Goal: Task Accomplishment & Management: Manage account settings

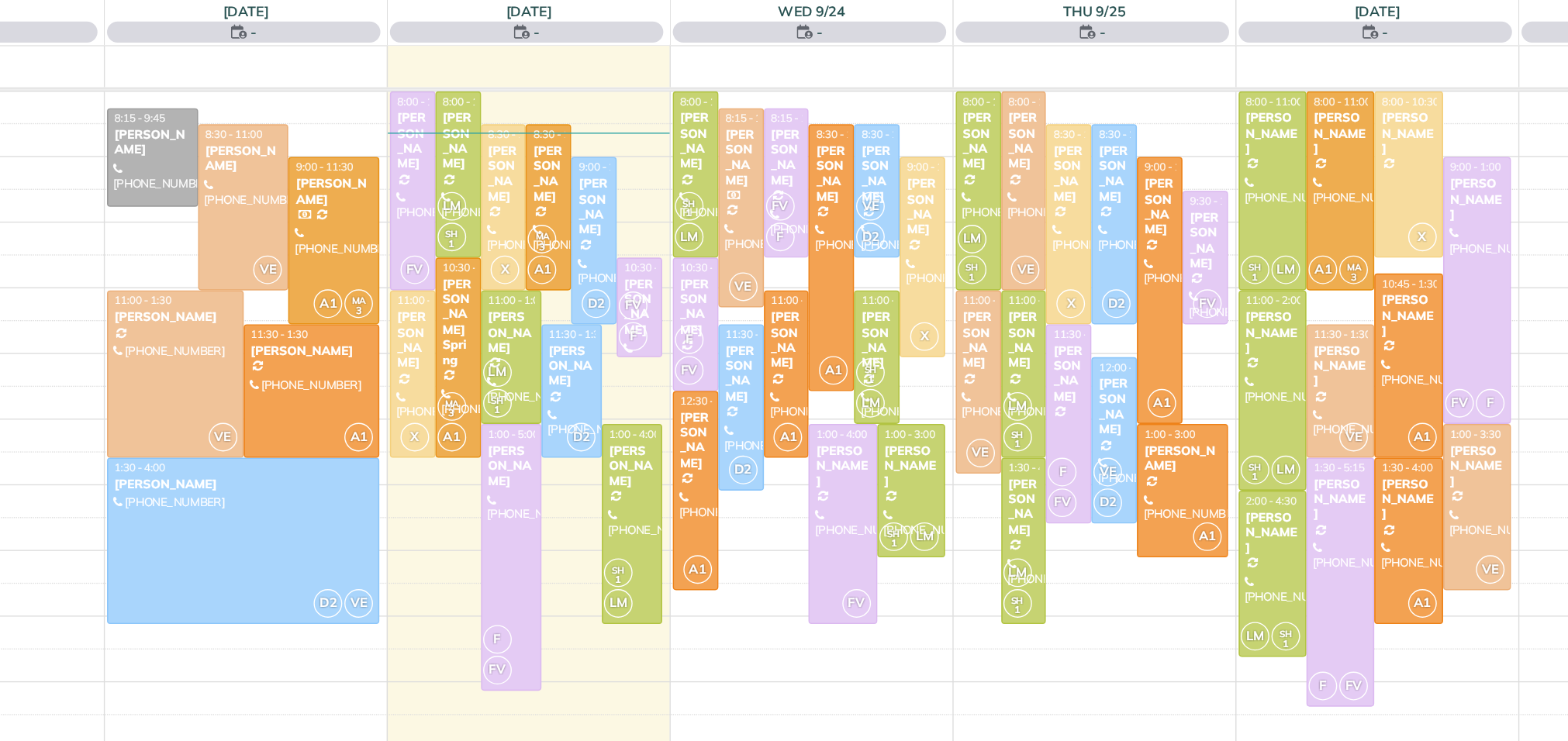
scroll to position [6, 6]
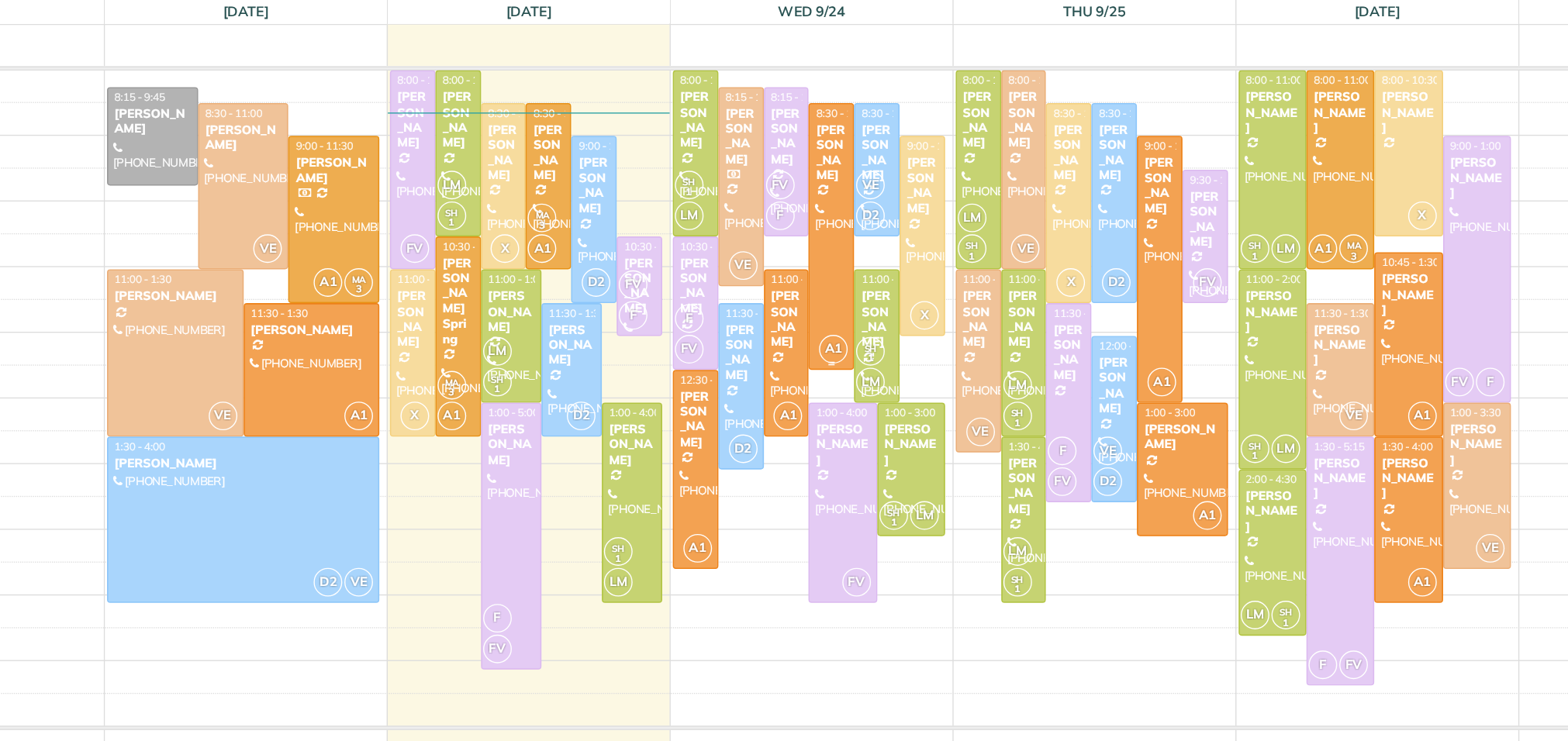
scroll to position [6, 6]
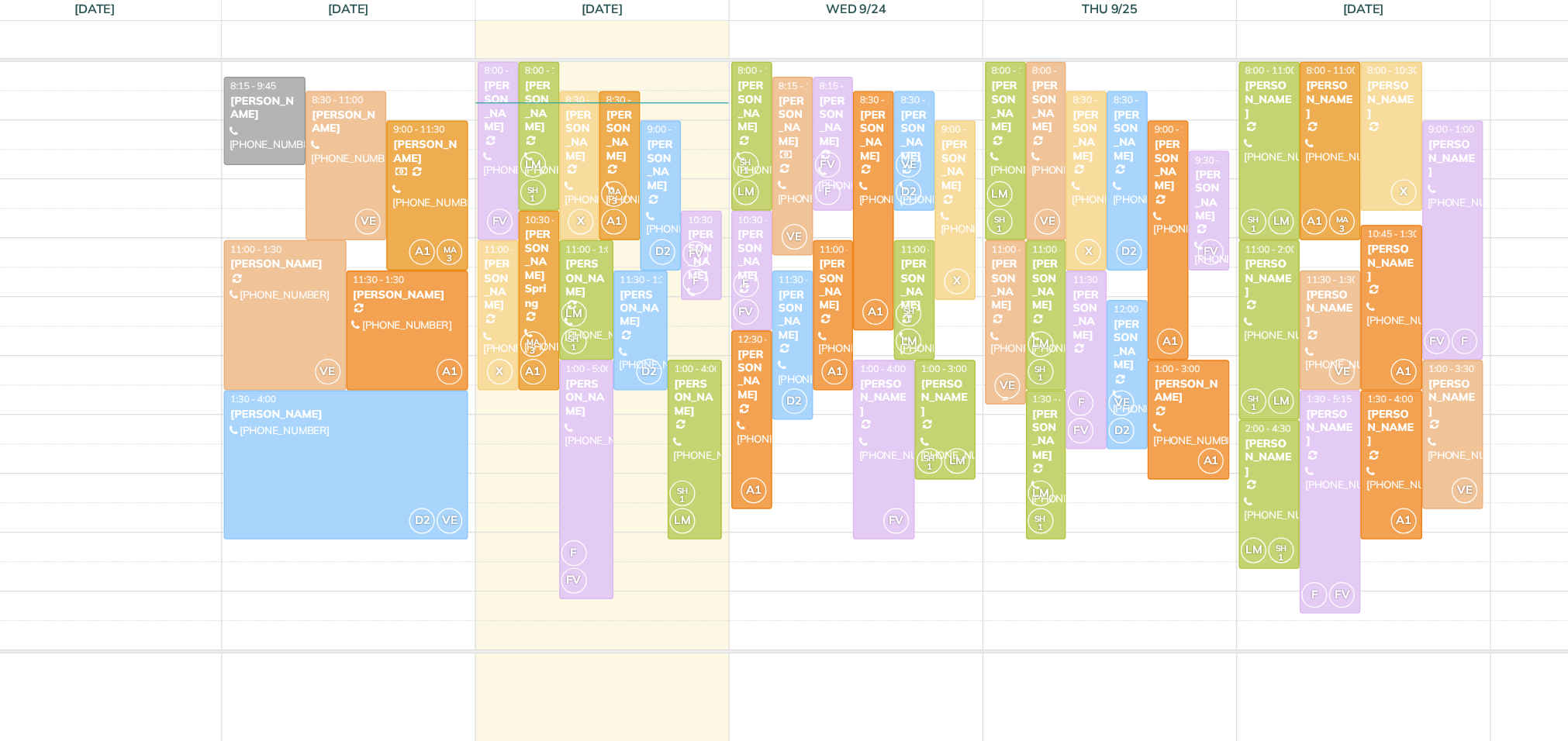
scroll to position [6, 6]
click at [745, 456] on div at bounding box center [745, 469] width 32 height 145
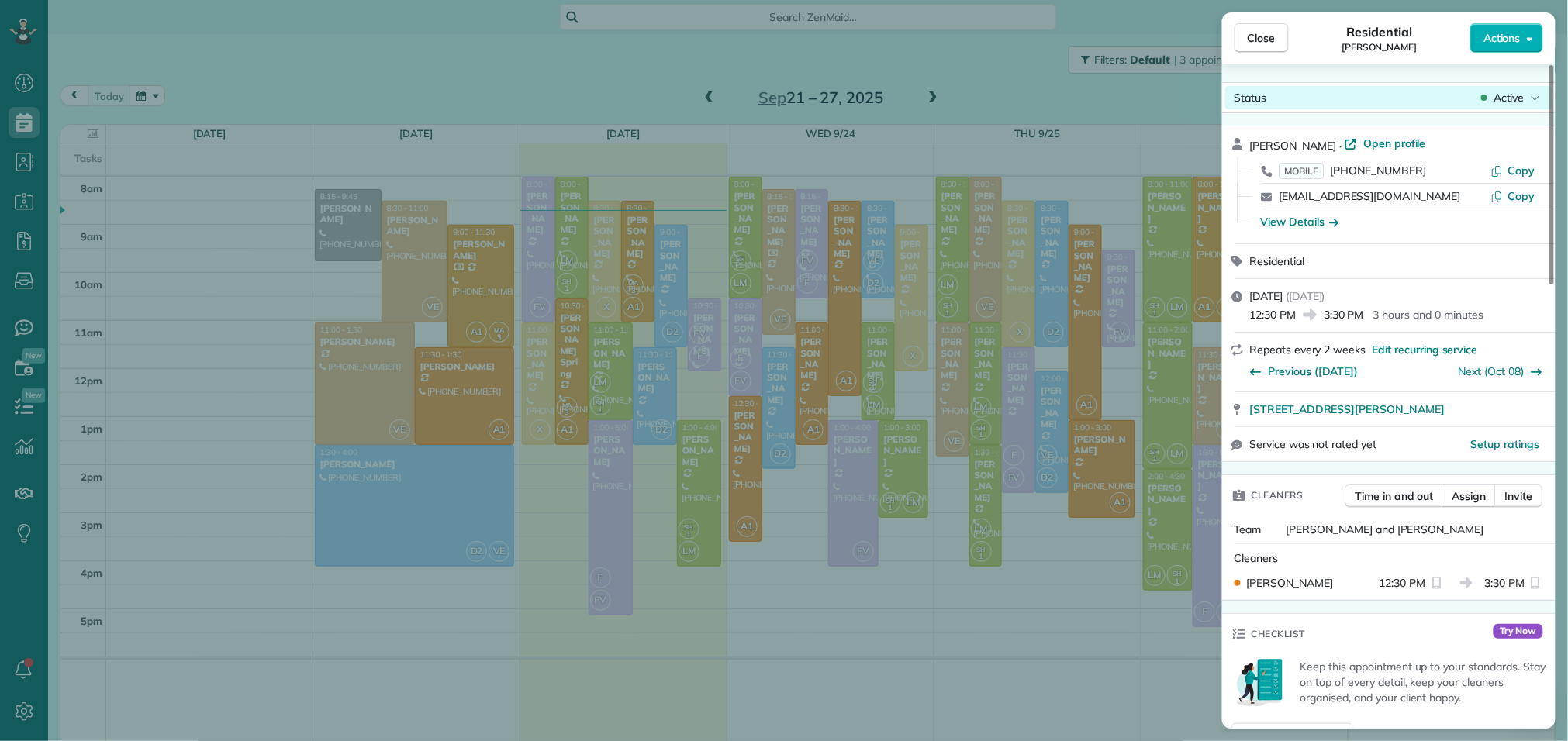
click at [1512, 100] on span "Active" at bounding box center [1508, 98] width 31 height 15
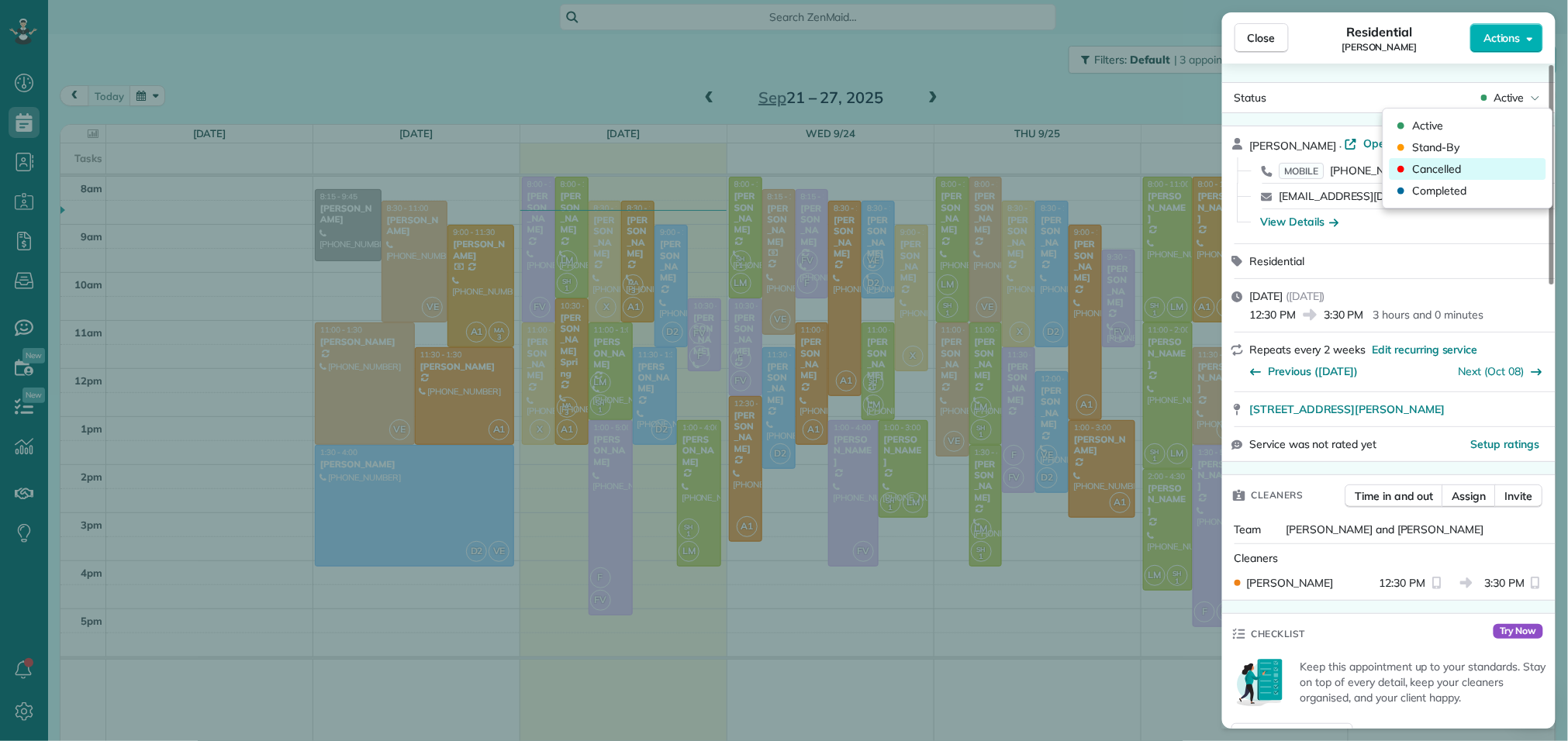
click at [1483, 175] on div "Cancelled" at bounding box center [1468, 169] width 157 height 22
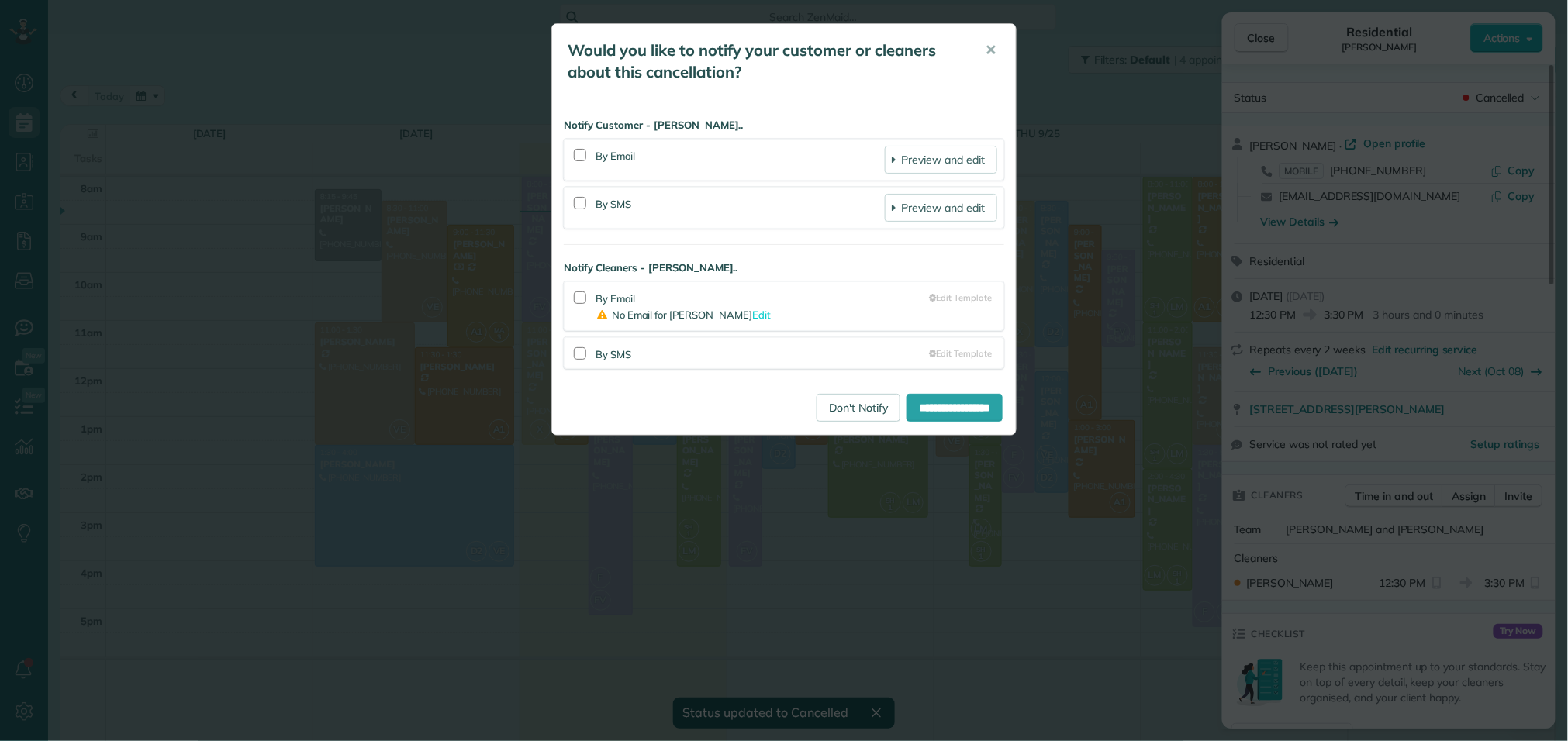
click at [816, 425] on div "**********" at bounding box center [783, 408] width 463 height 54
click at [816, 419] on link "Don't Notify" at bounding box center [857, 408] width 84 height 28
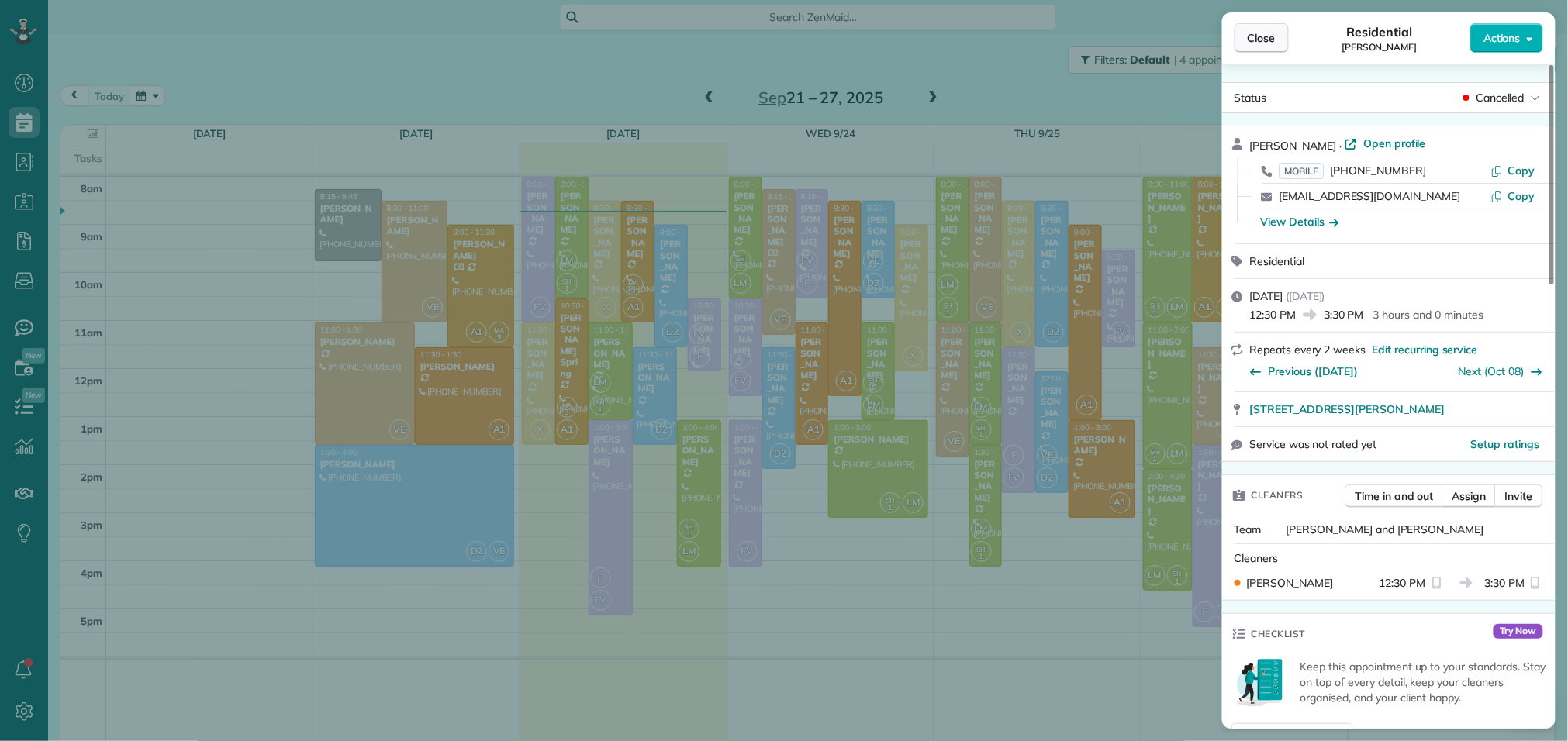
click at [1272, 32] on span "Close" at bounding box center [1261, 38] width 28 height 15
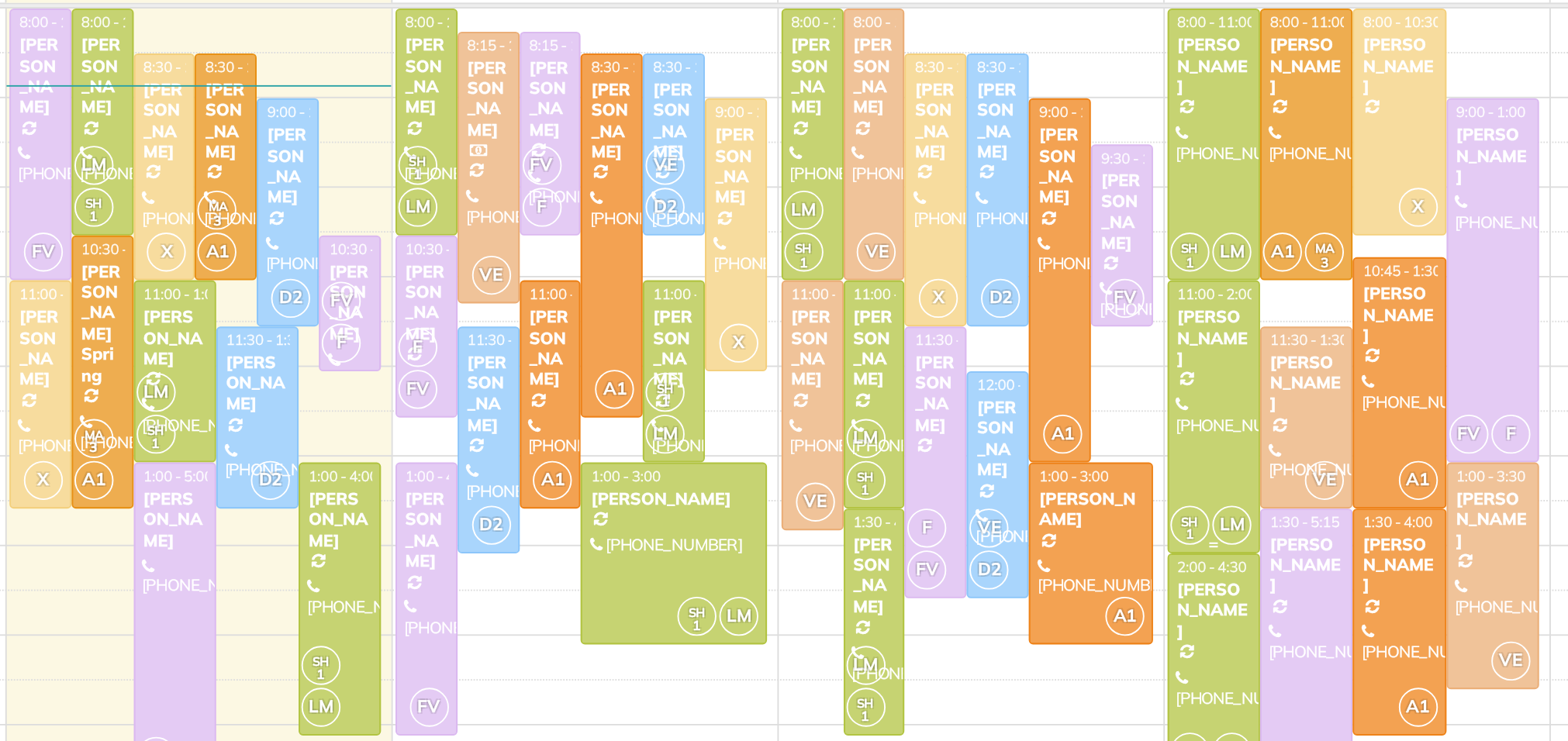
click at [1165, 368] on div at bounding box center [1167, 396] width 48 height 145
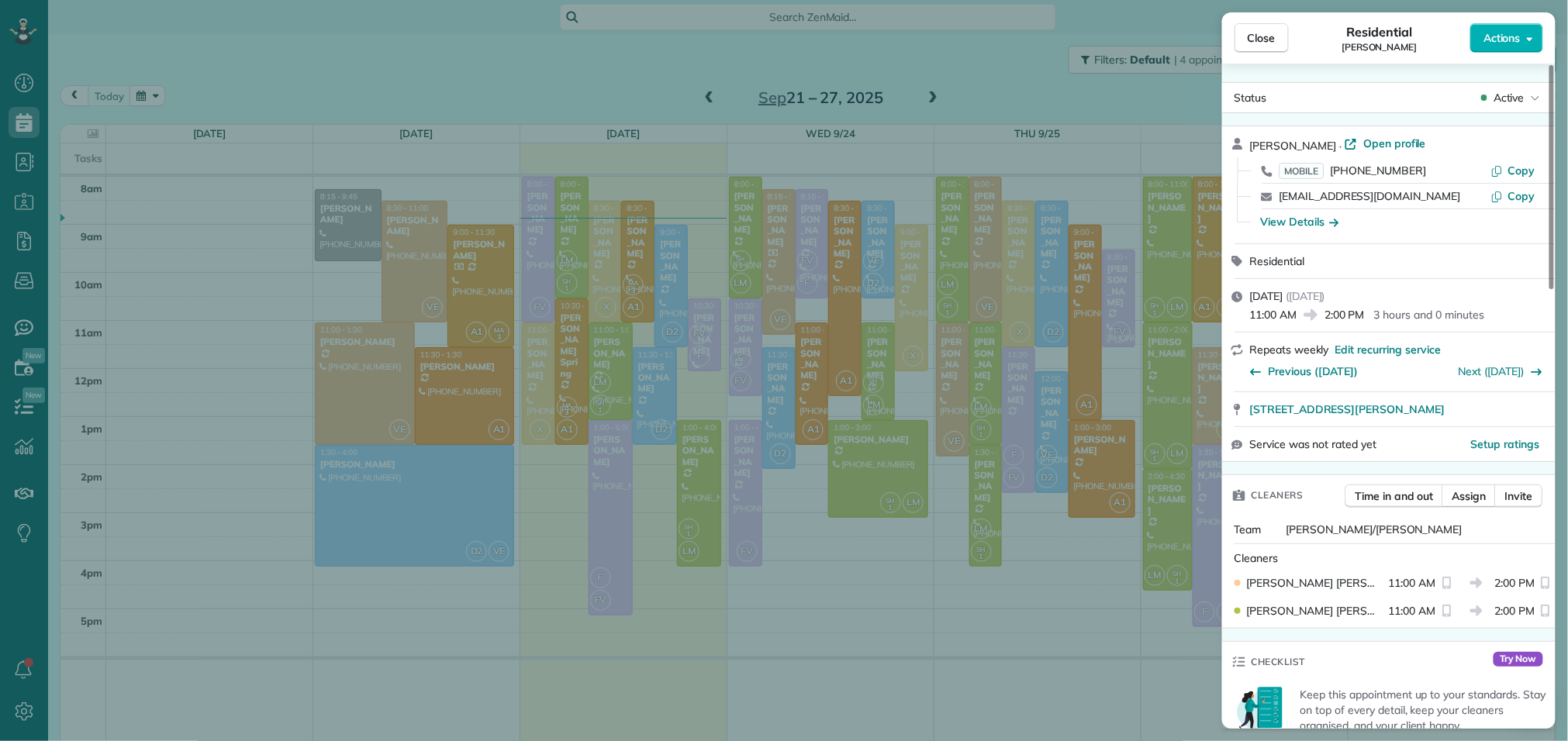
scroll to position [61, 0]
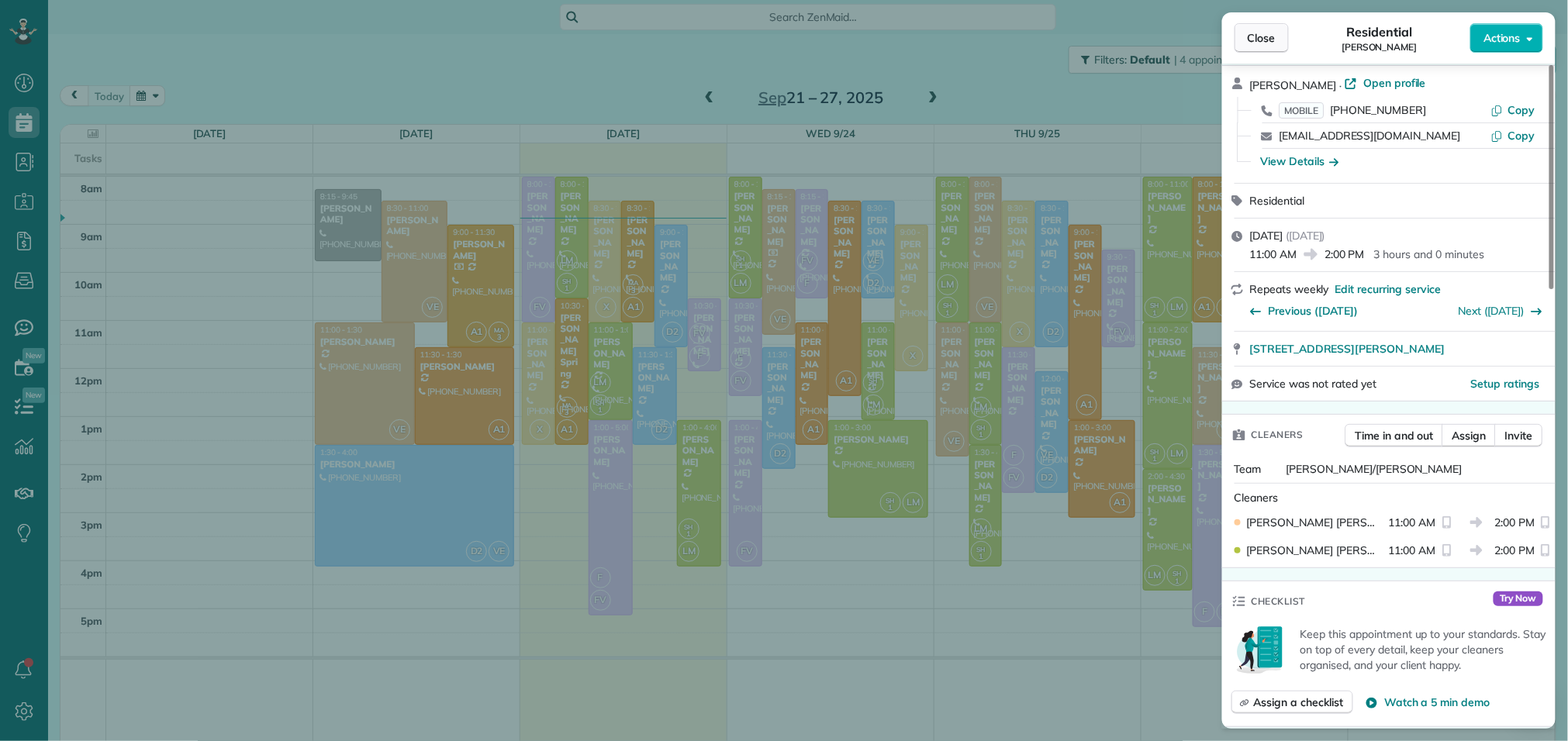
click at [1256, 41] on span "Close" at bounding box center [1261, 38] width 28 height 15
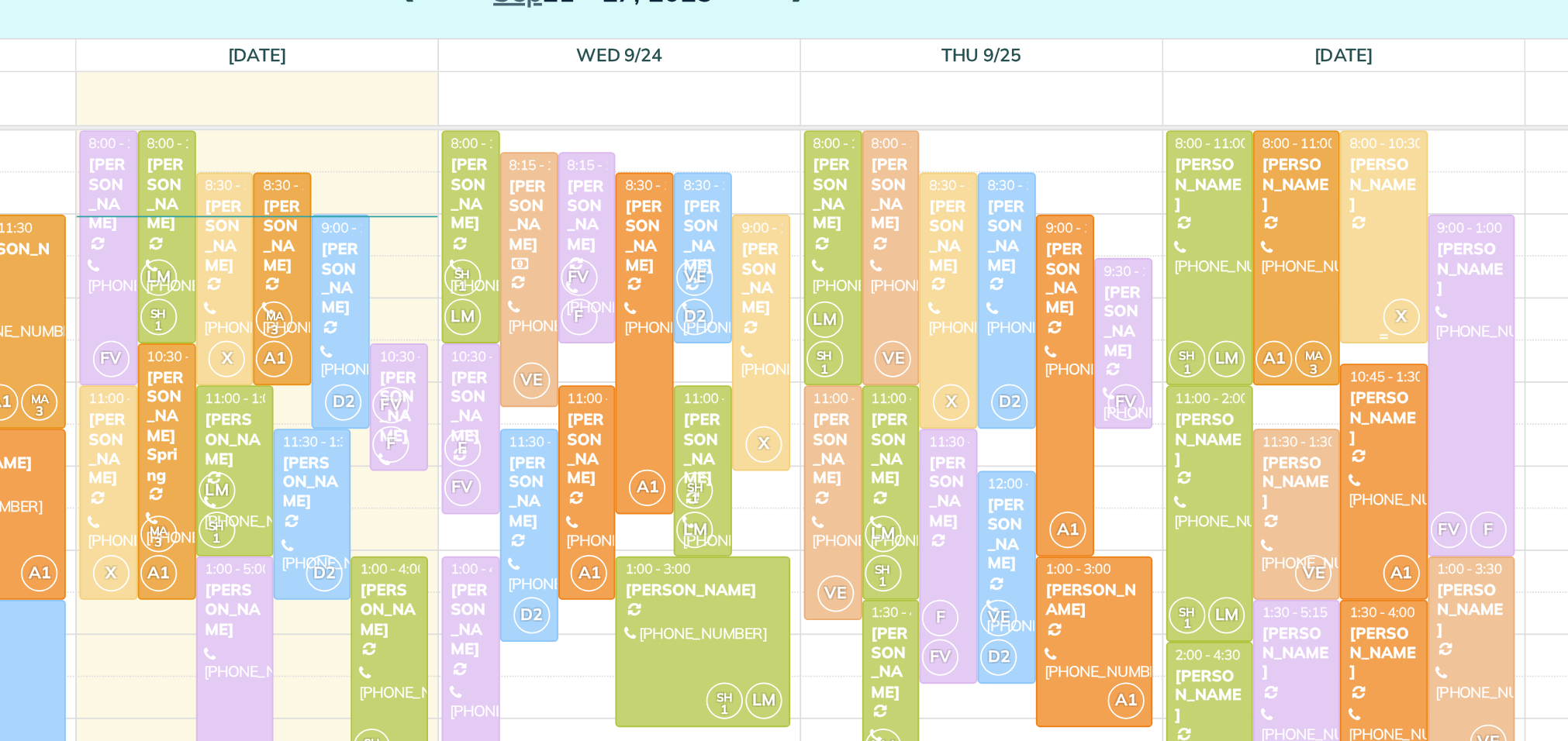
scroll to position [20, 0]
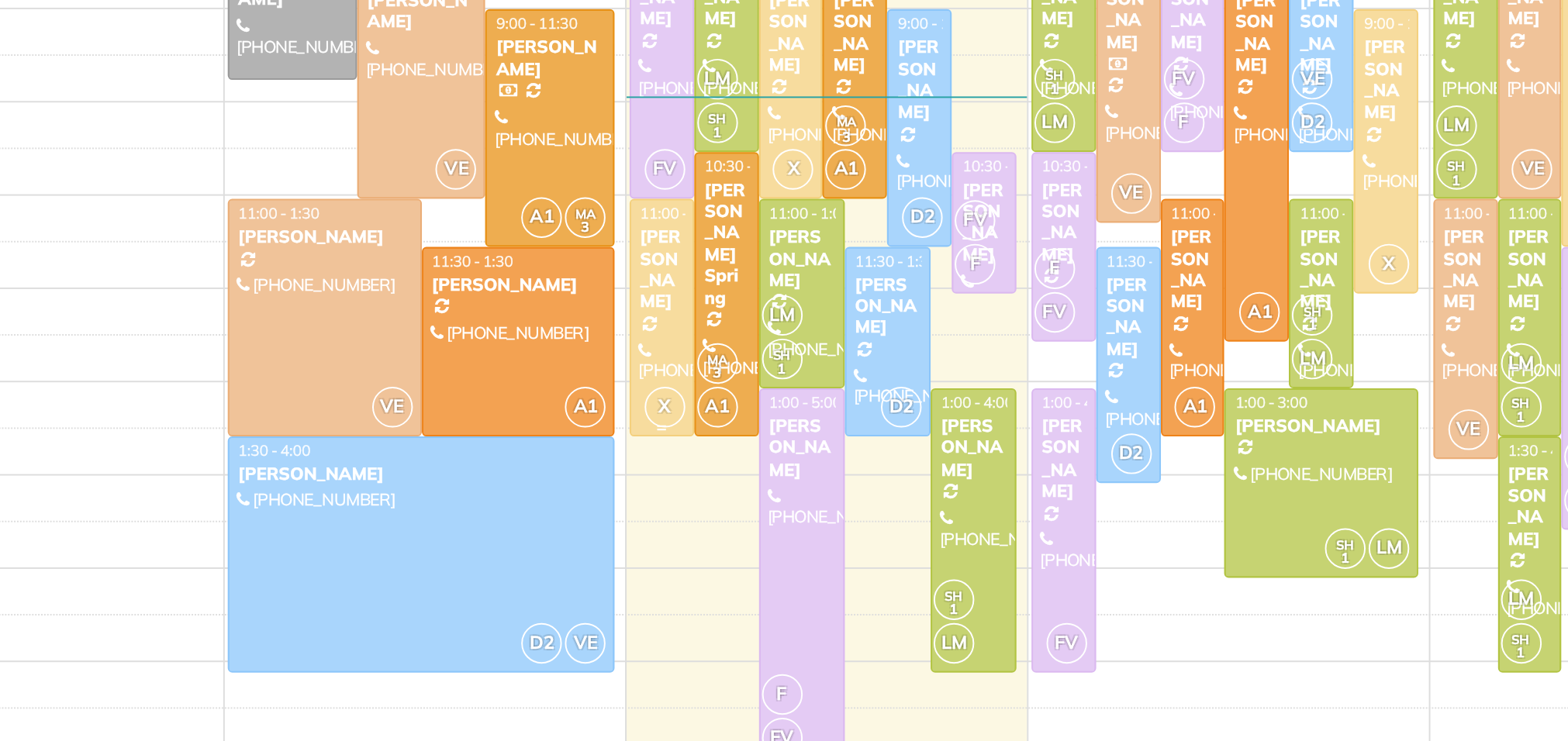
click at [545, 338] on div "[PERSON_NAME]" at bounding box center [538, 338] width 24 height 45
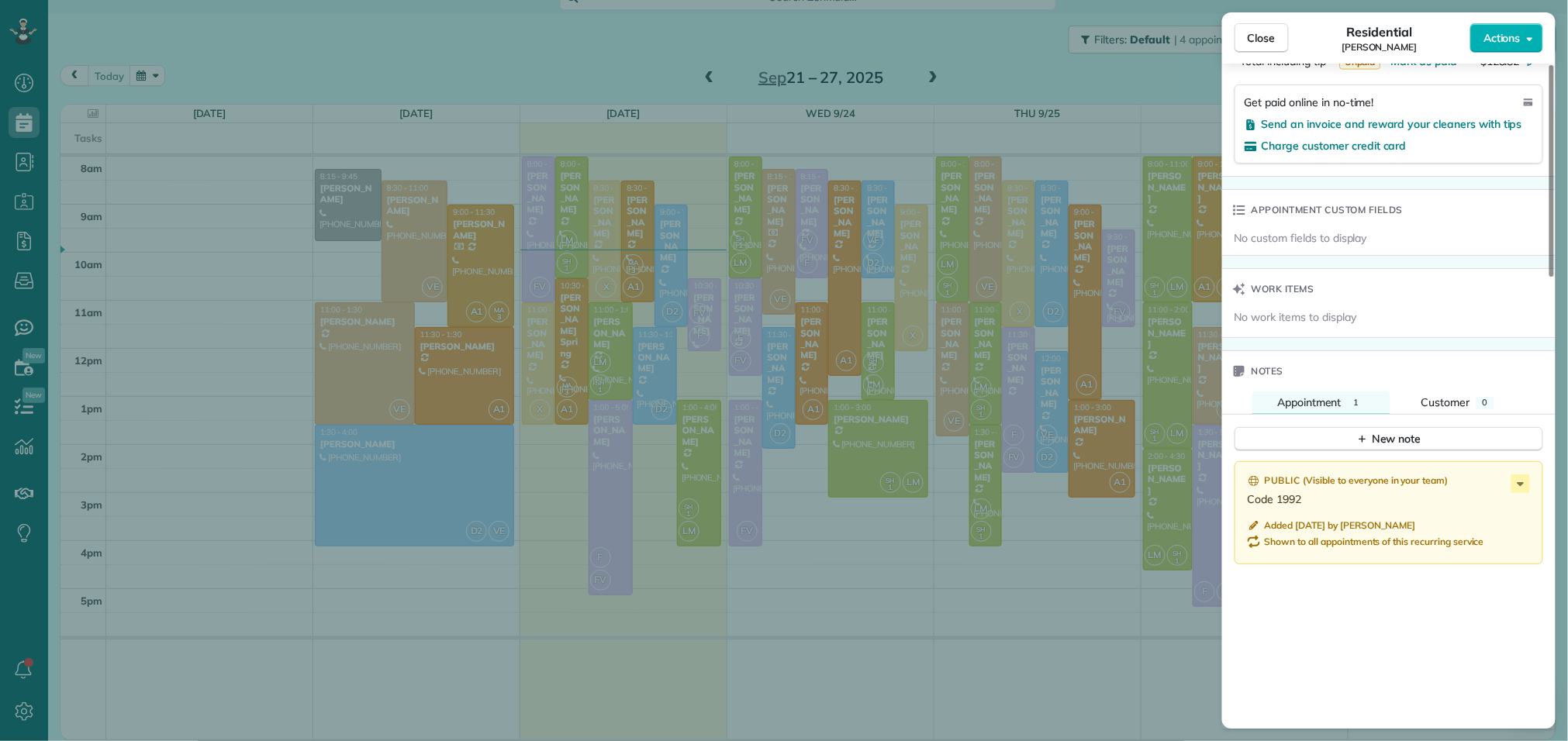
scroll to position [1011, 0]
click at [1266, 37] on span "Close" at bounding box center [1261, 38] width 28 height 15
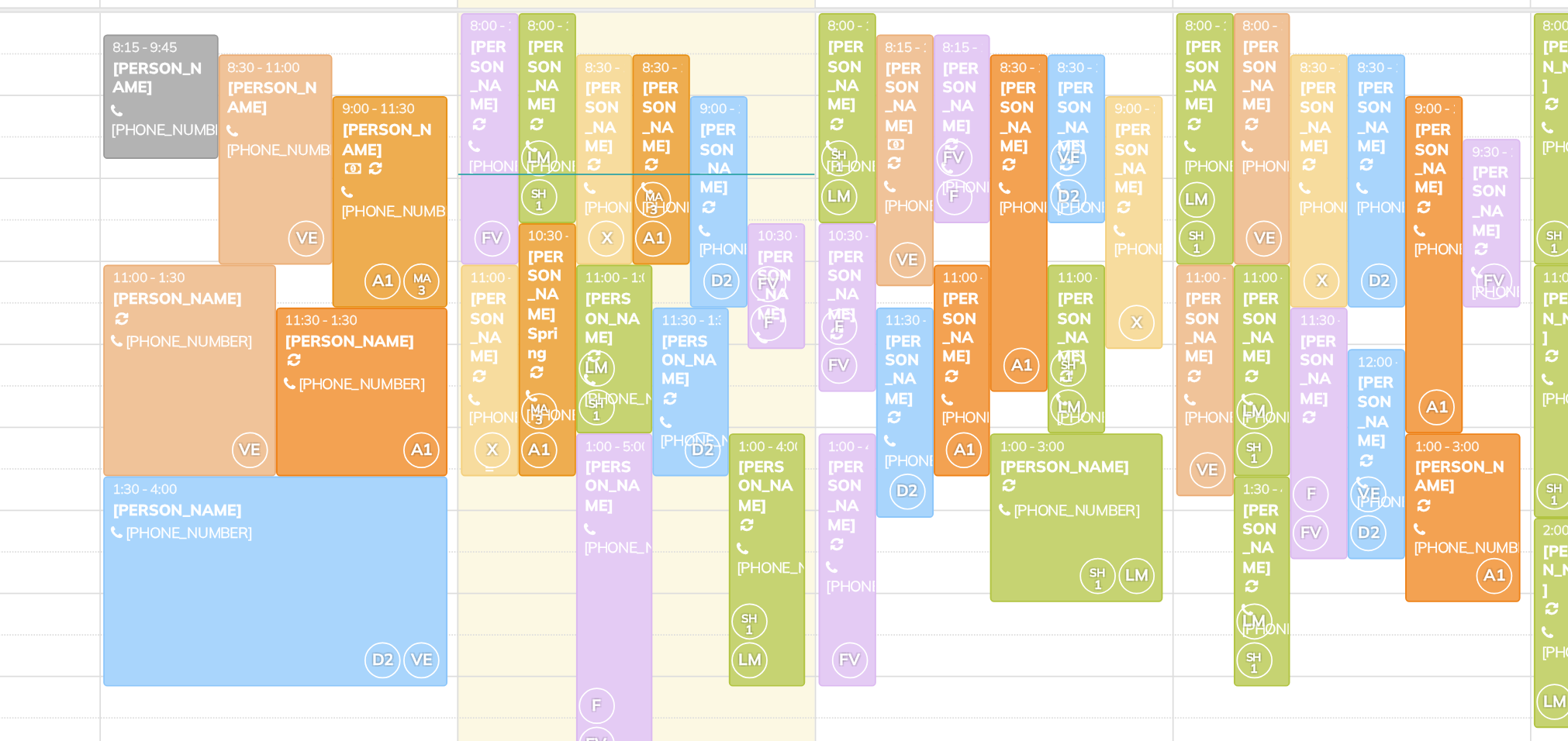
click at [535, 341] on div "[PERSON_NAME]" at bounding box center [538, 338] width 24 height 45
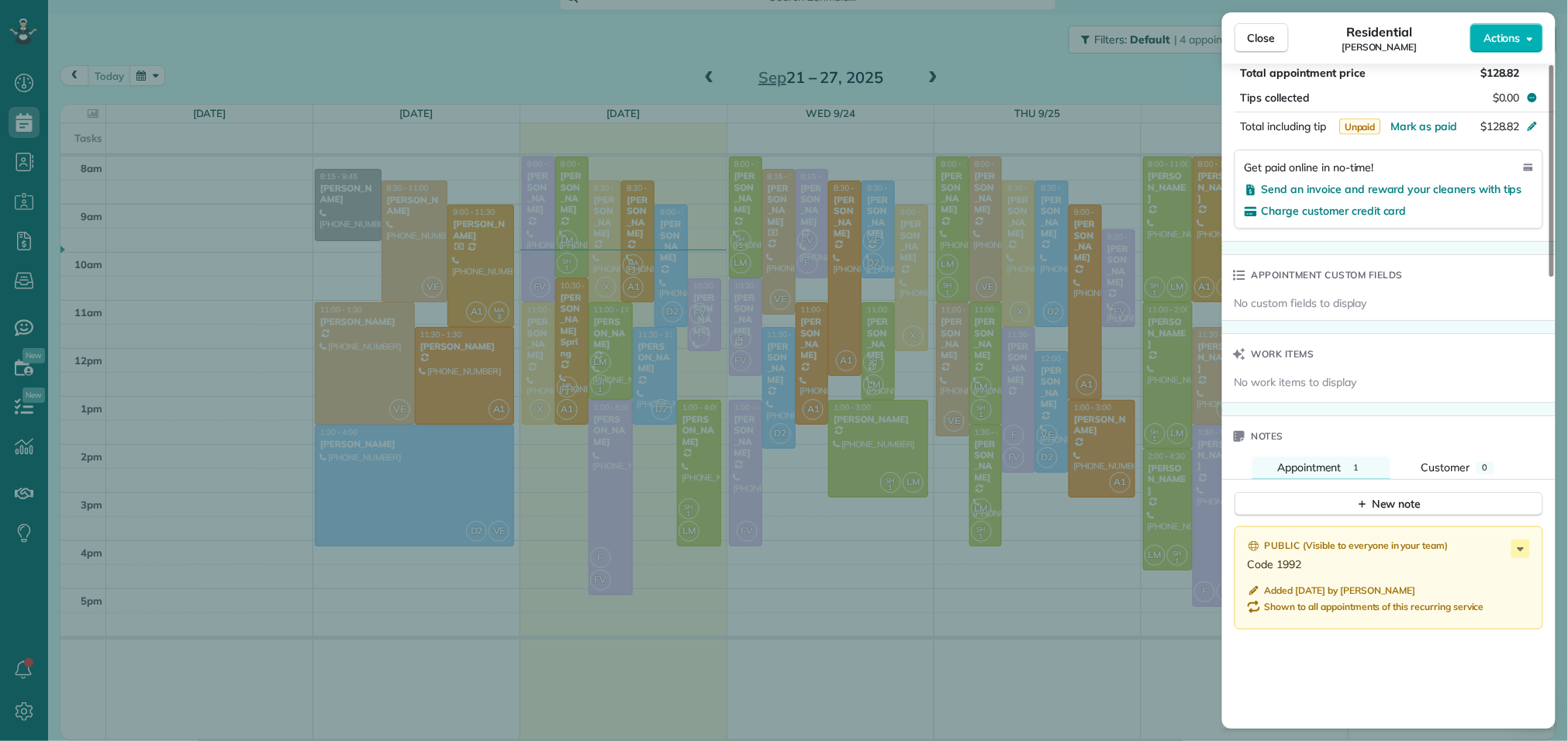
scroll to position [960, 0]
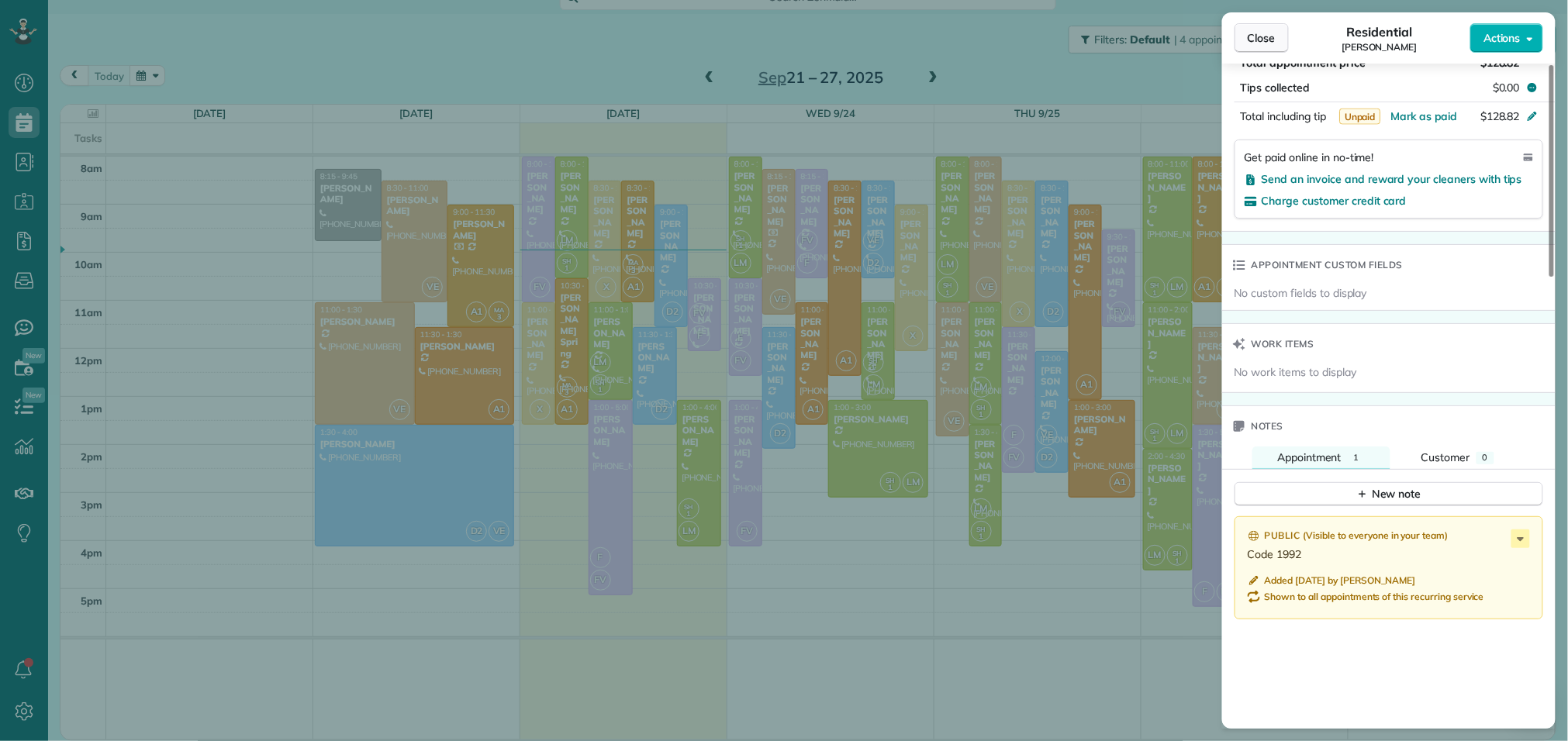
click at [1252, 40] on span "Close" at bounding box center [1261, 38] width 28 height 15
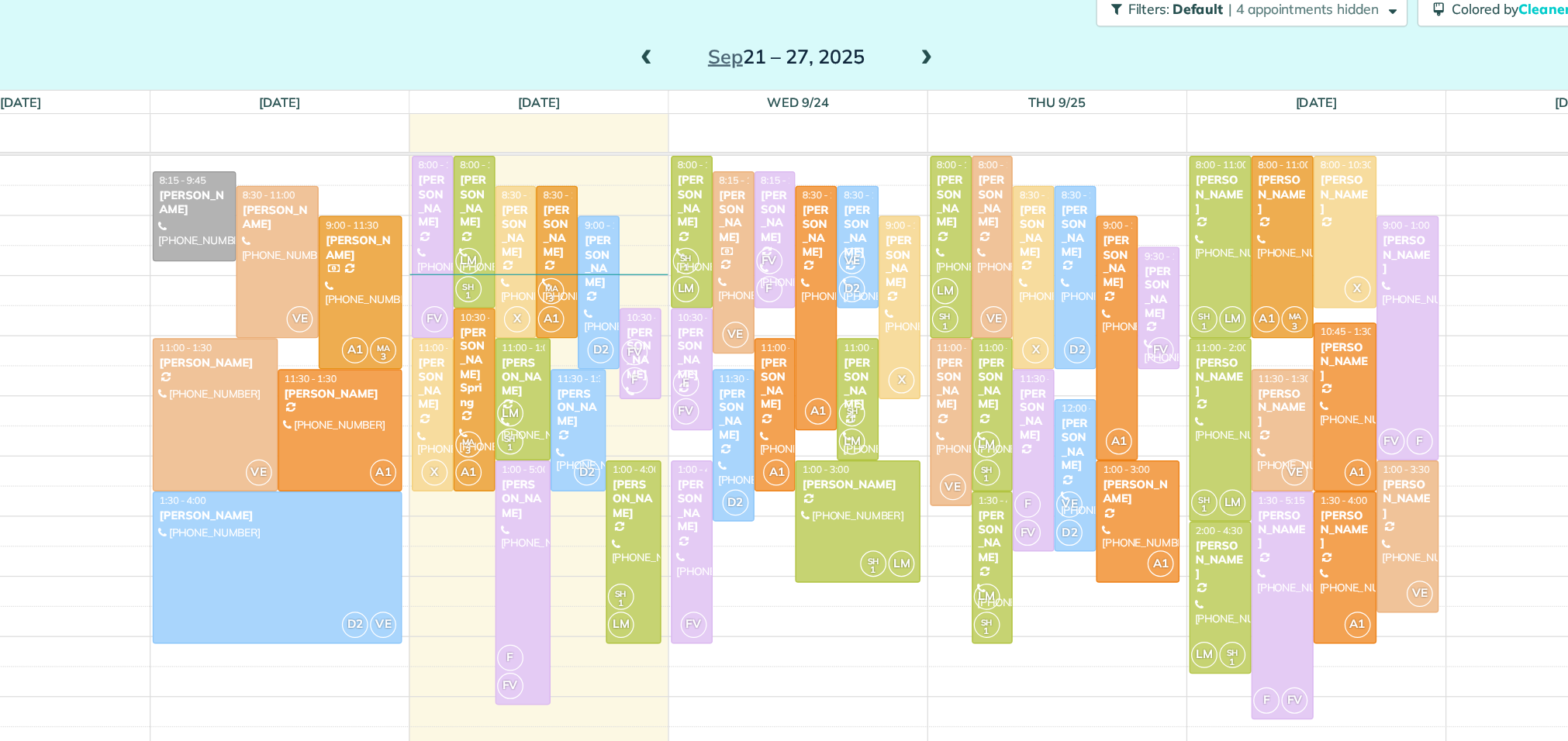
click at [934, 80] on span at bounding box center [933, 78] width 17 height 14
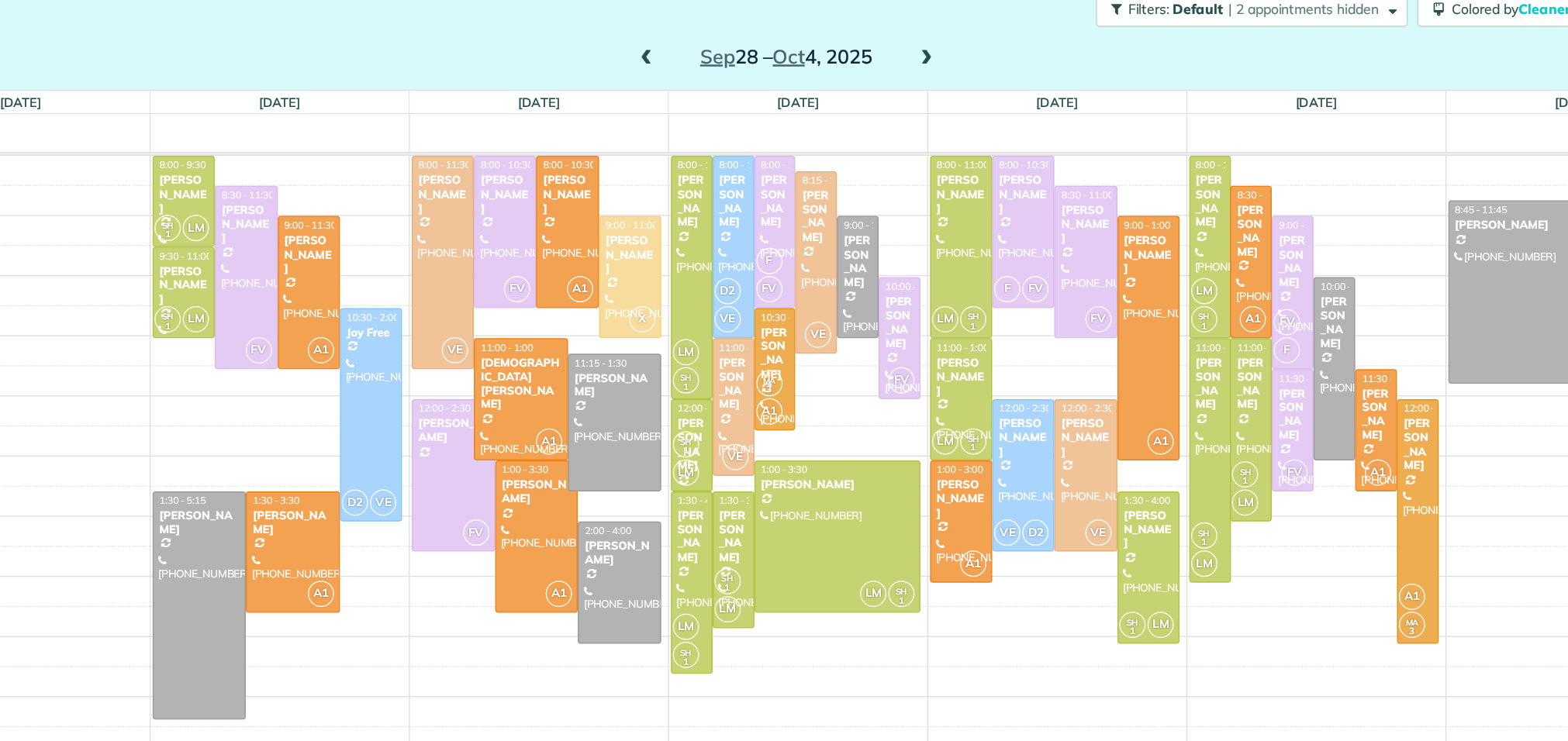
click at [709, 78] on span at bounding box center [709, 78] width 17 height 14
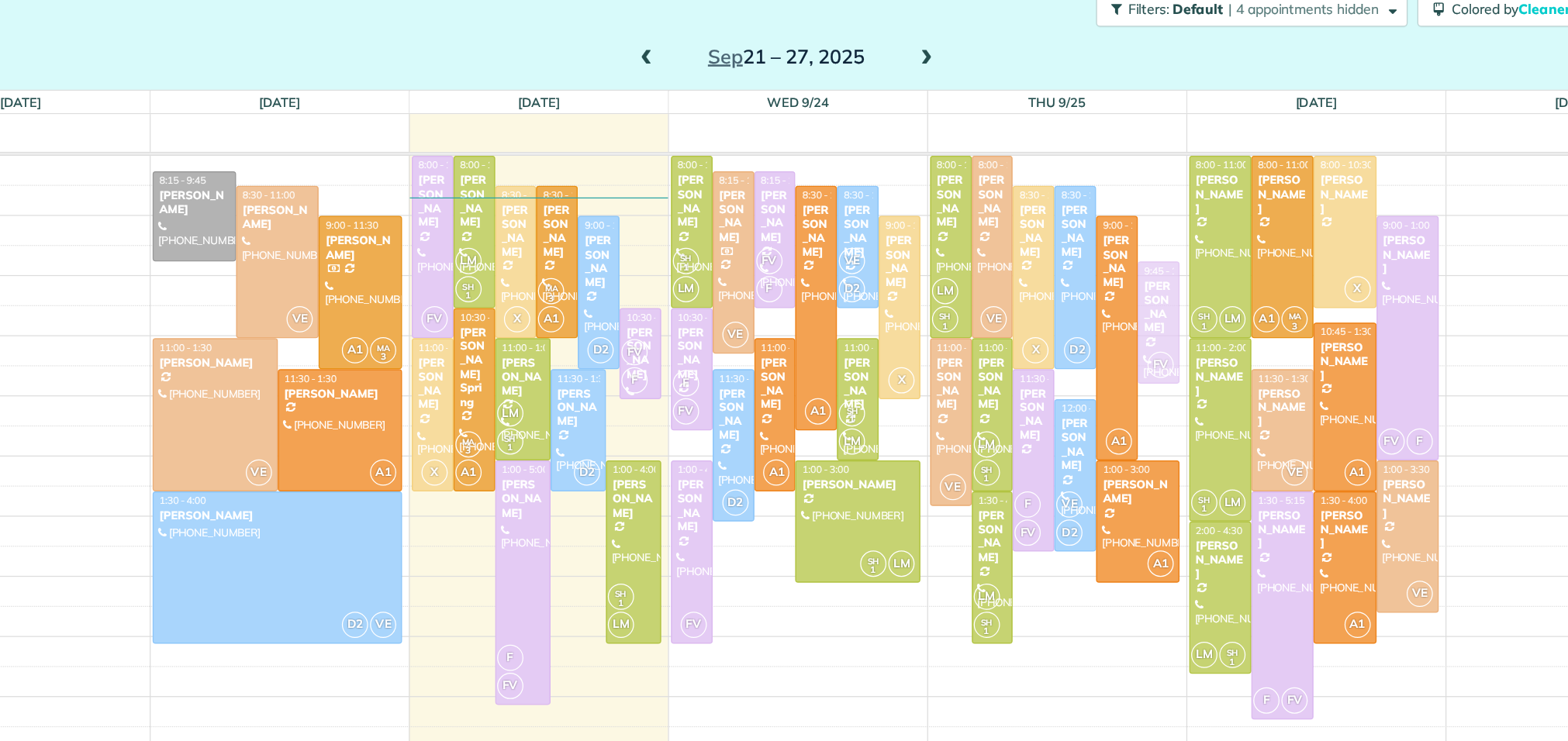
drag, startPoint x: 1118, startPoint y: 259, endPoint x: 1119, endPoint y: 267, distance: 8.1
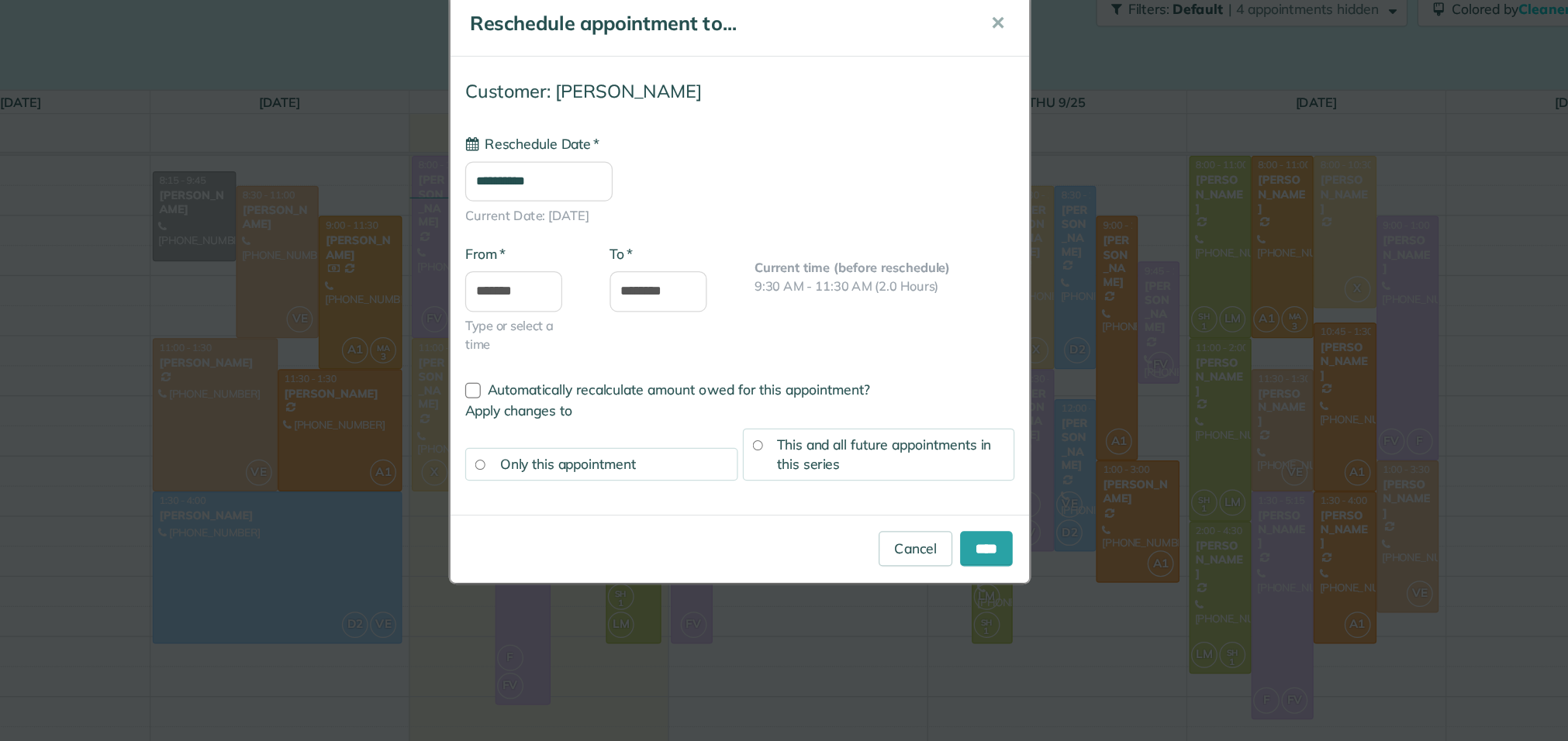
click at [646, 187] on input "**********" at bounding box center [624, 177] width 118 height 32
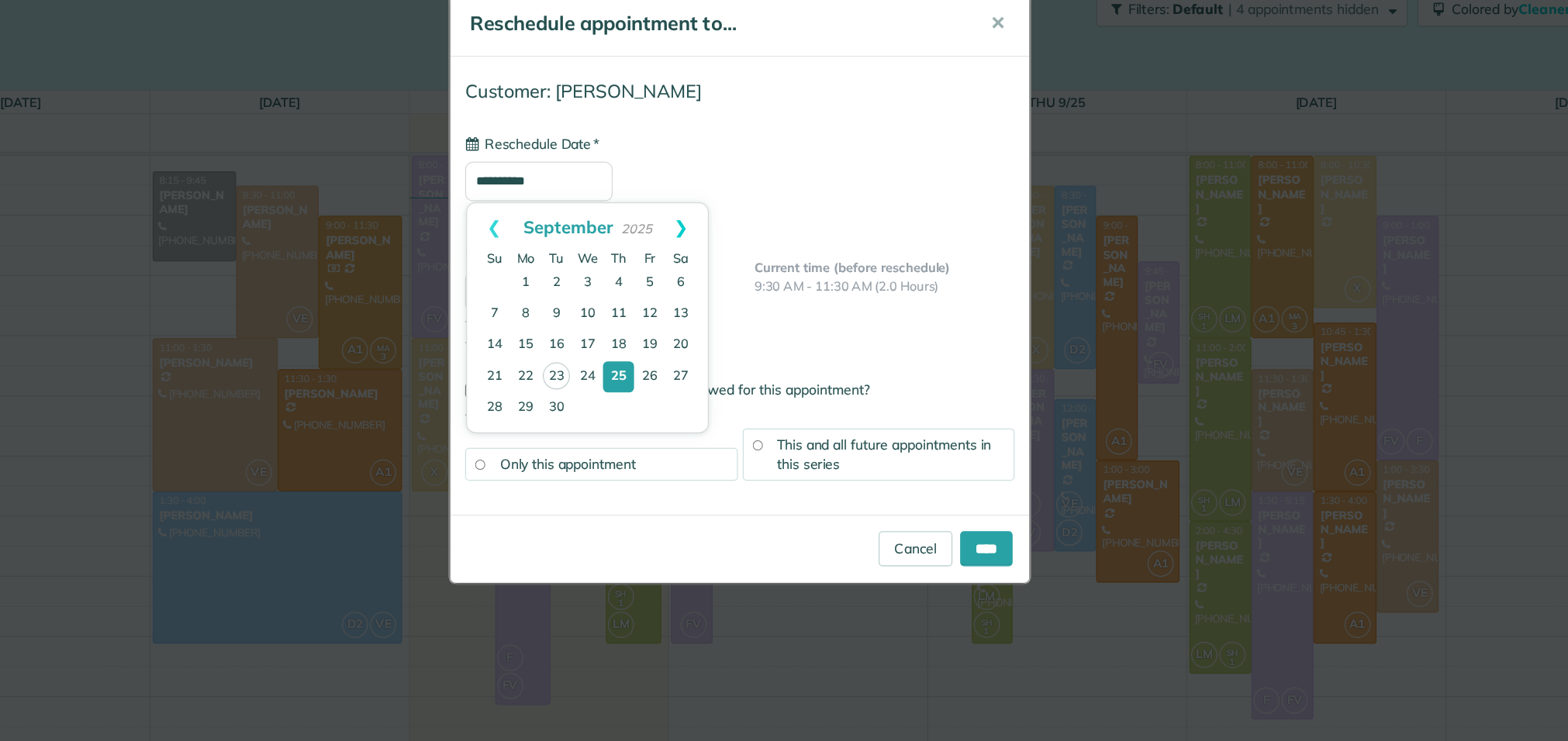
click at [738, 218] on link "Next" at bounding box center [737, 214] width 43 height 39
click at [689, 261] on link "2" at bounding box center [686, 257] width 24 height 24
type input "**********"
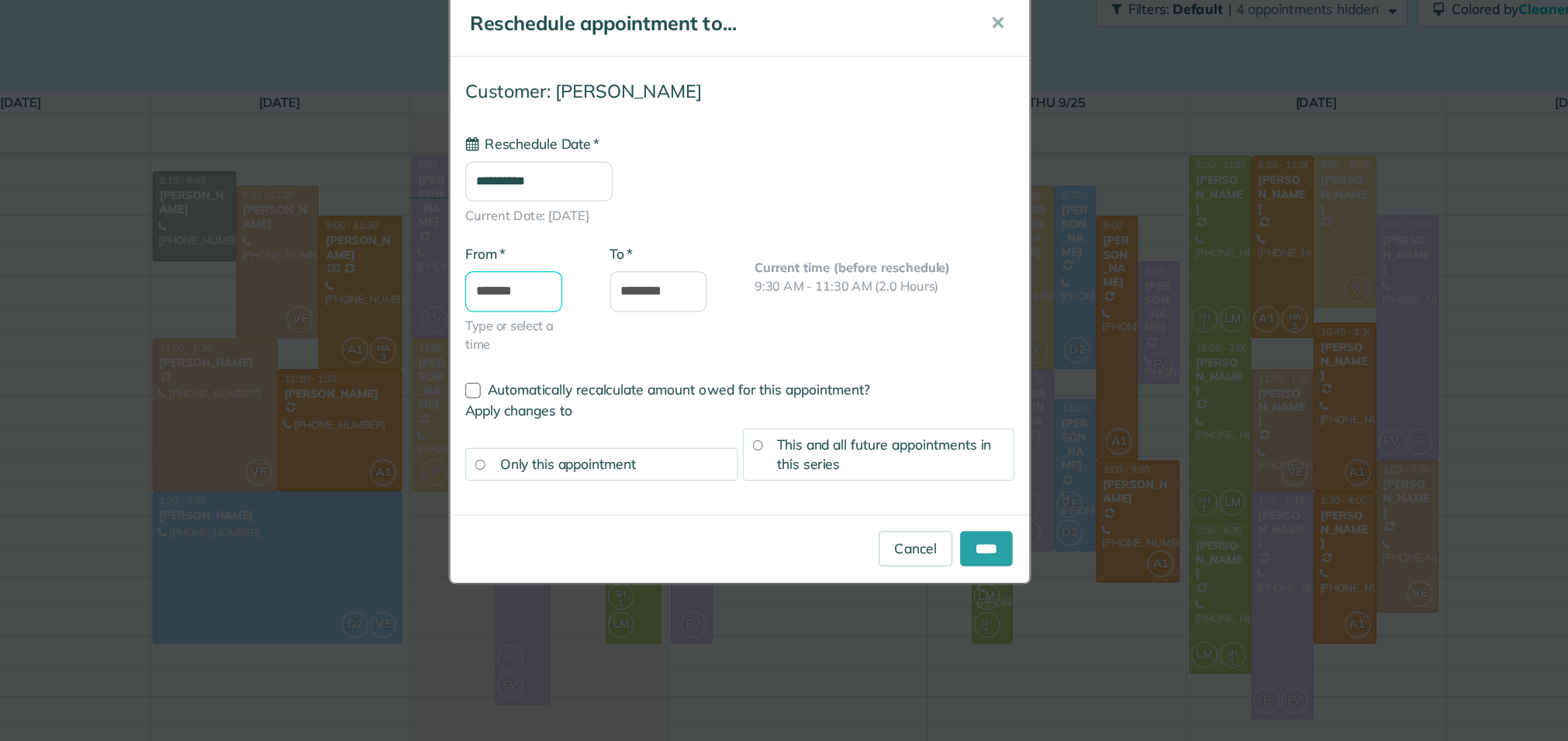
click at [624, 269] on input "*******" at bounding box center [603, 265] width 78 height 33
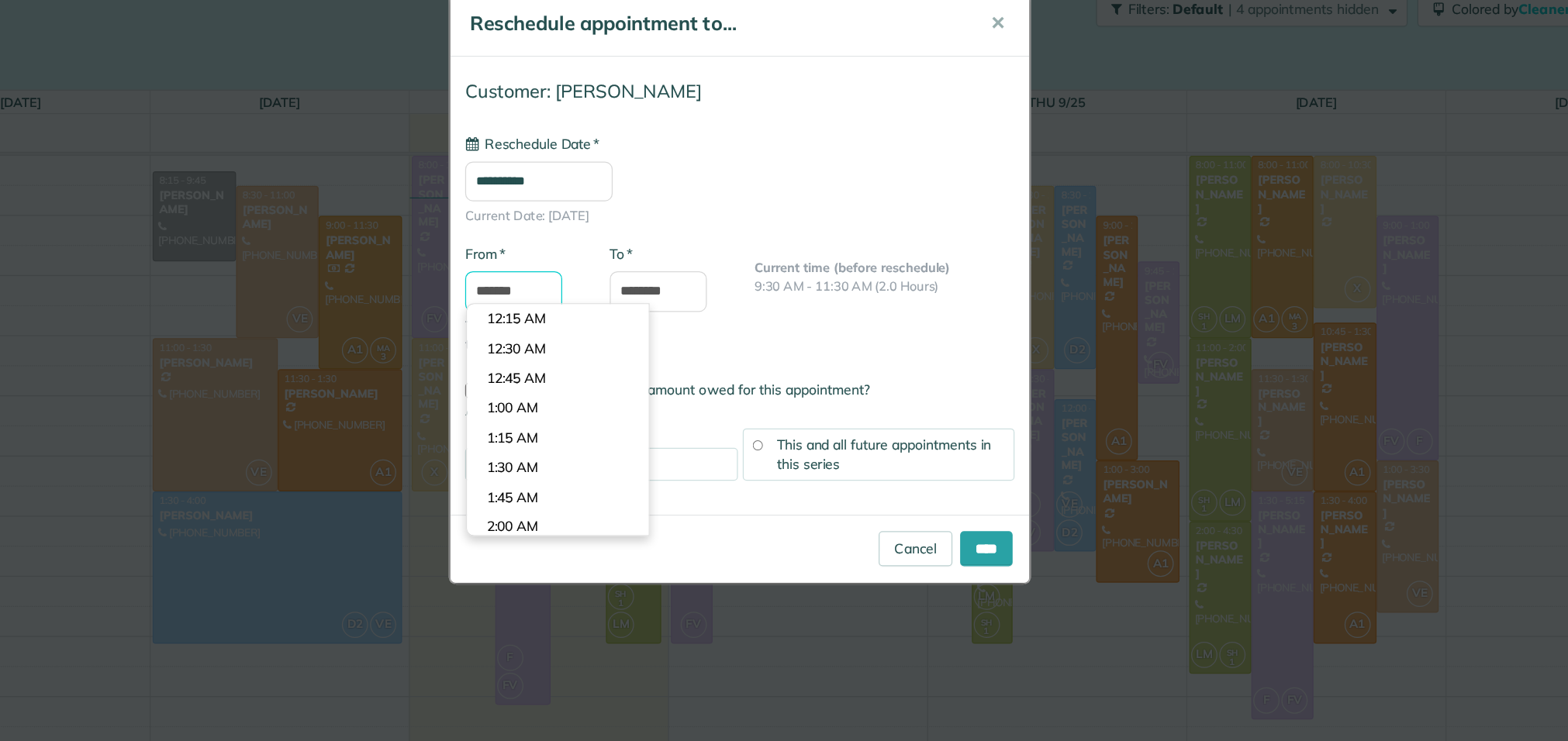
scroll to position [875, 0]
click at [616, 284] on body "Dashboard Scheduling Calendar View List View Dispatch View - Weekly scheduling …" at bounding box center [784, 370] width 1568 height 741
type input "*******"
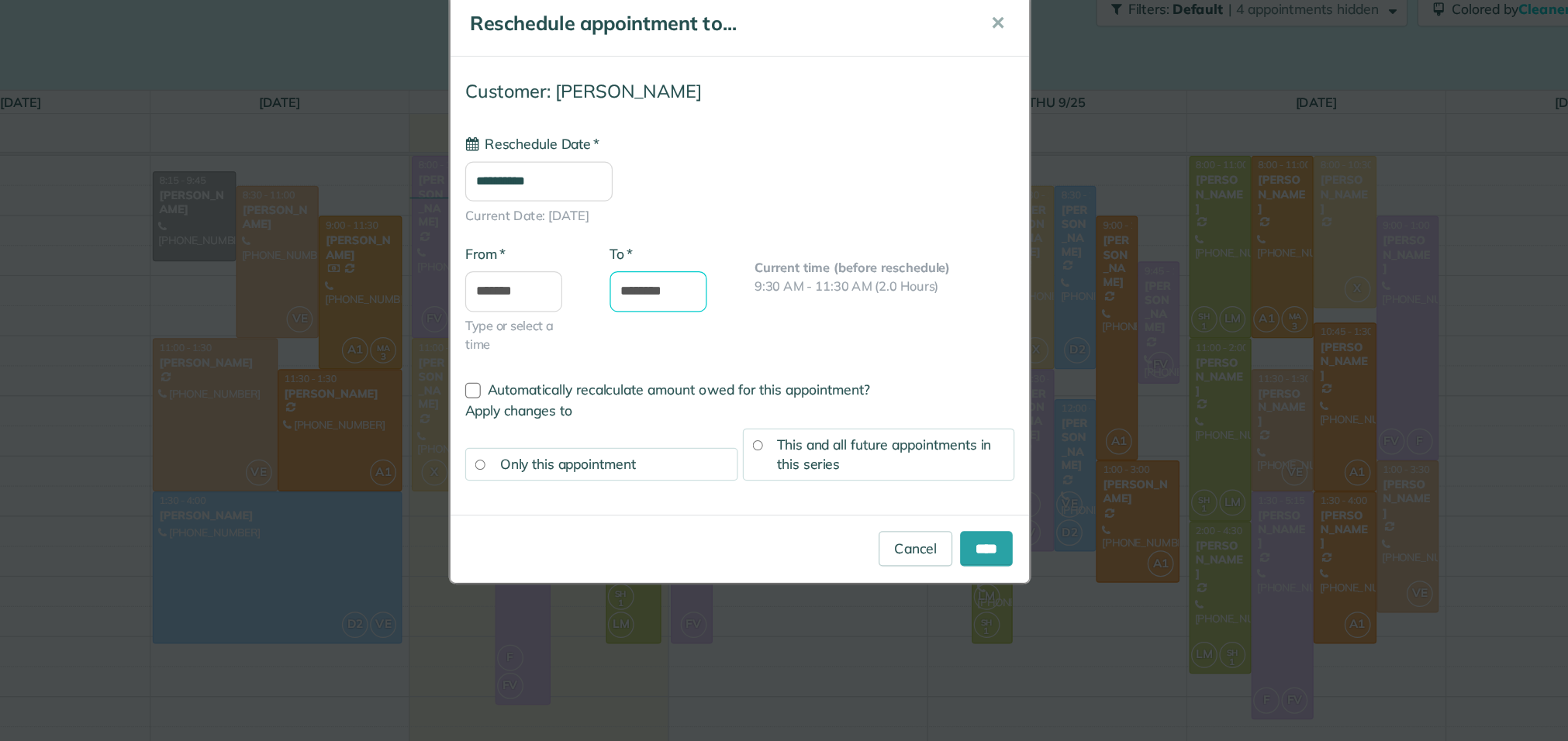
click at [727, 276] on body "Dashboard Scheduling Calendar View List View Dispatch View - Weekly scheduling …" at bounding box center [784, 370] width 1568 height 741
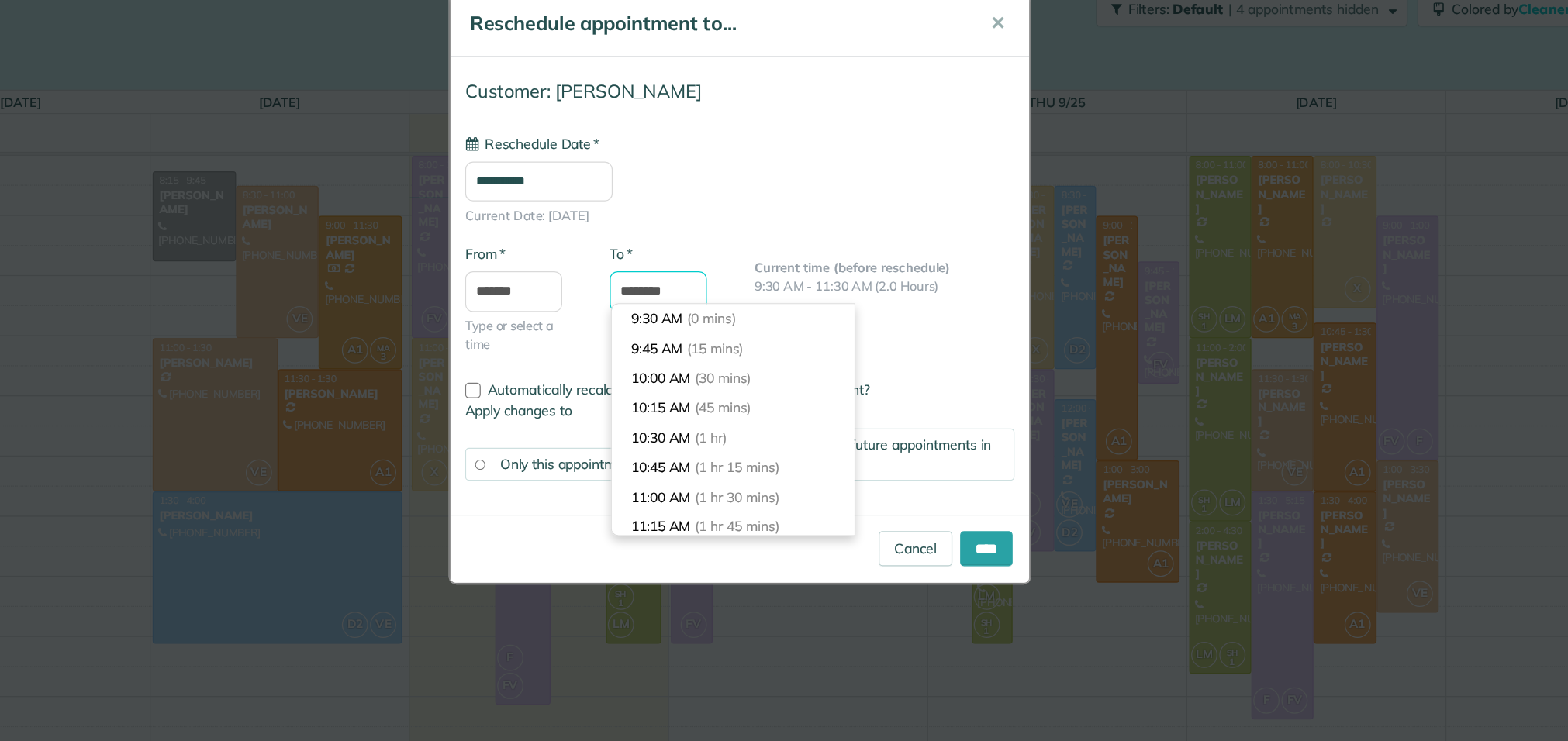
scroll to position [52, 0]
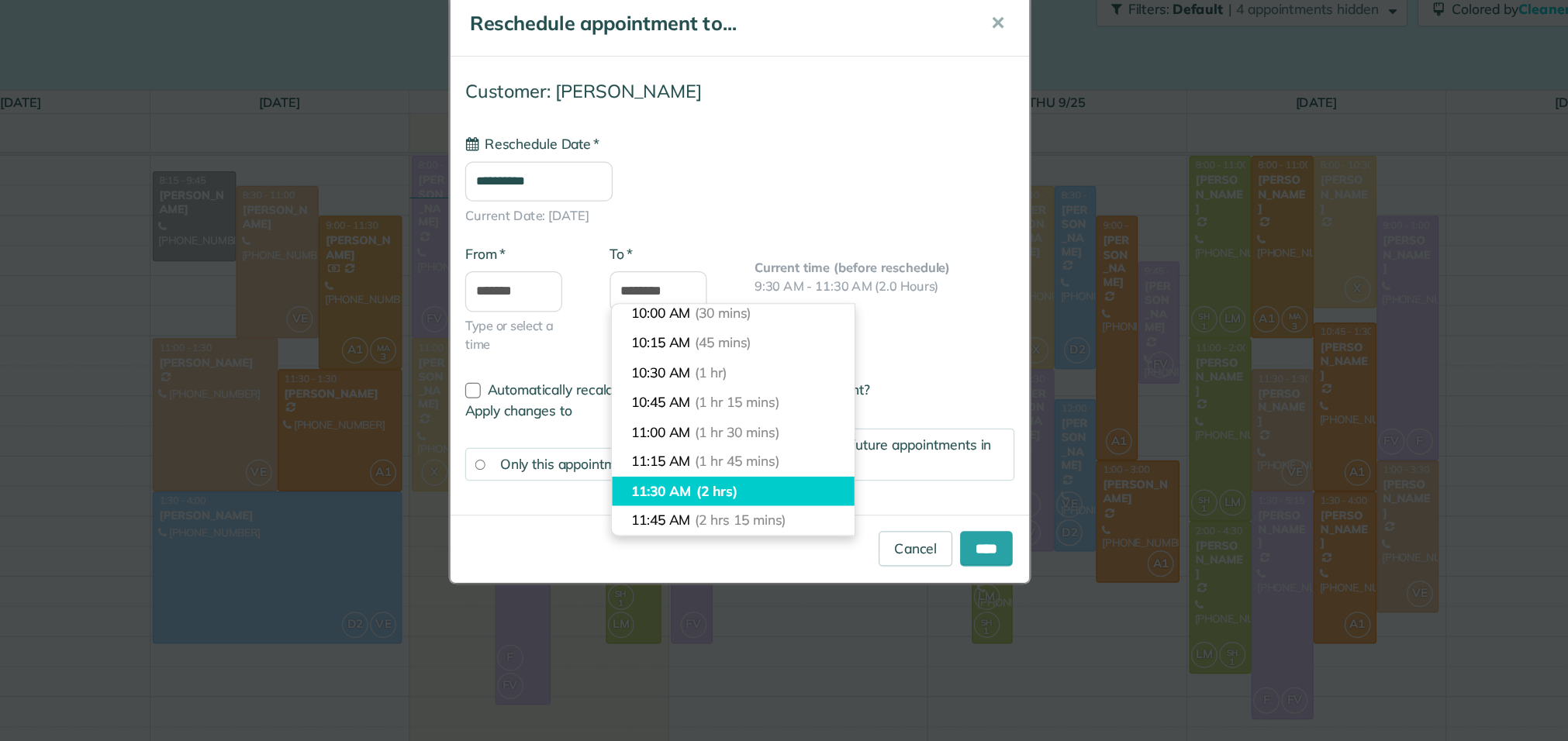
click at [740, 433] on li "11:30 AM (2 hrs)" at bounding box center [779, 425] width 194 height 24
type input "********"
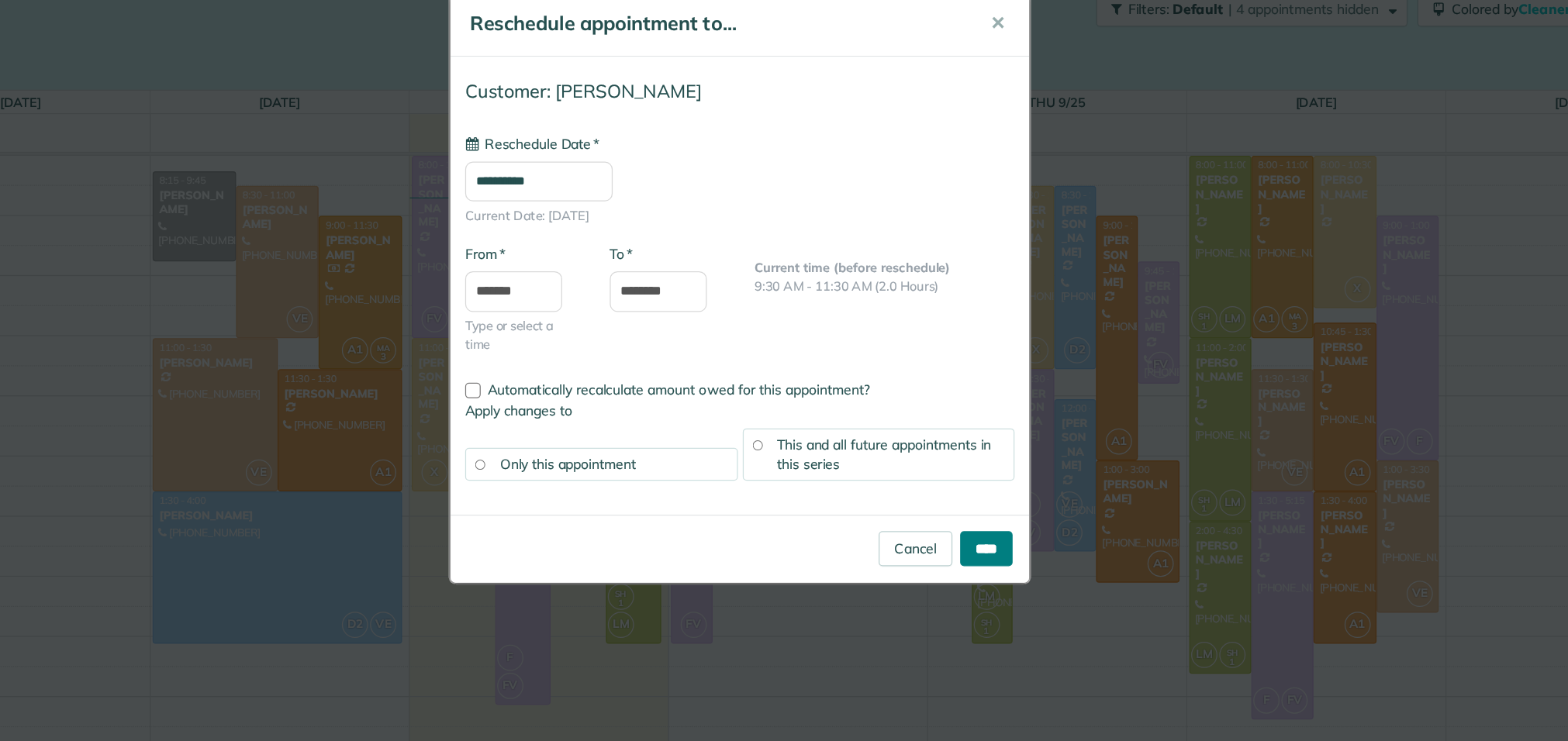
click at [969, 469] on input "****" at bounding box center [981, 470] width 42 height 28
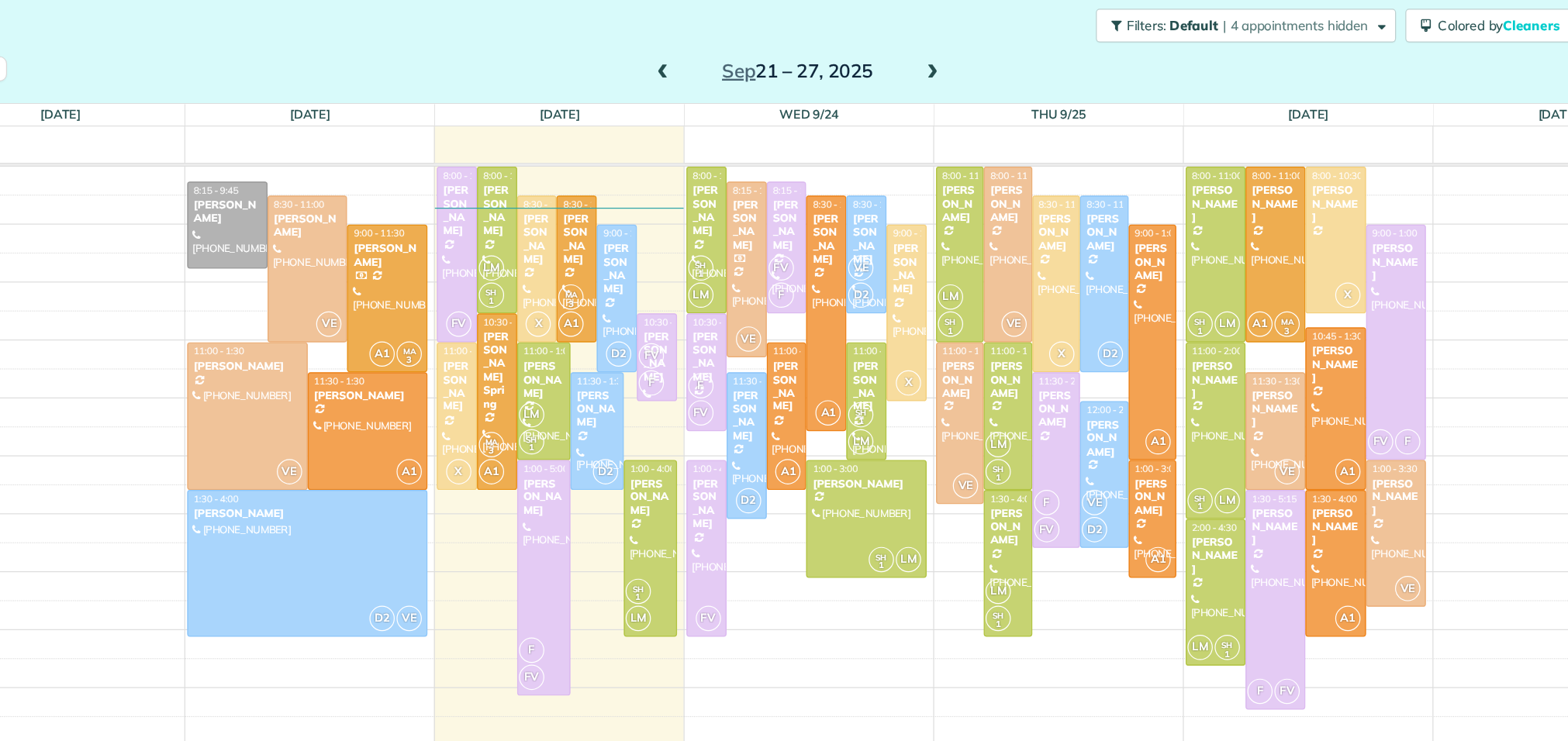
click at [934, 81] on span at bounding box center [933, 78] width 17 height 14
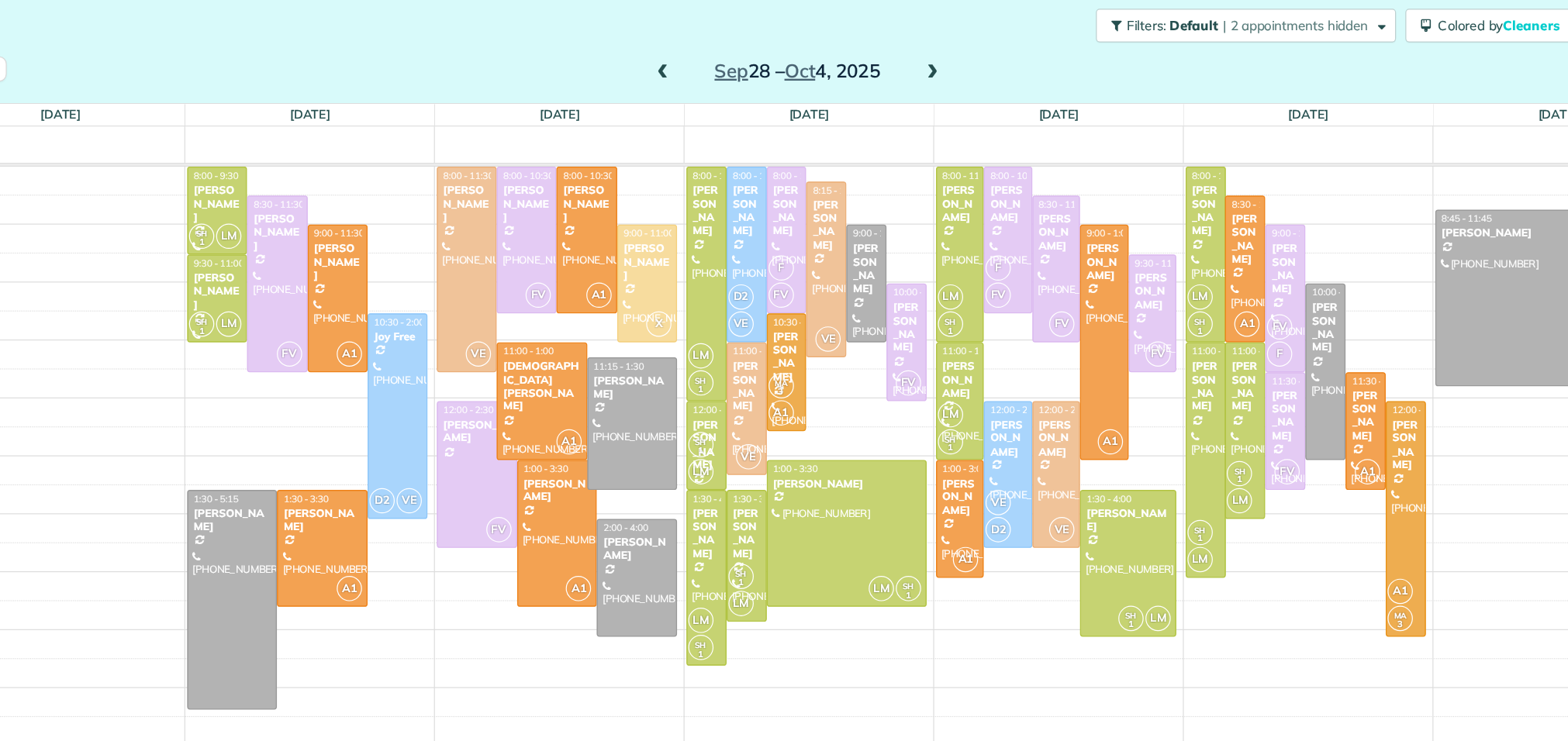
click at [714, 73] on span at bounding box center [709, 78] width 17 height 14
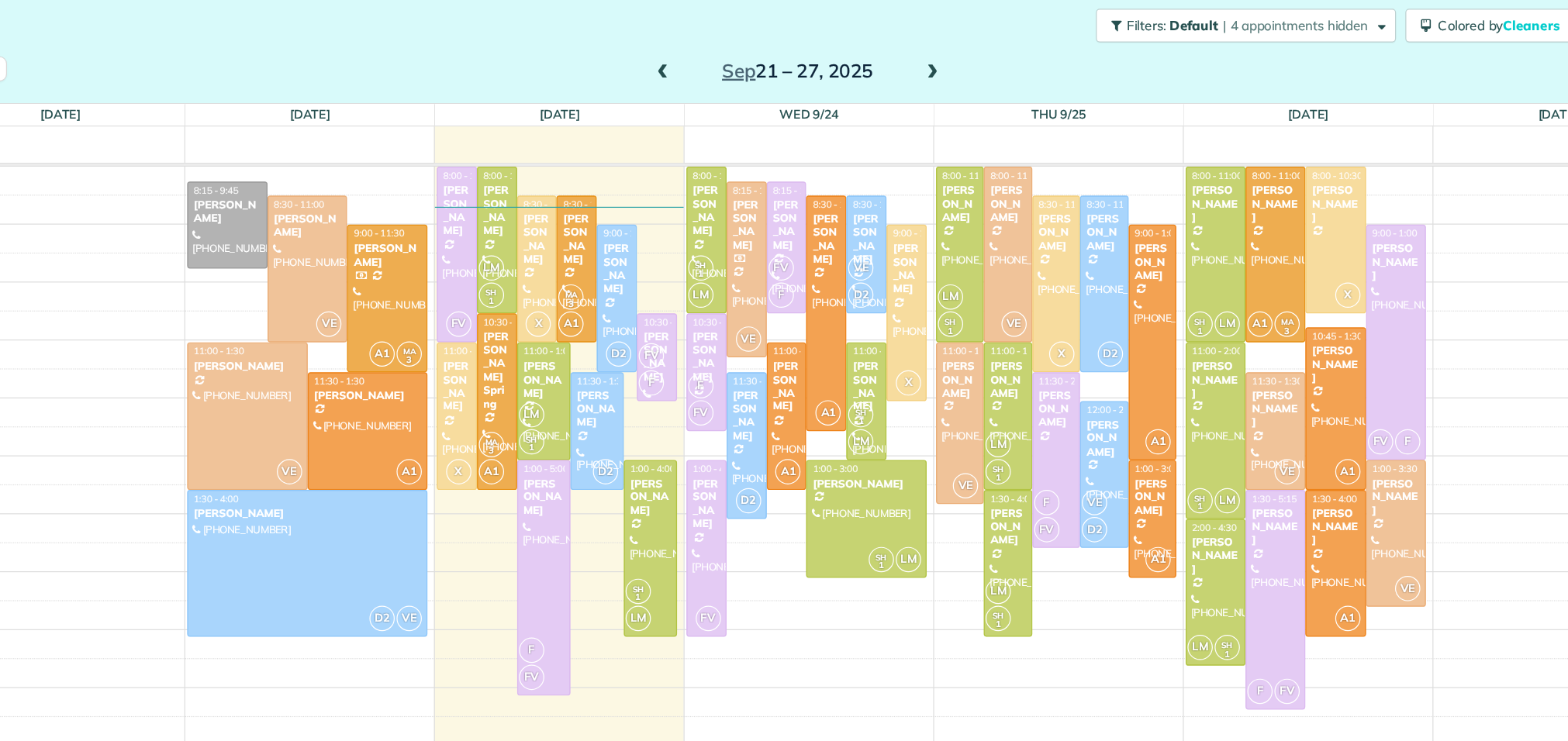
click at [928, 78] on span at bounding box center [933, 78] width 17 height 14
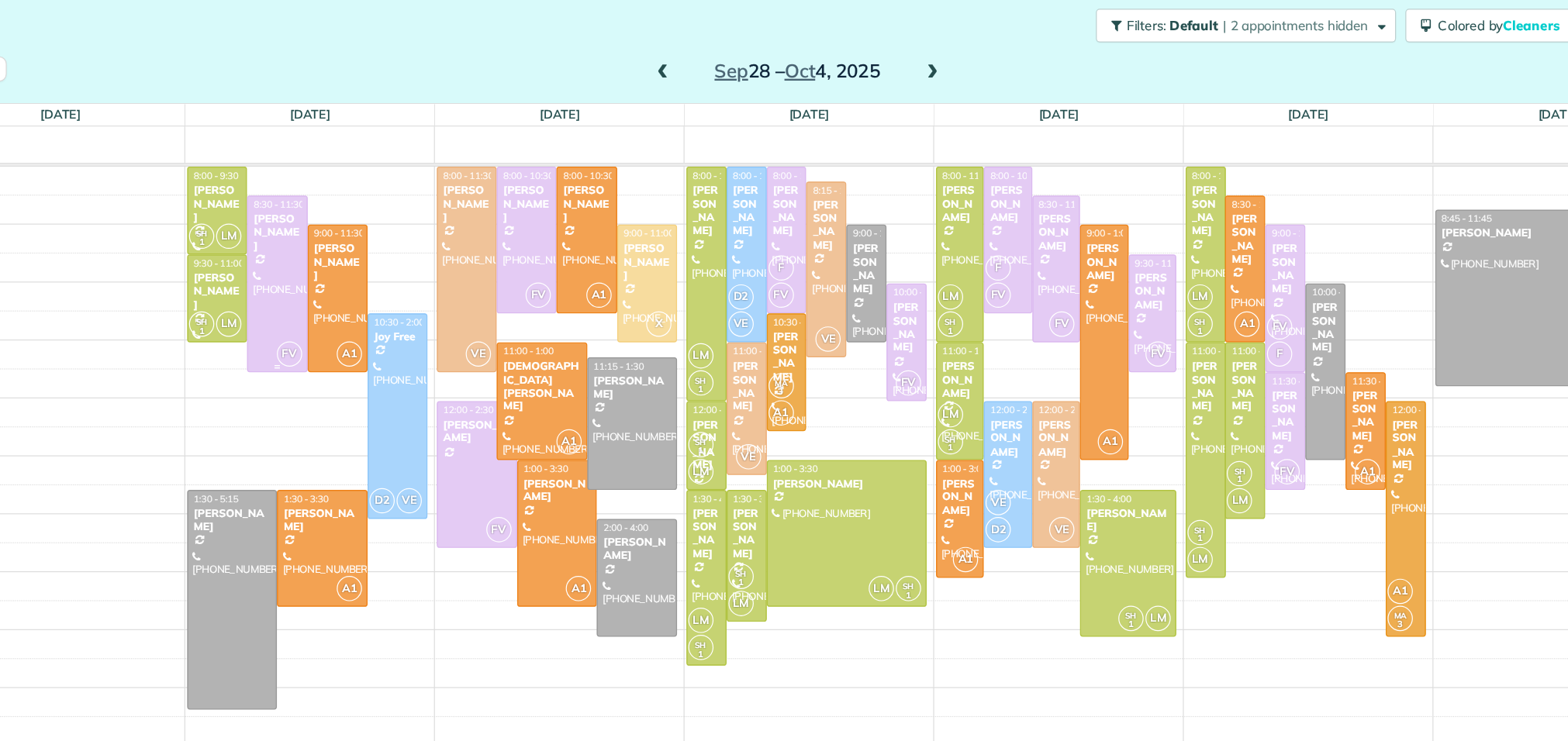
click at [389, 255] on div at bounding box center [389, 254] width 48 height 145
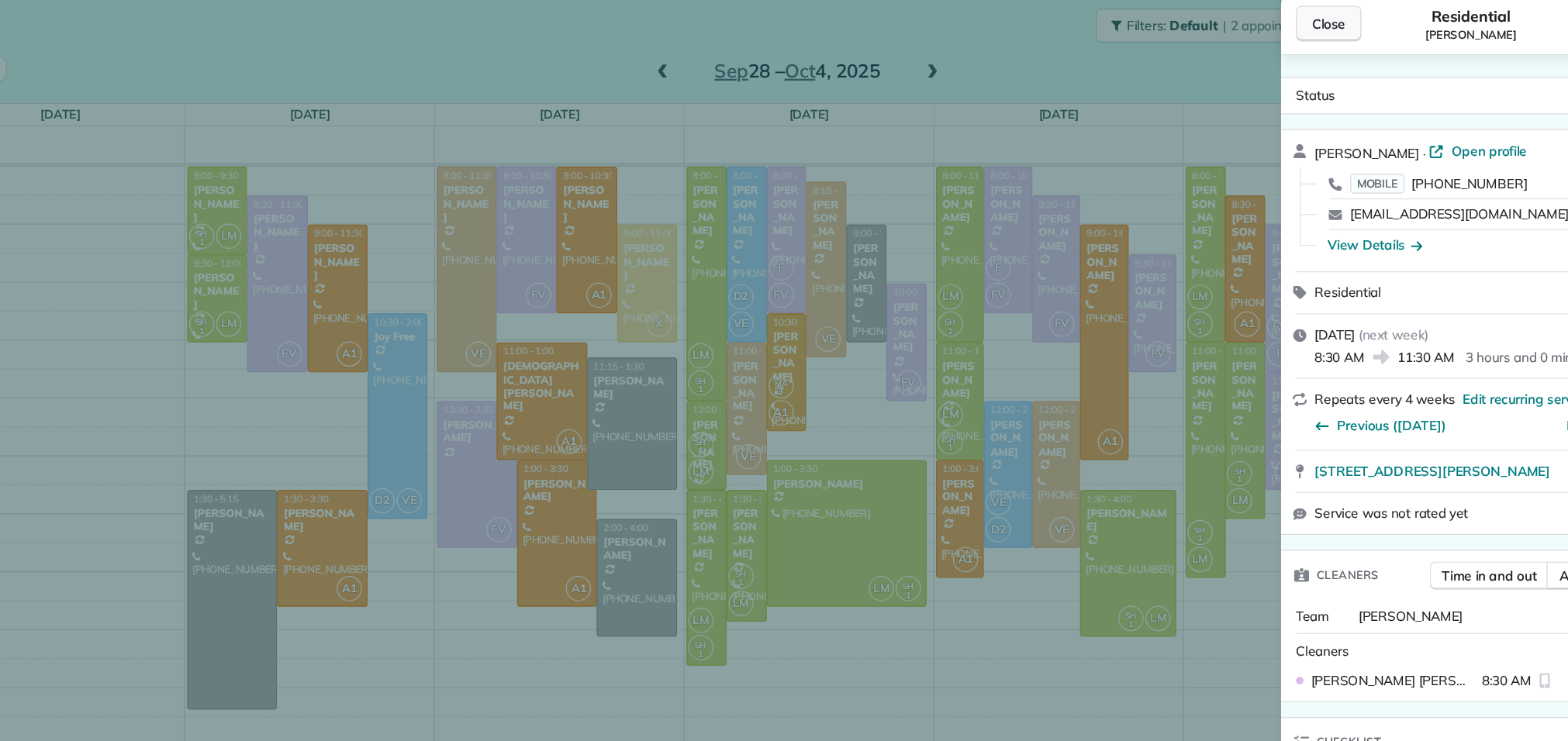
click at [1258, 39] on span "Close" at bounding box center [1261, 38] width 28 height 15
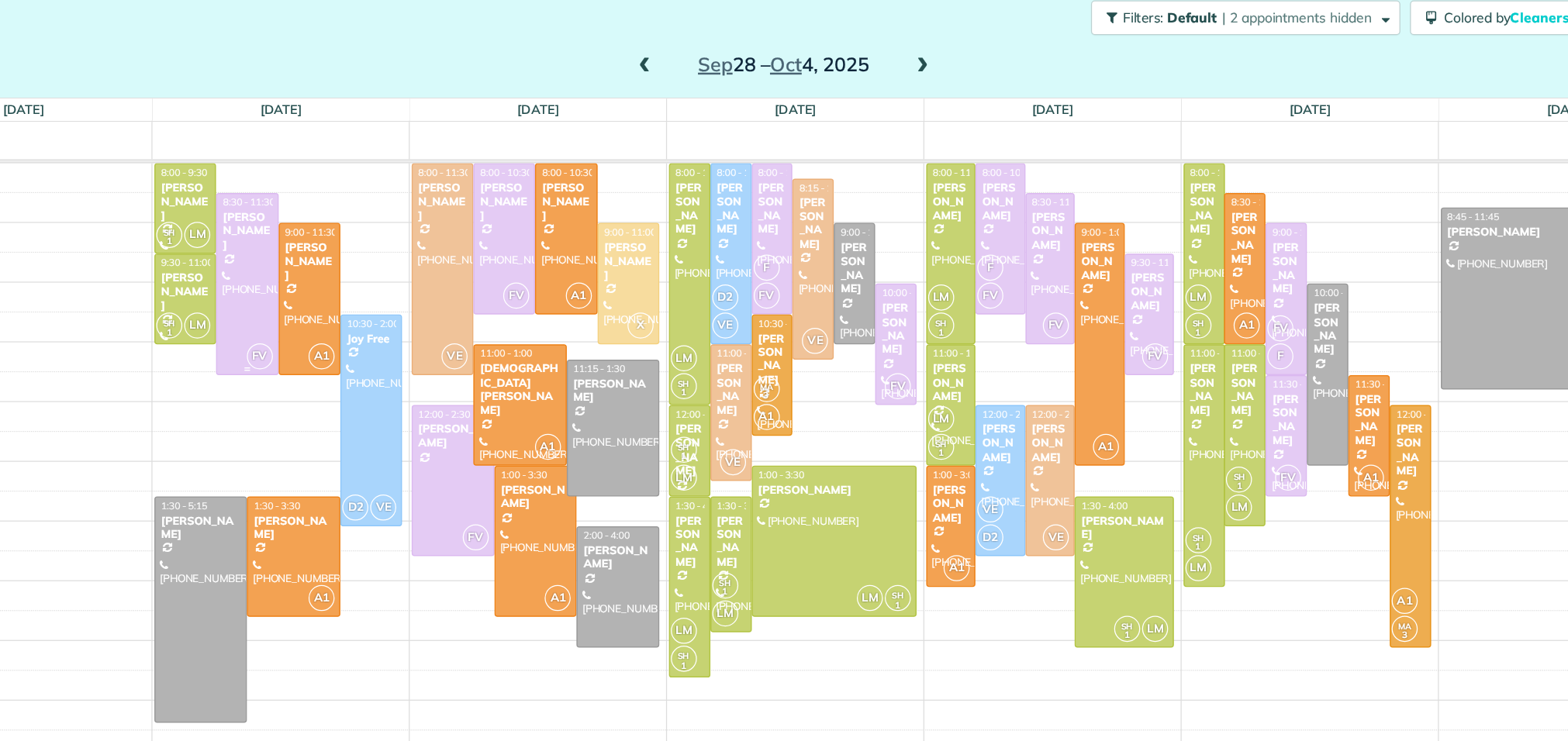
click at [381, 229] on div at bounding box center [389, 254] width 48 height 145
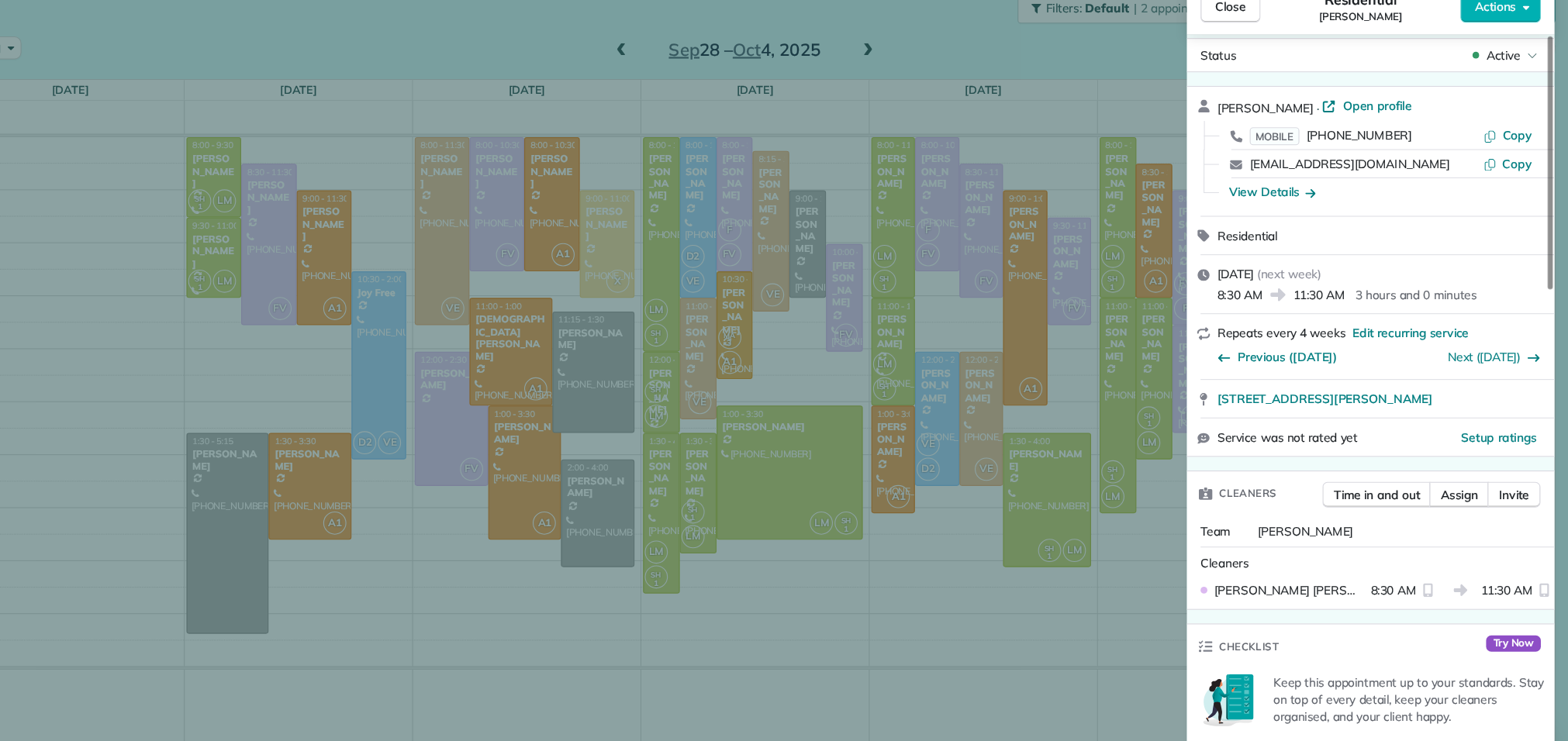
scroll to position [14, 0]
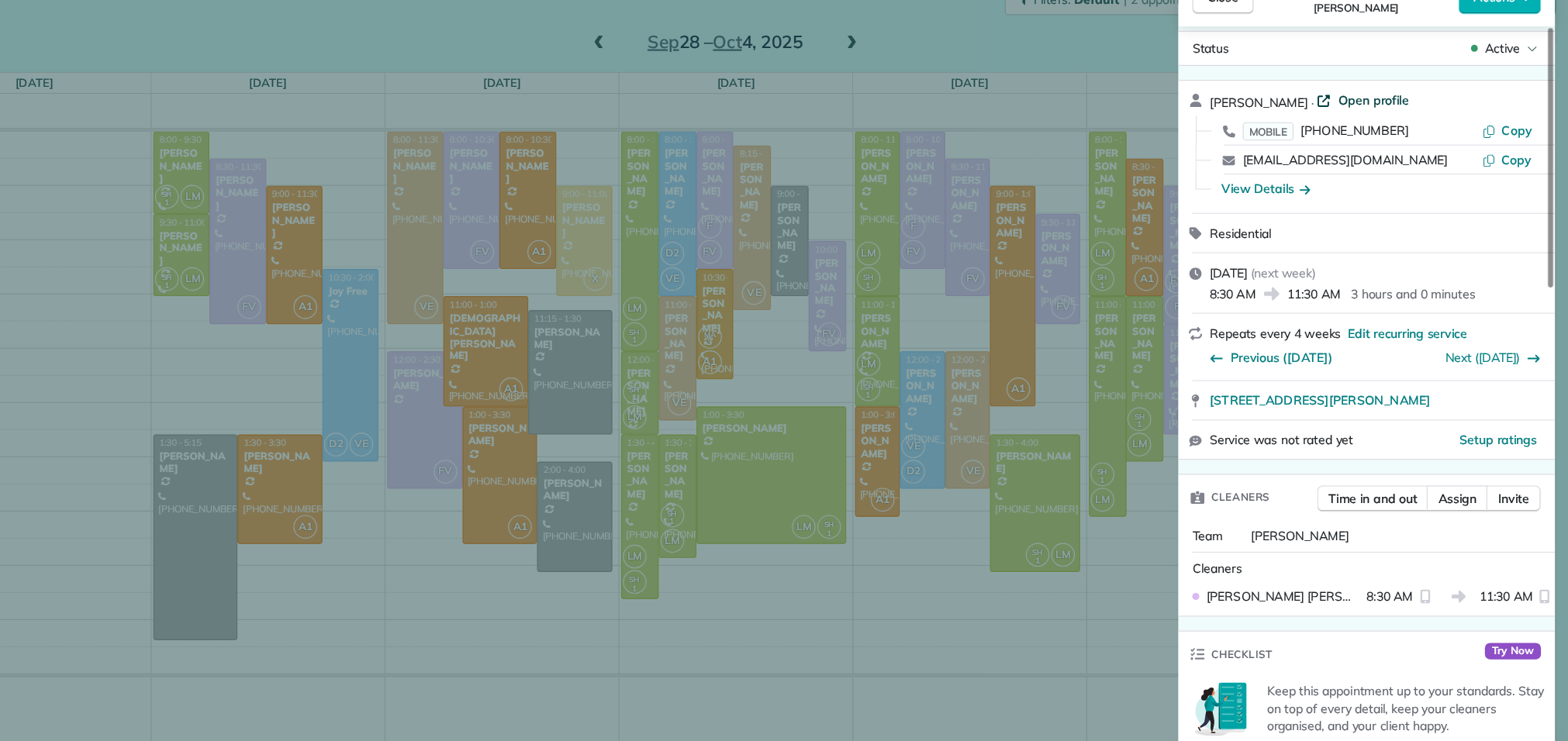
click at [1363, 124] on span "Open profile" at bounding box center [1394, 128] width 62 height 15
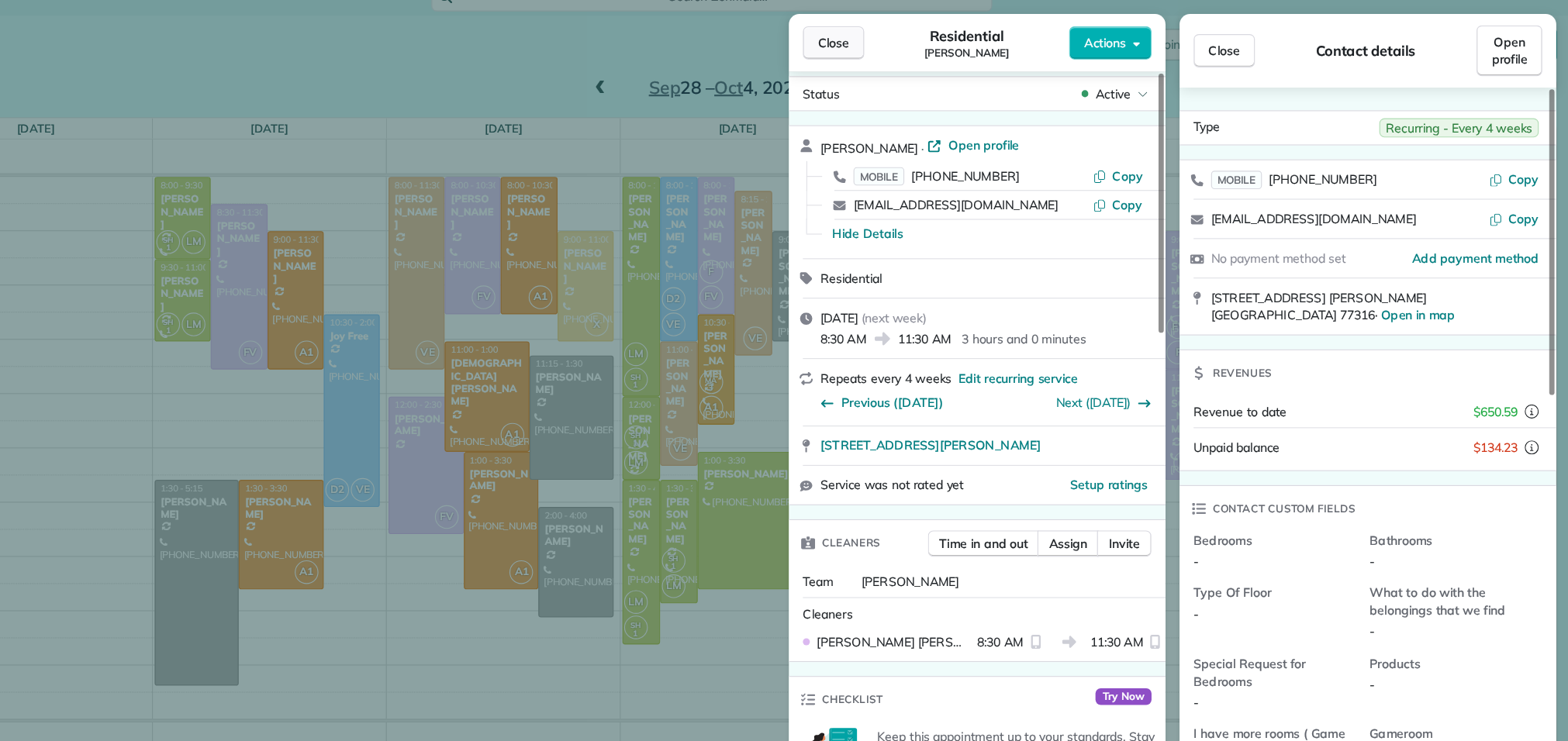
click at [922, 40] on span "Close" at bounding box center [915, 38] width 28 height 15
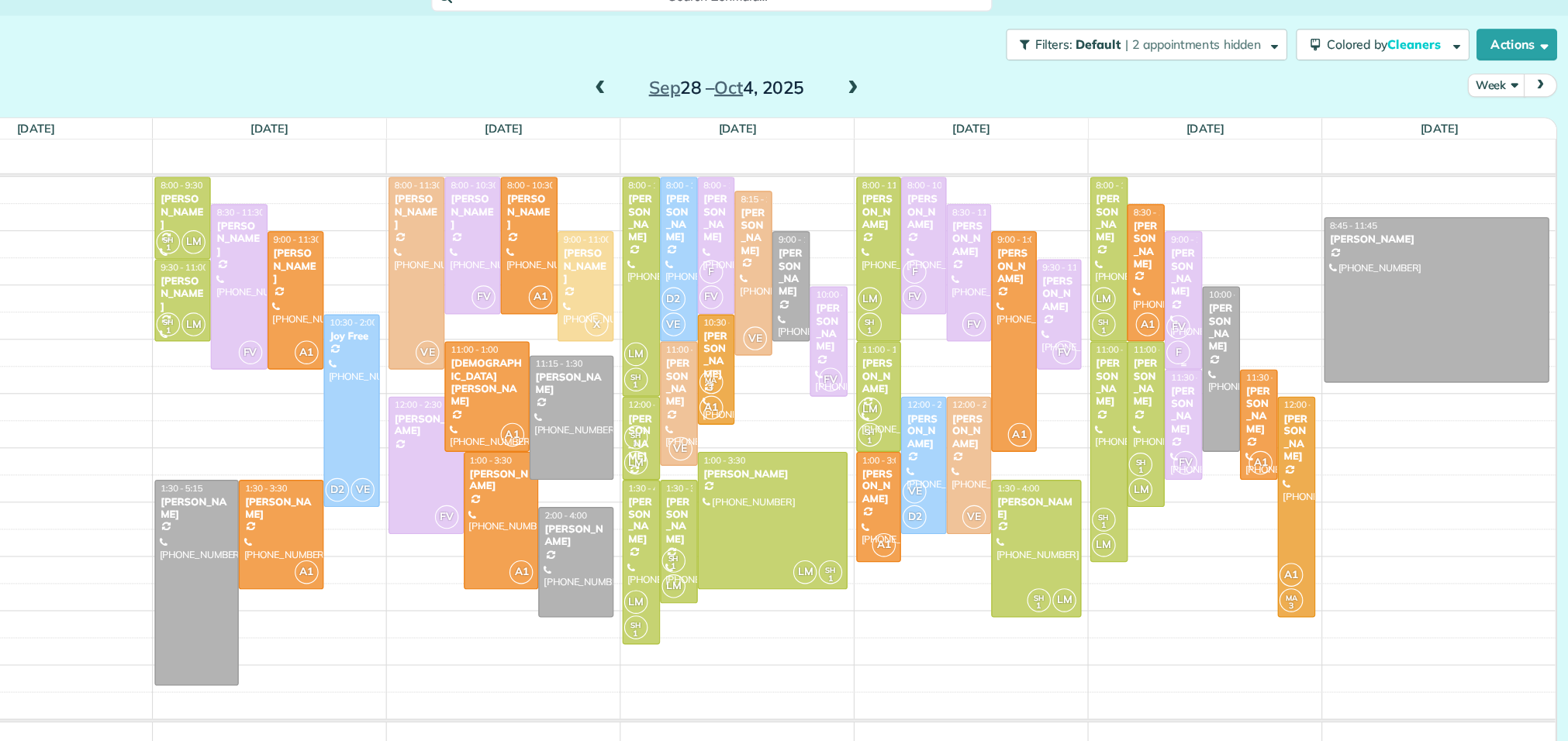
click at [1234, 250] on div "[PERSON_NAME]" at bounding box center [1225, 241] width 24 height 45
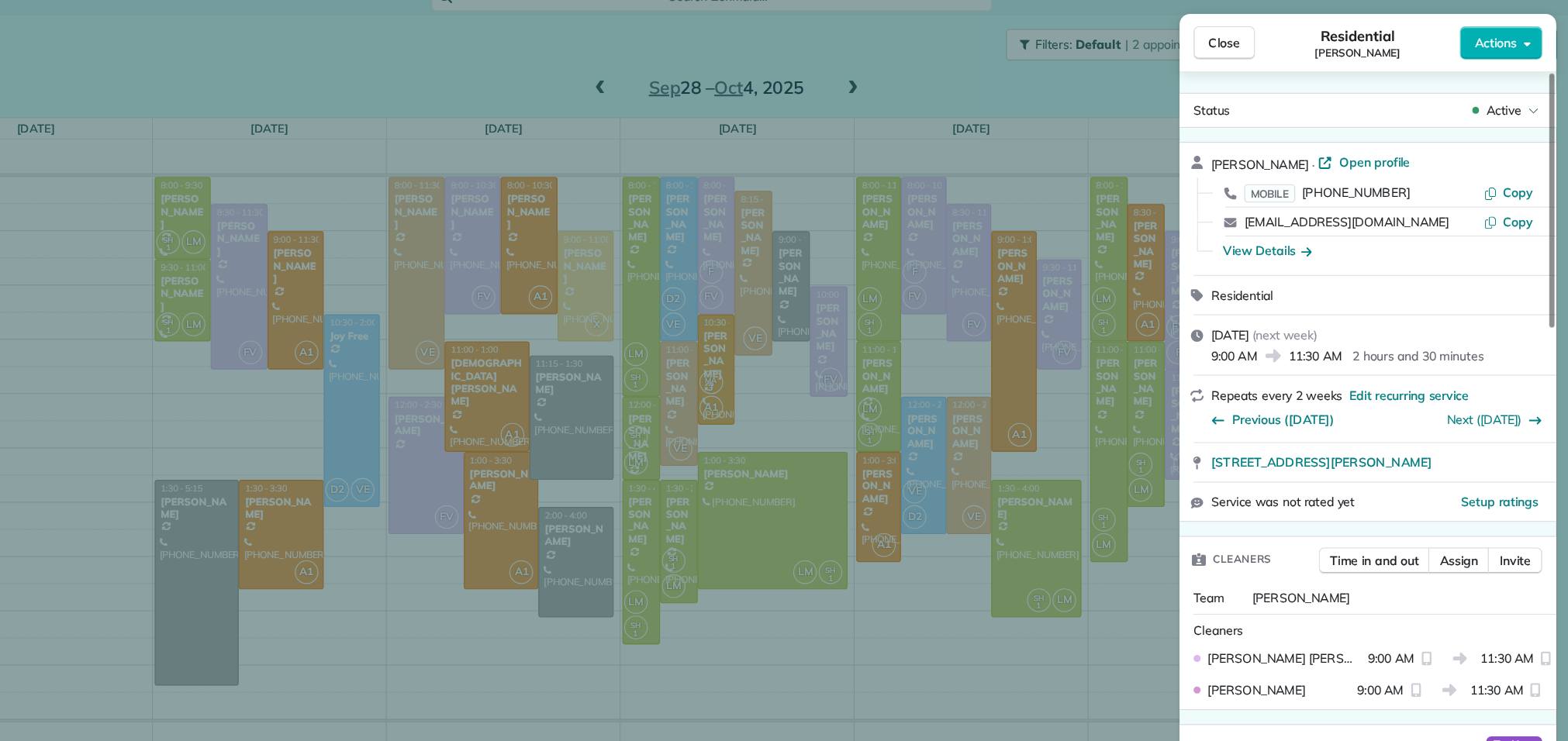
click at [1312, 30] on div "Residential Brandi Lee" at bounding box center [1379, 38] width 181 height 31
click at [1454, 172] on div "MOBILE (281) 744-9069" at bounding box center [1385, 170] width 212 height 15
click at [1279, 47] on button "Close" at bounding box center [1262, 38] width 54 height 30
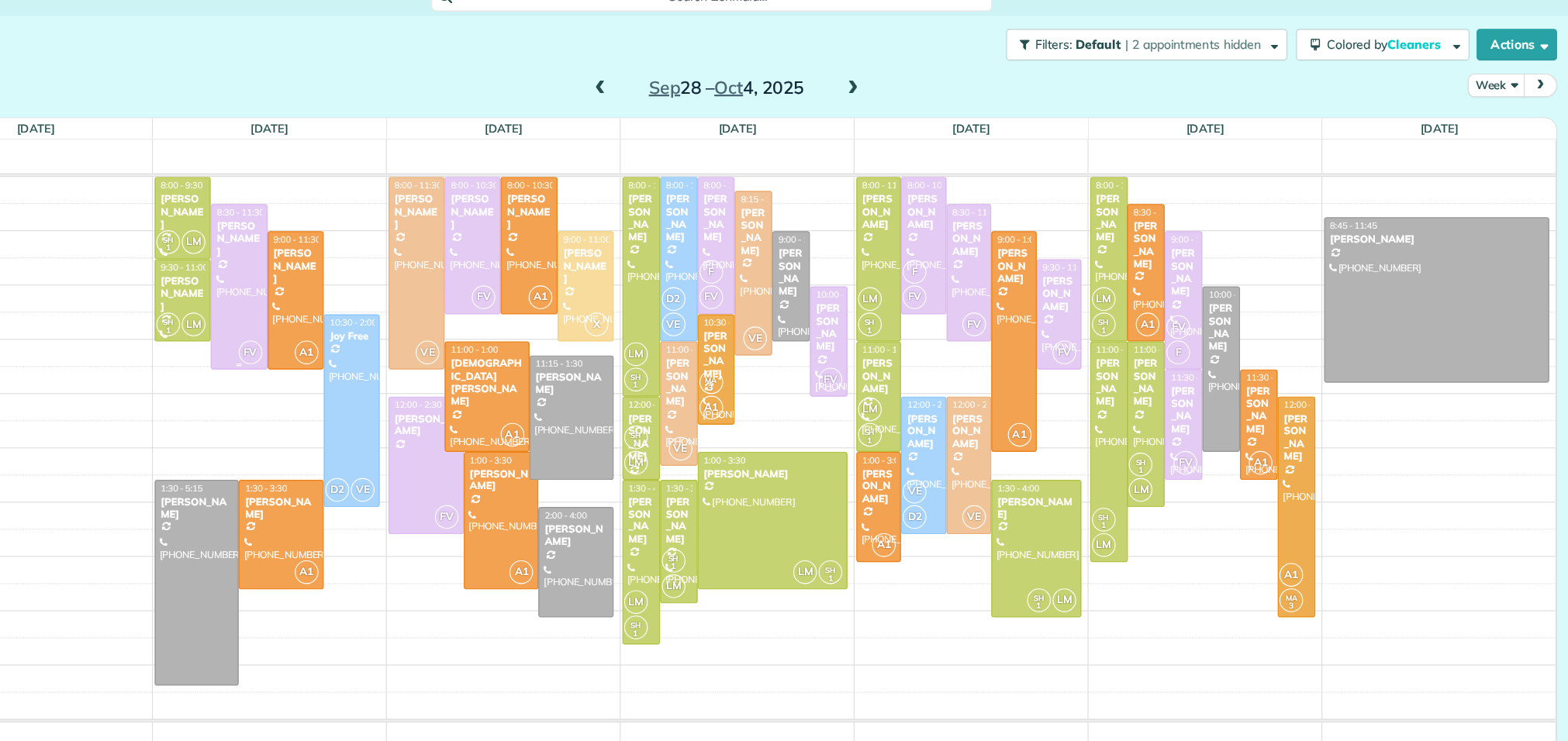
click at [387, 234] on div at bounding box center [389, 254] width 48 height 145
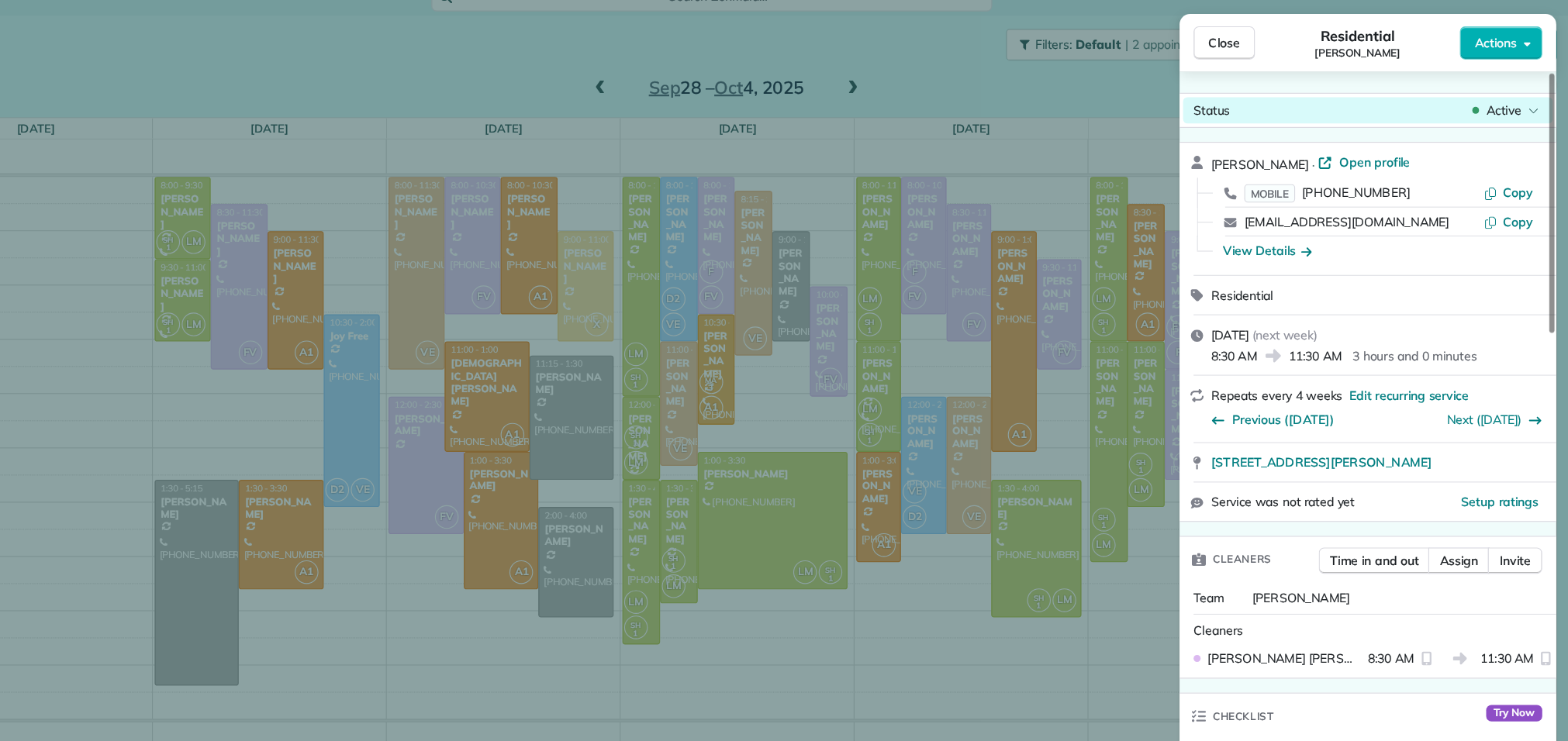
click at [1513, 100] on span "Active" at bounding box center [1508, 98] width 31 height 15
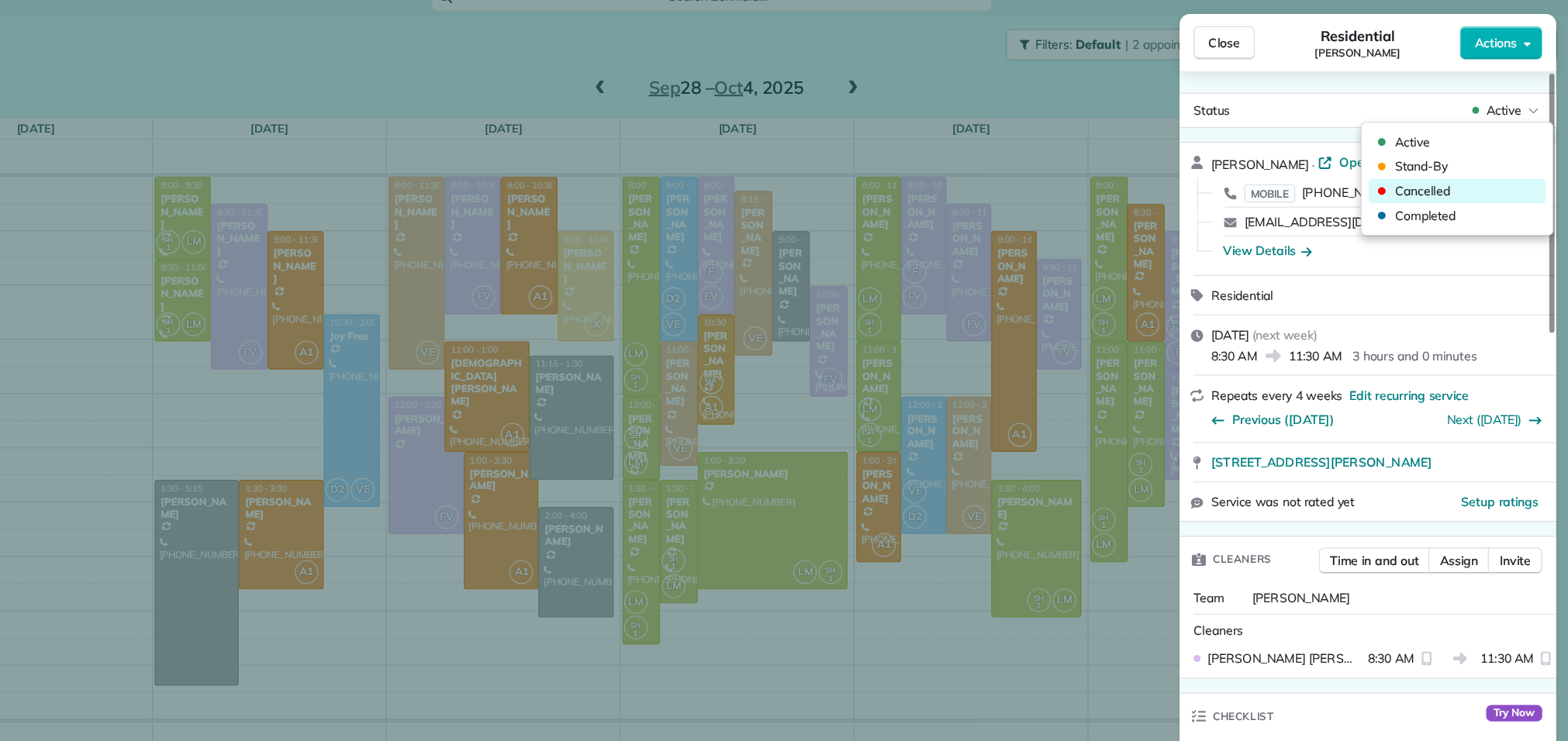
click at [1472, 170] on div "Cancelled" at bounding box center [1468, 169] width 157 height 22
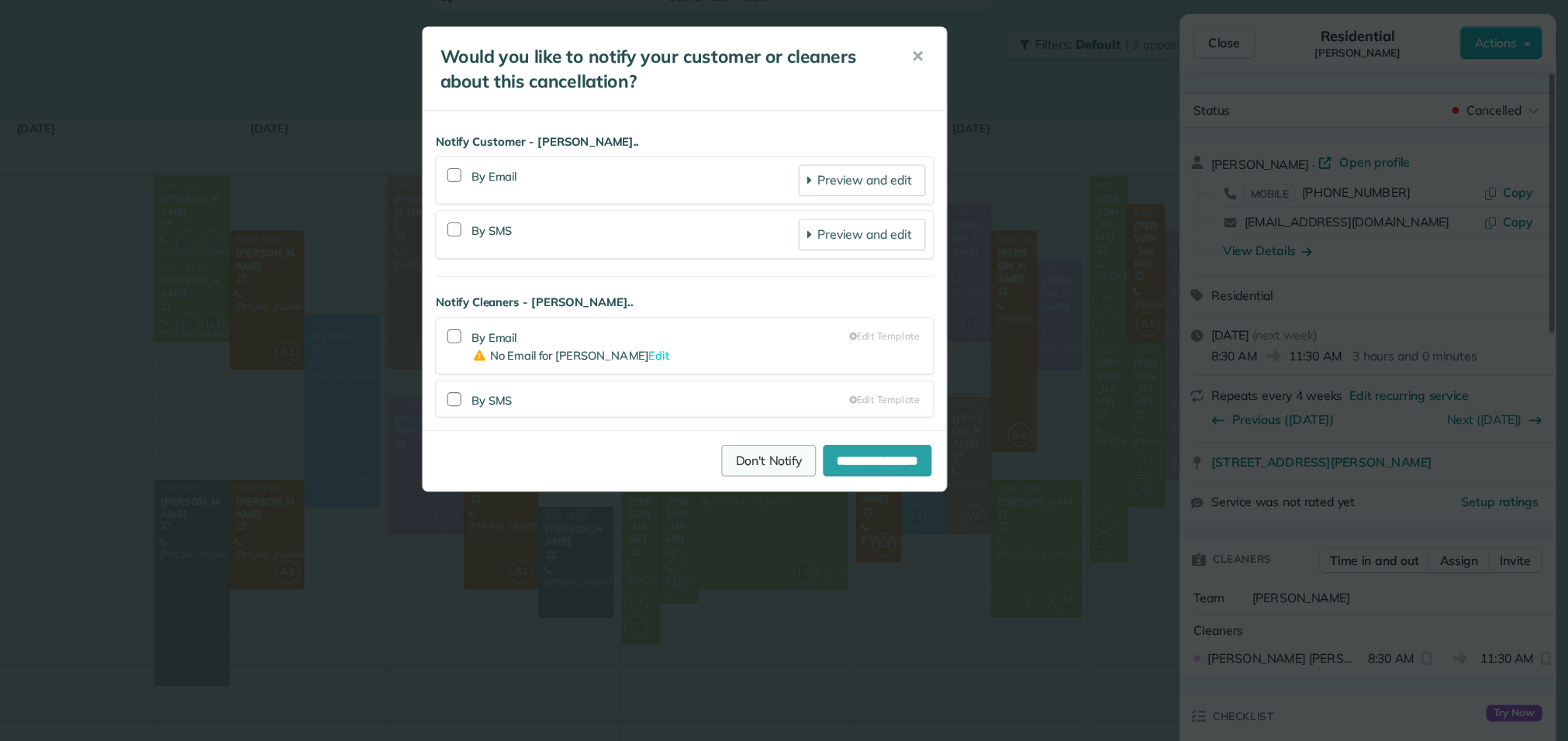
click at [820, 410] on link "Don't Notify" at bounding box center [857, 408] width 84 height 28
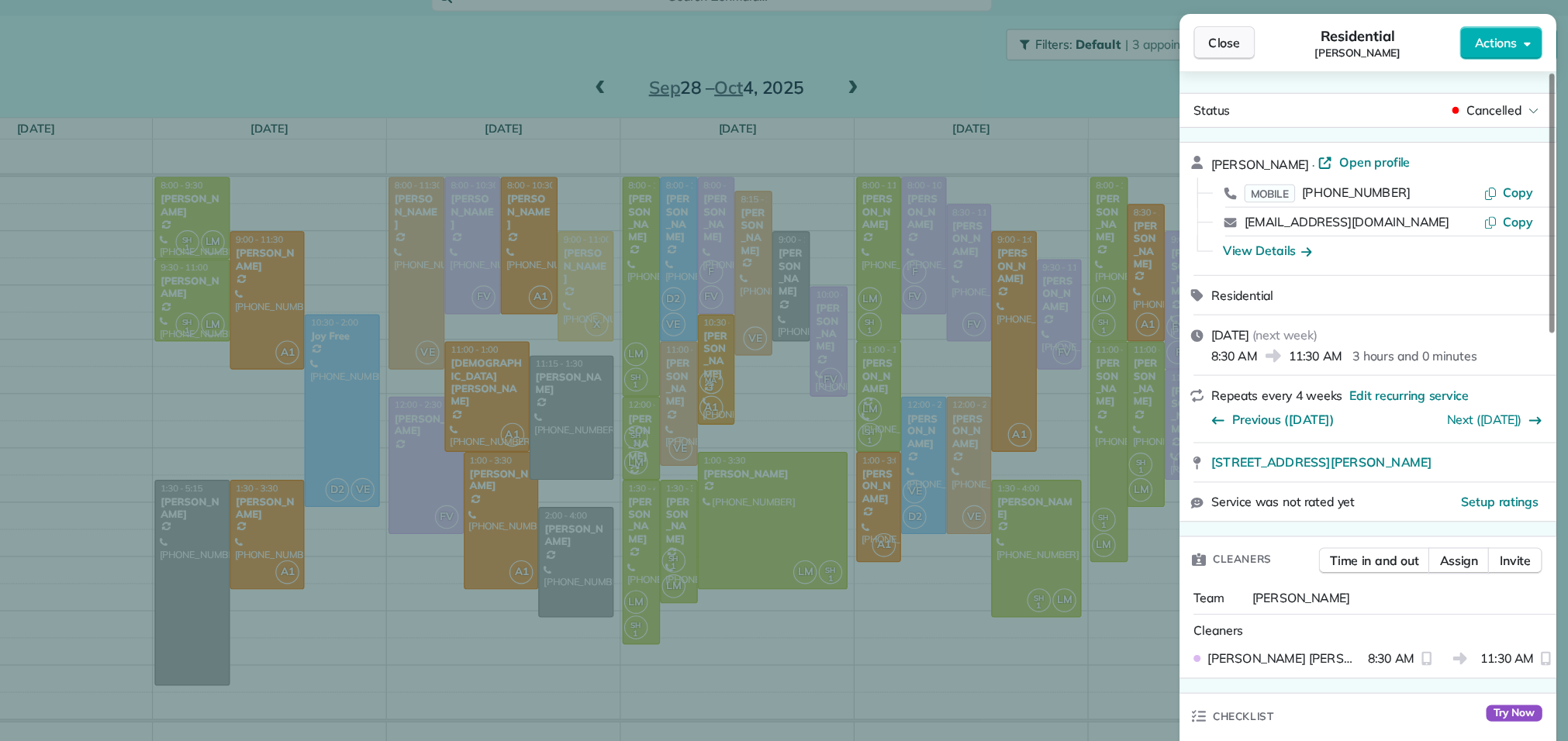
click at [1268, 38] on span "Close" at bounding box center [1261, 38] width 28 height 15
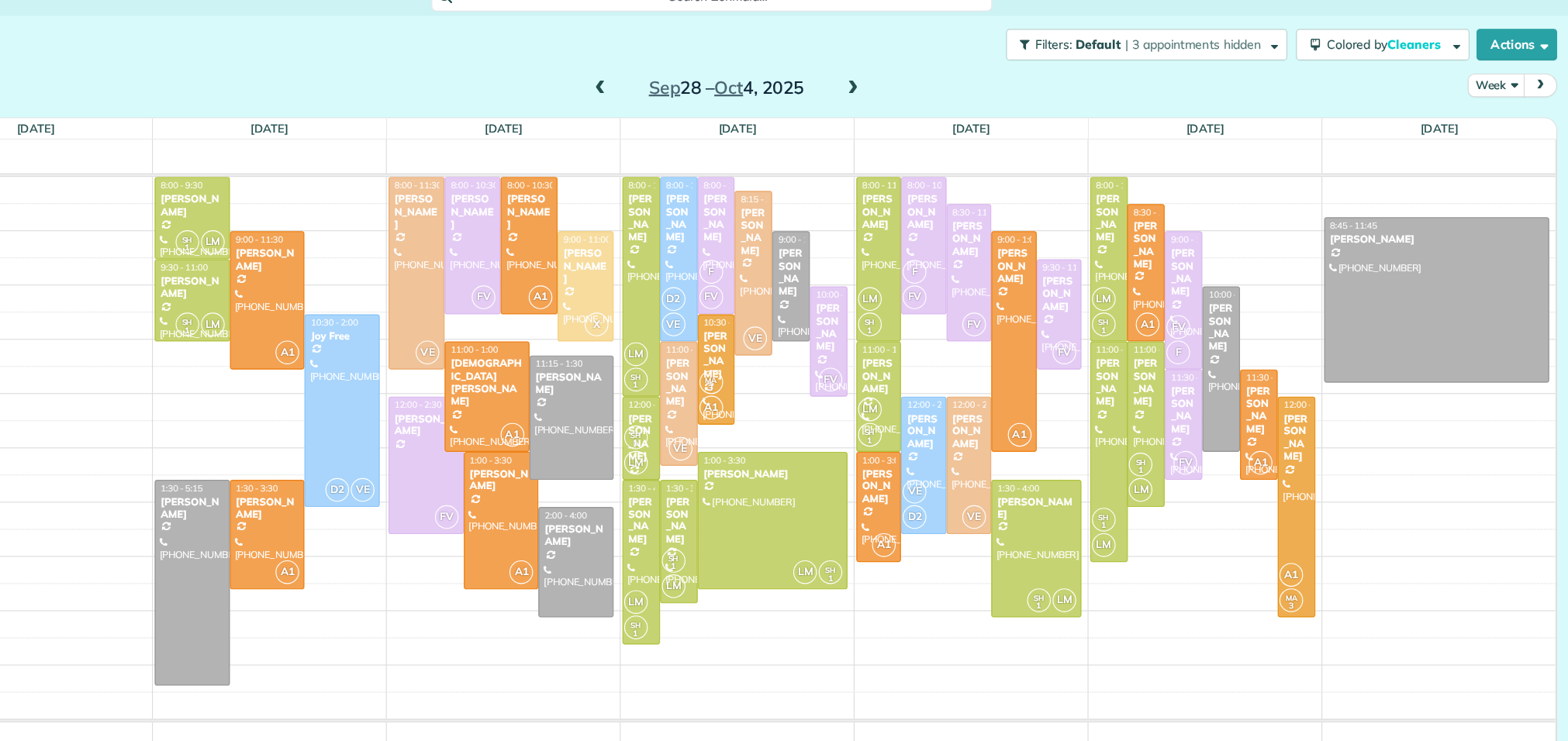
click at [707, 78] on span at bounding box center [709, 78] width 17 height 14
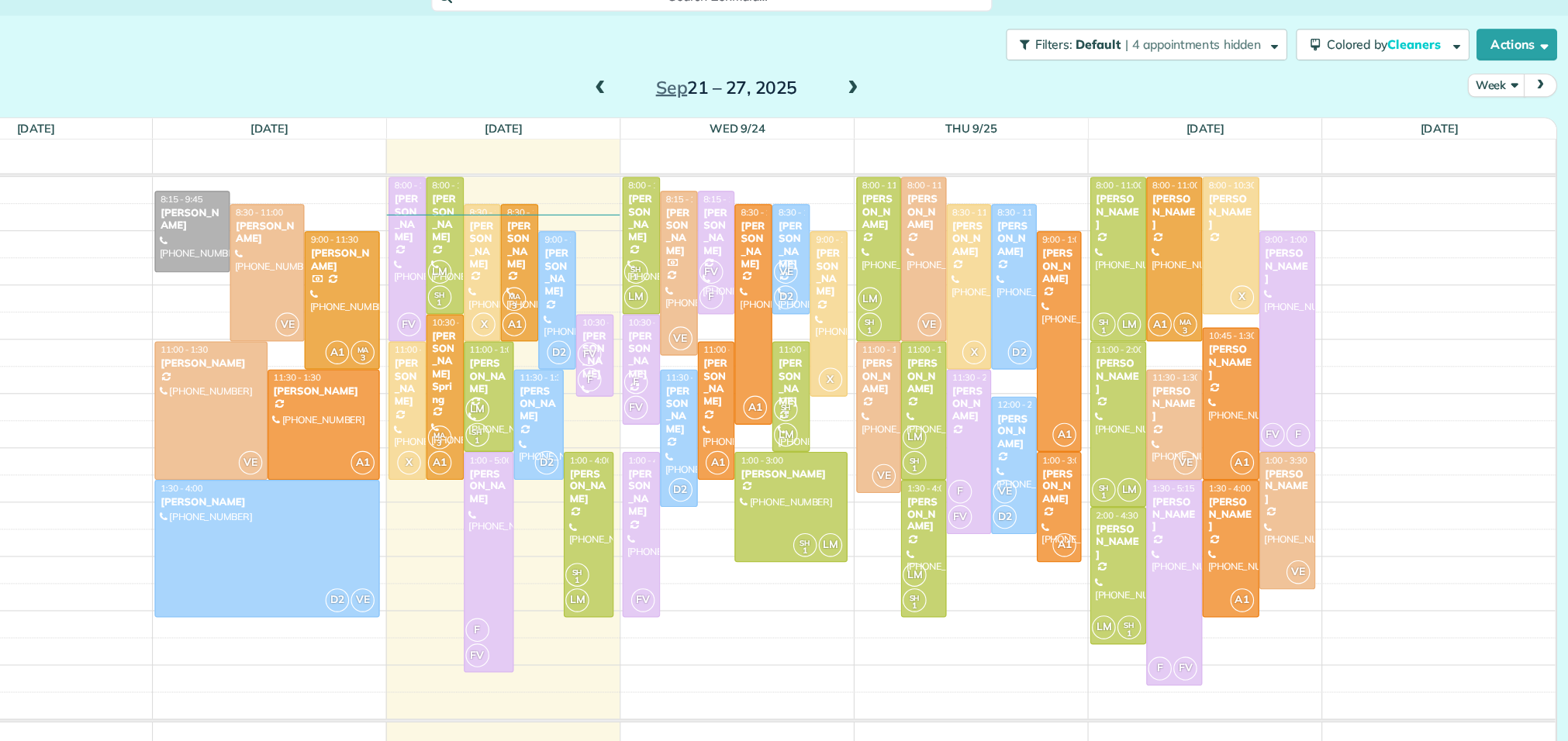
click at [707, 78] on span at bounding box center [709, 78] width 17 height 14
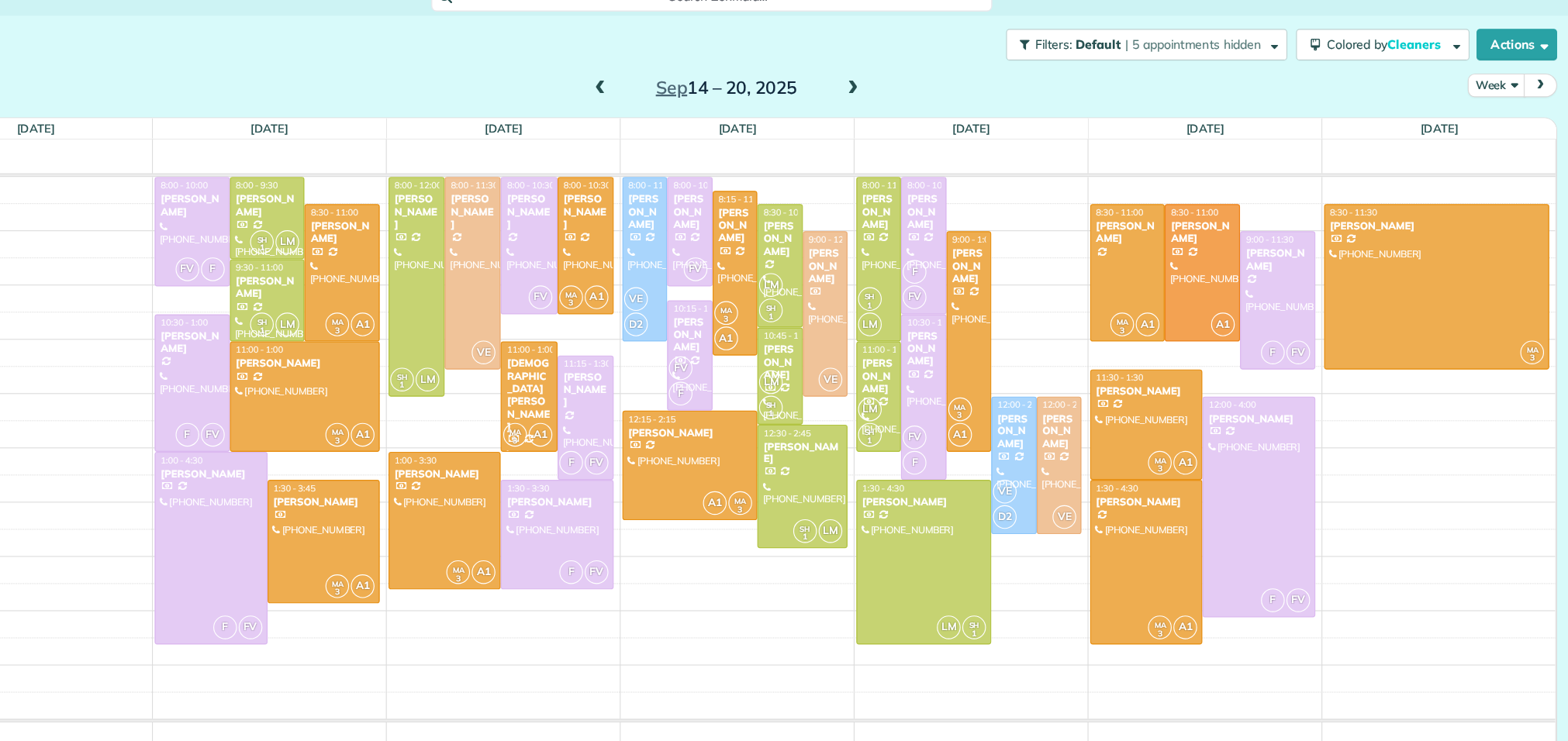
click at [933, 77] on span at bounding box center [933, 78] width 17 height 14
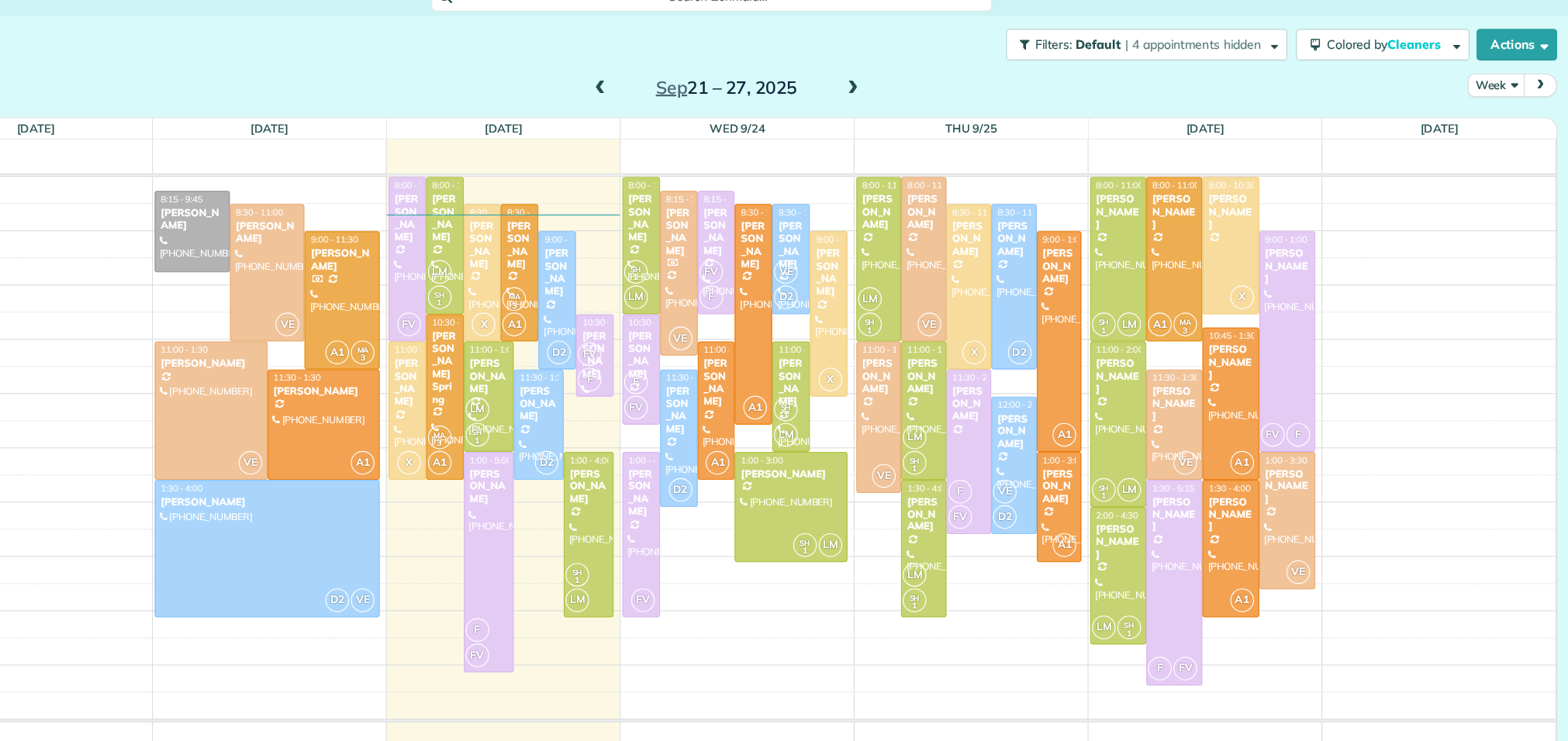
click at [933, 77] on span at bounding box center [933, 78] width 17 height 14
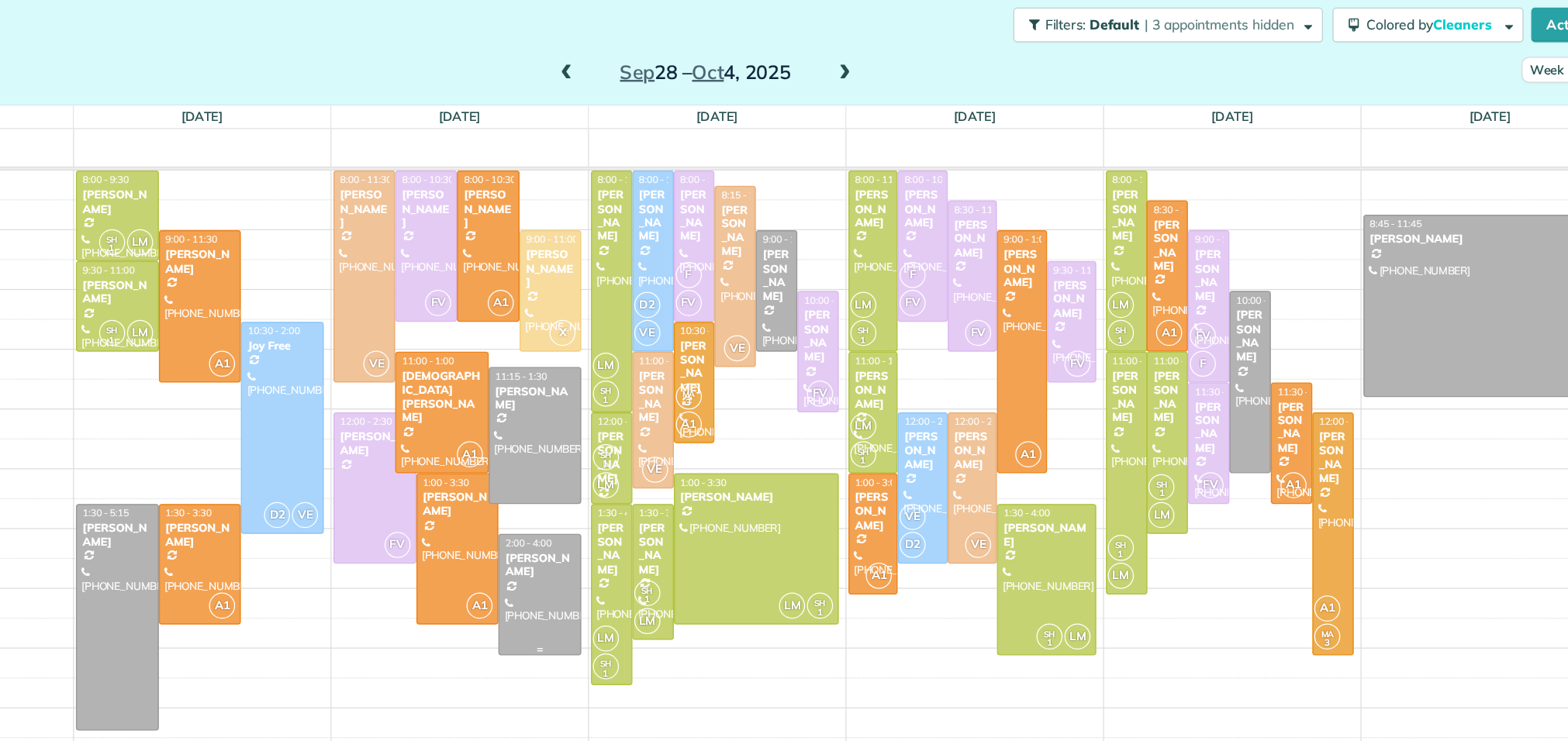
click at [684, 485] on div at bounding box center [687, 498] width 65 height 96
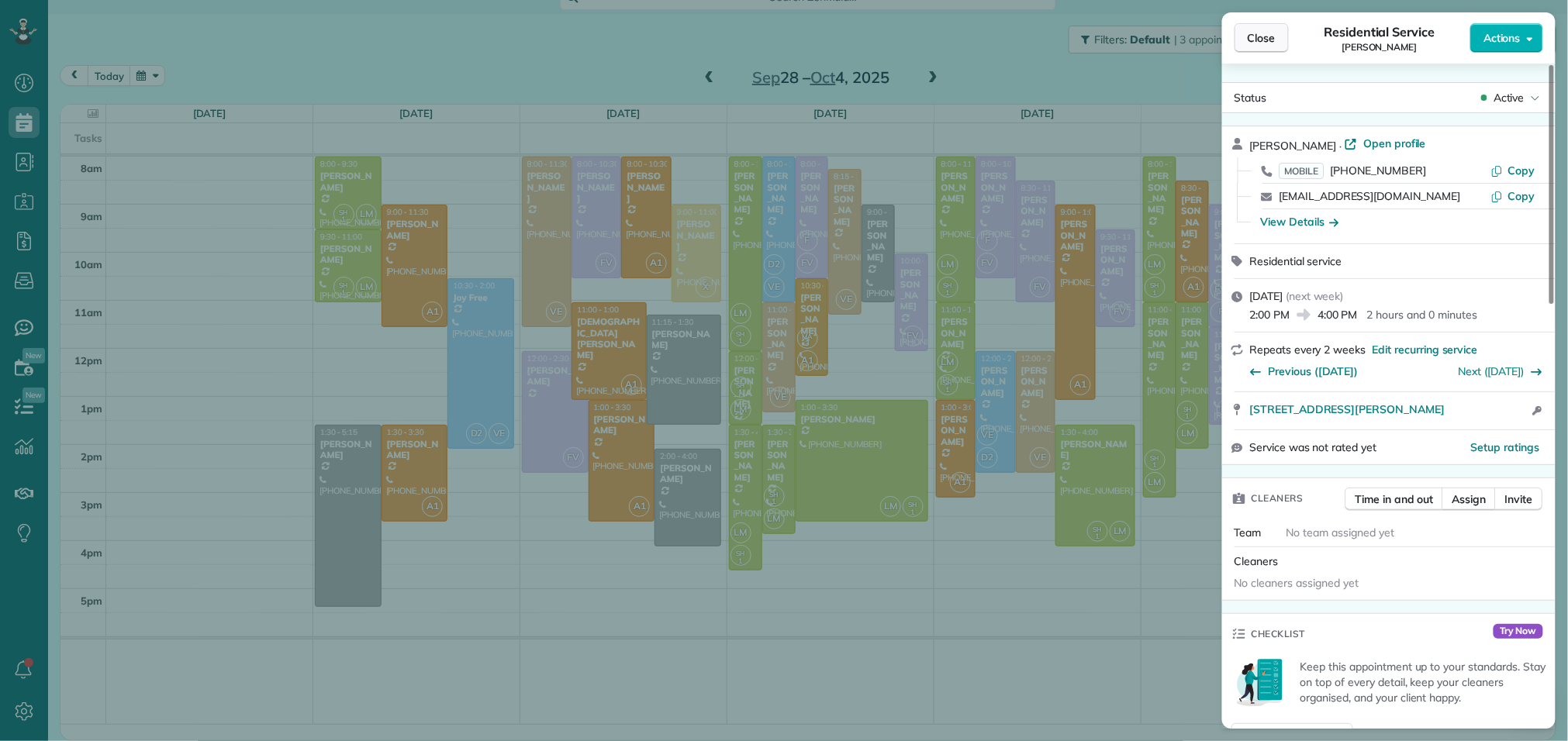
click at [1268, 33] on span "Close" at bounding box center [1261, 38] width 28 height 15
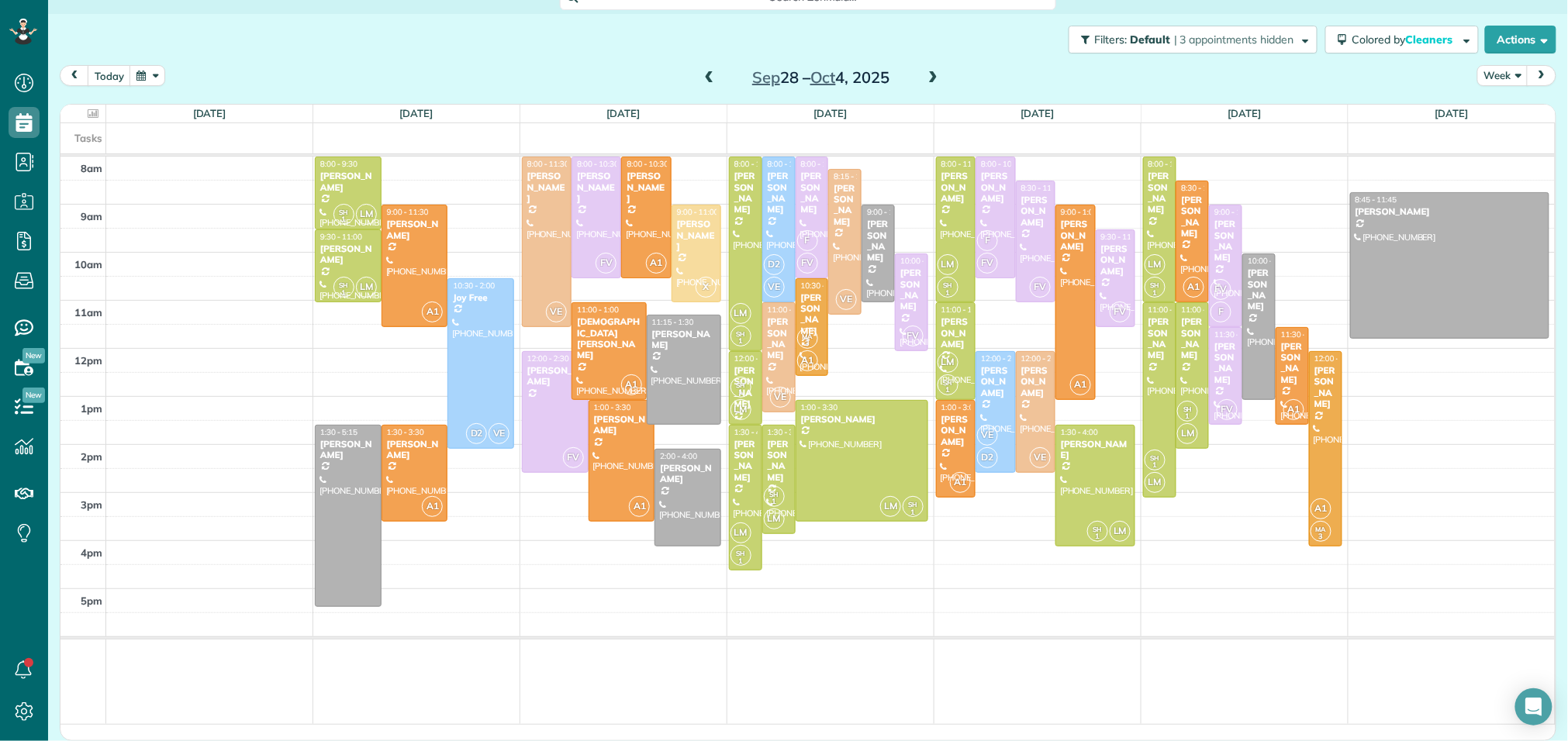
click at [710, 72] on span at bounding box center [709, 78] width 17 height 14
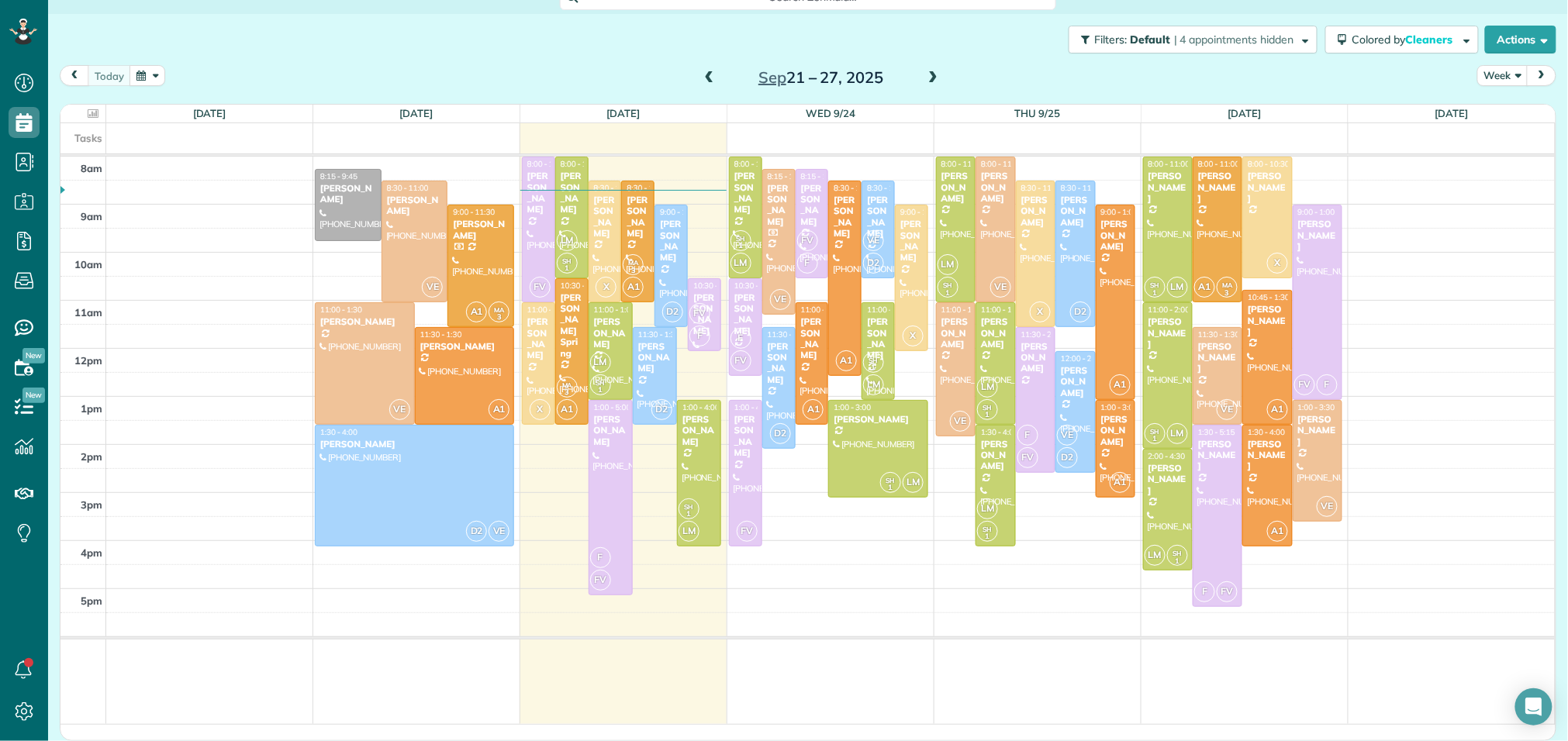
click at [710, 72] on span at bounding box center [709, 78] width 17 height 14
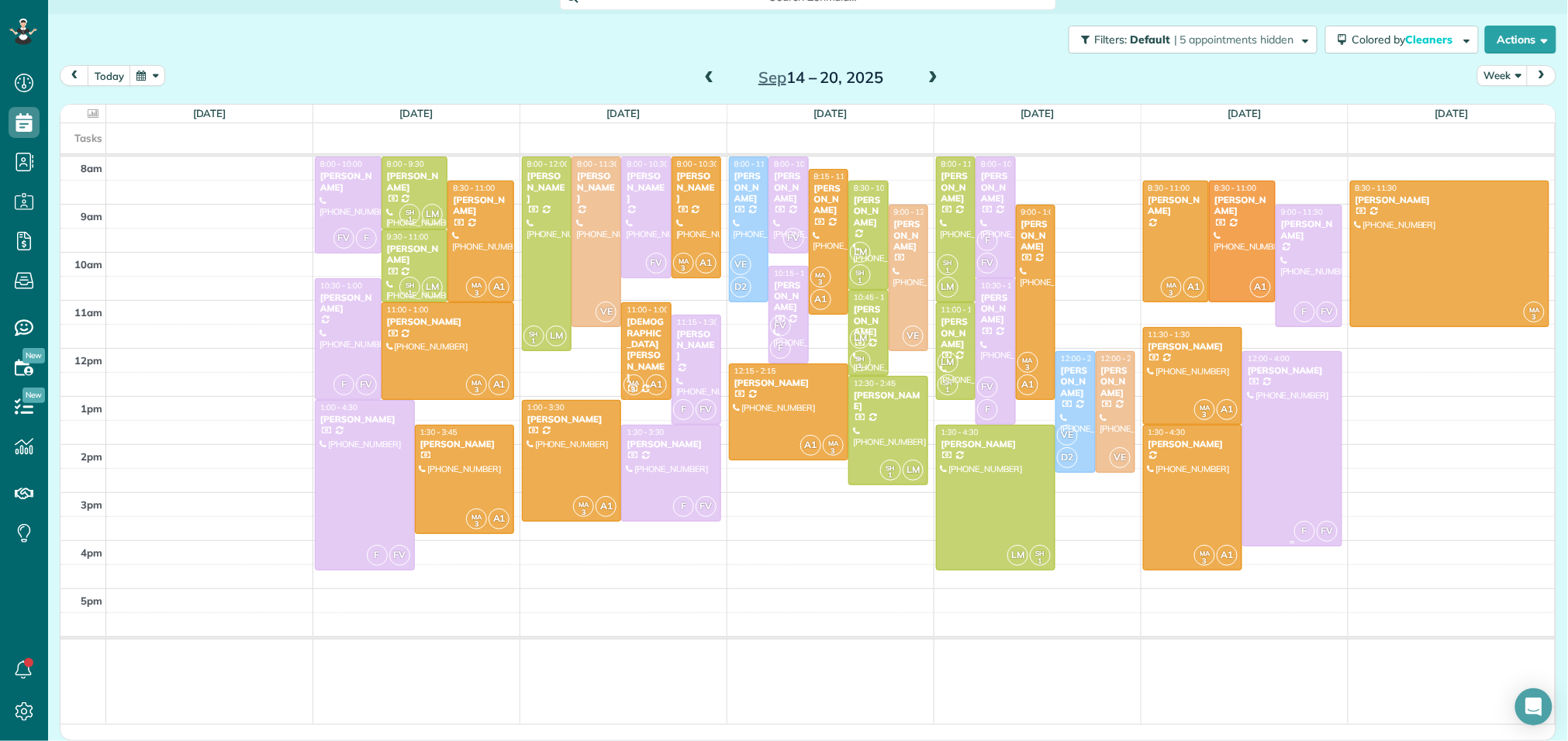
click at [1306, 406] on div at bounding box center [1292, 449] width 99 height 194
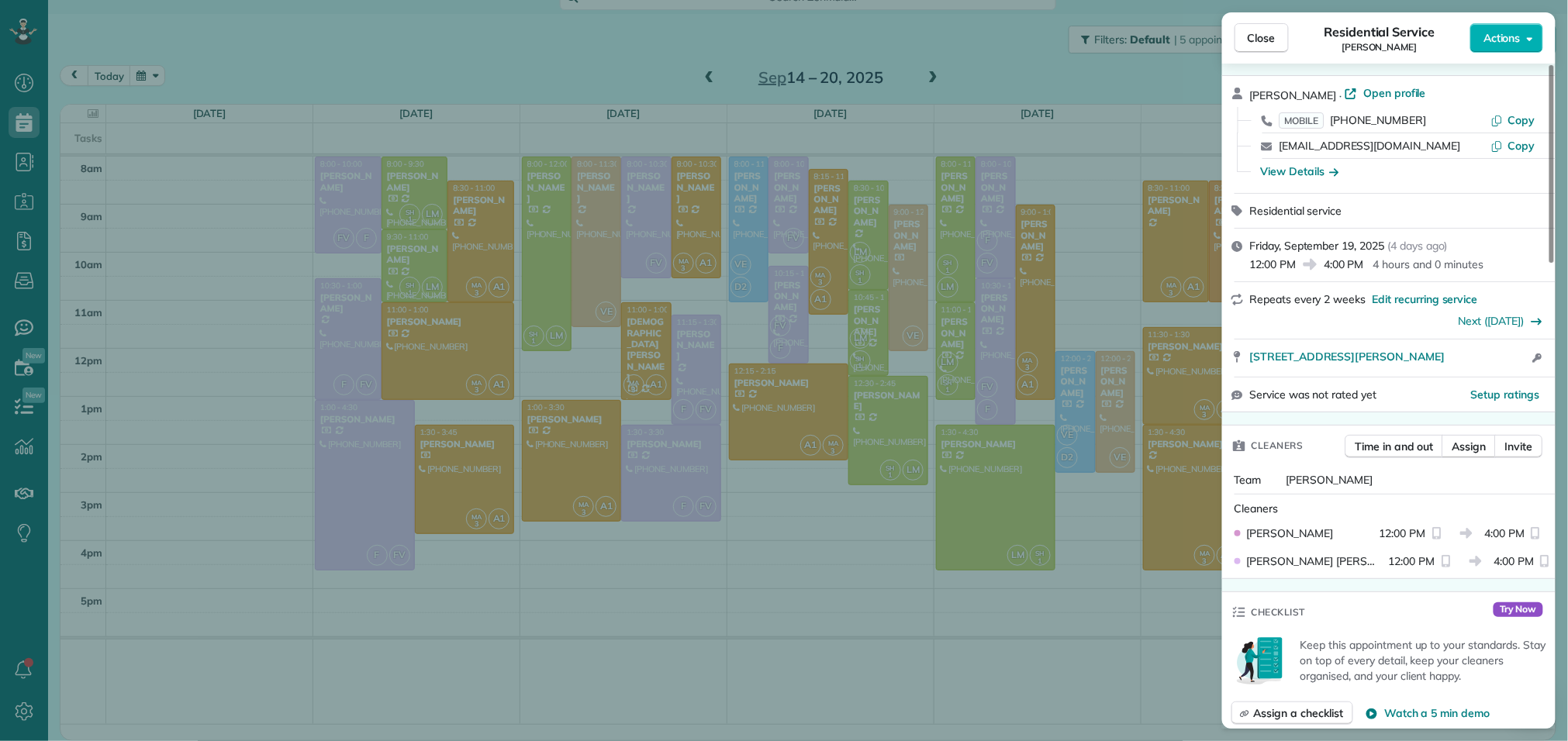
scroll to position [51, 0]
click at [1121, 677] on div "Close Residential Service Melanie Holland Actions Status Active Melanie Holland…" at bounding box center [784, 370] width 1568 height 741
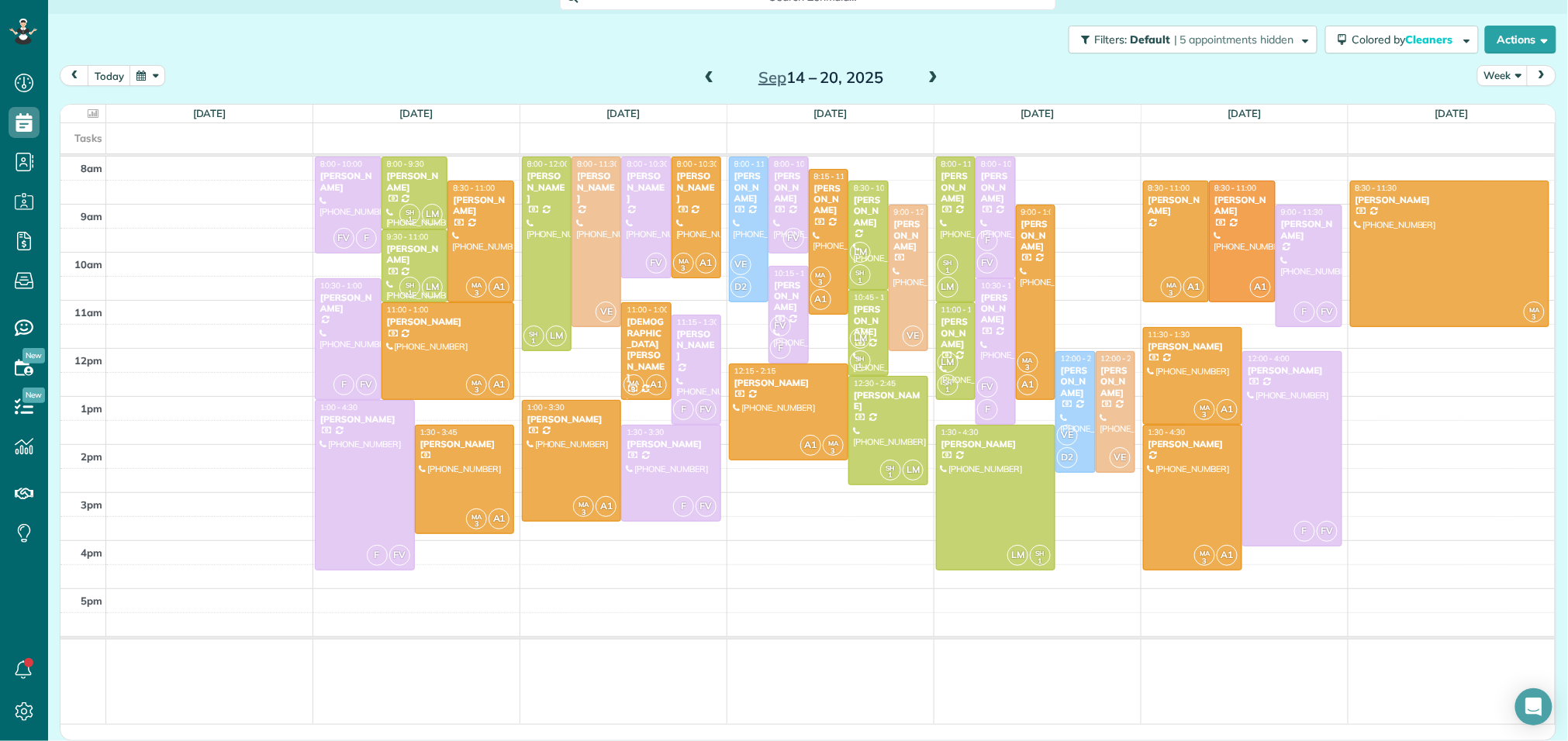
click at [936, 77] on span at bounding box center [933, 78] width 17 height 14
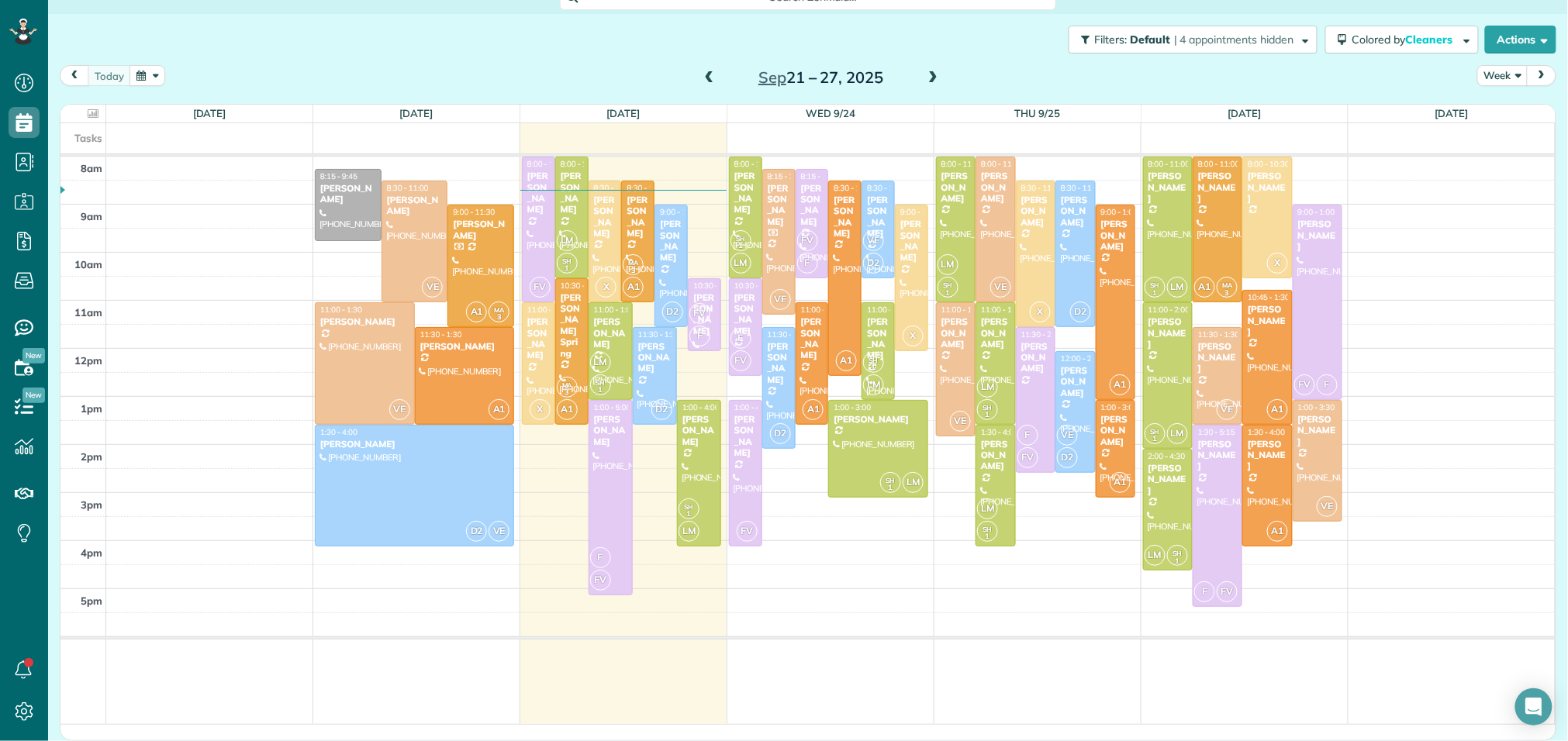
click at [936, 77] on span at bounding box center [933, 78] width 17 height 14
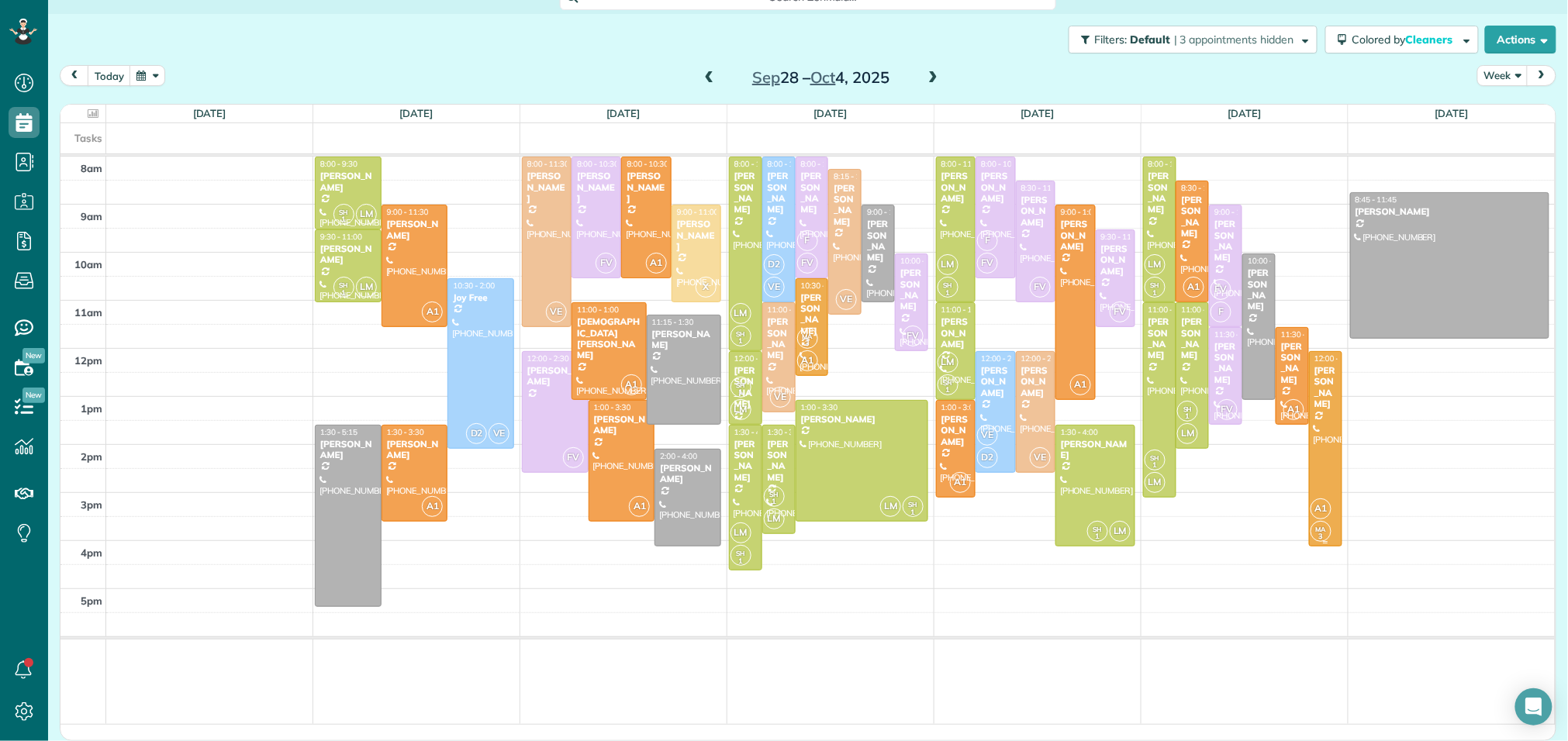
click at [1321, 387] on div "[PERSON_NAME]" at bounding box center [1325, 387] width 24 height 45
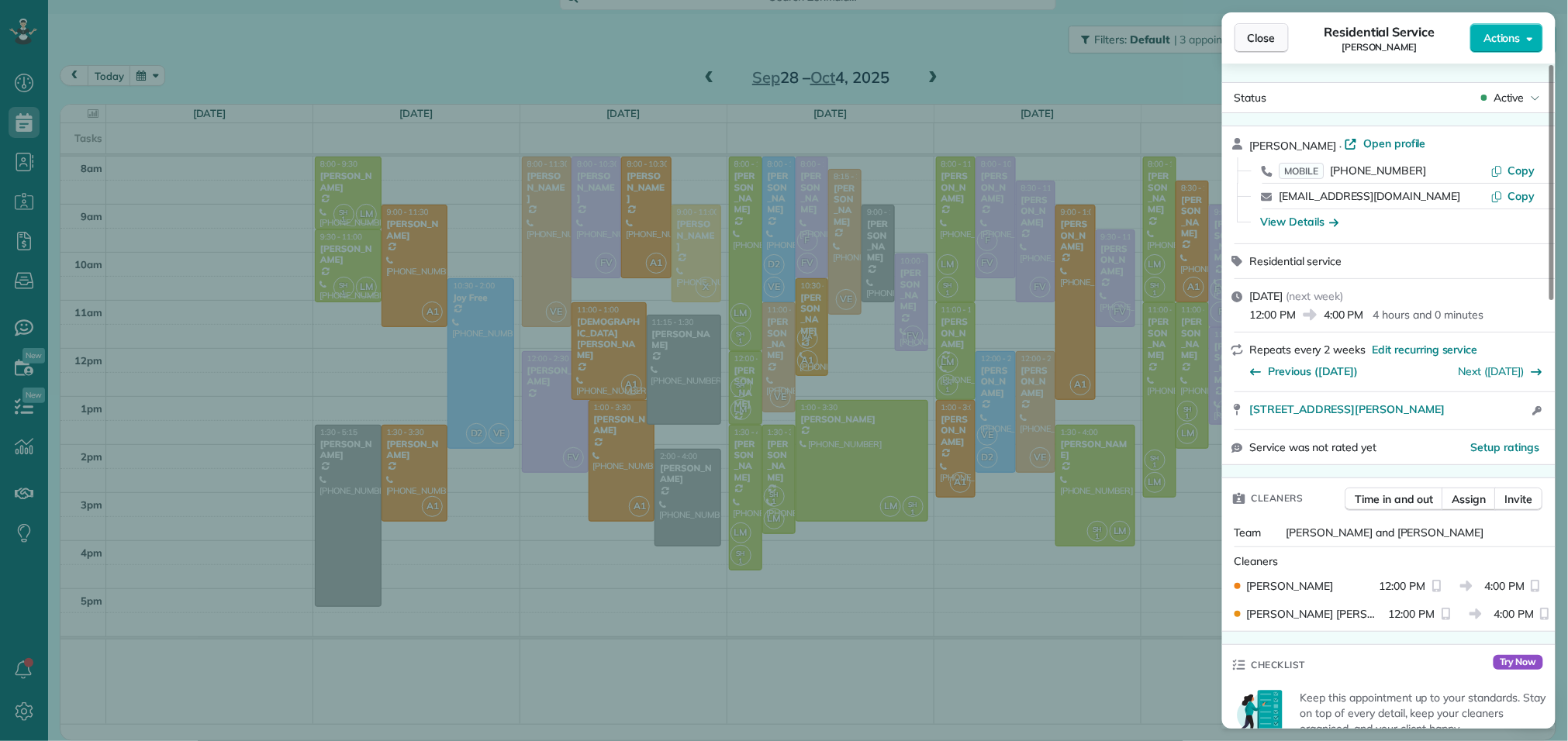
click at [1263, 42] on span "Close" at bounding box center [1261, 38] width 28 height 15
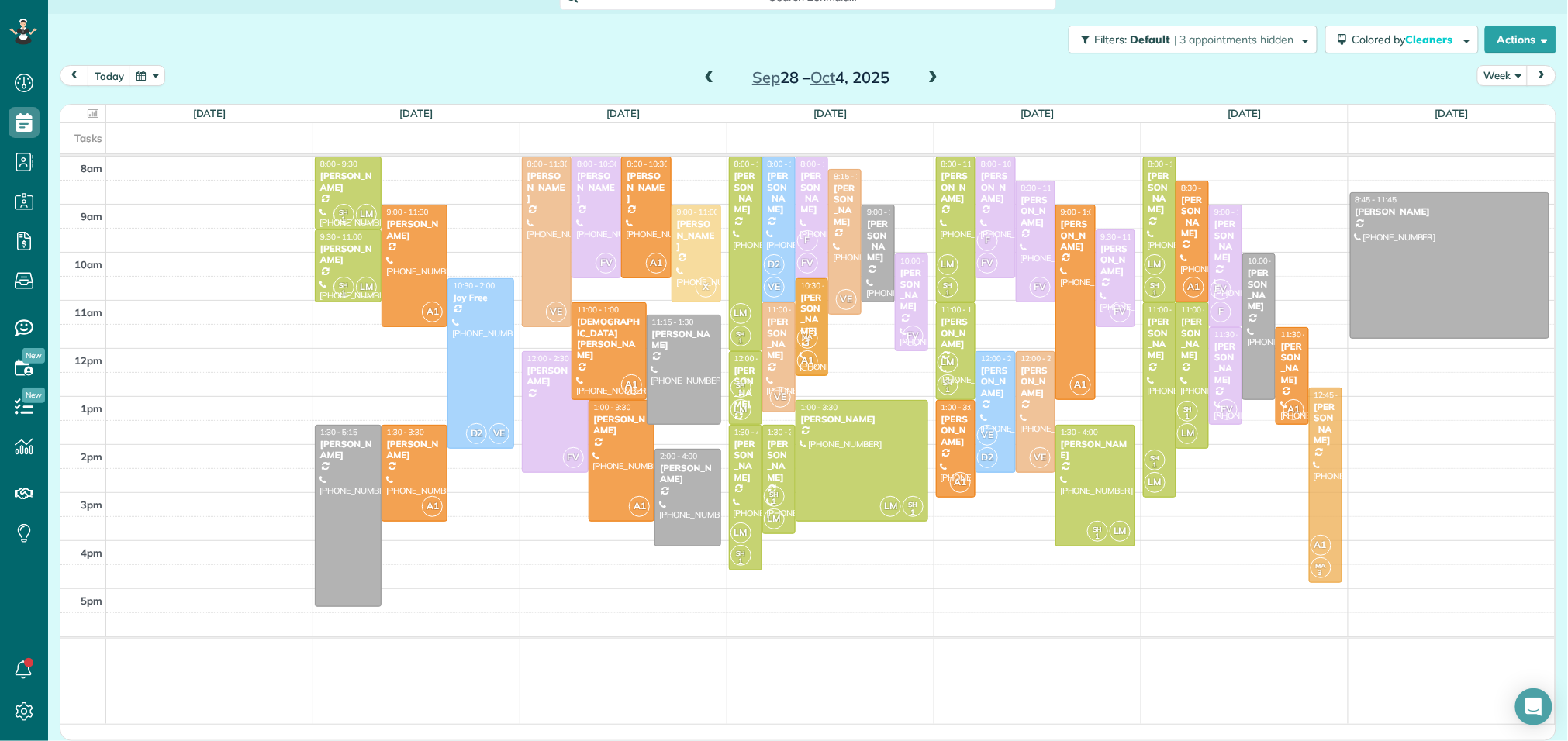
drag, startPoint x: 1325, startPoint y: 438, endPoint x: 1324, endPoint y: 472, distance: 34.0
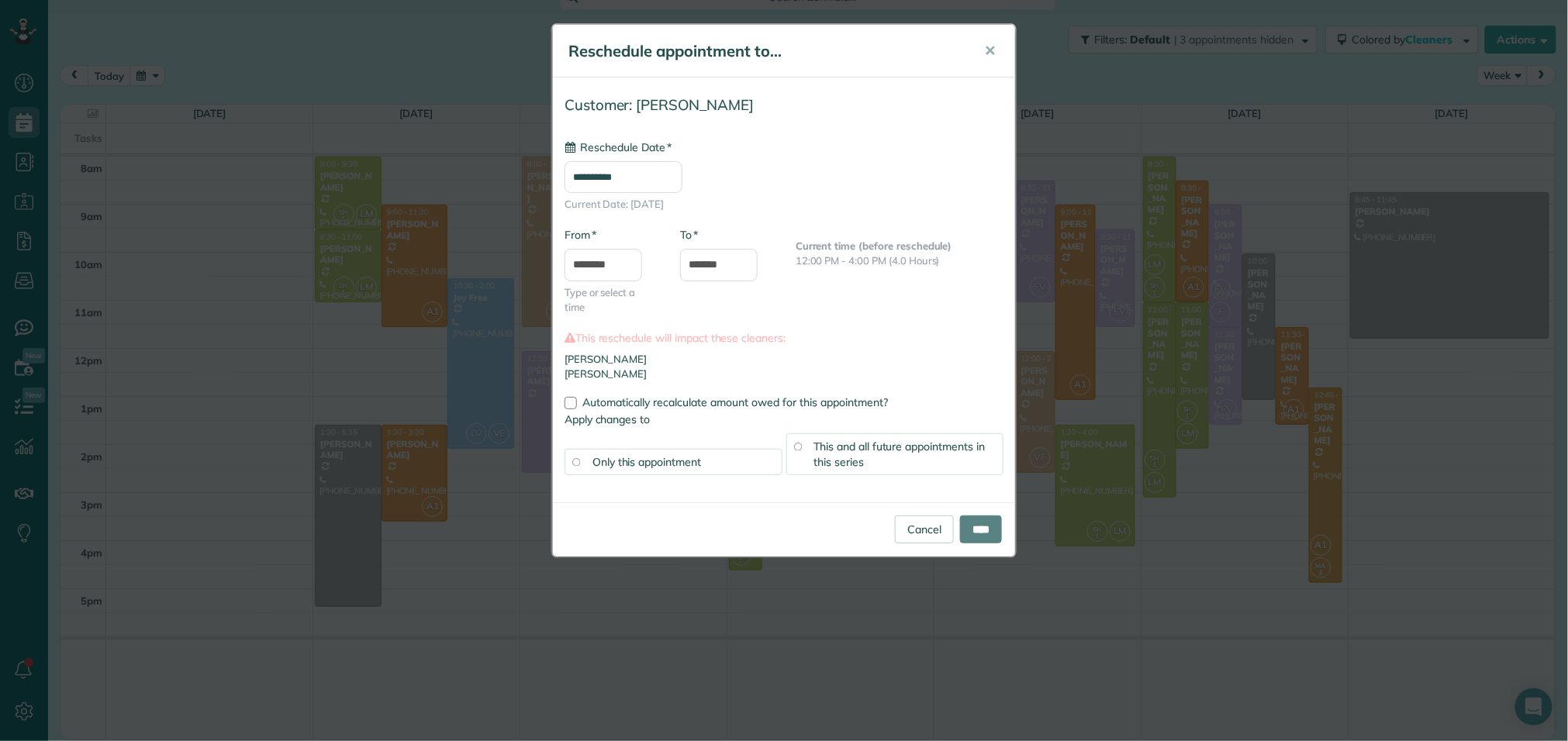
type input "**********"
click at [605, 262] on input "********" at bounding box center [603, 265] width 78 height 33
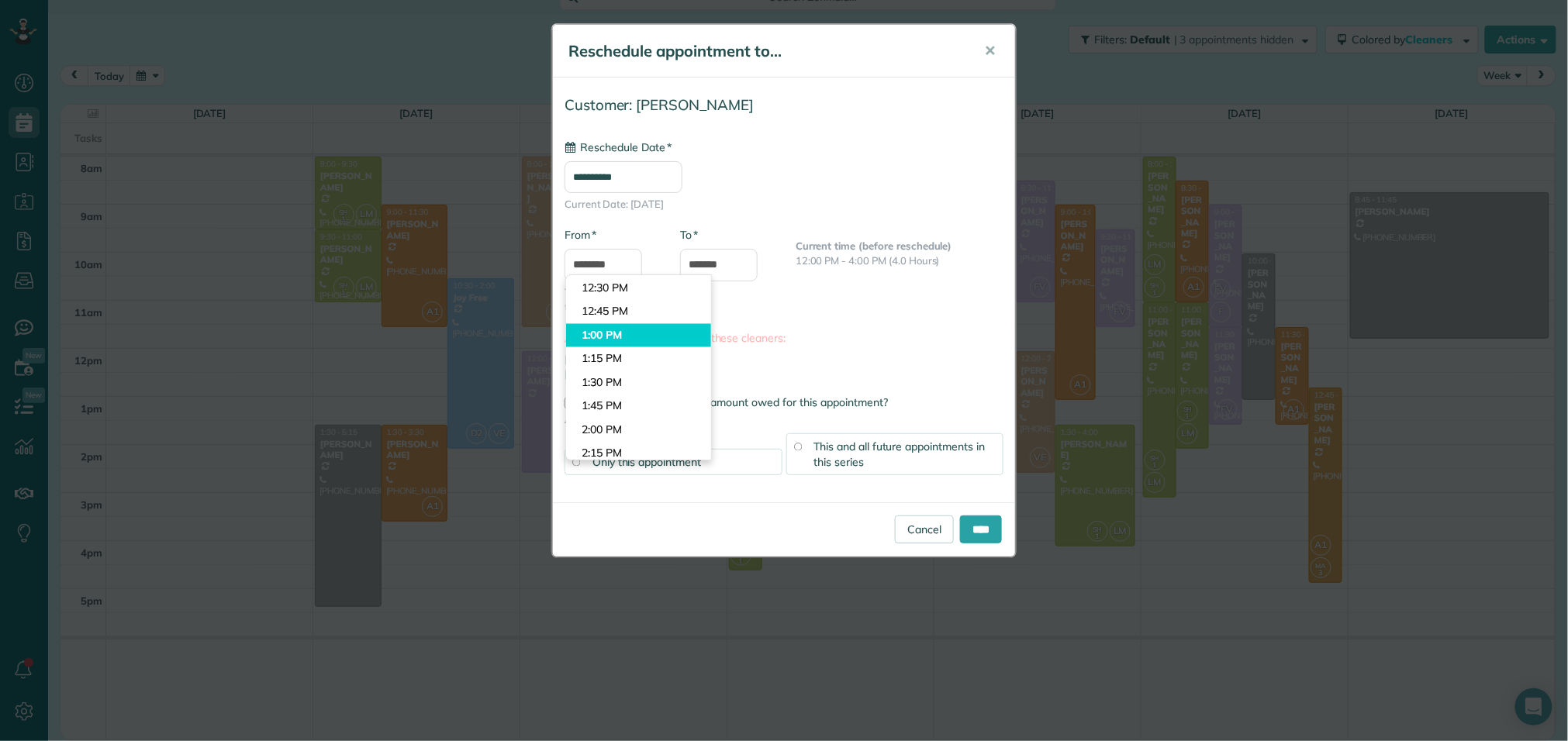
click at [600, 329] on body "Dashboard Scheduling Calendar View List View Dispatch View - Weekly scheduling …" at bounding box center [784, 370] width 1568 height 741
type input "*******"
click at [718, 270] on input "*******" at bounding box center [719, 265] width 78 height 33
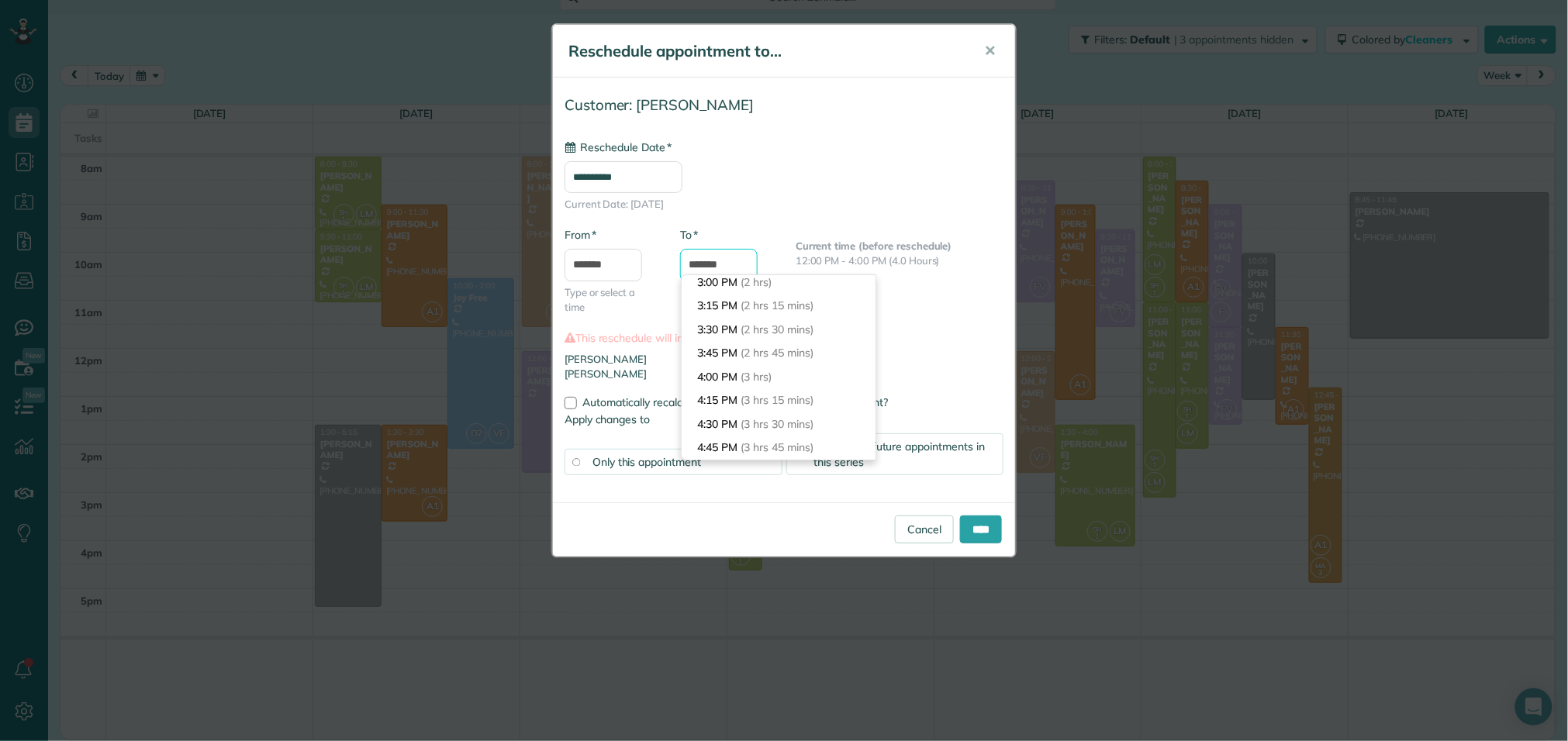
scroll to position [176, 0]
click at [725, 347] on li "3:30 PM (2 hrs 30 mins)" at bounding box center [779, 348] width 194 height 24
type input "*******"
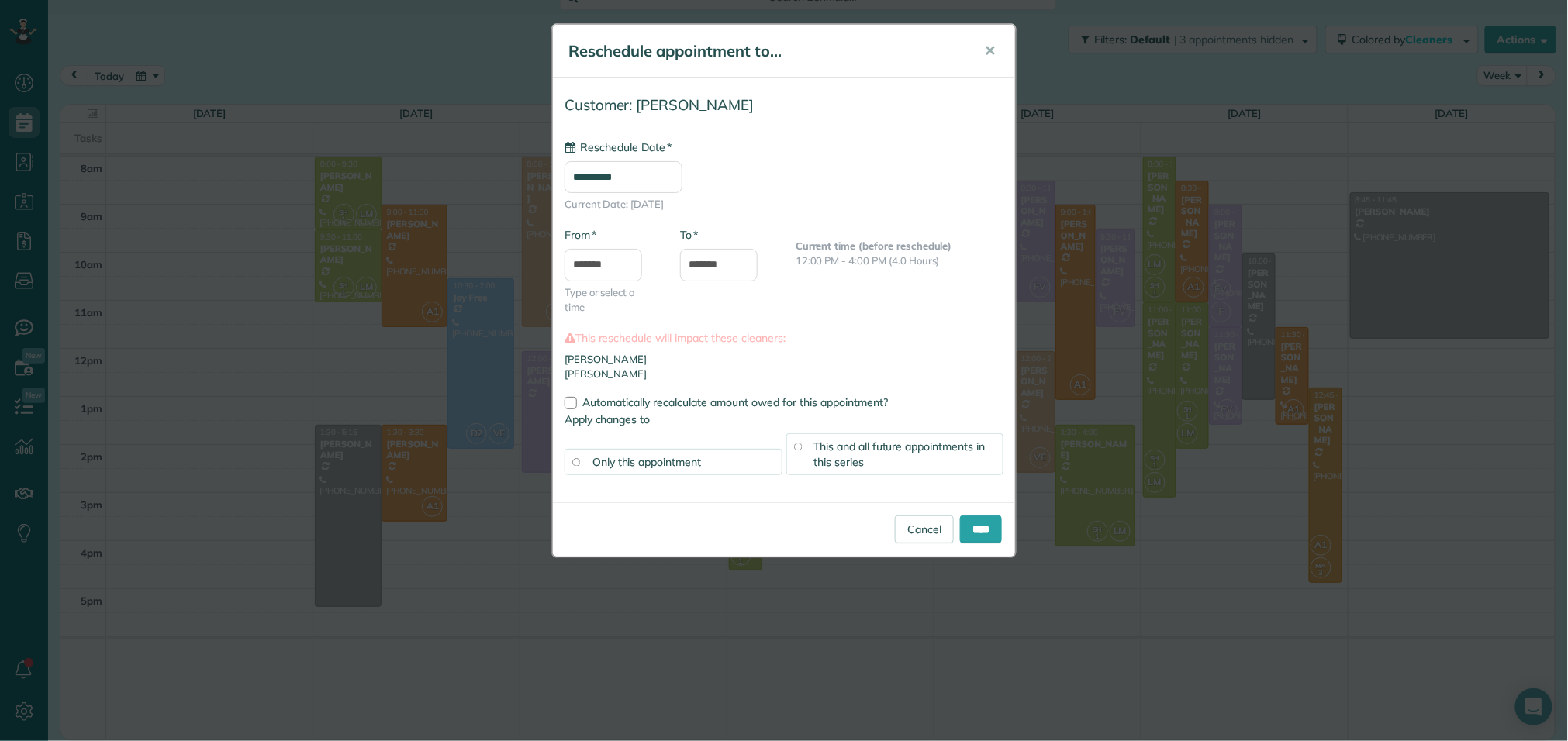
click at [810, 454] on div "This and all future appointments in this series" at bounding box center [895, 455] width 218 height 42
click at [981, 535] on input "****" at bounding box center [981, 529] width 42 height 28
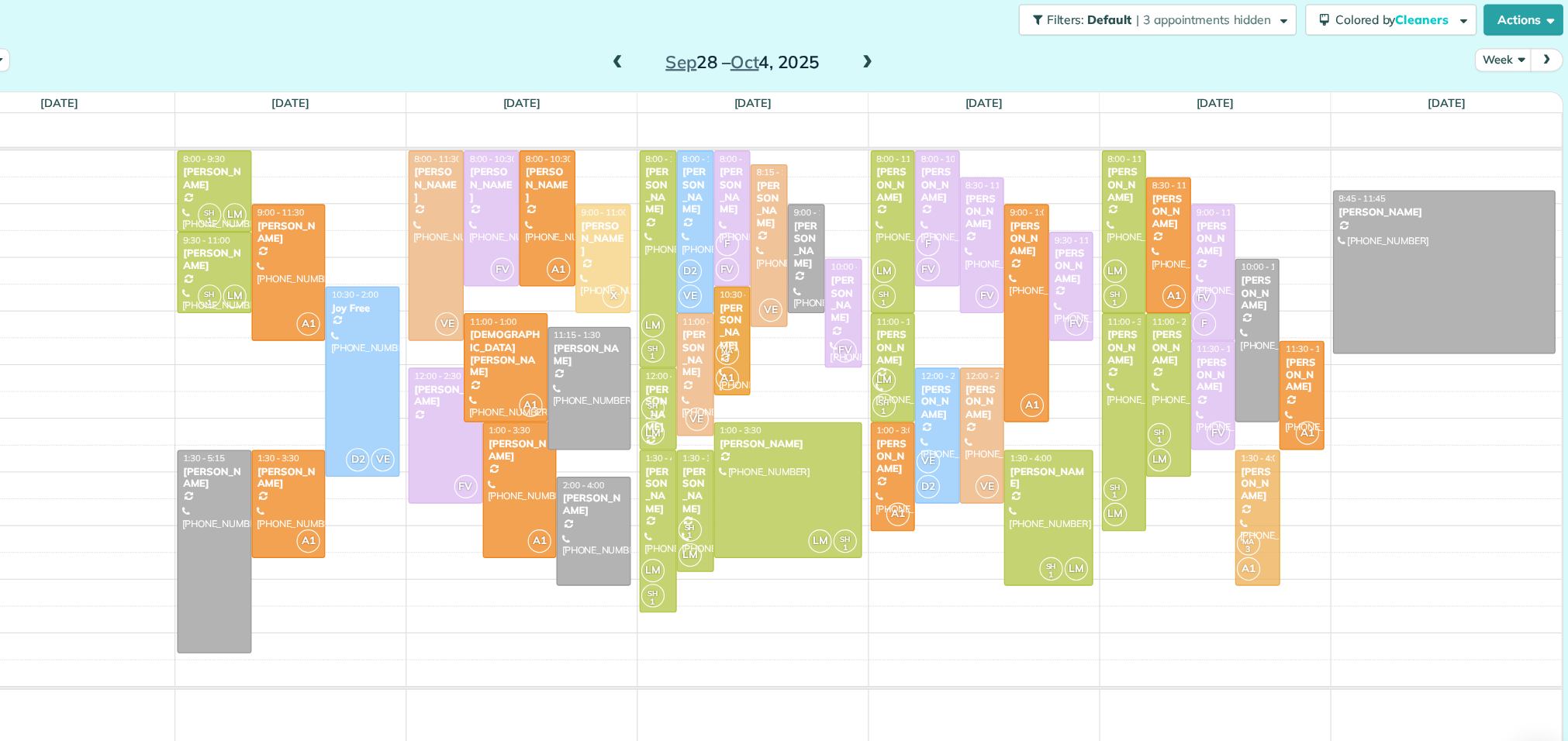
drag, startPoint x: 1279, startPoint y: 461, endPoint x: 1279, endPoint y: 481, distance: 20.0
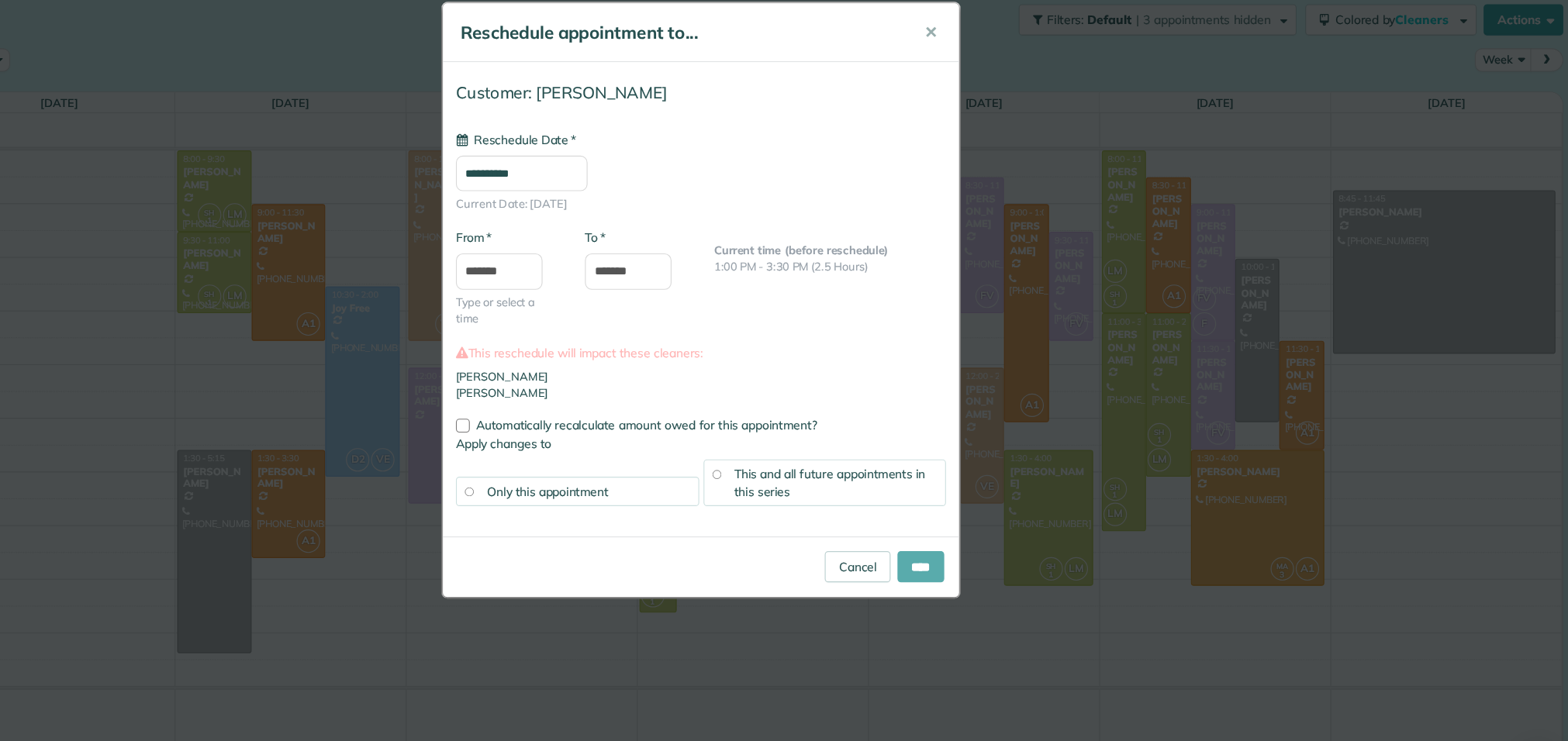
type input "**********"
click at [927, 468] on div "This and all future appointments in this series" at bounding box center [895, 455] width 218 height 42
click at [977, 533] on input "****" at bounding box center [981, 529] width 42 height 28
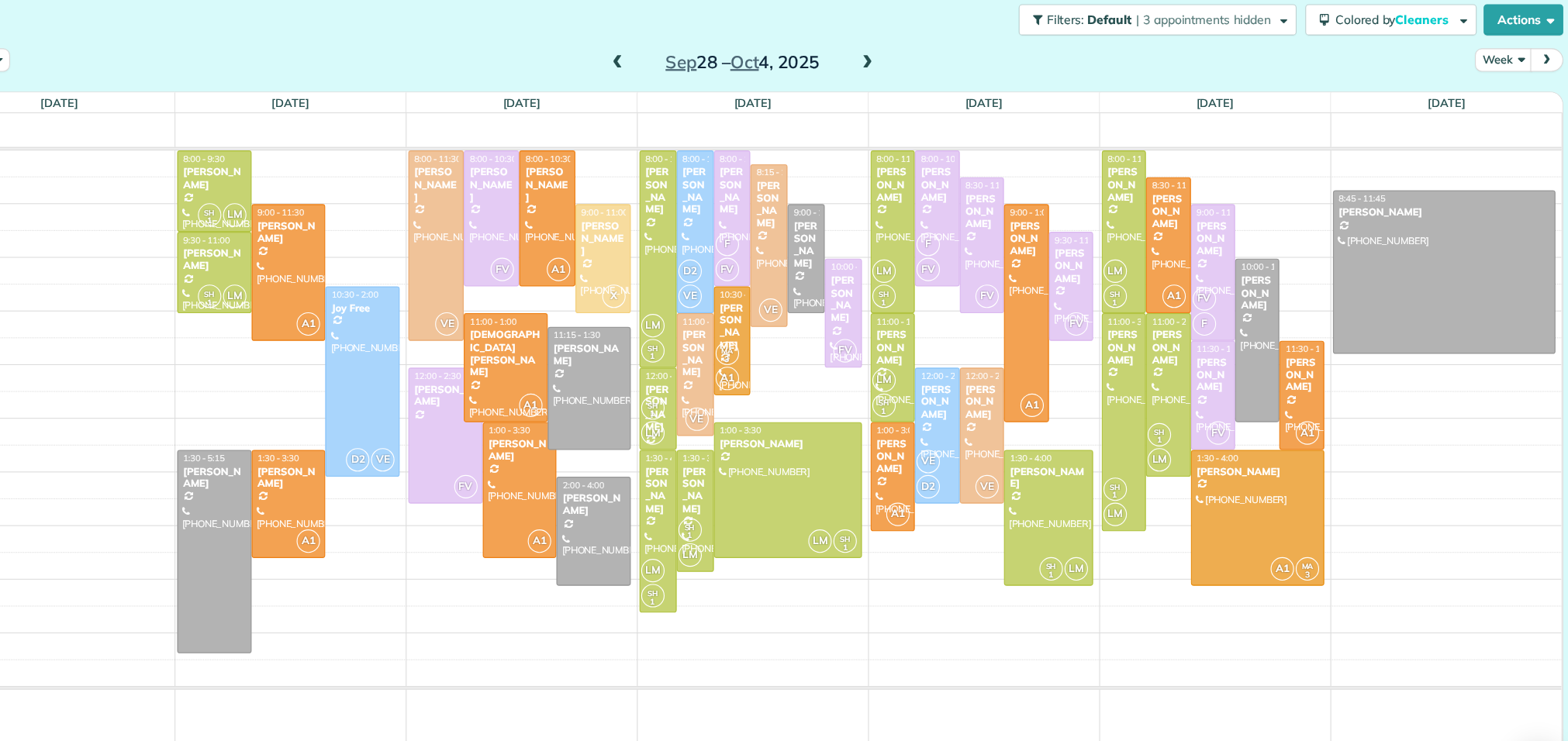
click at [933, 76] on span at bounding box center [933, 78] width 17 height 14
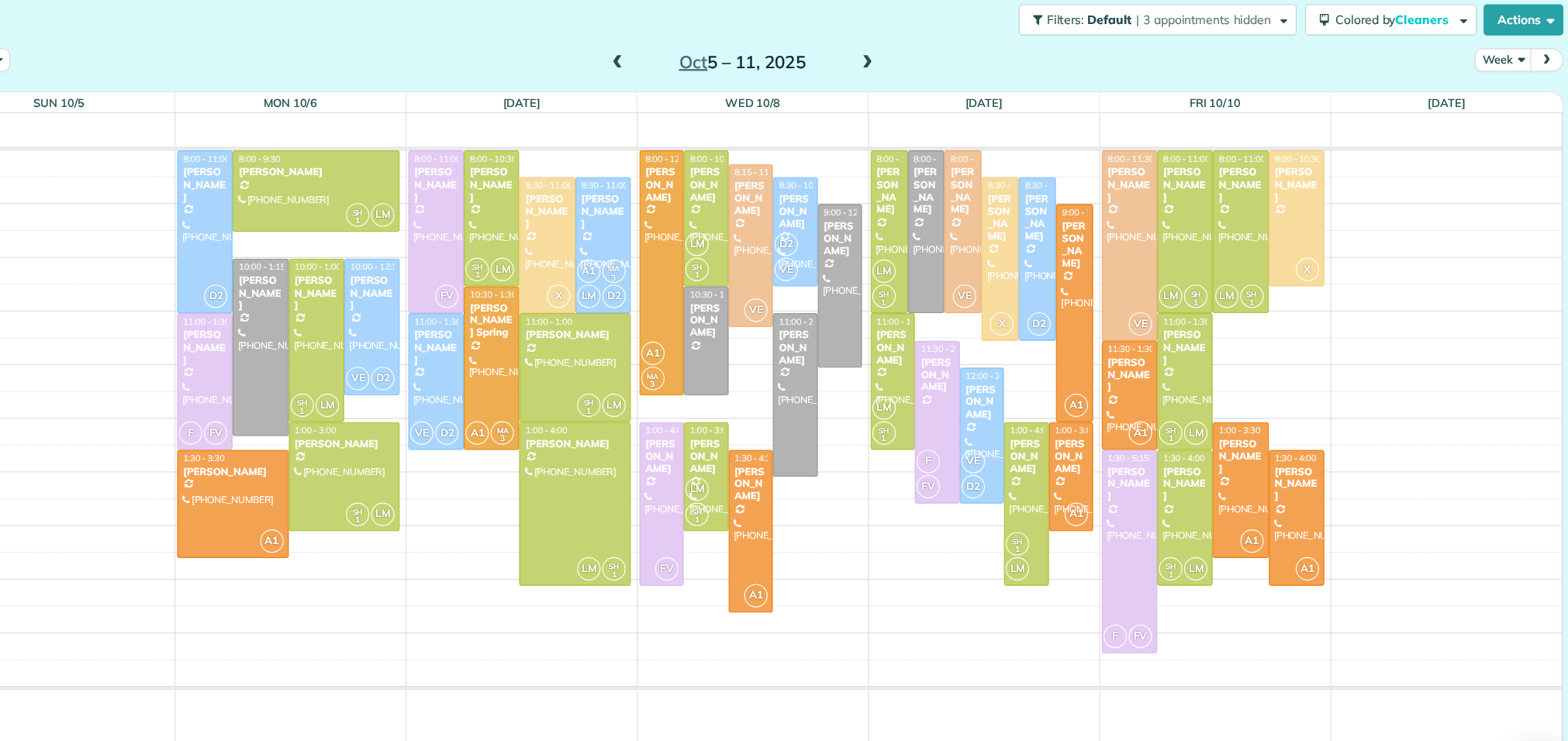
click at [711, 79] on span at bounding box center [709, 78] width 17 height 14
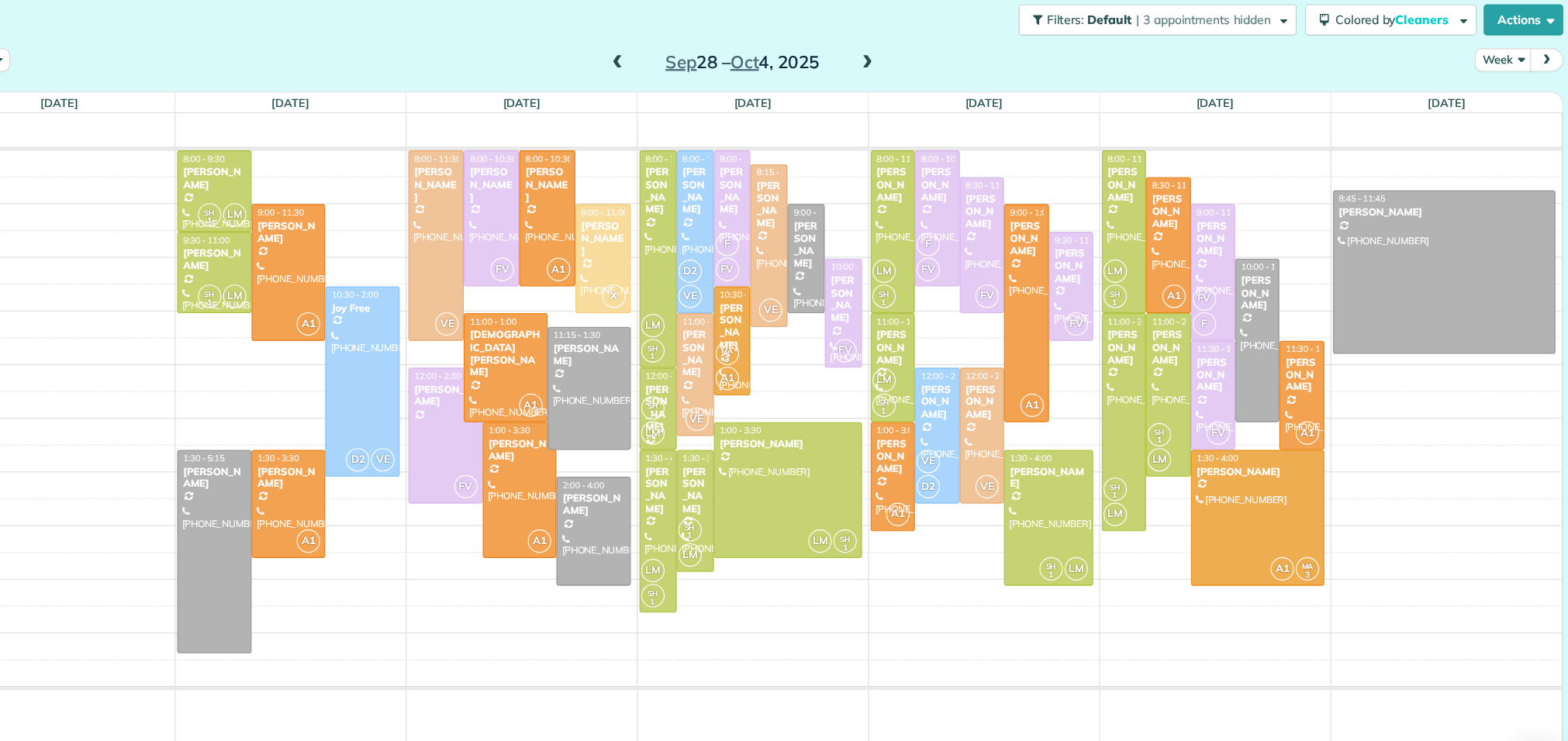
click at [711, 79] on span at bounding box center [709, 78] width 17 height 14
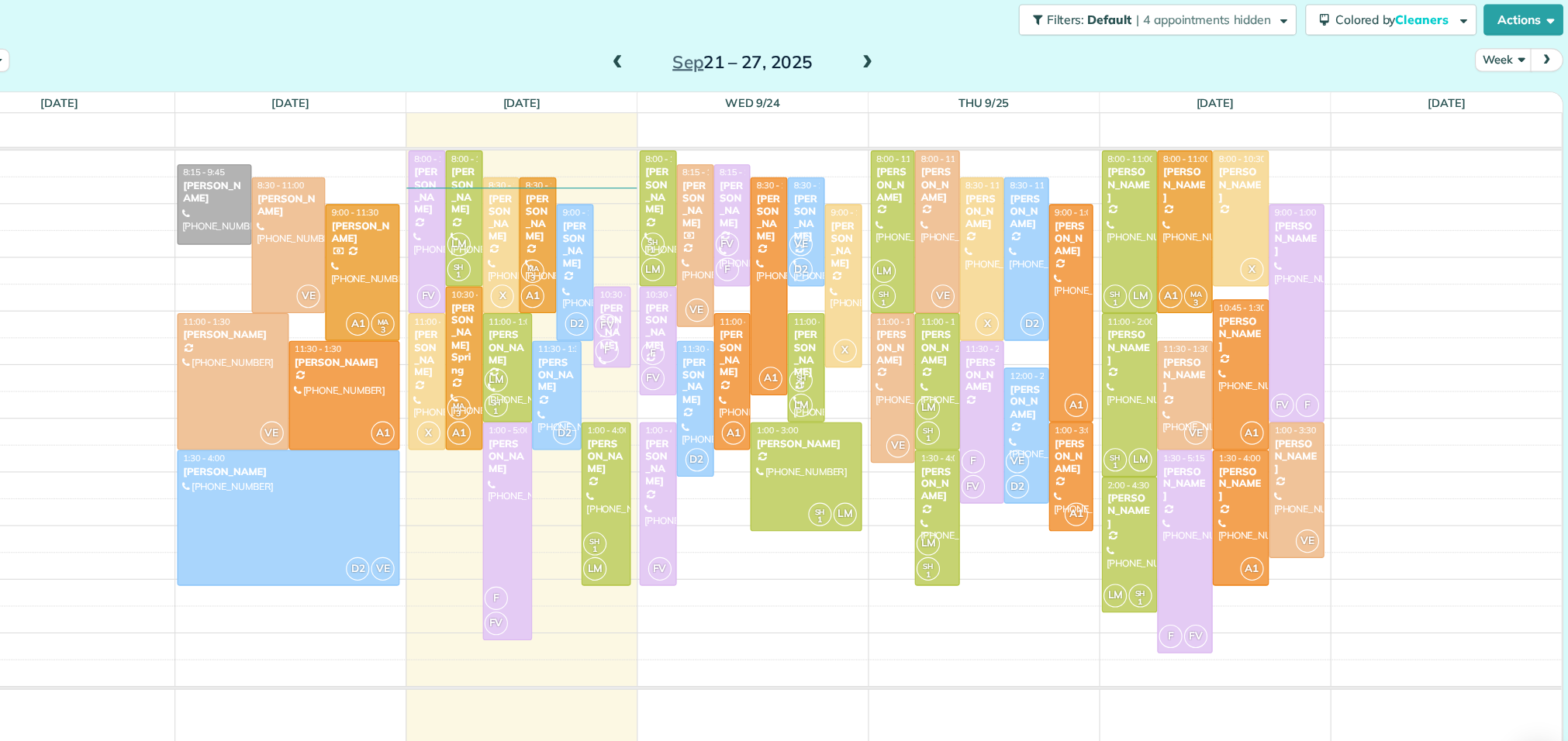
click at [935, 76] on span at bounding box center [933, 78] width 17 height 14
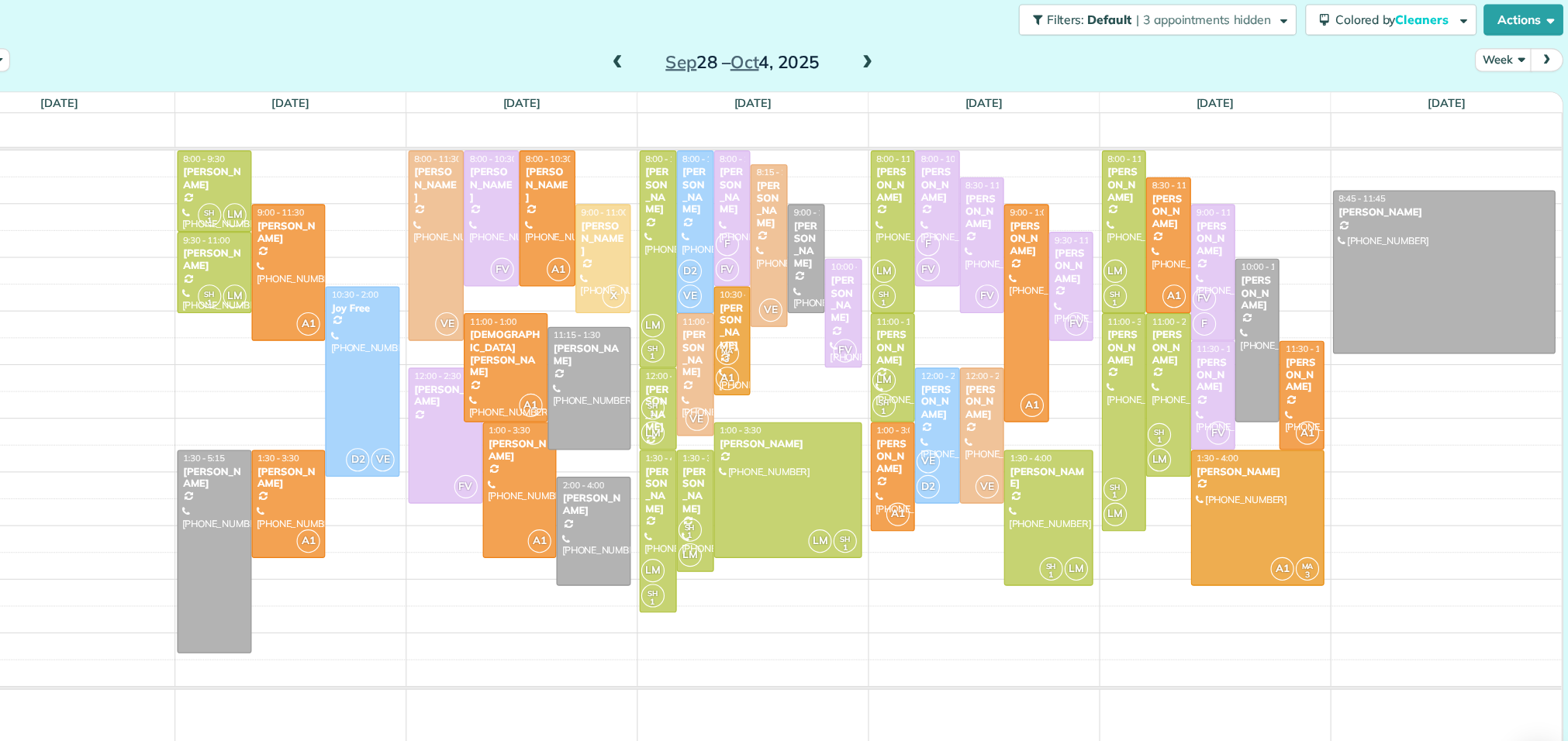
click at [935, 76] on span at bounding box center [933, 78] width 17 height 14
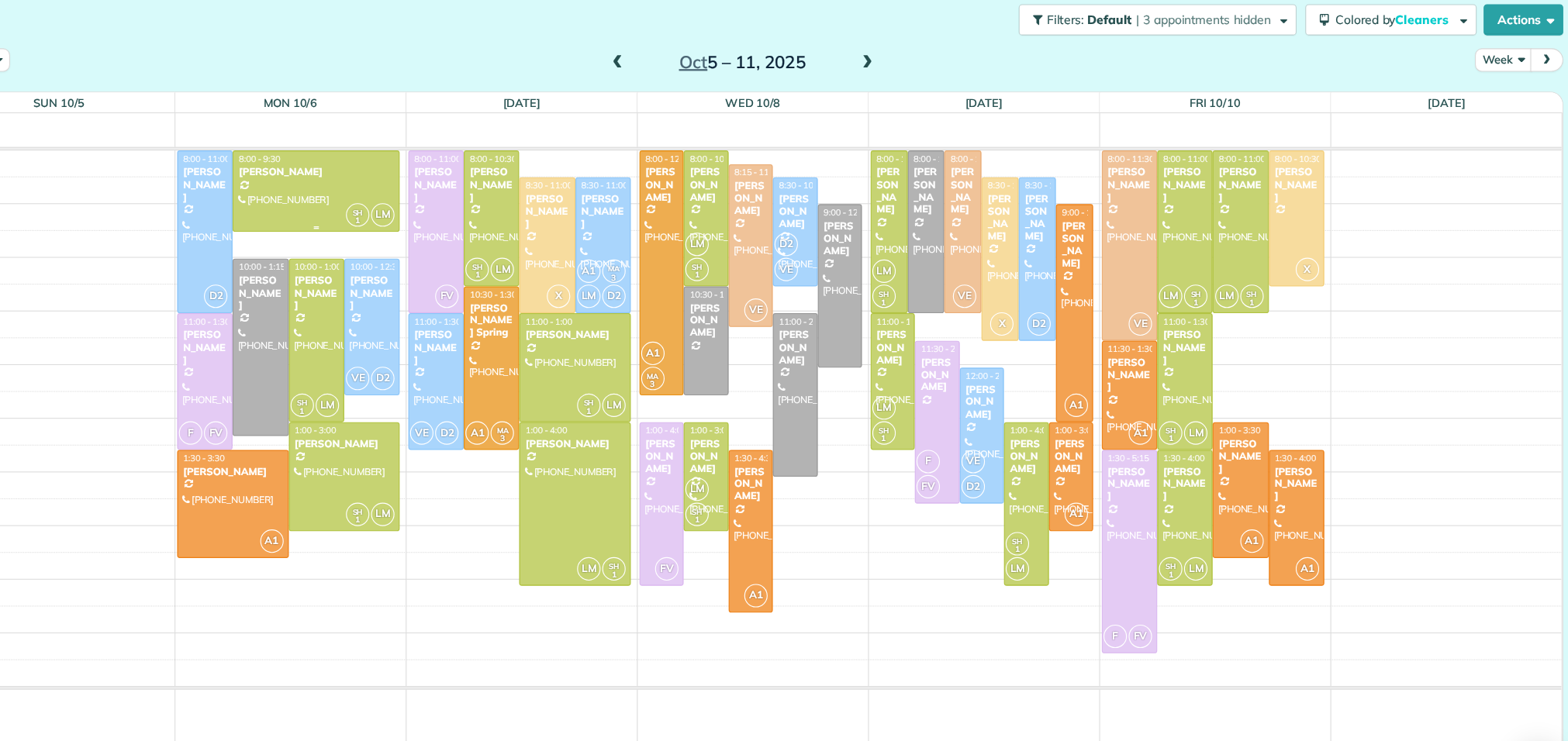
click at [428, 201] on div at bounding box center [439, 192] width 148 height 72
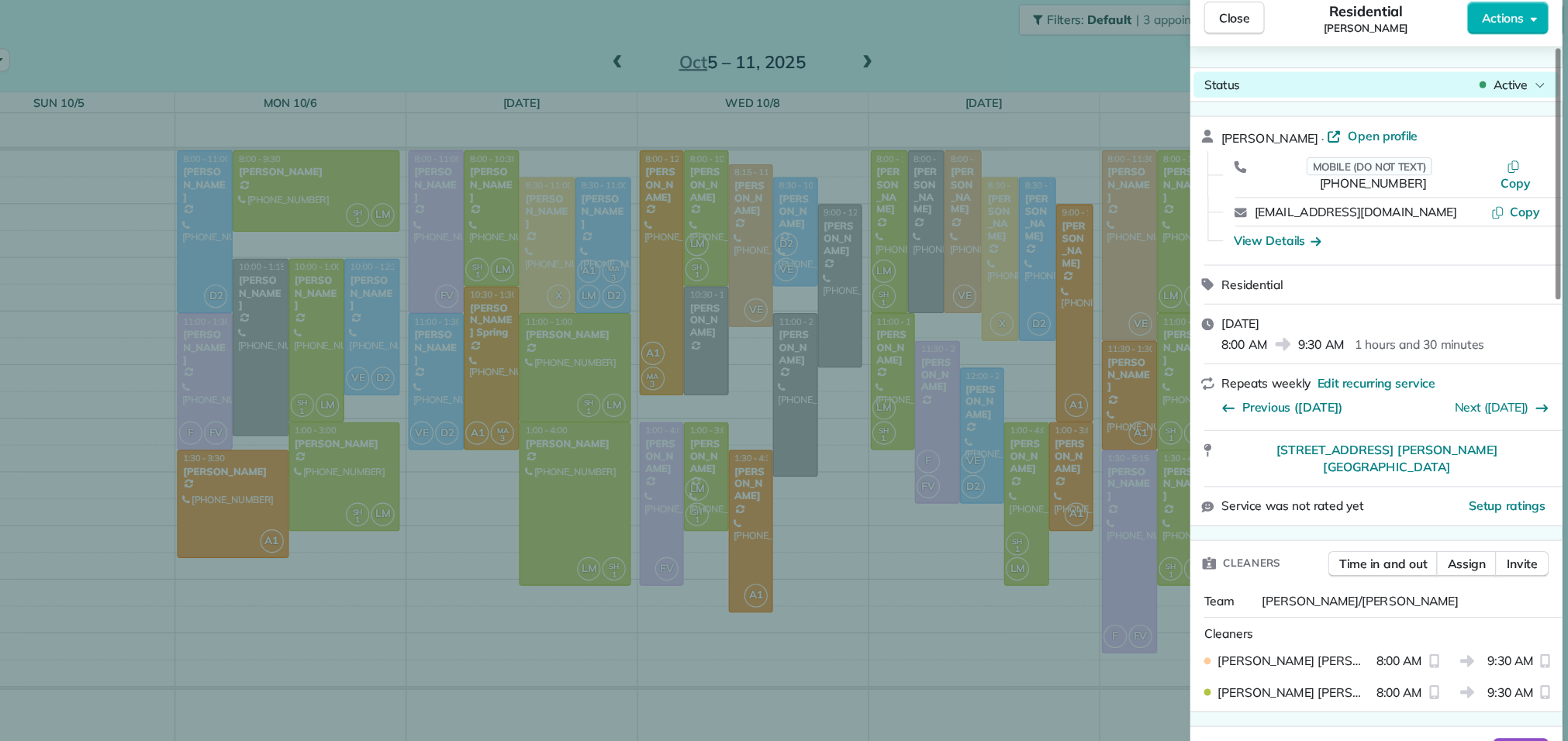
click at [1510, 96] on span "Active" at bounding box center [1508, 98] width 31 height 15
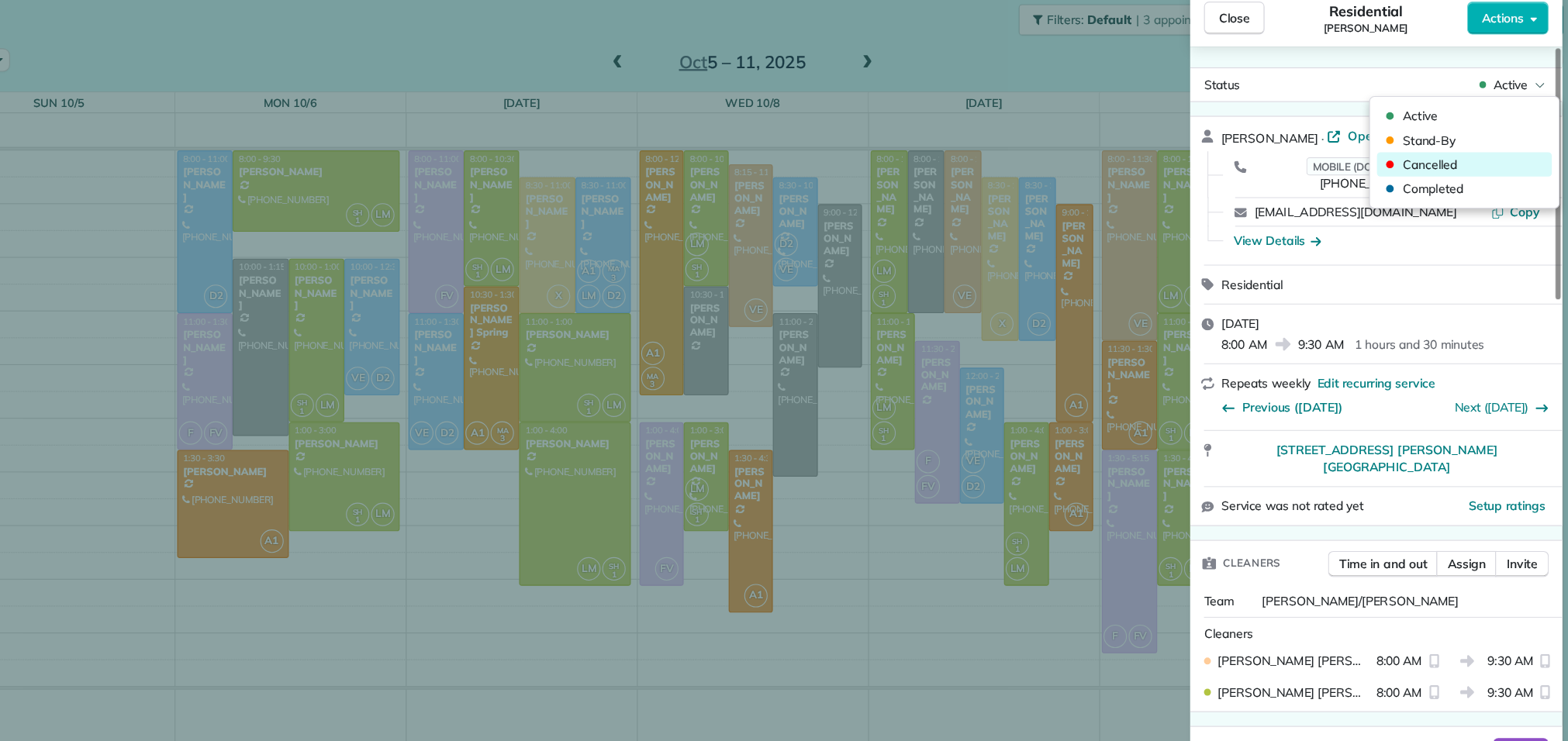
click at [1463, 170] on div "Cancelled" at bounding box center [1468, 169] width 157 height 22
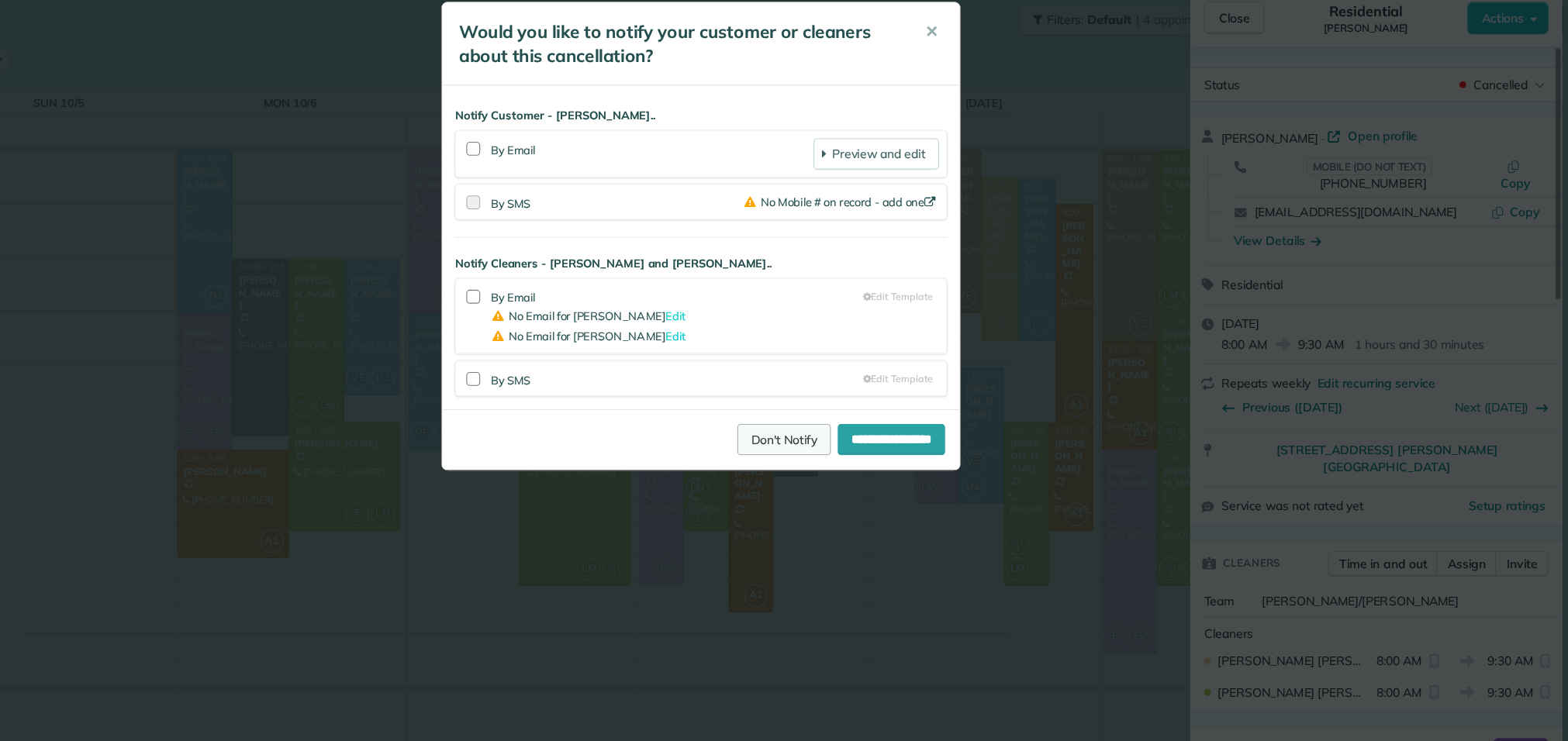
click at [826, 425] on link "Don't Notify" at bounding box center [857, 415] width 84 height 28
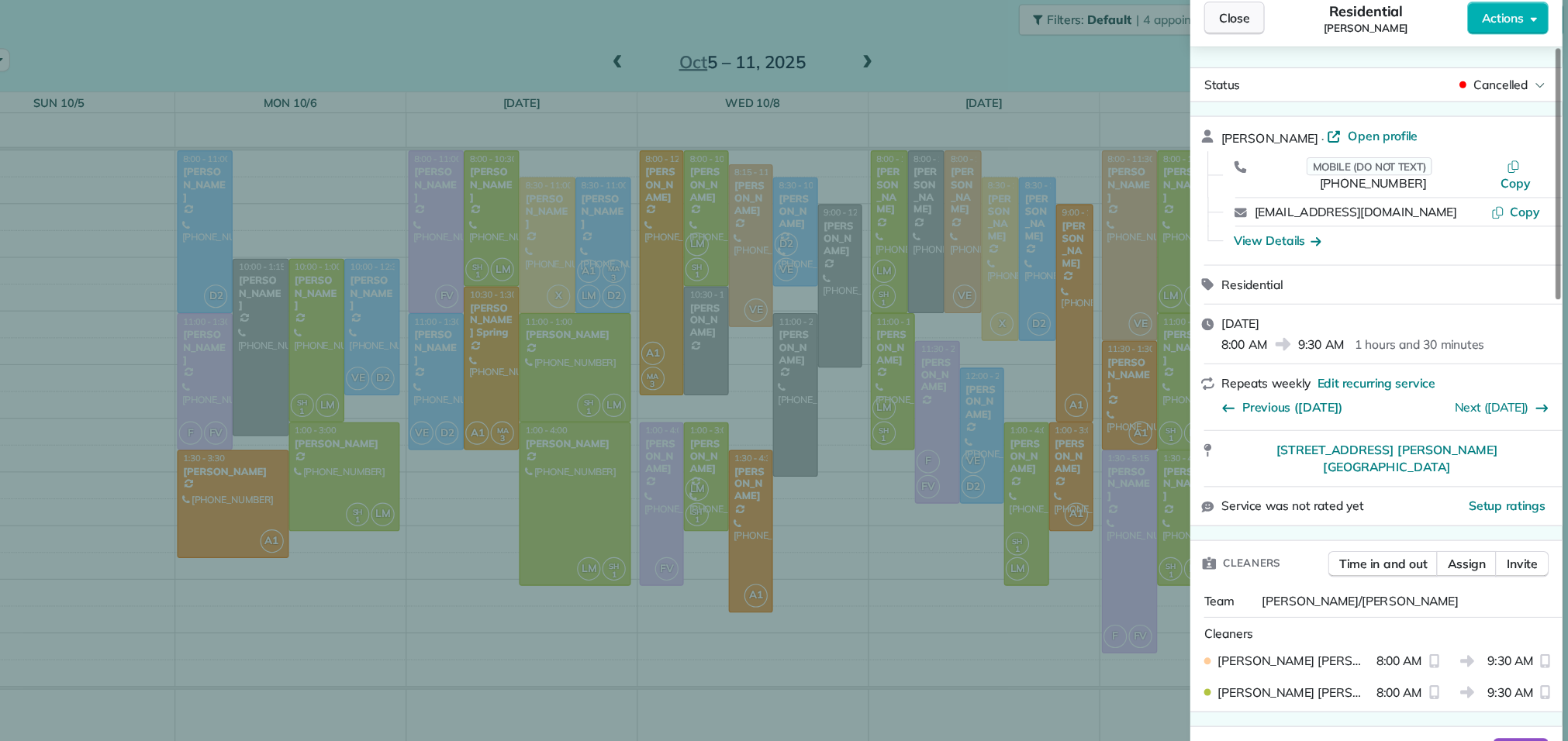
click at [1278, 48] on button "Close" at bounding box center [1262, 38] width 54 height 30
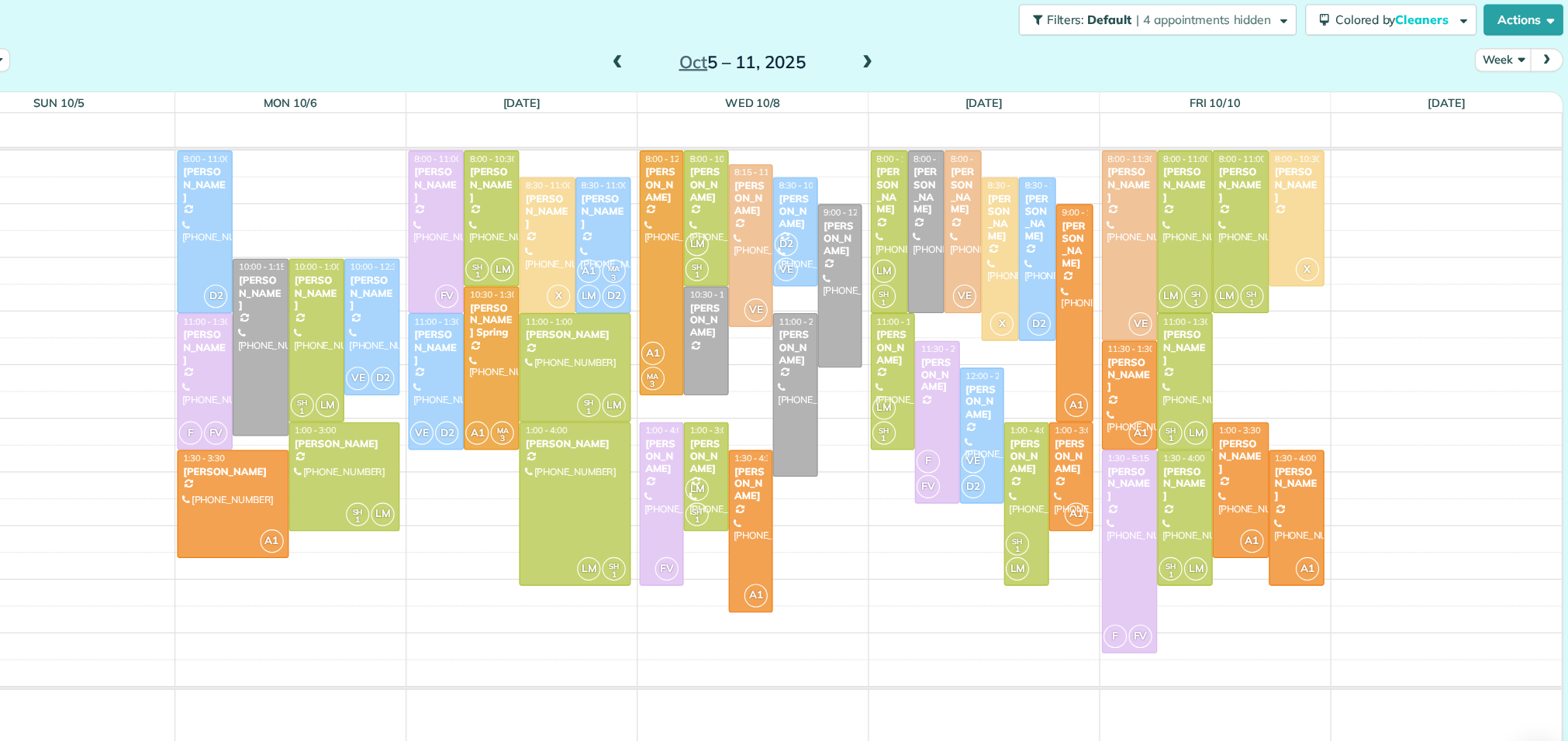
click at [706, 78] on span at bounding box center [709, 78] width 17 height 14
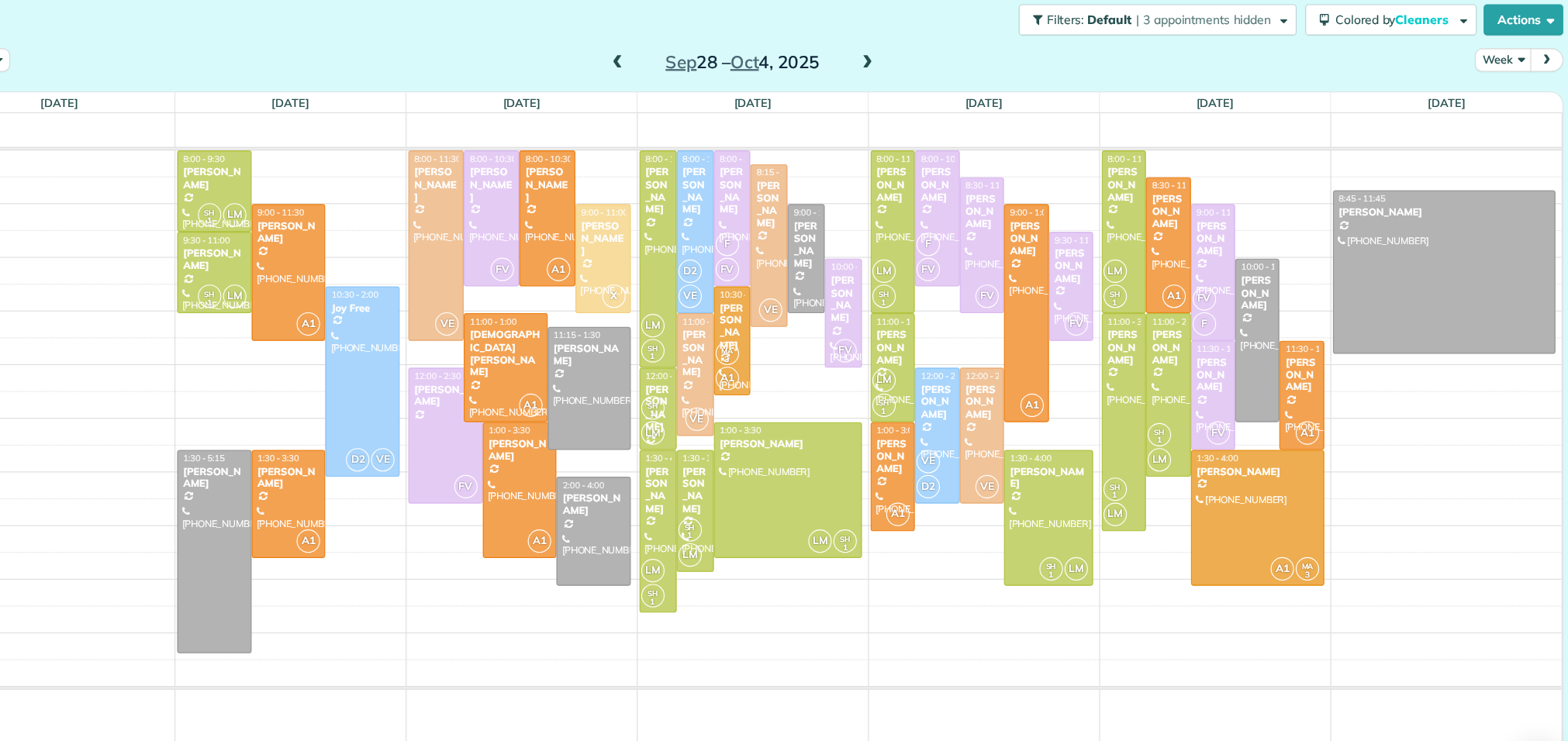
click at [706, 78] on span at bounding box center [709, 78] width 17 height 14
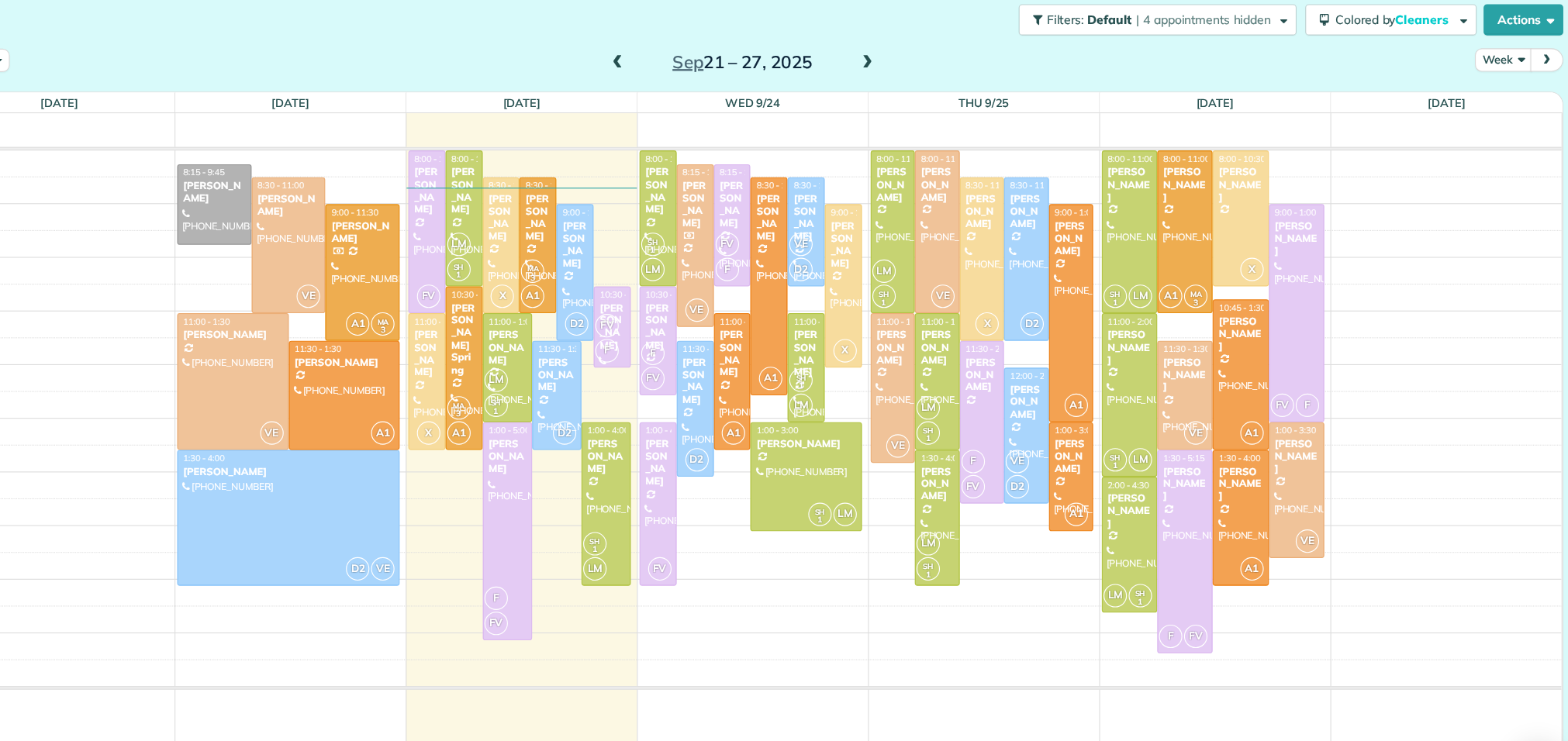
click at [708, 81] on span at bounding box center [709, 78] width 17 height 14
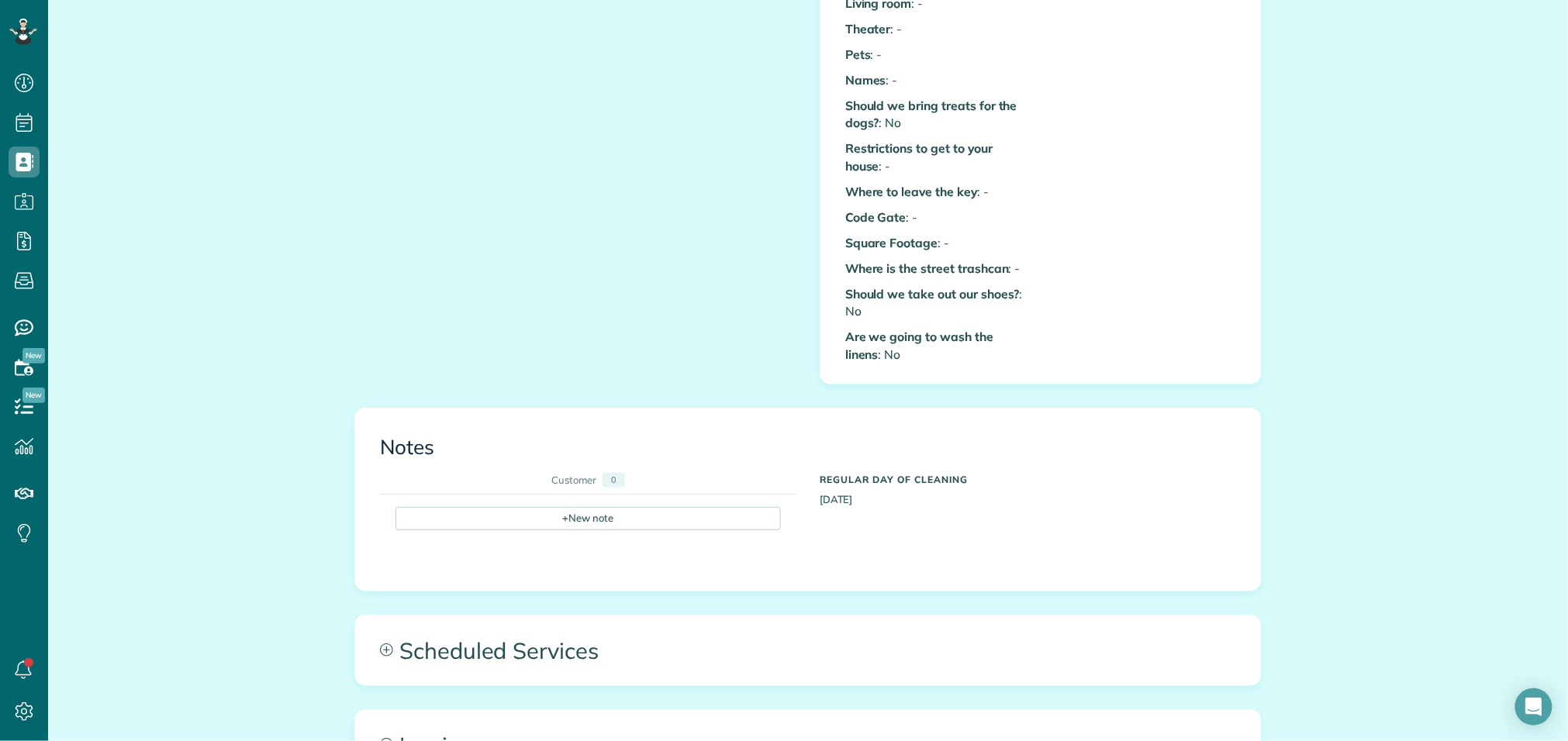
scroll to position [952, 0]
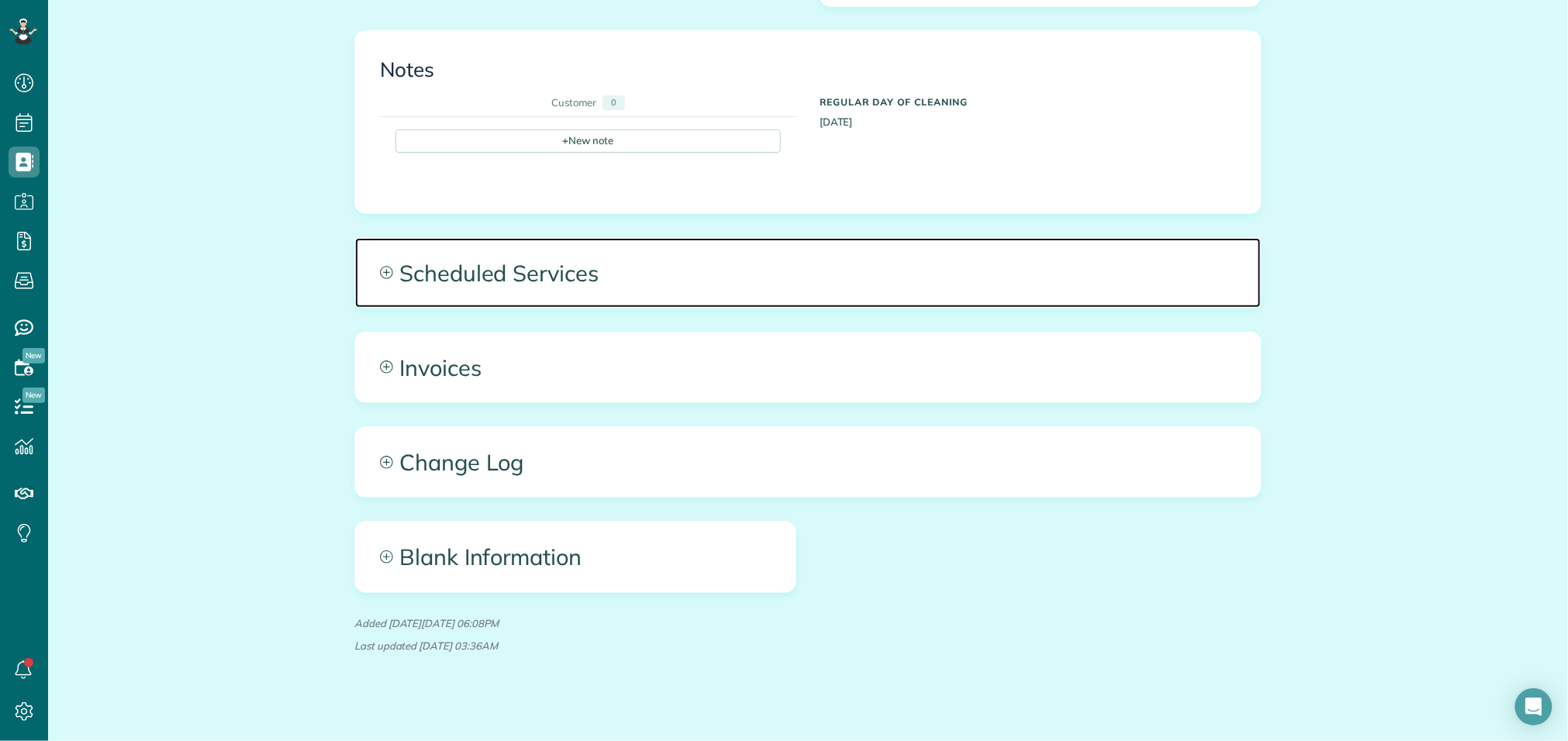
click at [1000, 241] on span "Scheduled Services" at bounding box center [808, 273] width 906 height 70
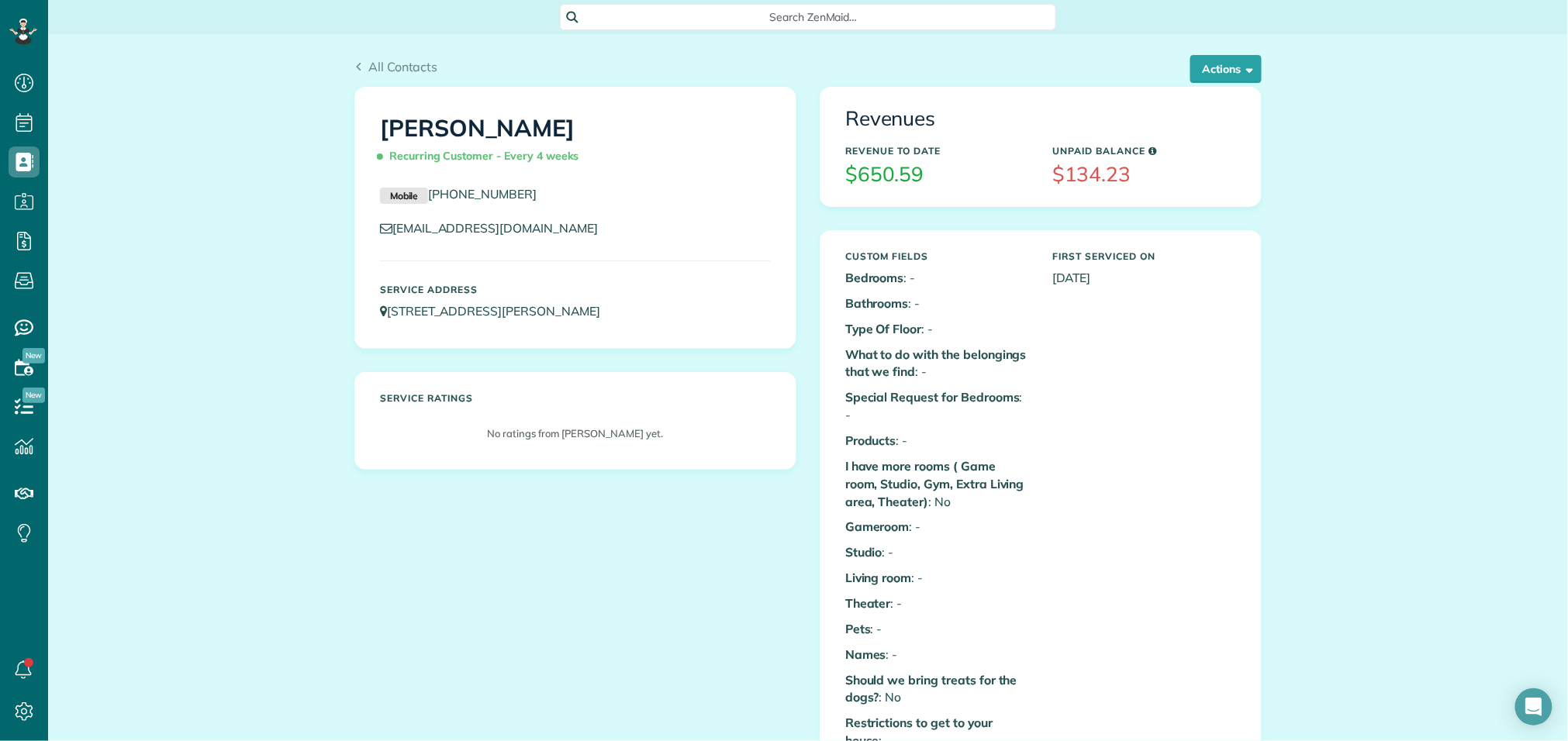
scroll to position [3, 0]
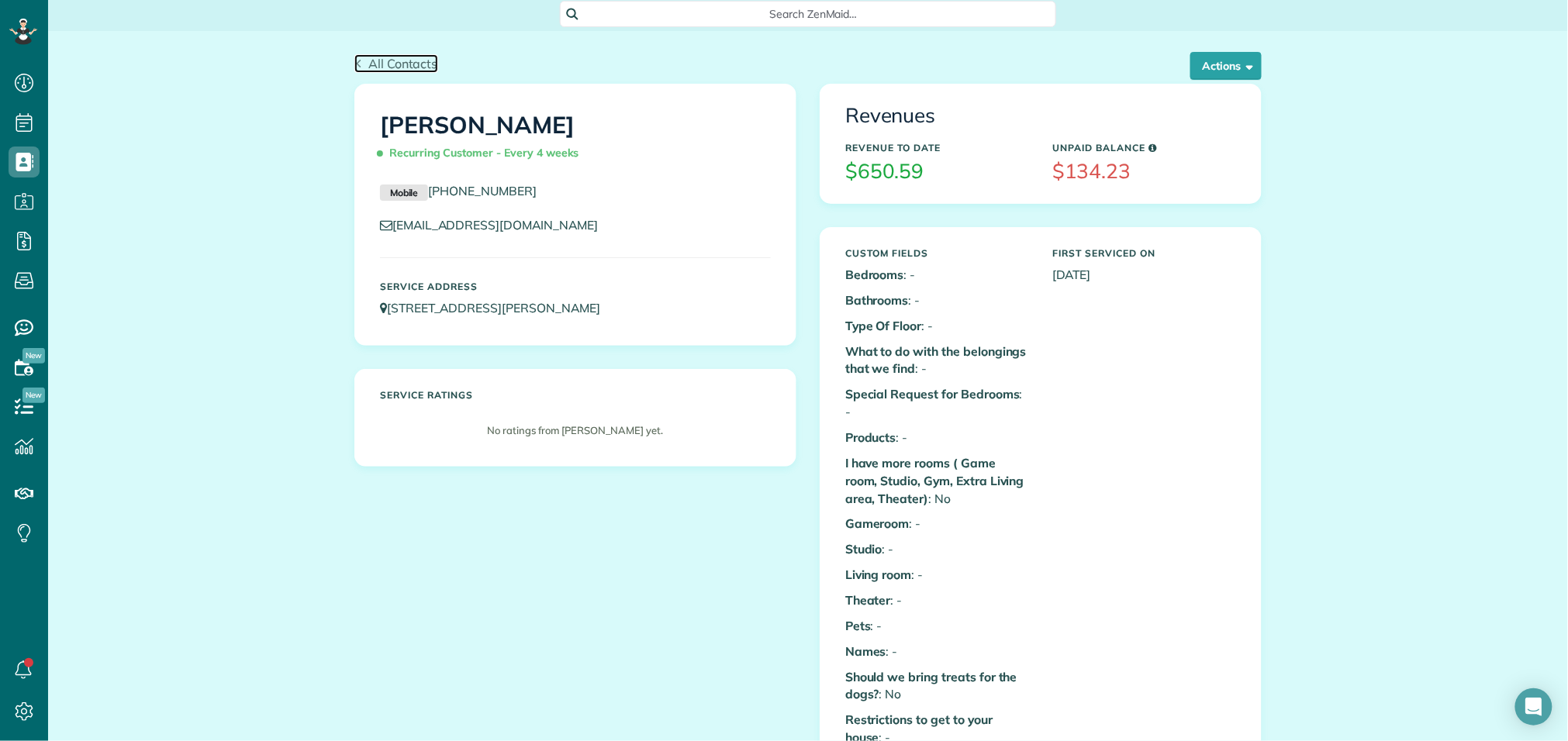
click at [410, 67] on span "All Contacts" at bounding box center [403, 63] width 70 height 15
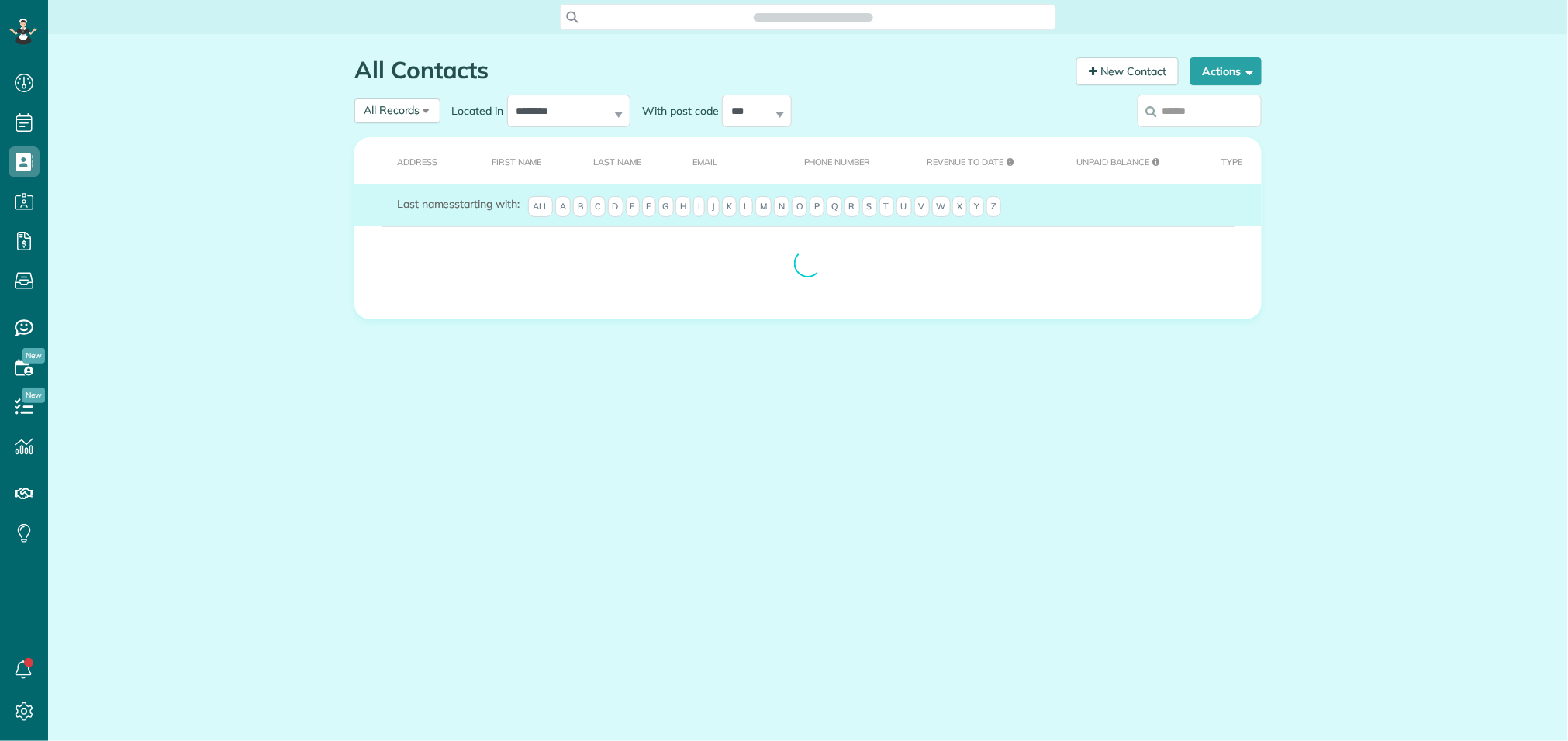
scroll to position [6, 6]
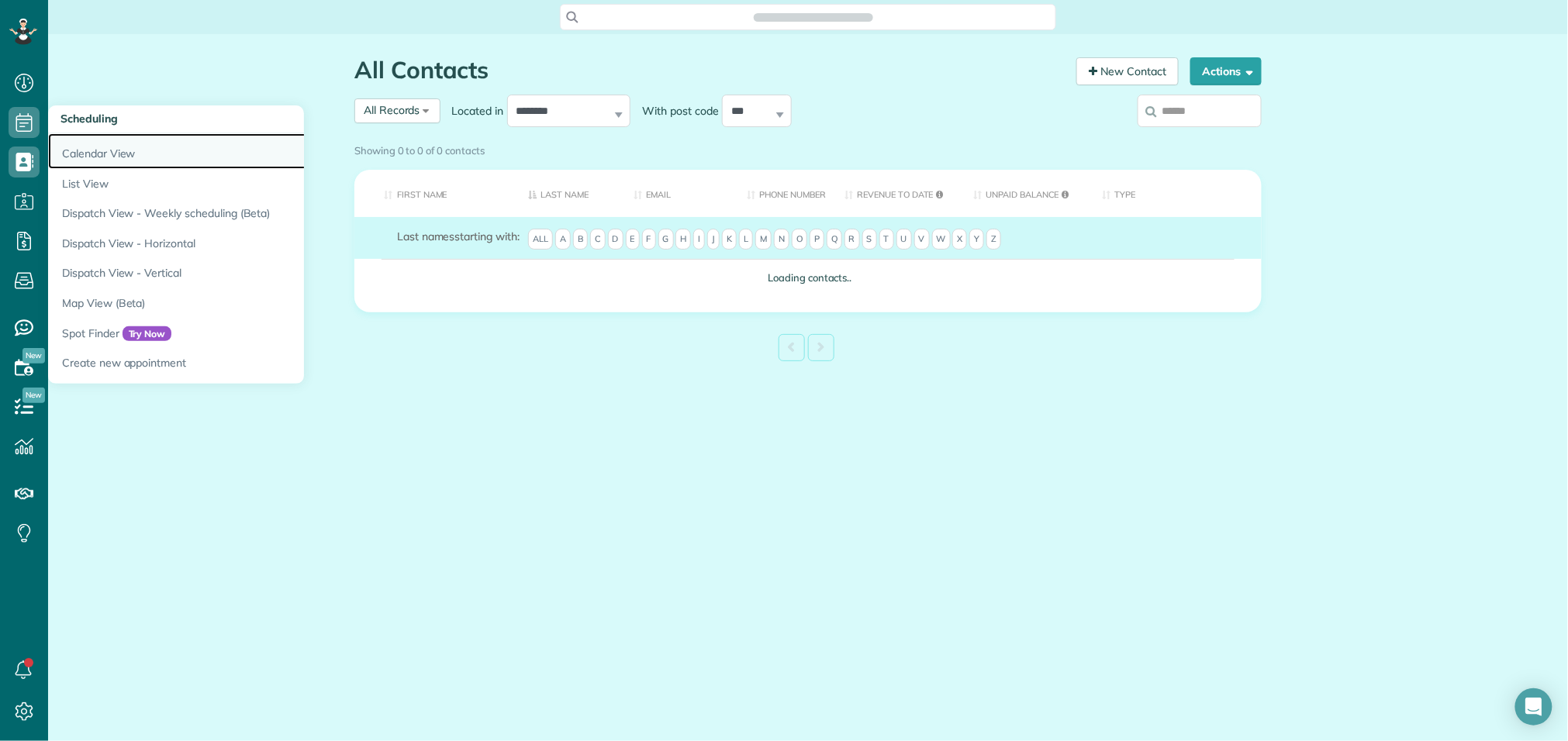
click at [78, 162] on link "Calendar View" at bounding box center [241, 151] width 387 height 35
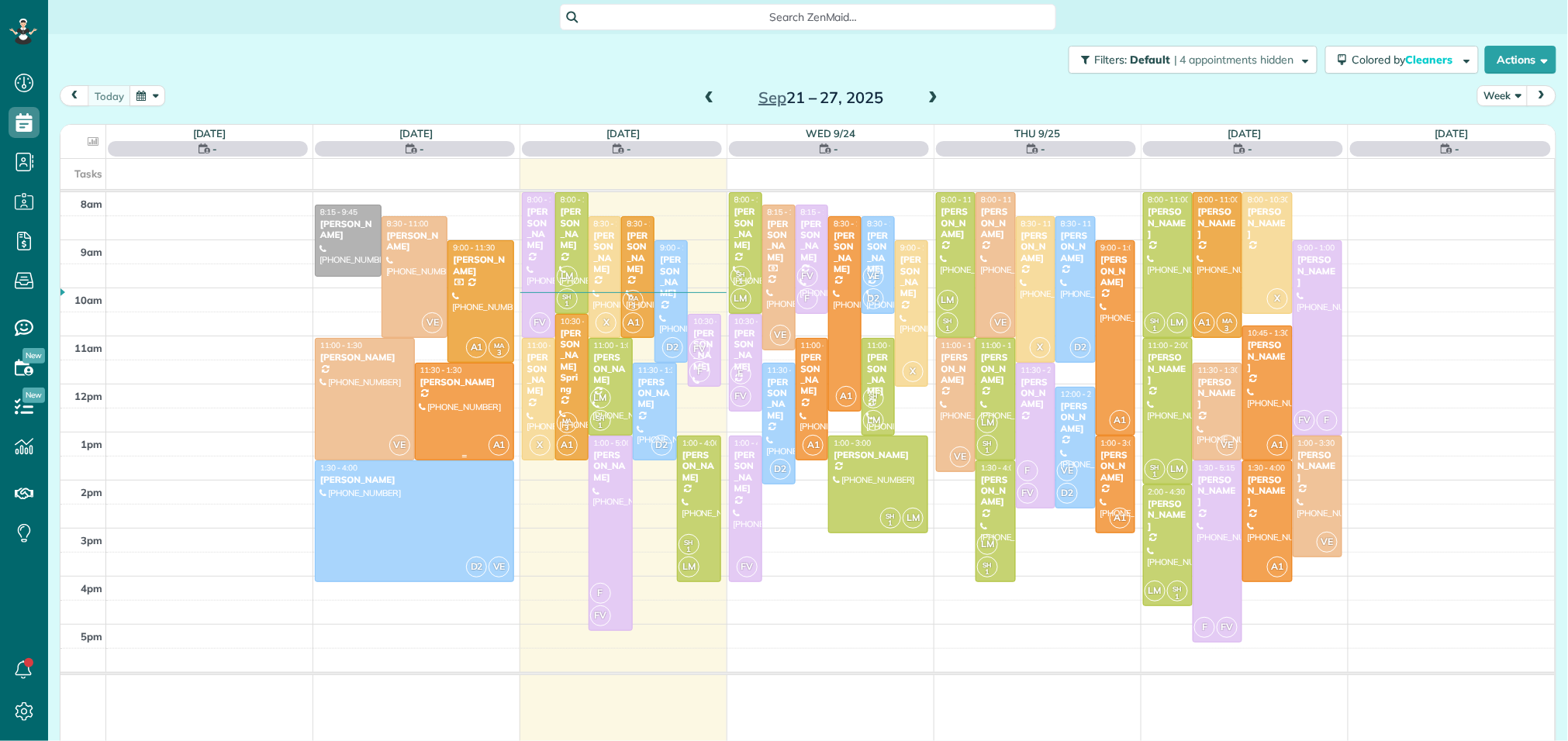
scroll to position [6, 6]
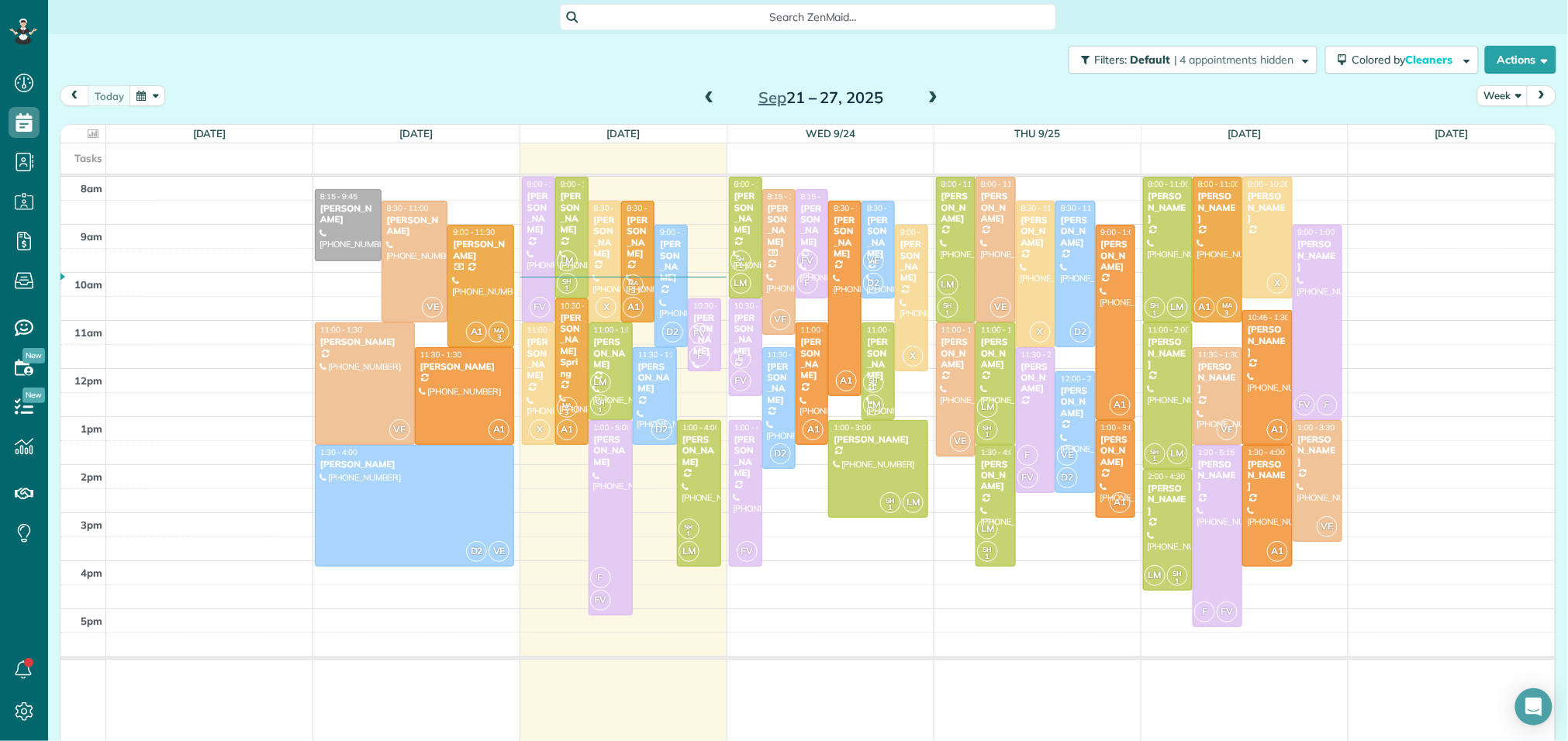
click at [934, 94] on span at bounding box center [933, 98] width 17 height 14
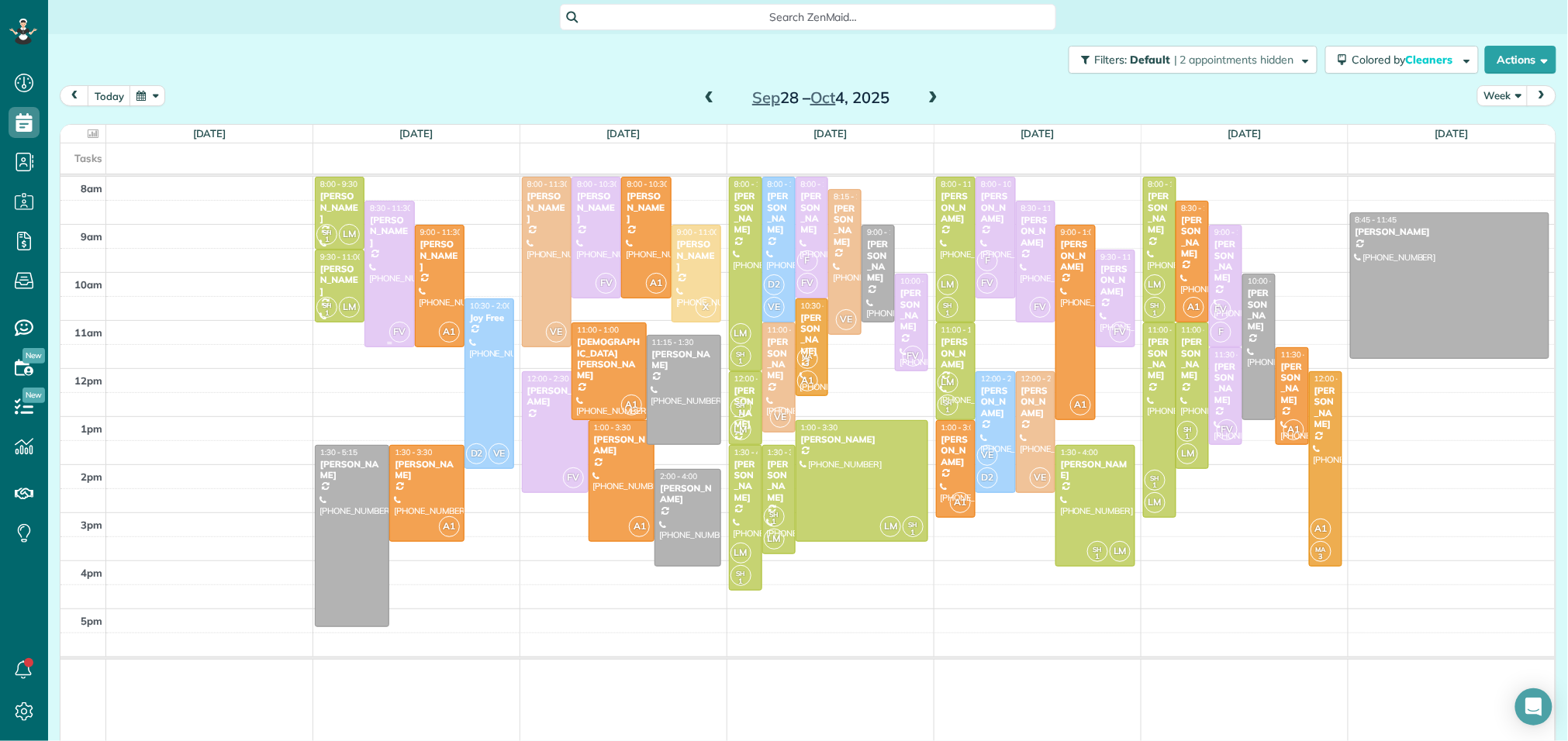
click at [377, 262] on div at bounding box center [389, 274] width 48 height 145
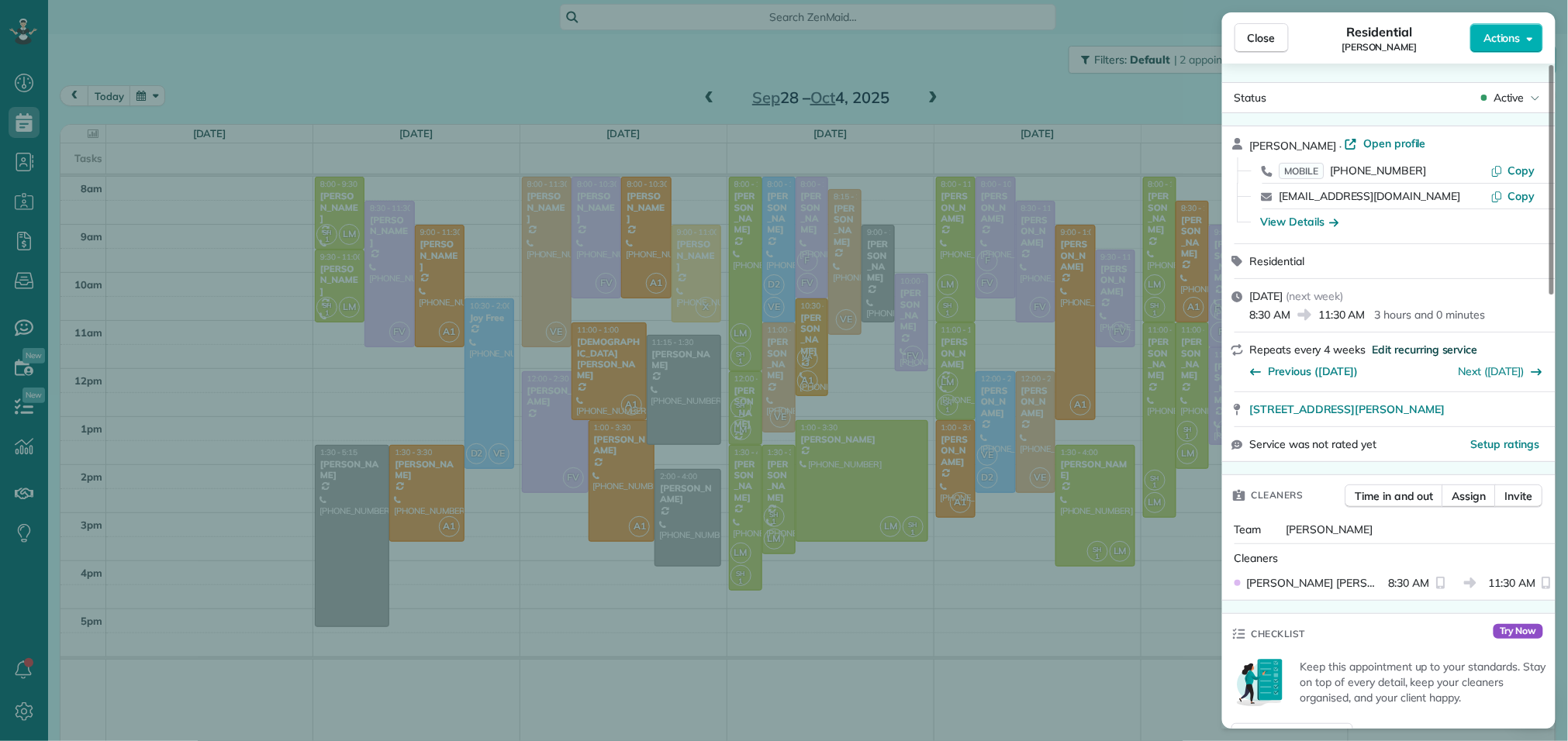
click at [1406, 349] on span "Edit recurring service" at bounding box center [1425, 349] width 105 height 15
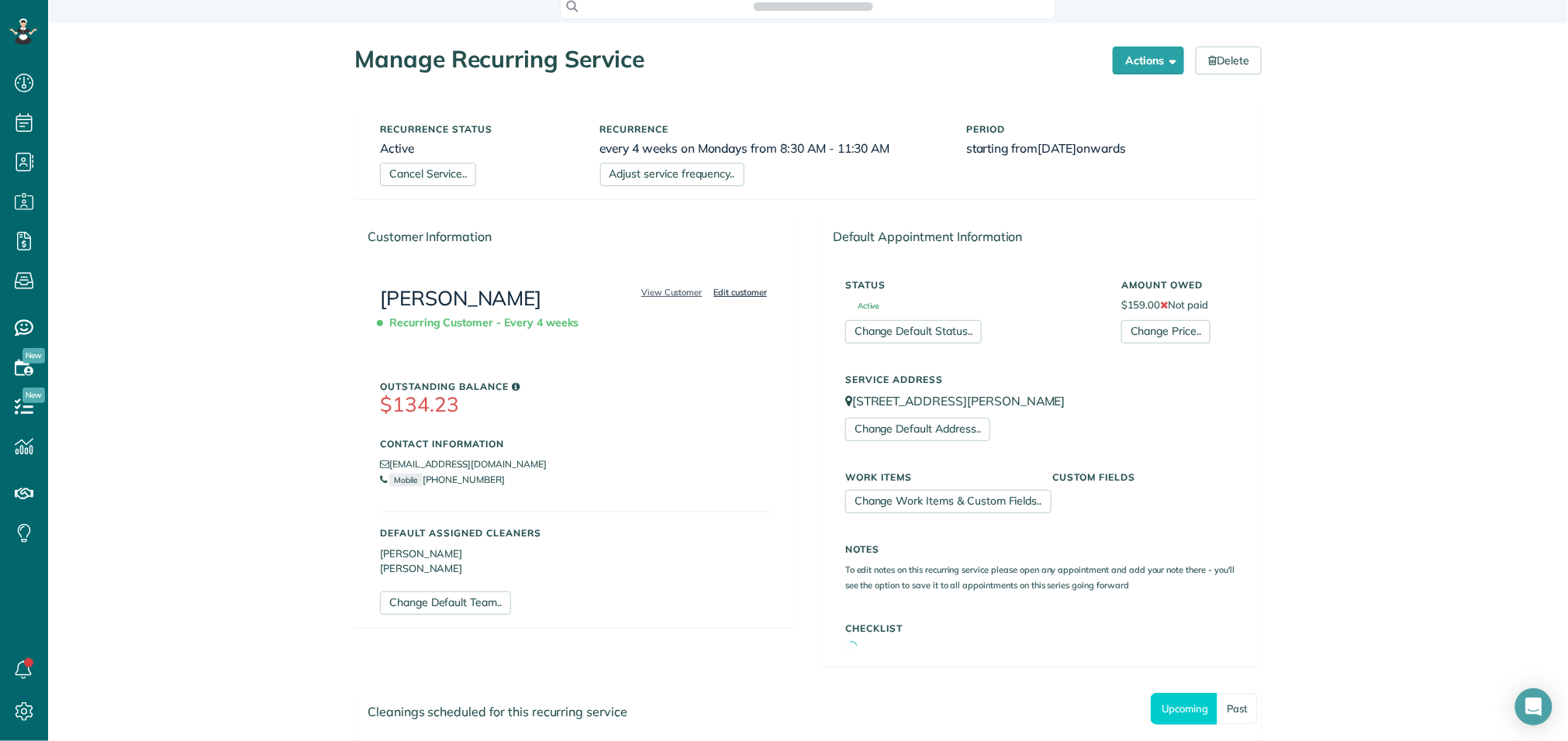
scroll to position [14, 0]
click at [721, 169] on link "Adjust service frequency.." at bounding box center [672, 172] width 144 height 24
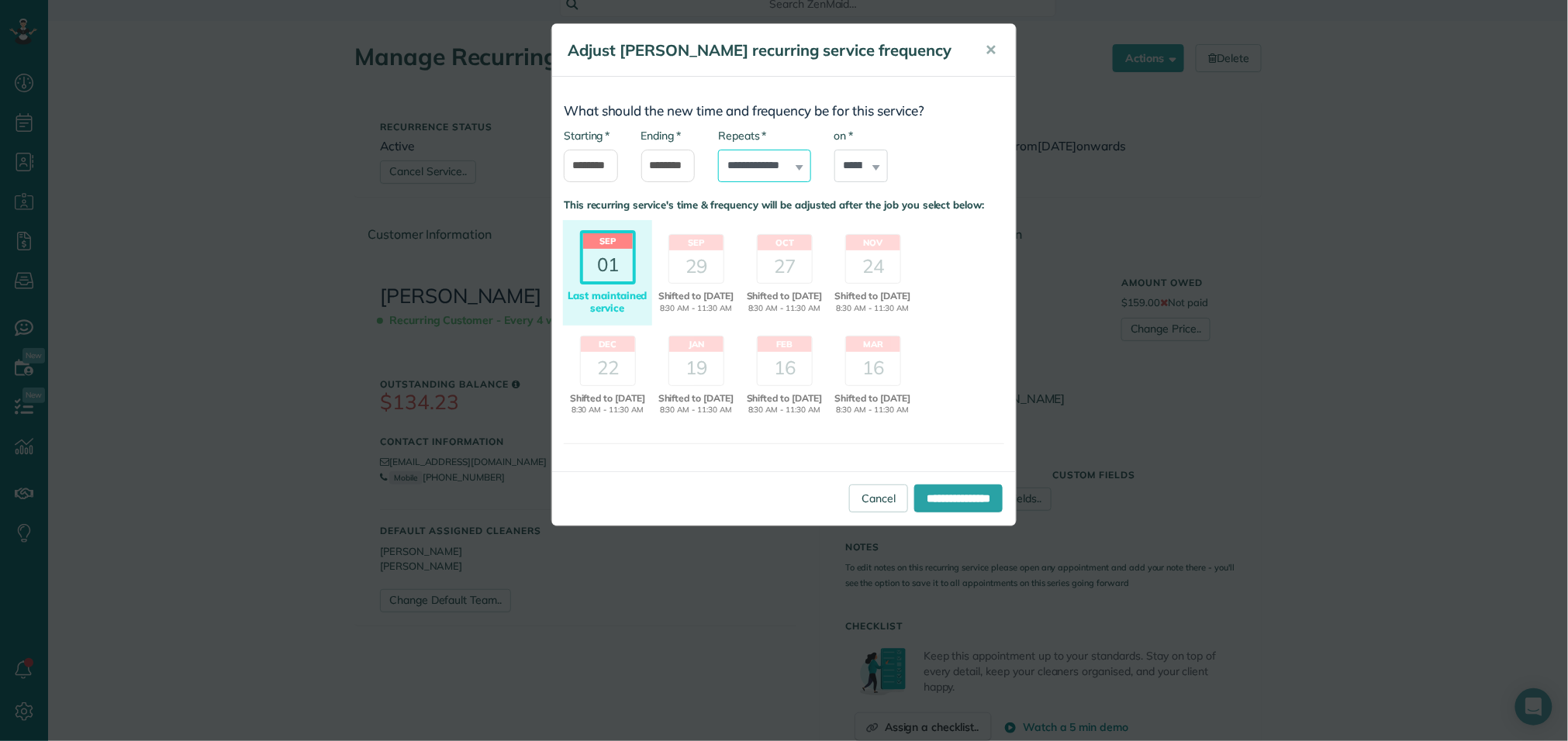
click at [791, 159] on select "**********" at bounding box center [764, 165] width 92 height 33
select select "**********"
click at [718, 149] on select "**********" at bounding box center [764, 165] width 92 height 33
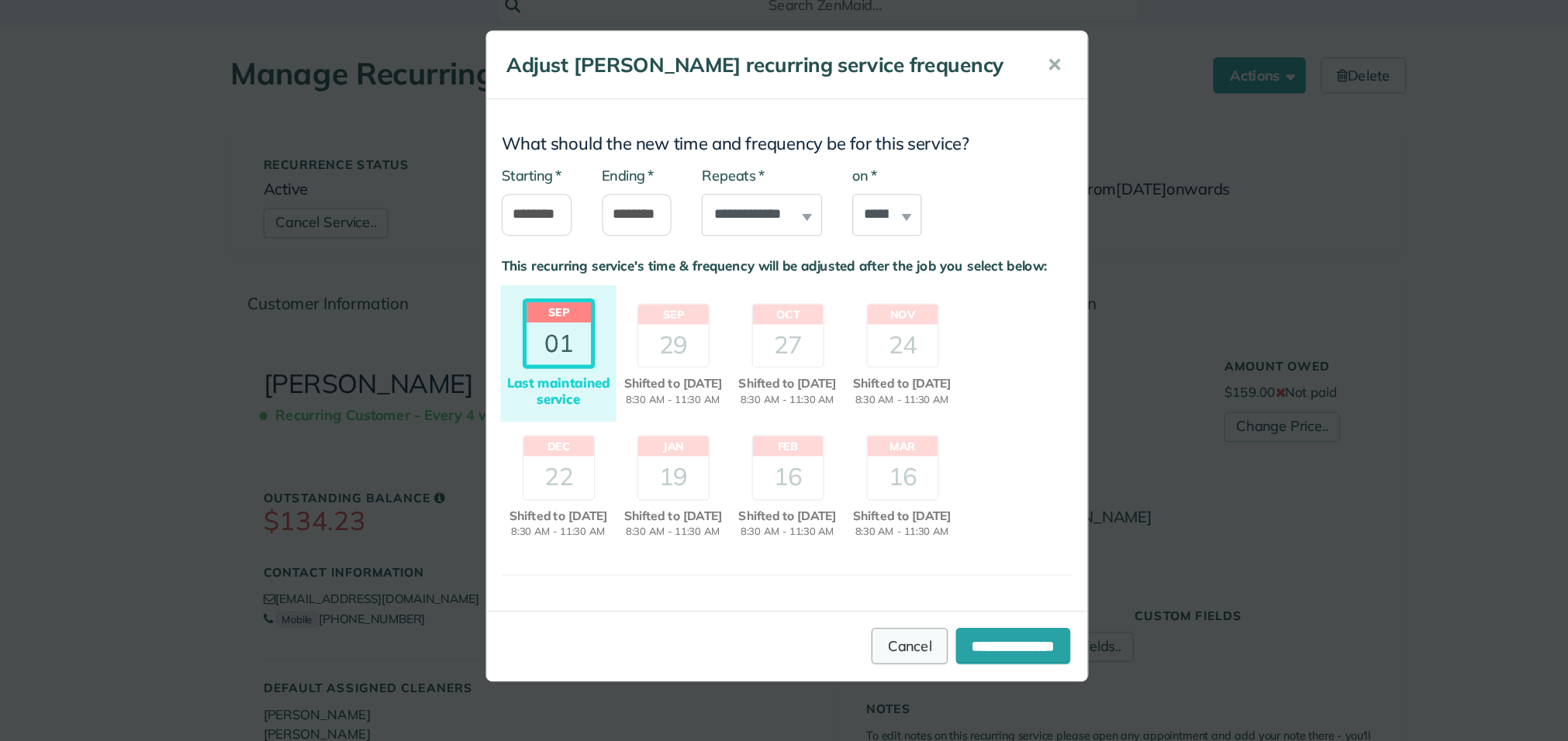
click at [859, 496] on link "Cancel" at bounding box center [879, 498] width 59 height 28
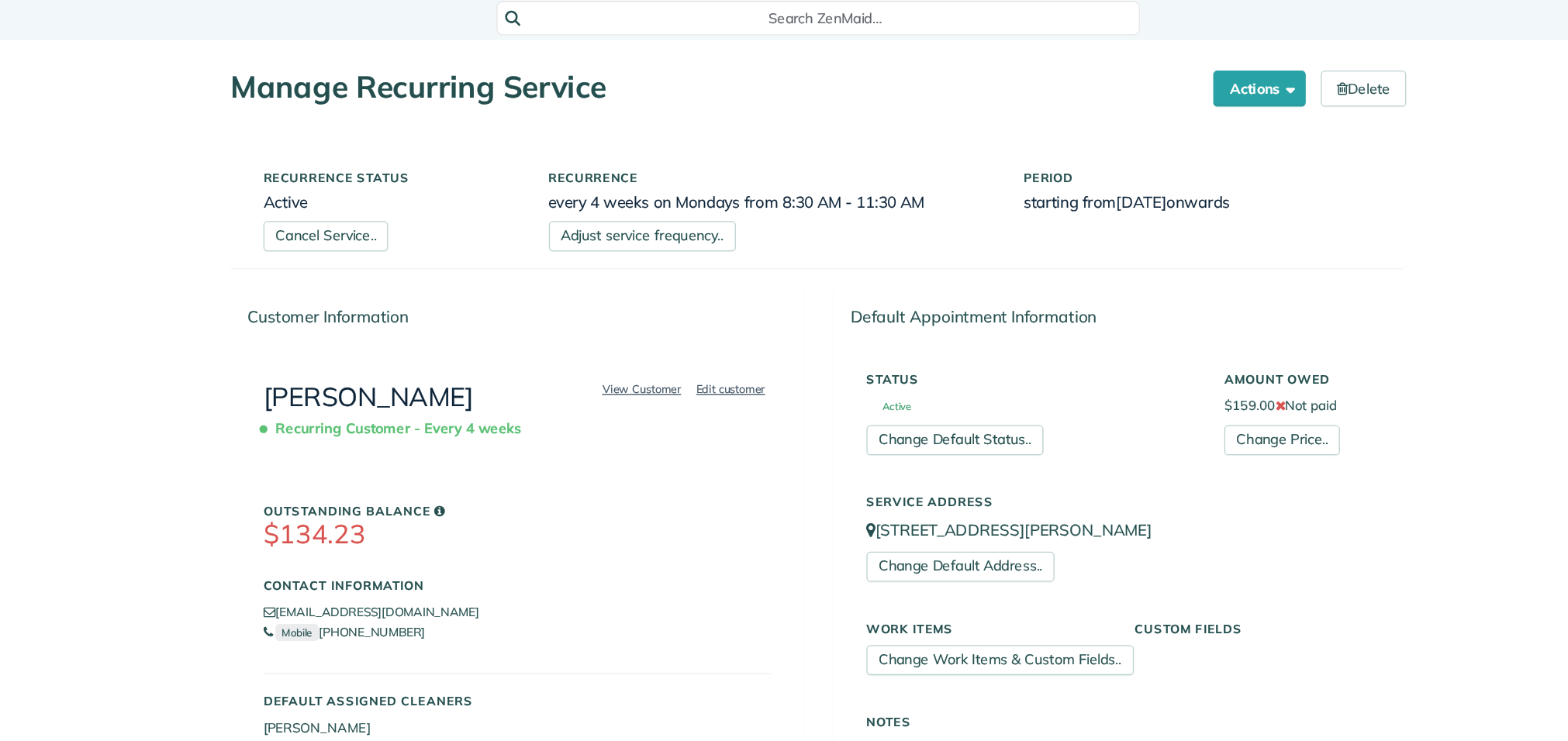
scroll to position [0, 0]
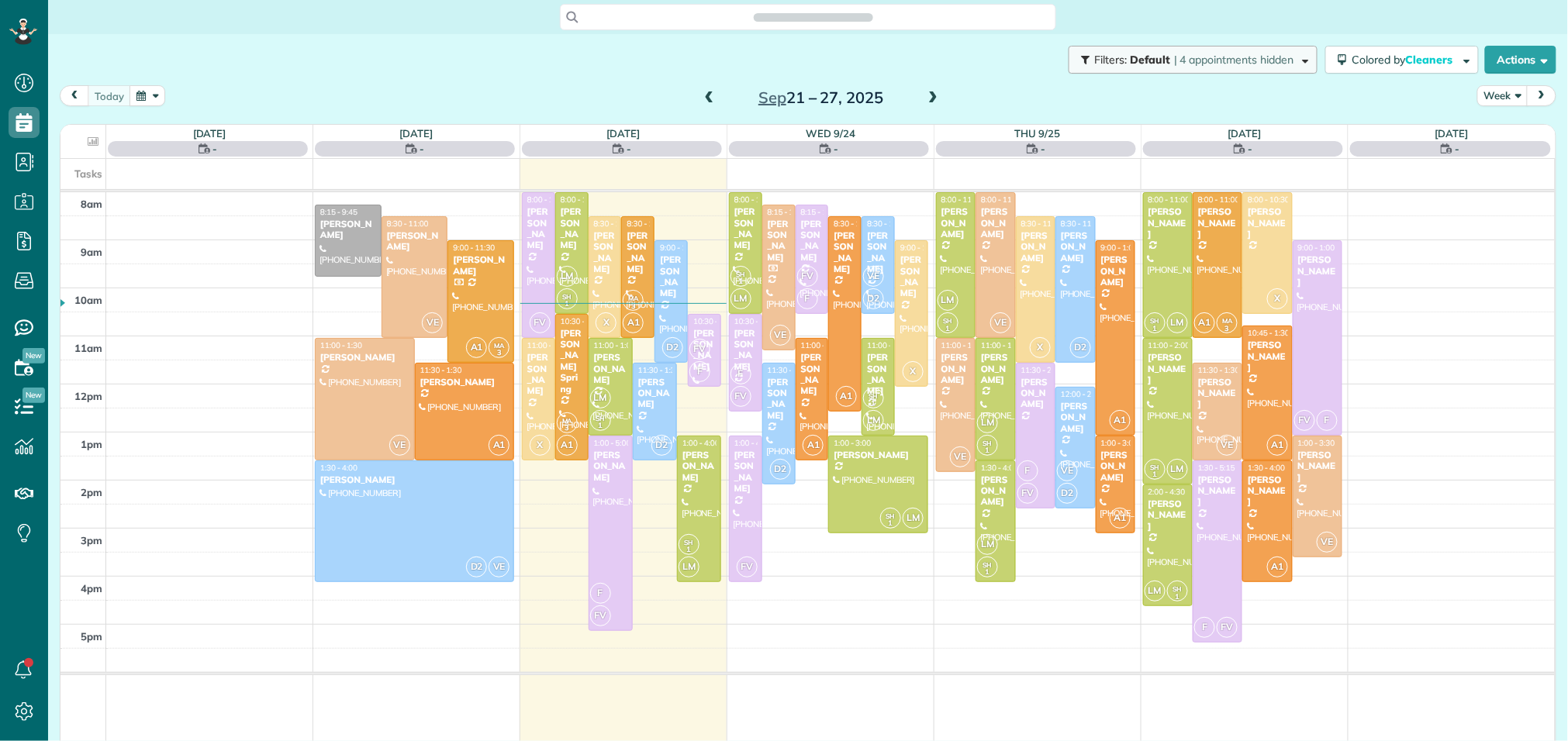
scroll to position [6, 6]
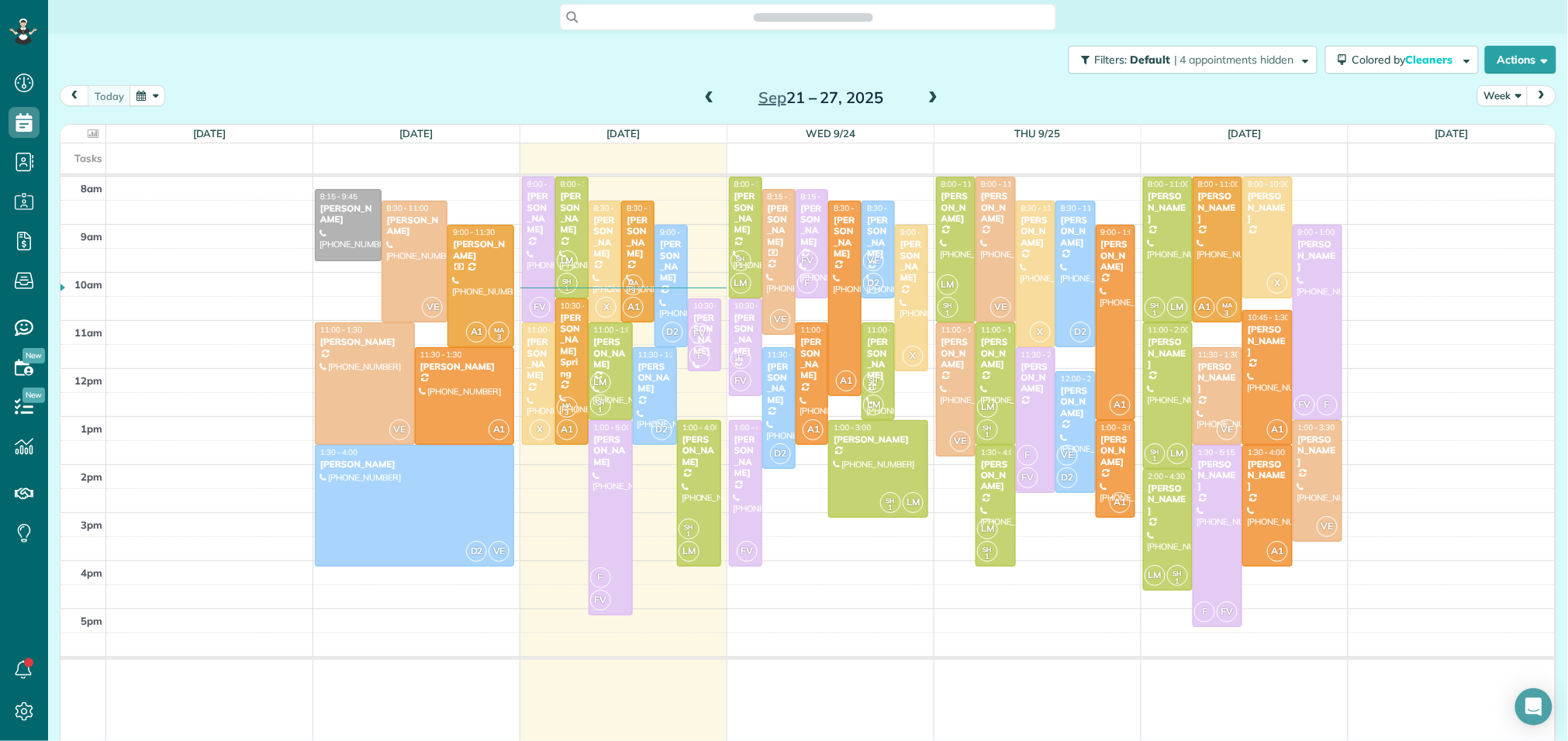
click at [711, 92] on span at bounding box center [709, 98] width 17 height 14
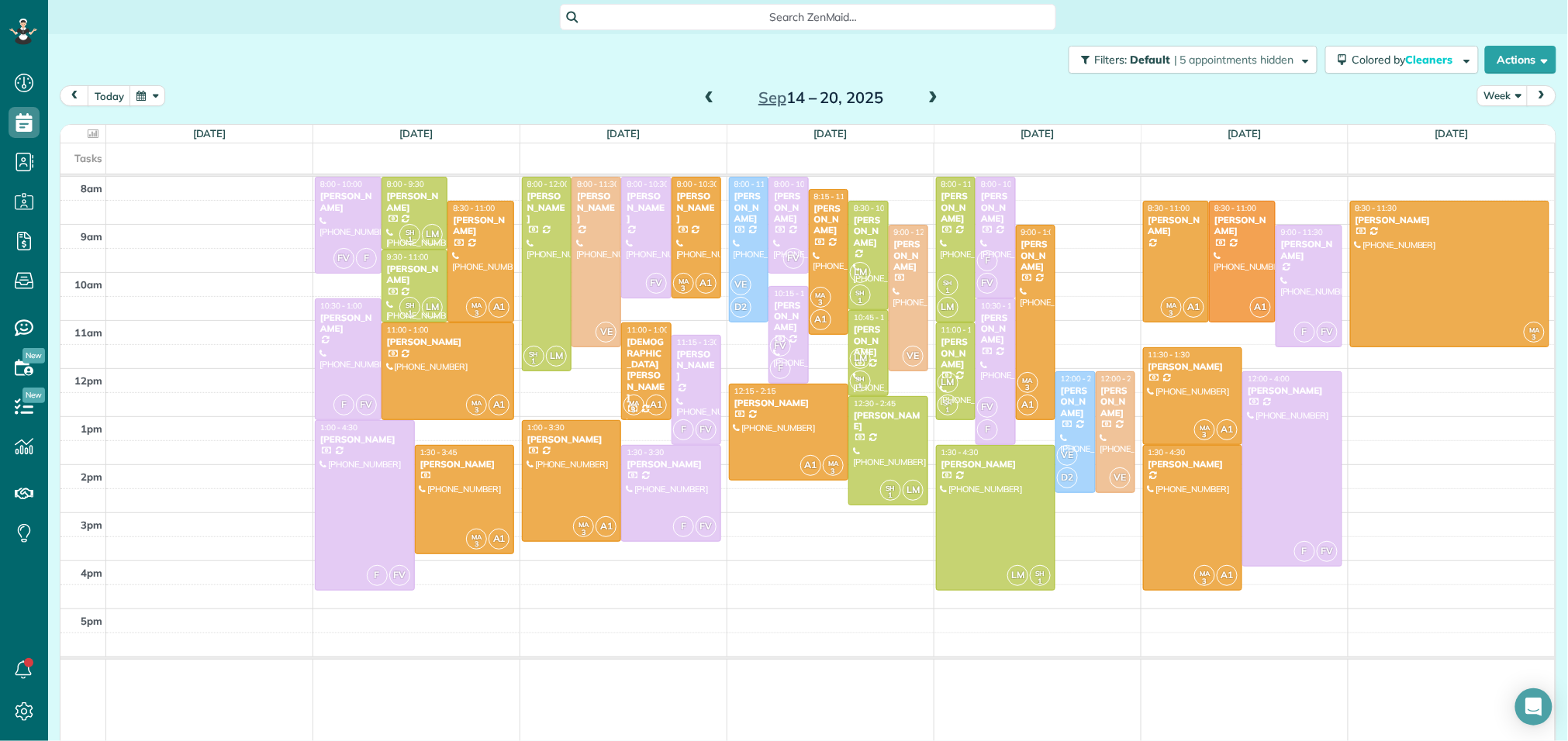
click at [932, 100] on span at bounding box center [933, 98] width 17 height 14
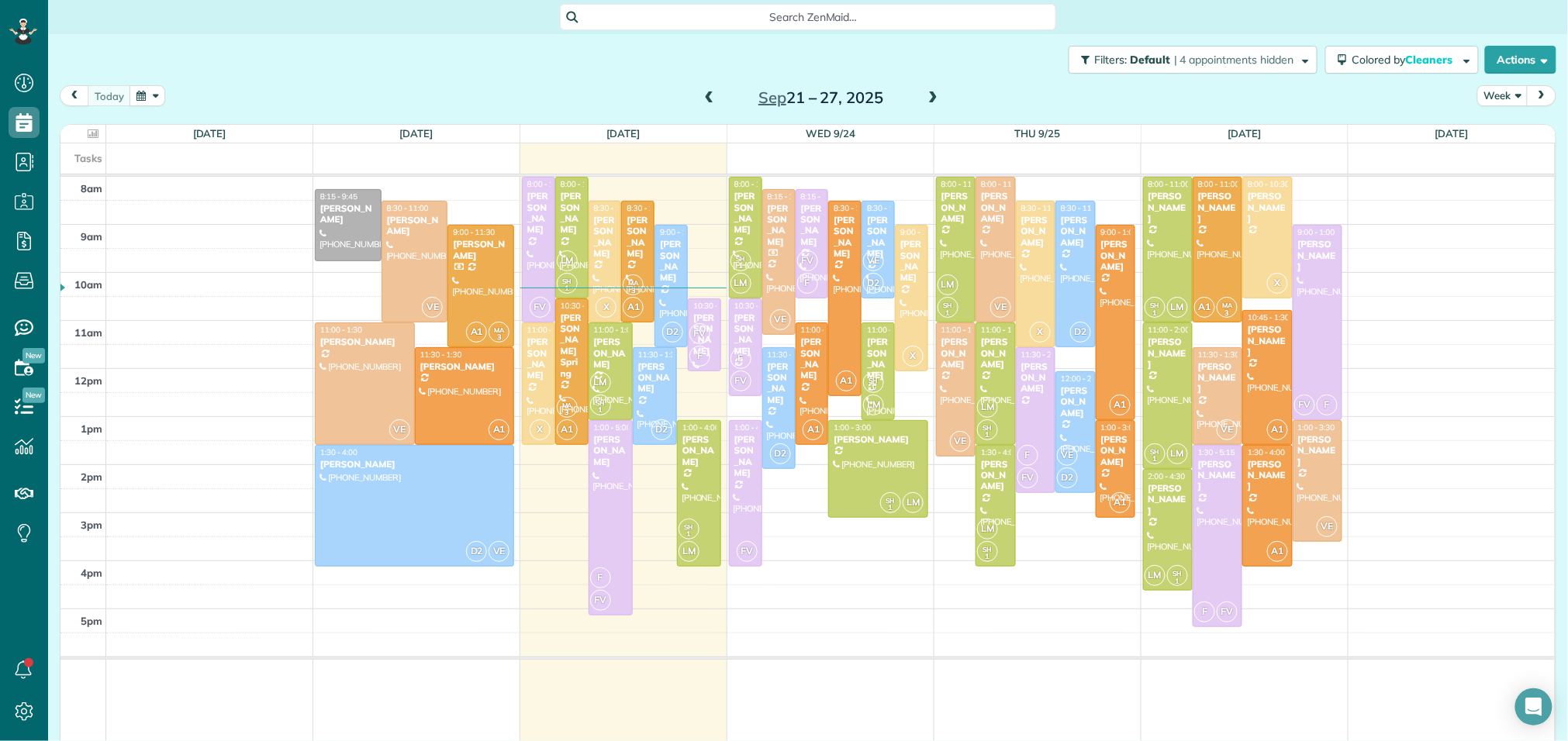
click at [707, 97] on span at bounding box center [709, 98] width 17 height 14
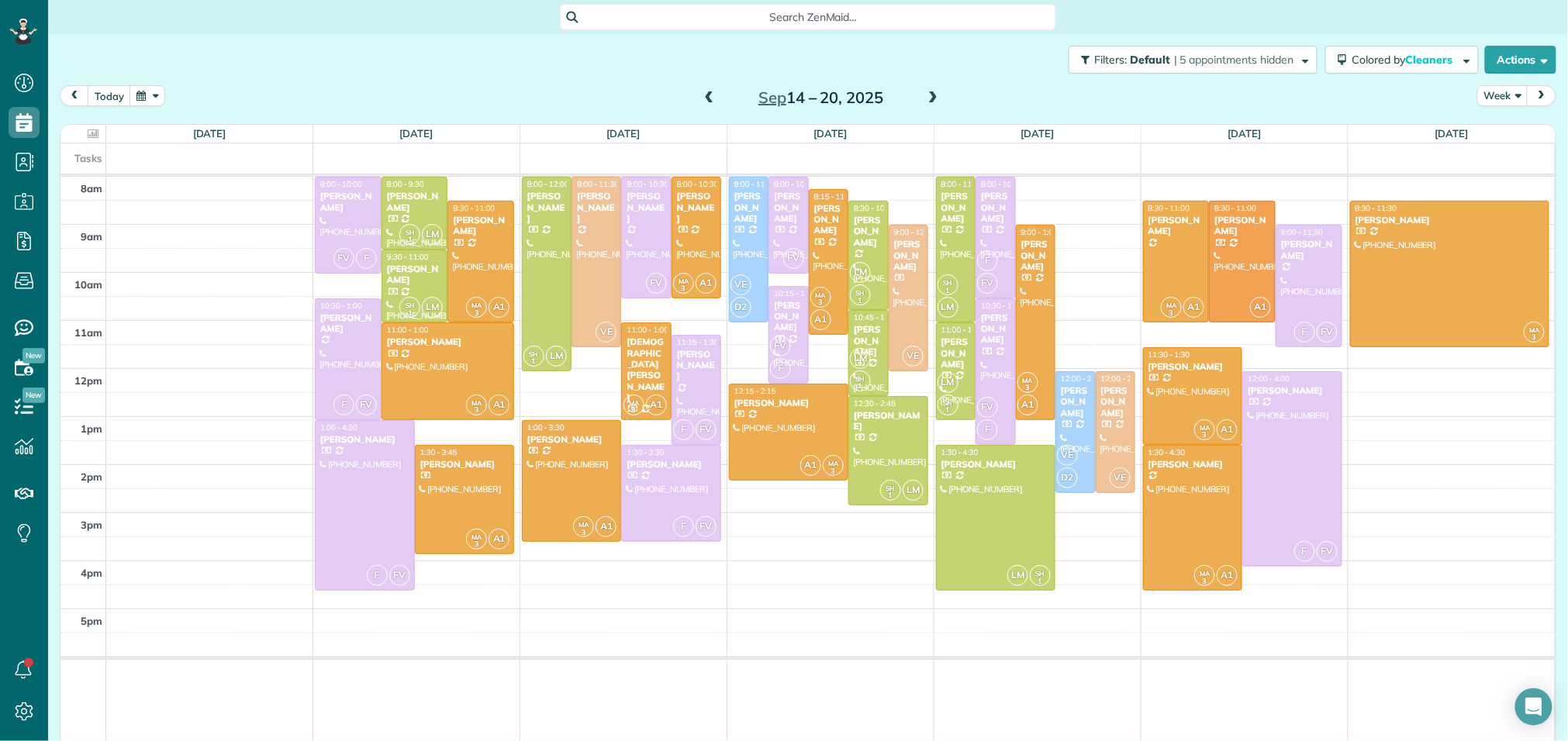
click at [933, 93] on span at bounding box center [933, 98] width 17 height 14
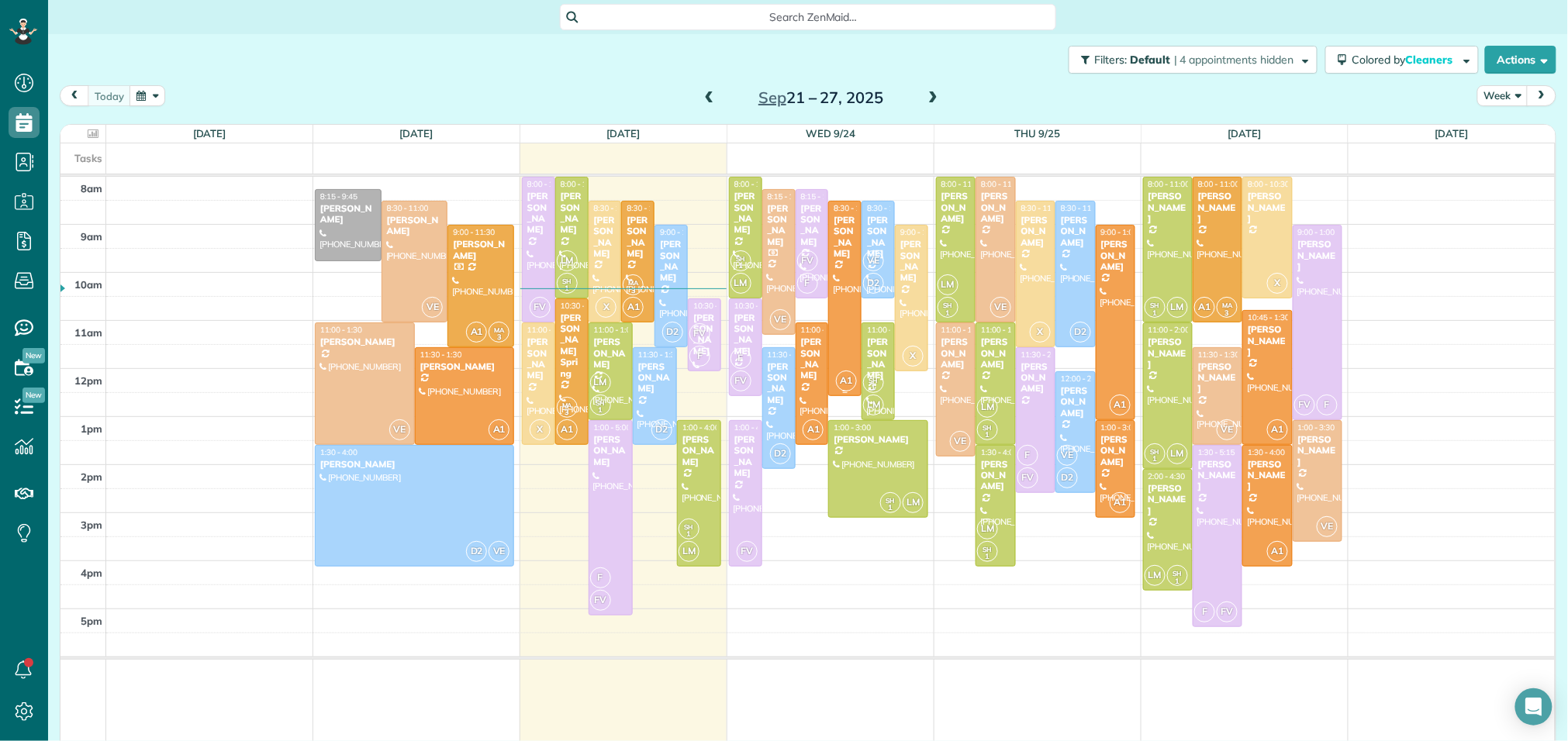
click at [844, 268] on div at bounding box center [845, 299] width 32 height 194
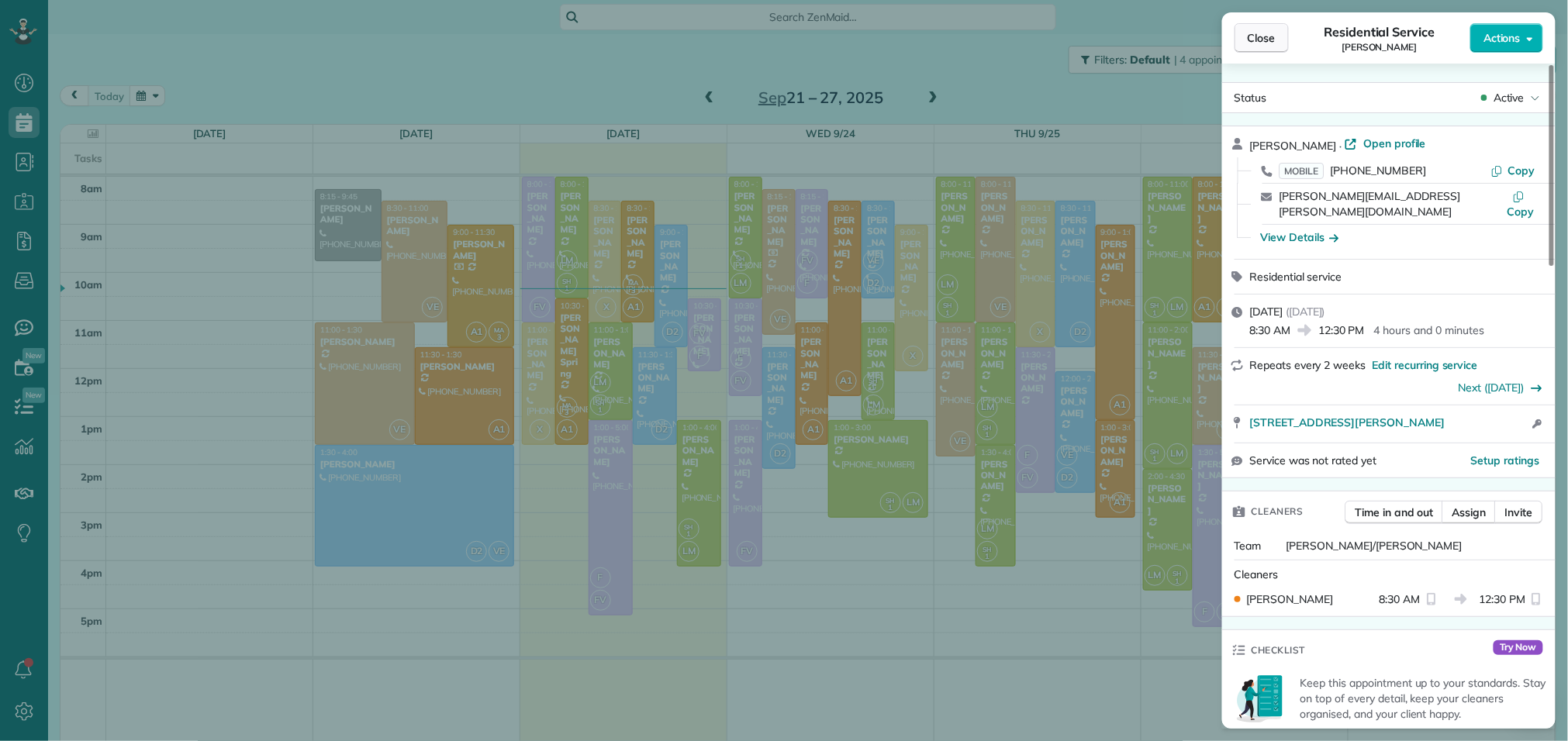
click at [1263, 48] on button "Close" at bounding box center [1262, 38] width 54 height 30
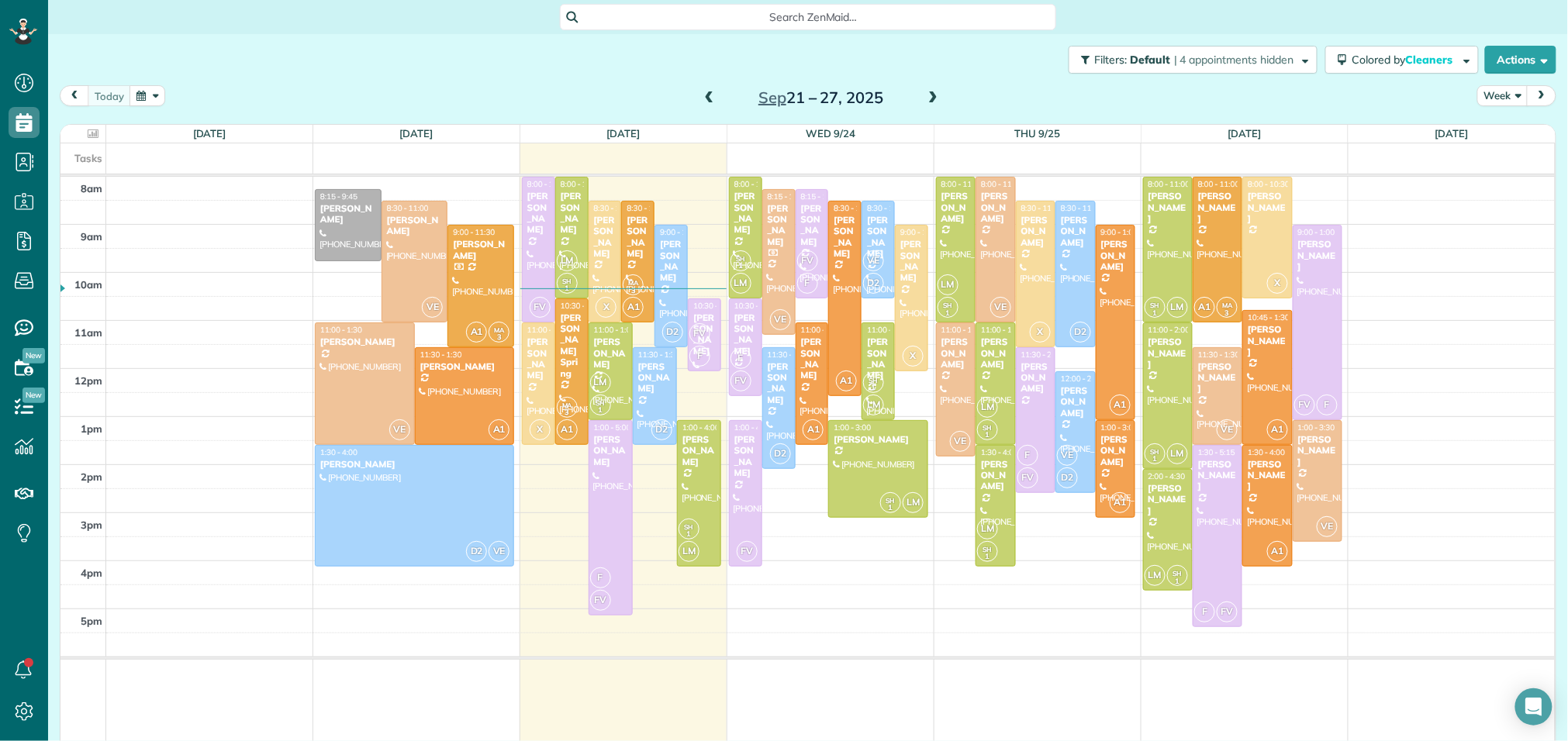
click at [930, 92] on span at bounding box center [933, 98] width 17 height 14
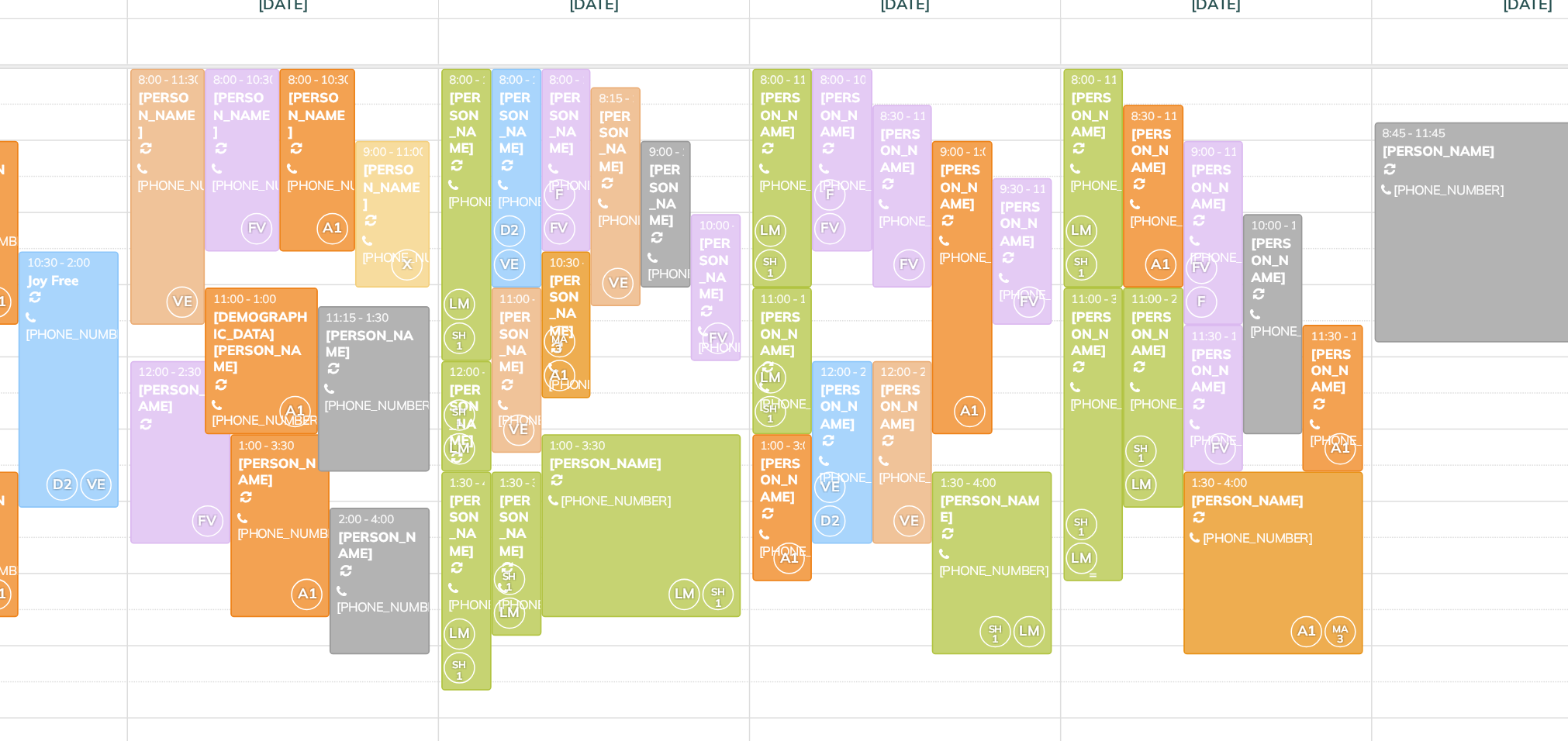
click at [1165, 417] on div at bounding box center [1162, 420] width 38 height 194
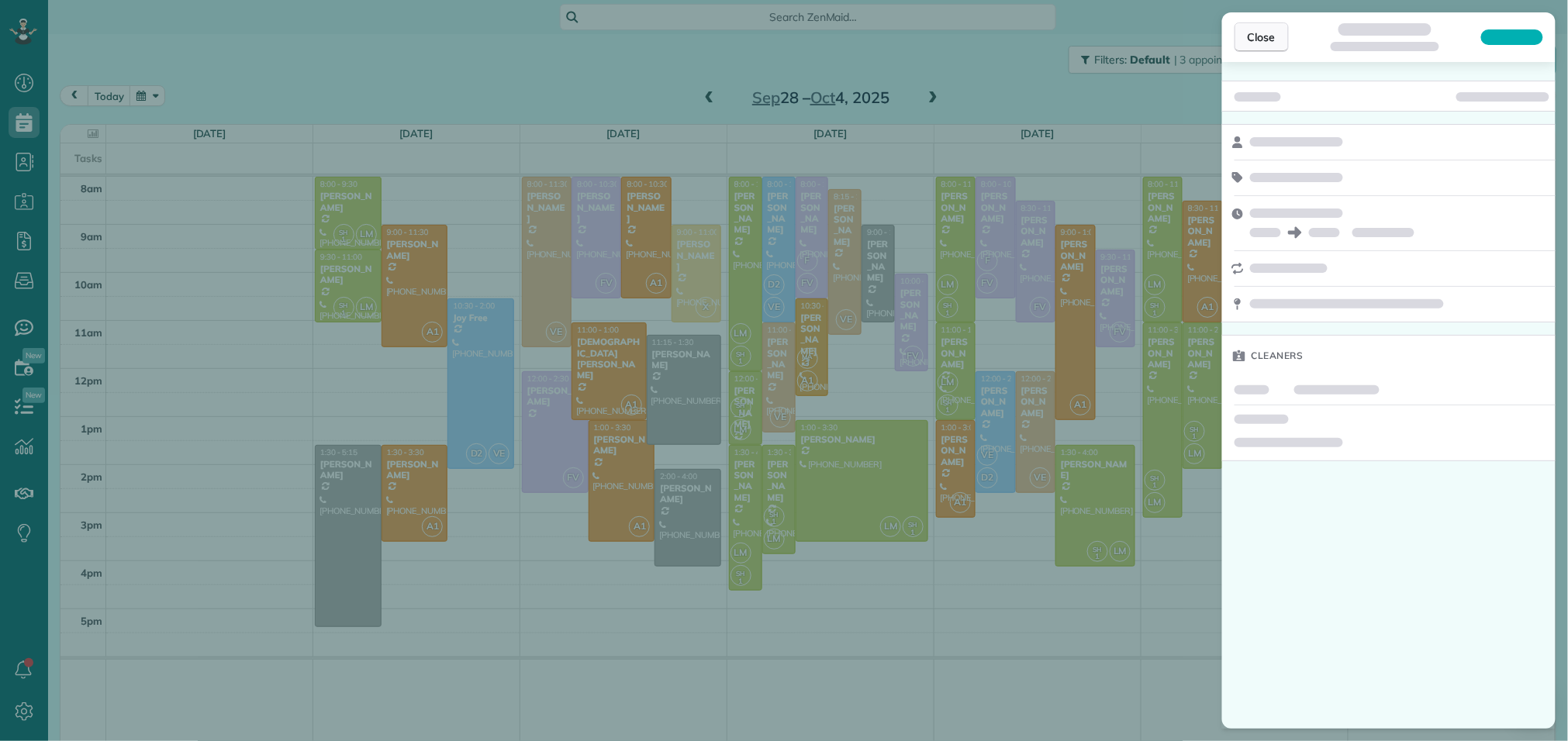
click at [1268, 38] on span "Close" at bounding box center [1261, 37] width 28 height 15
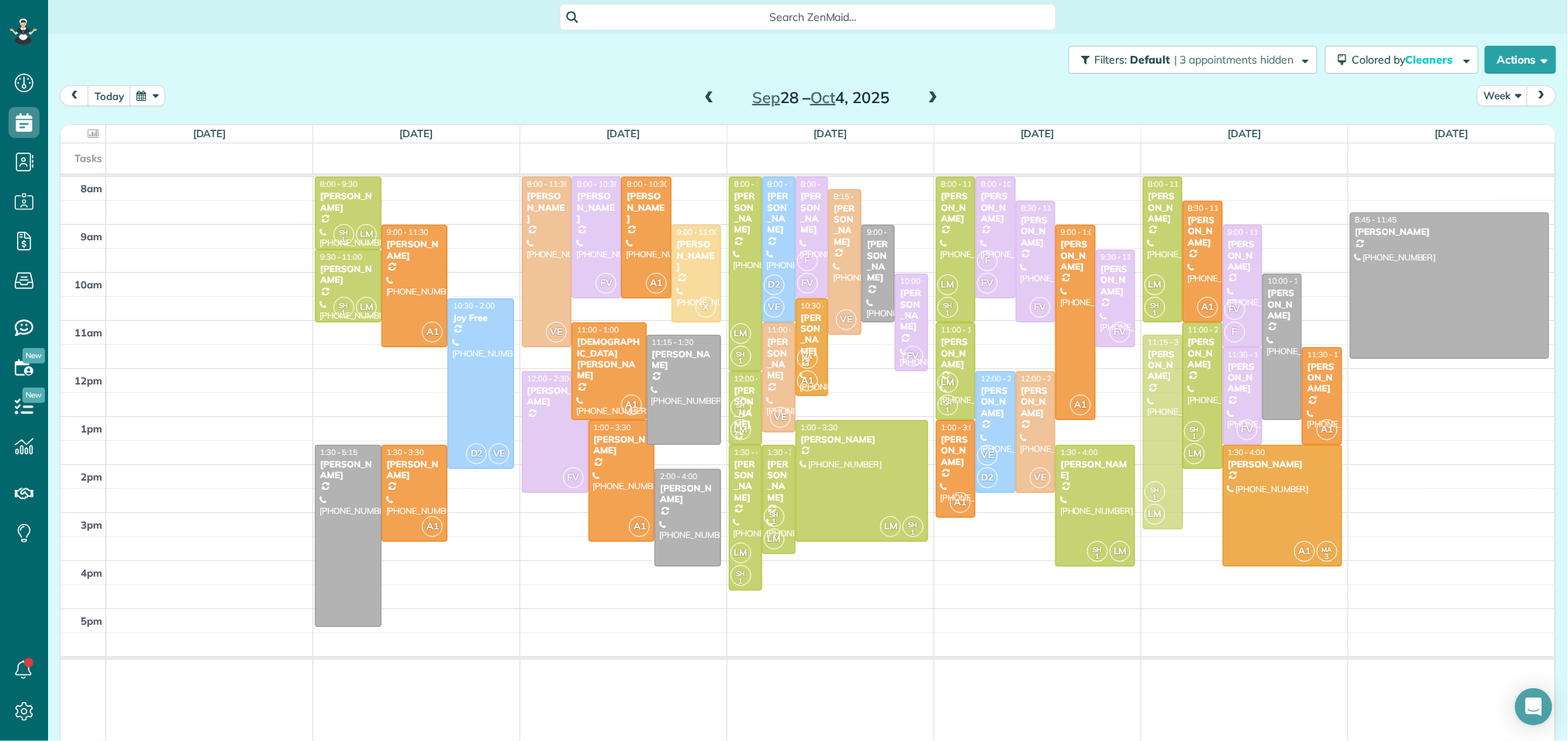
drag, startPoint x: 1166, startPoint y: 387, endPoint x: 1166, endPoint y: 396, distance: 9.0
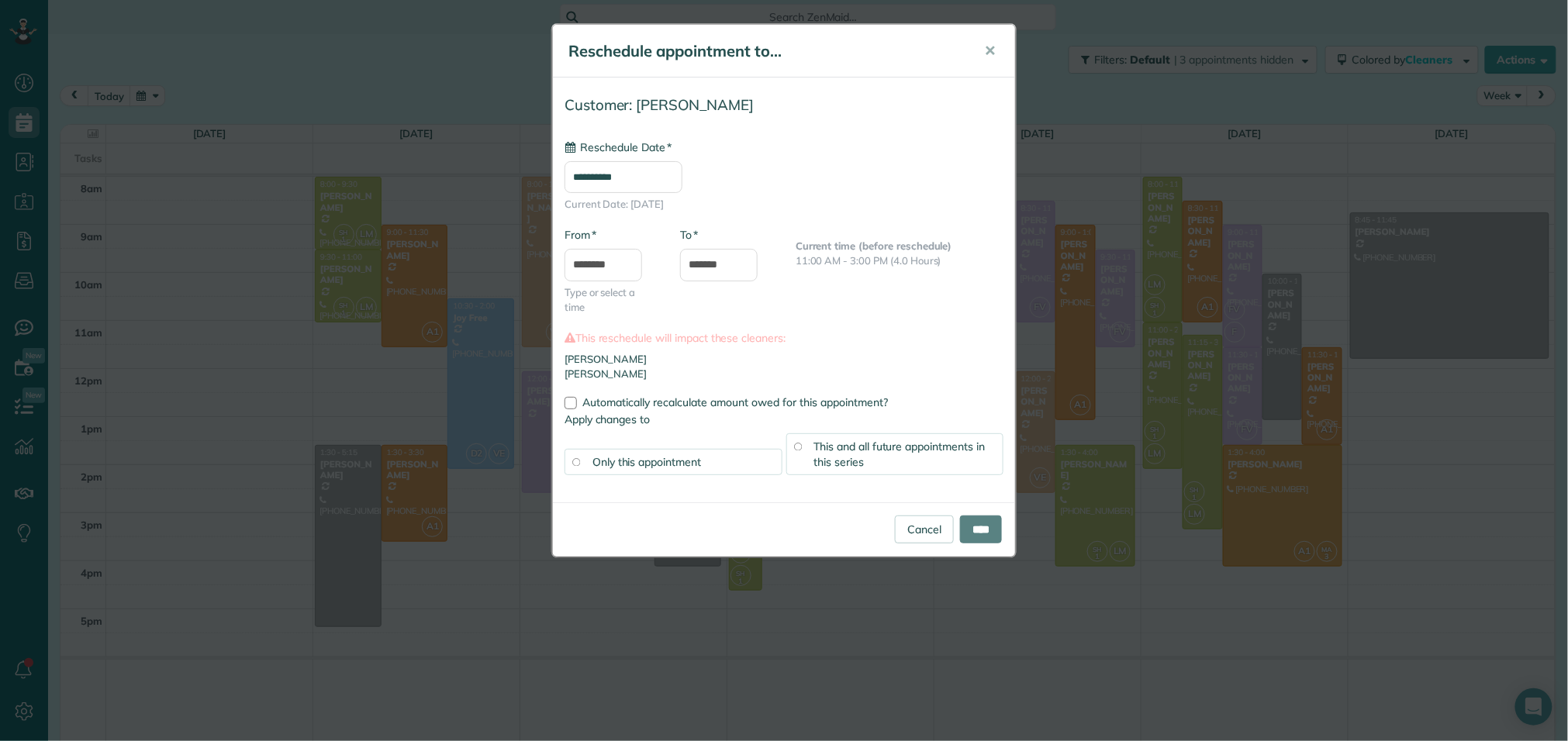
type input "**********"
click at [605, 265] on input "********" at bounding box center [603, 265] width 78 height 33
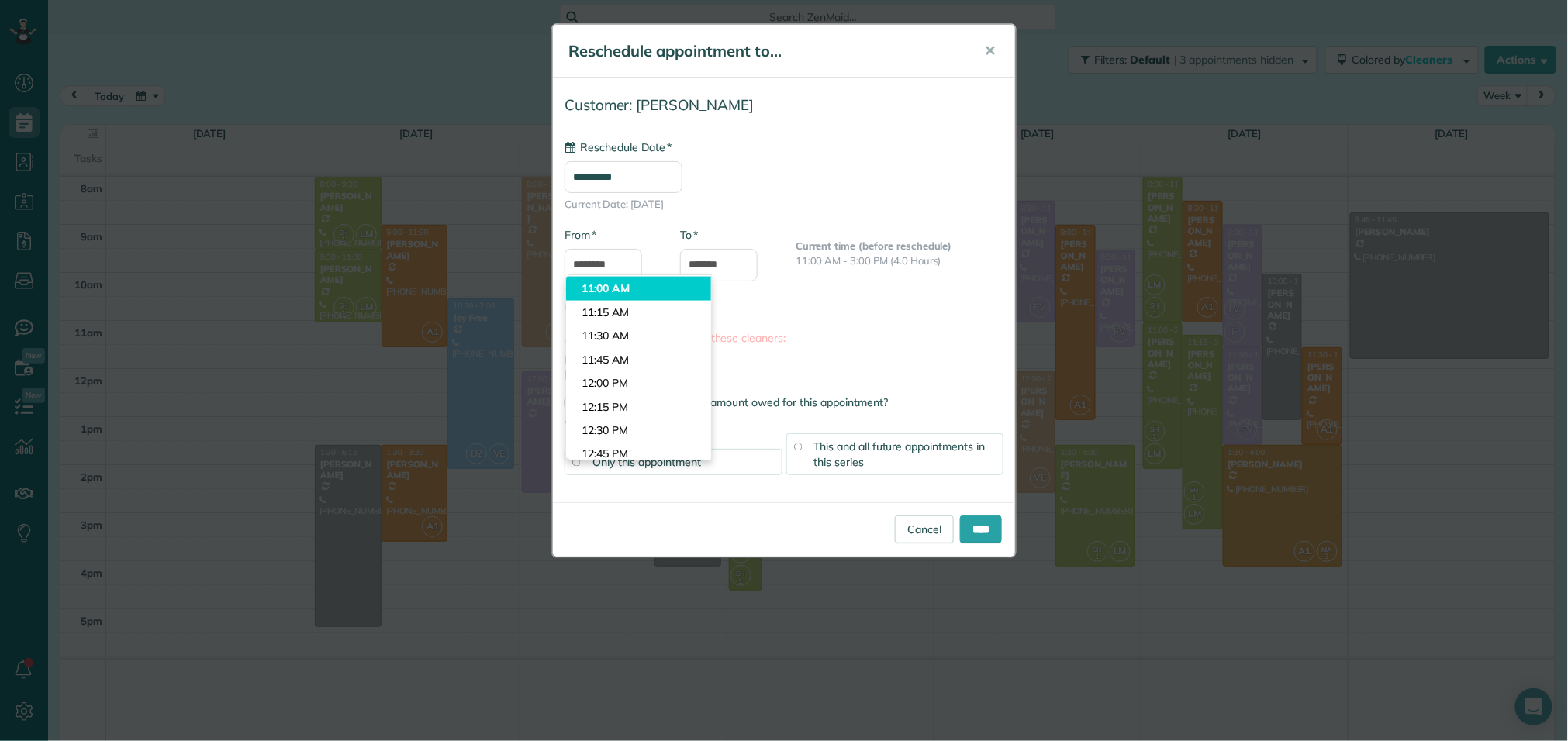
click at [604, 281] on body "Dashboard Scheduling Calendar View List View Dispatch View - Weekly scheduling …" at bounding box center [784, 370] width 1568 height 741
type input "********"
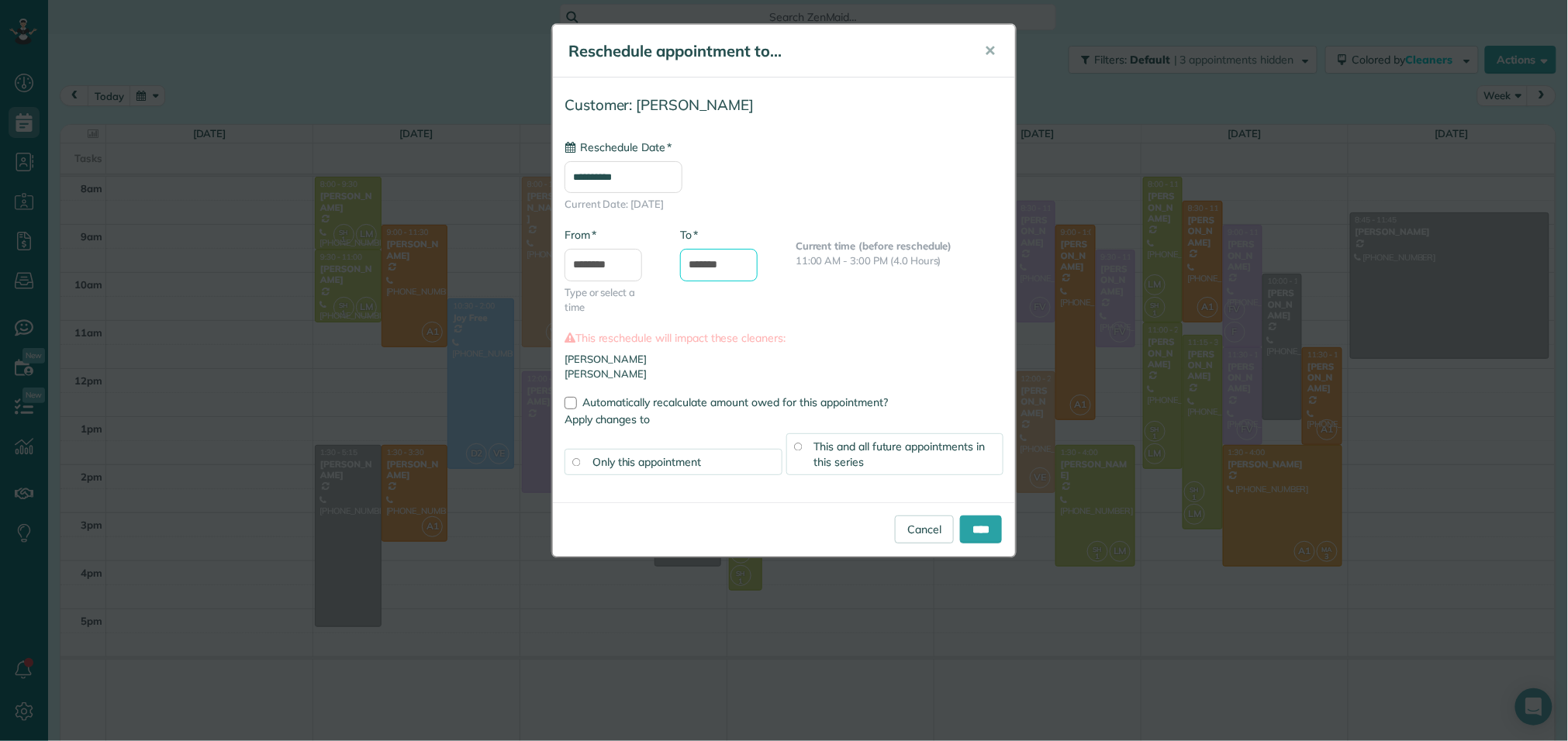
click at [723, 263] on input "*******" at bounding box center [719, 265] width 78 height 33
type input "*******"
click at [953, 374] on li "Lourdes Martinez" at bounding box center [784, 374] width 439 height 14
click at [902, 452] on span "This and all future appointments in this series" at bounding box center [900, 454] width 171 height 30
click at [973, 532] on input "****" at bounding box center [981, 529] width 42 height 28
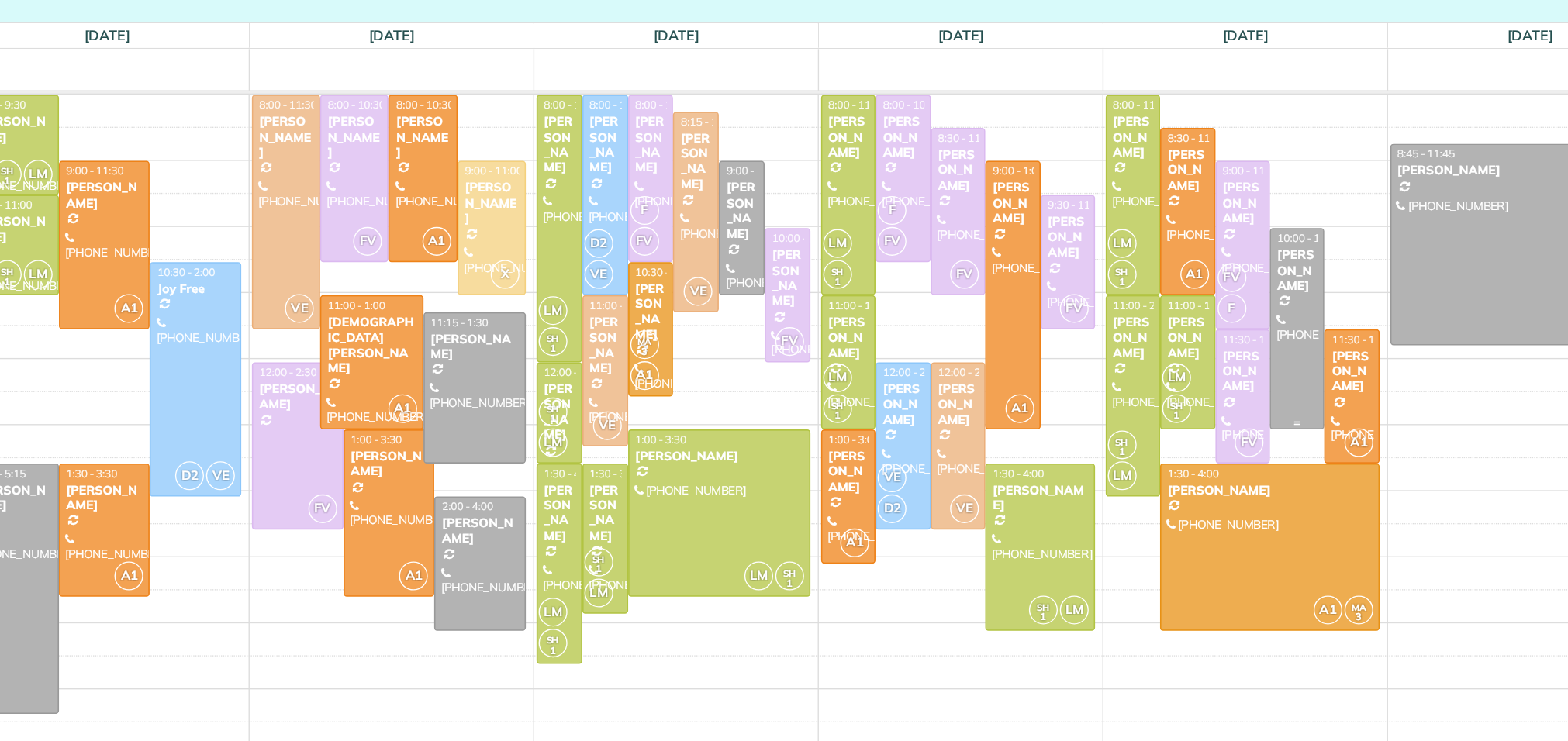
click at [1290, 382] on div at bounding box center [1282, 347] width 38 height 145
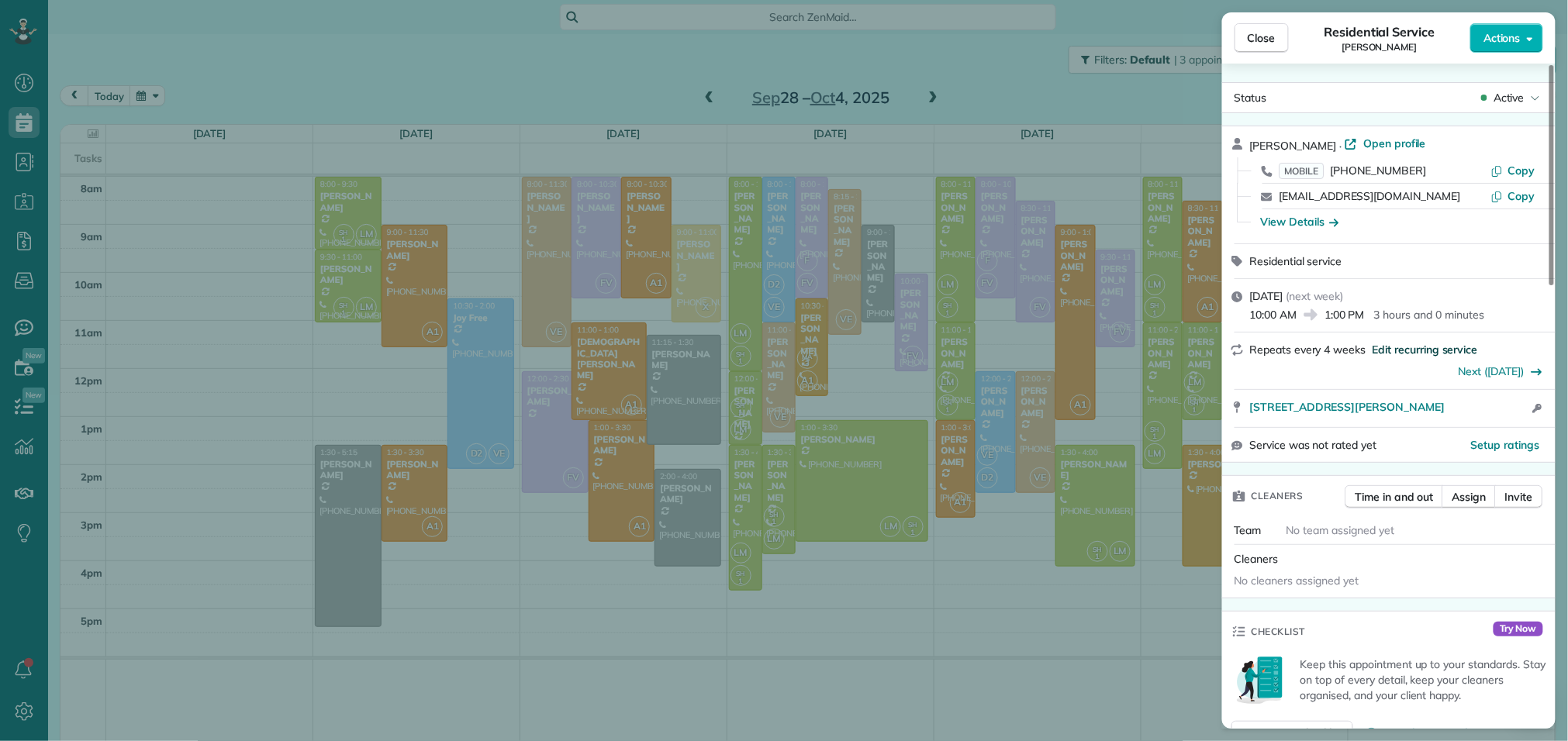
scroll to position [35, 0]
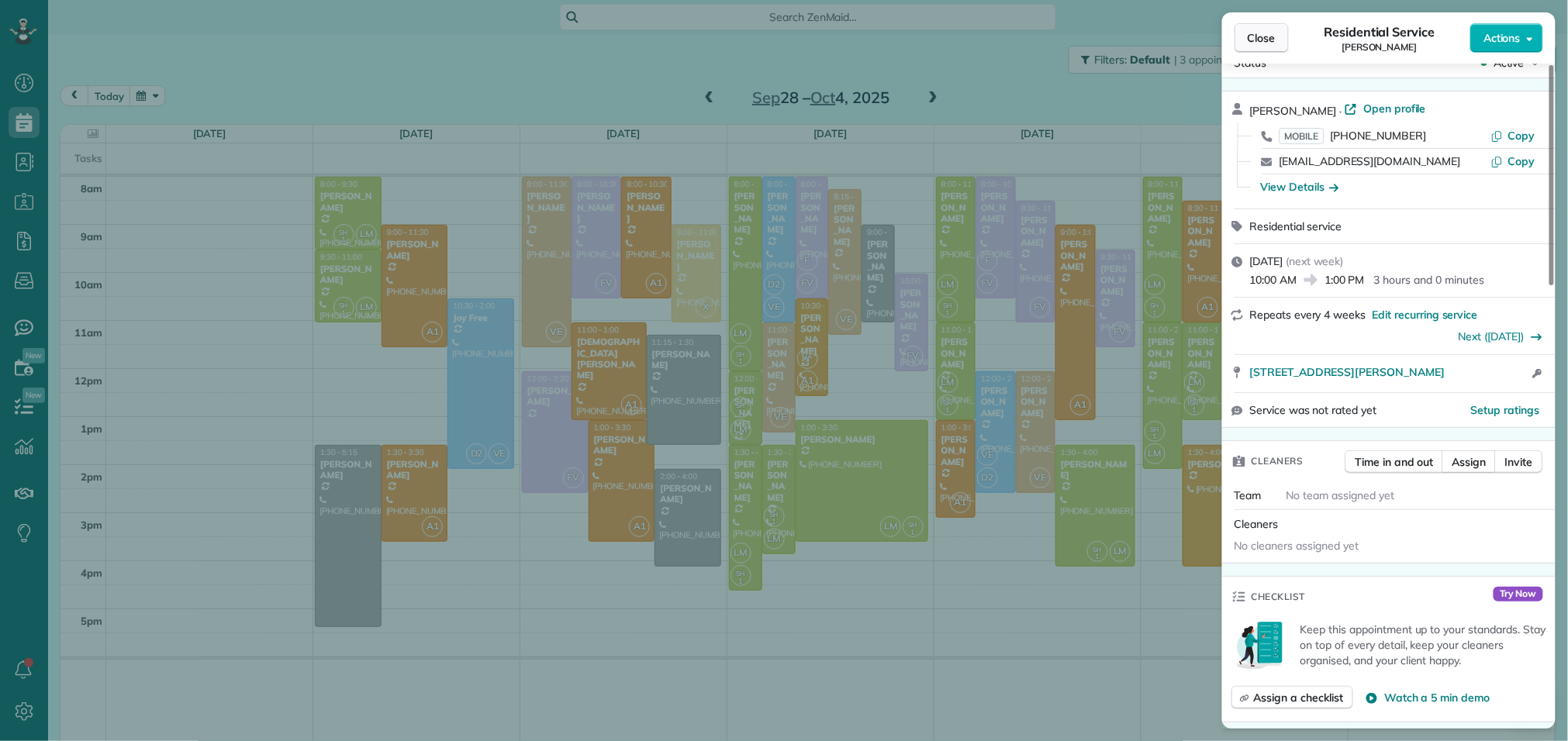
click at [1263, 33] on span "Close" at bounding box center [1261, 38] width 28 height 15
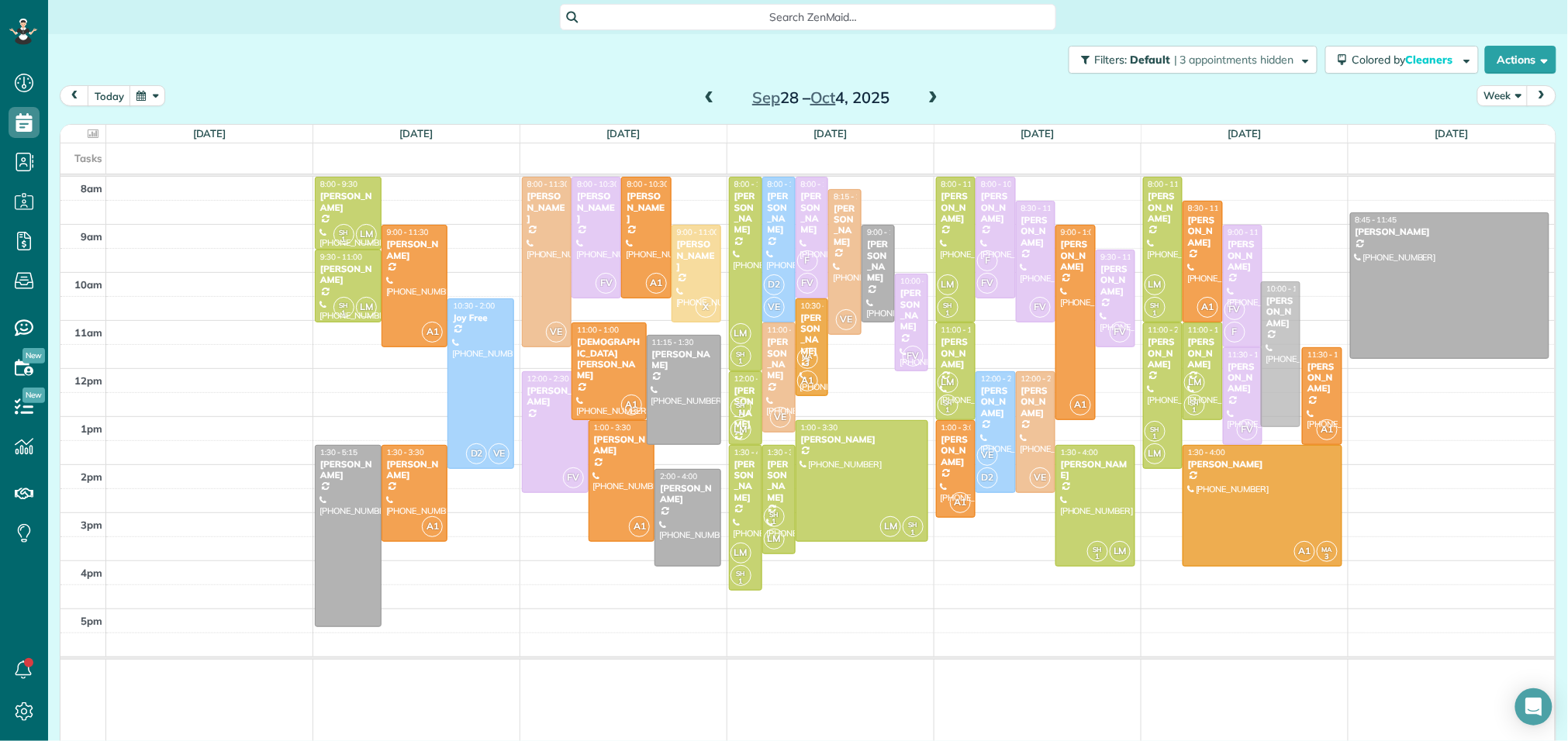
click at [1285, 322] on div "Sun 9/28 No Appointments Mon 9/29 $795.00 17.5 Man Hours 6 Appointments 0% Paid…" at bounding box center [808, 442] width 1495 height 636
drag, startPoint x: 1285, startPoint y: 310, endPoint x: 1285, endPoint y: 320, distance: 10.0
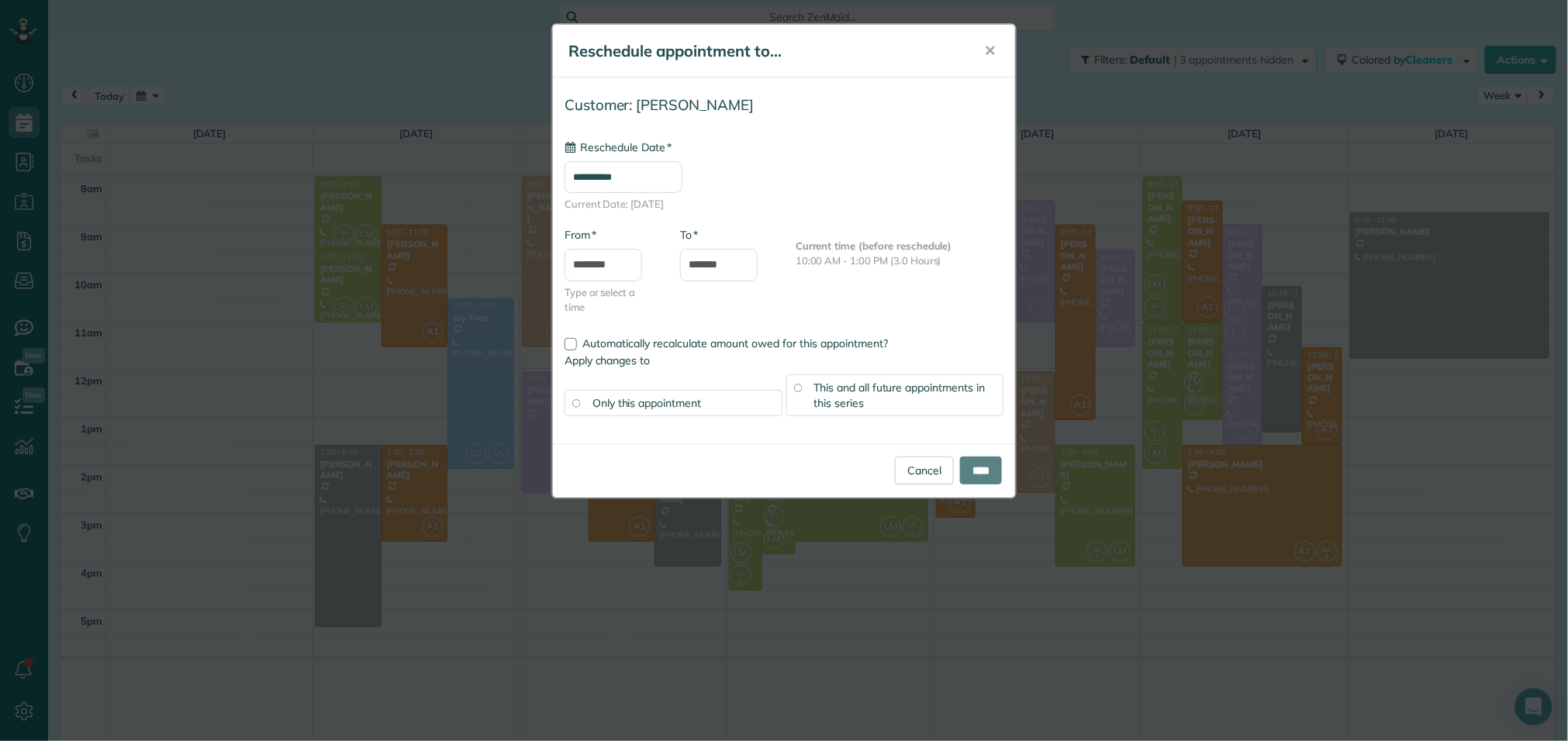
type input "**********"
click at [619, 262] on input "********" at bounding box center [603, 265] width 78 height 33
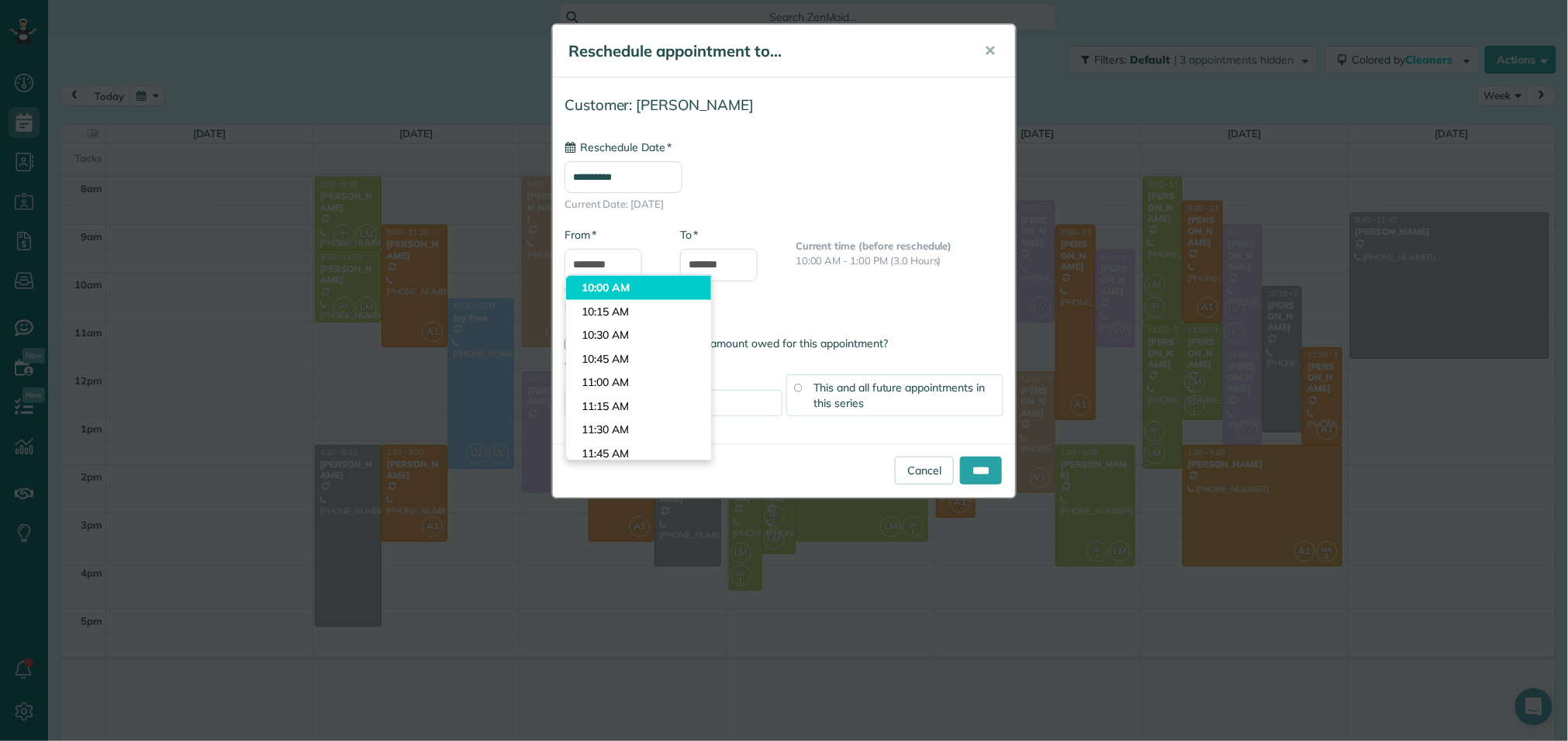
click at [610, 291] on body "Dashboard Scheduling Calendar View List View Dispatch View - Weekly scheduling …" at bounding box center [784, 370] width 1568 height 741
type input "********"
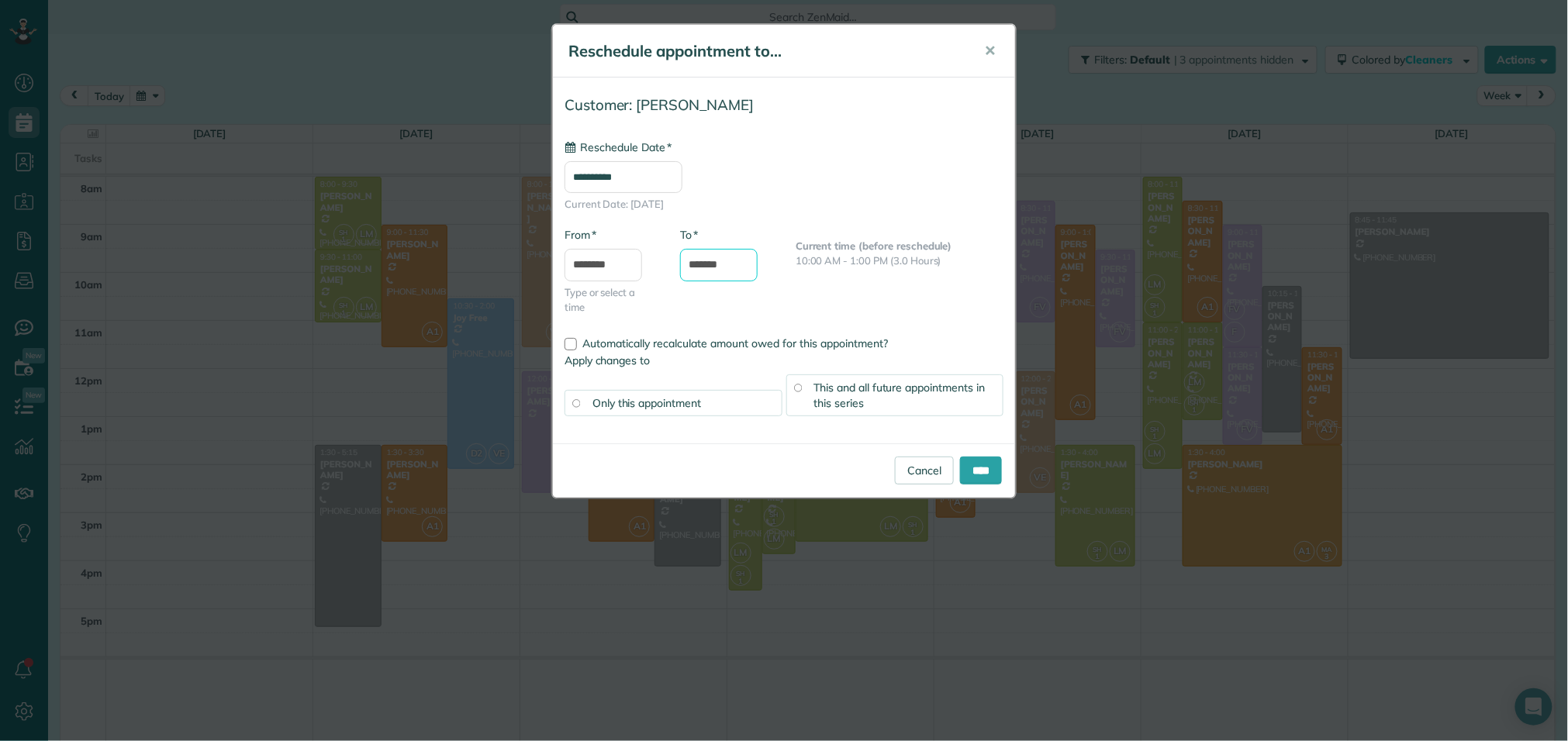
click at [711, 274] on body "Dashboard Scheduling Calendar View List View Dispatch View - Weekly scheduling …" at bounding box center [784, 370] width 1568 height 741
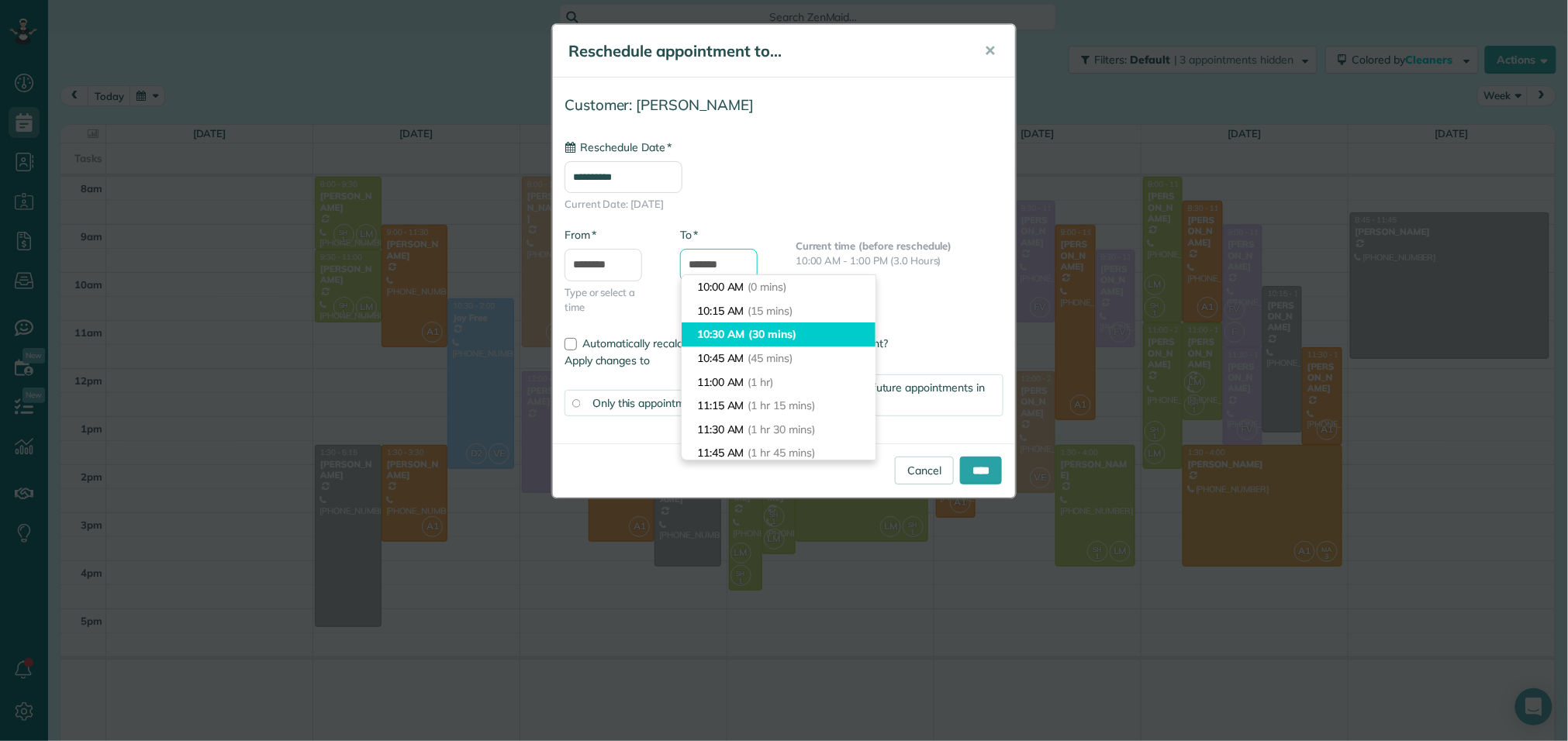
scroll to position [5, 0]
type input "*******"
click at [941, 358] on label "Apply changes to" at bounding box center [784, 360] width 439 height 15
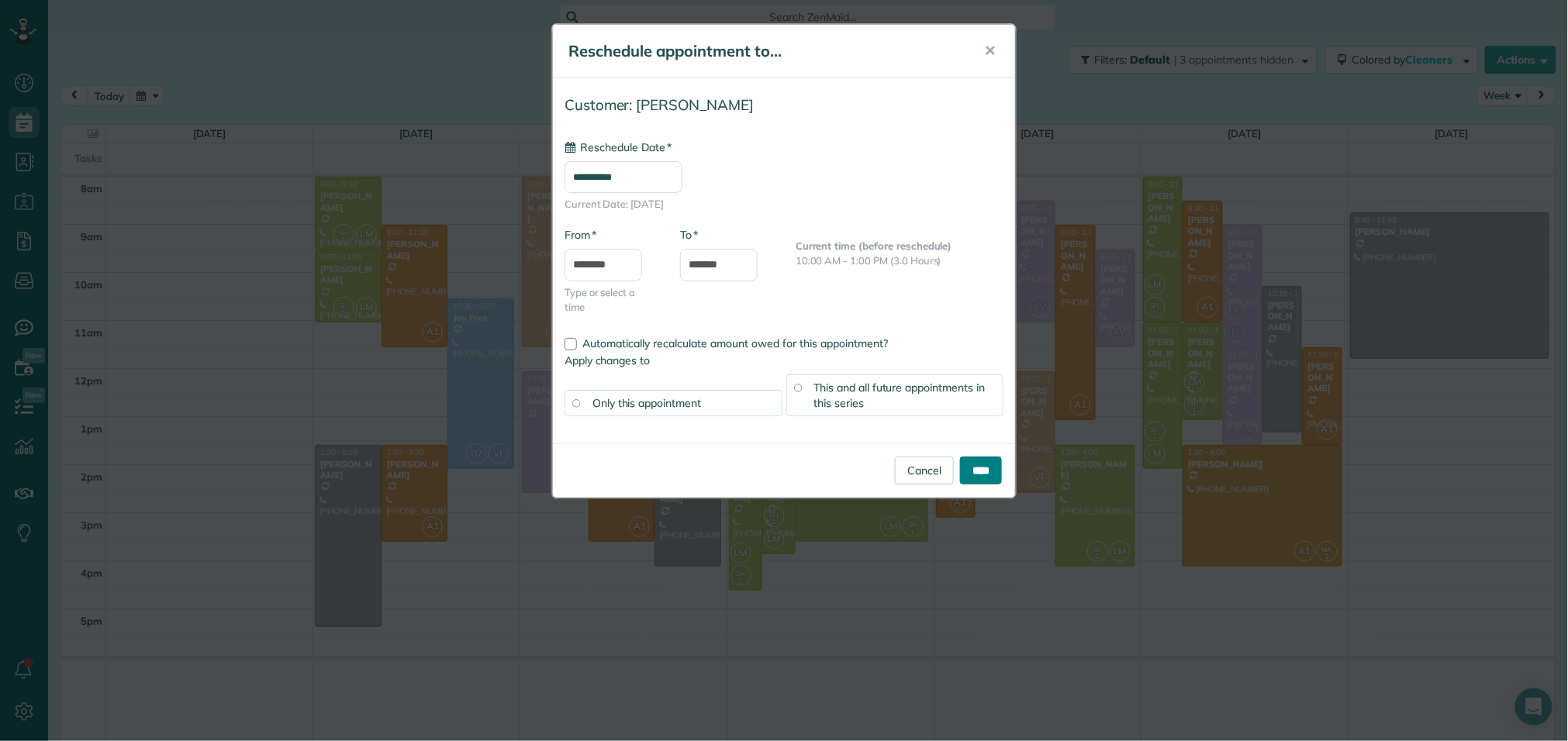
click at [976, 479] on input "****" at bounding box center [981, 470] width 42 height 28
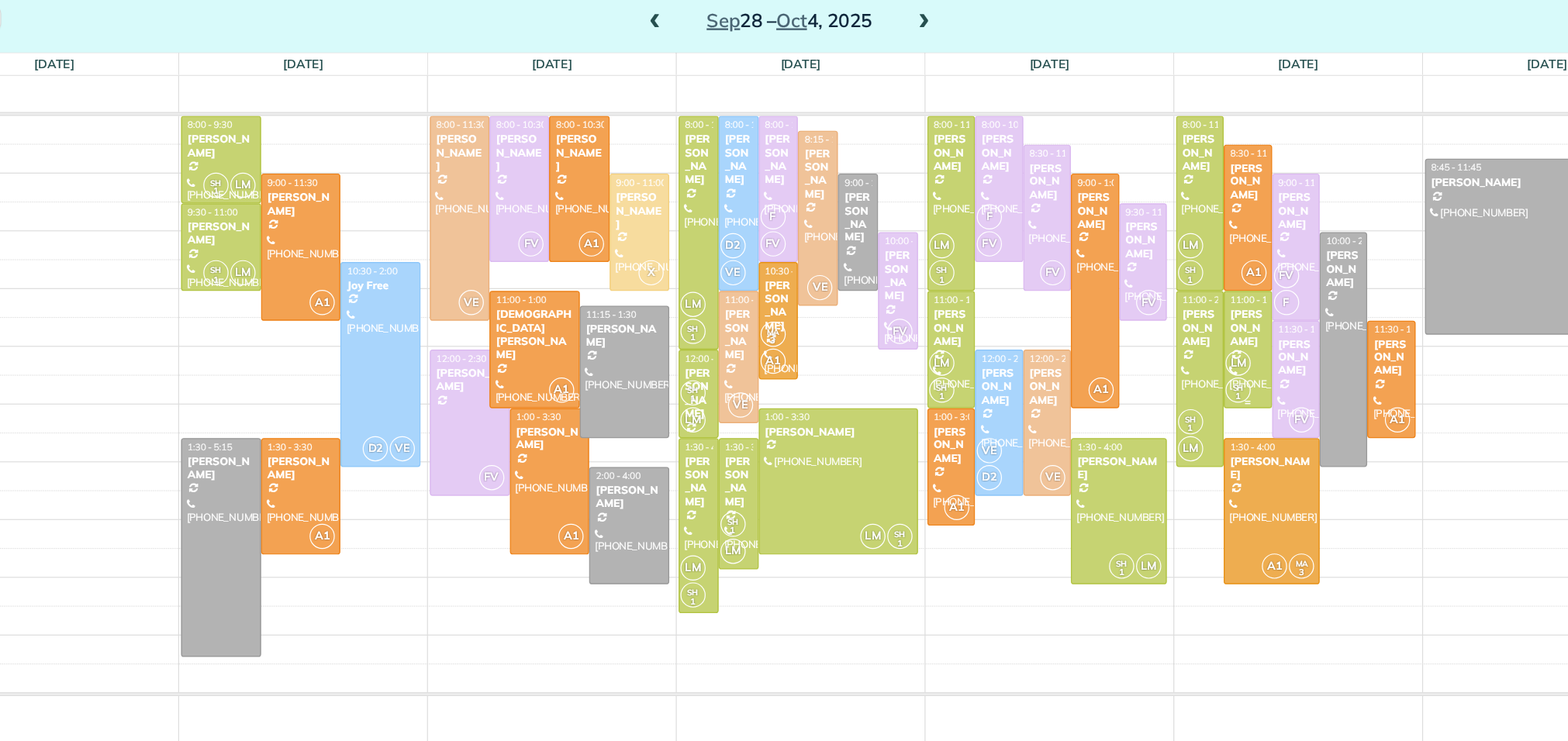
click at [1204, 352] on div "[PERSON_NAME]" at bounding box center [1203, 354] width 30 height 34
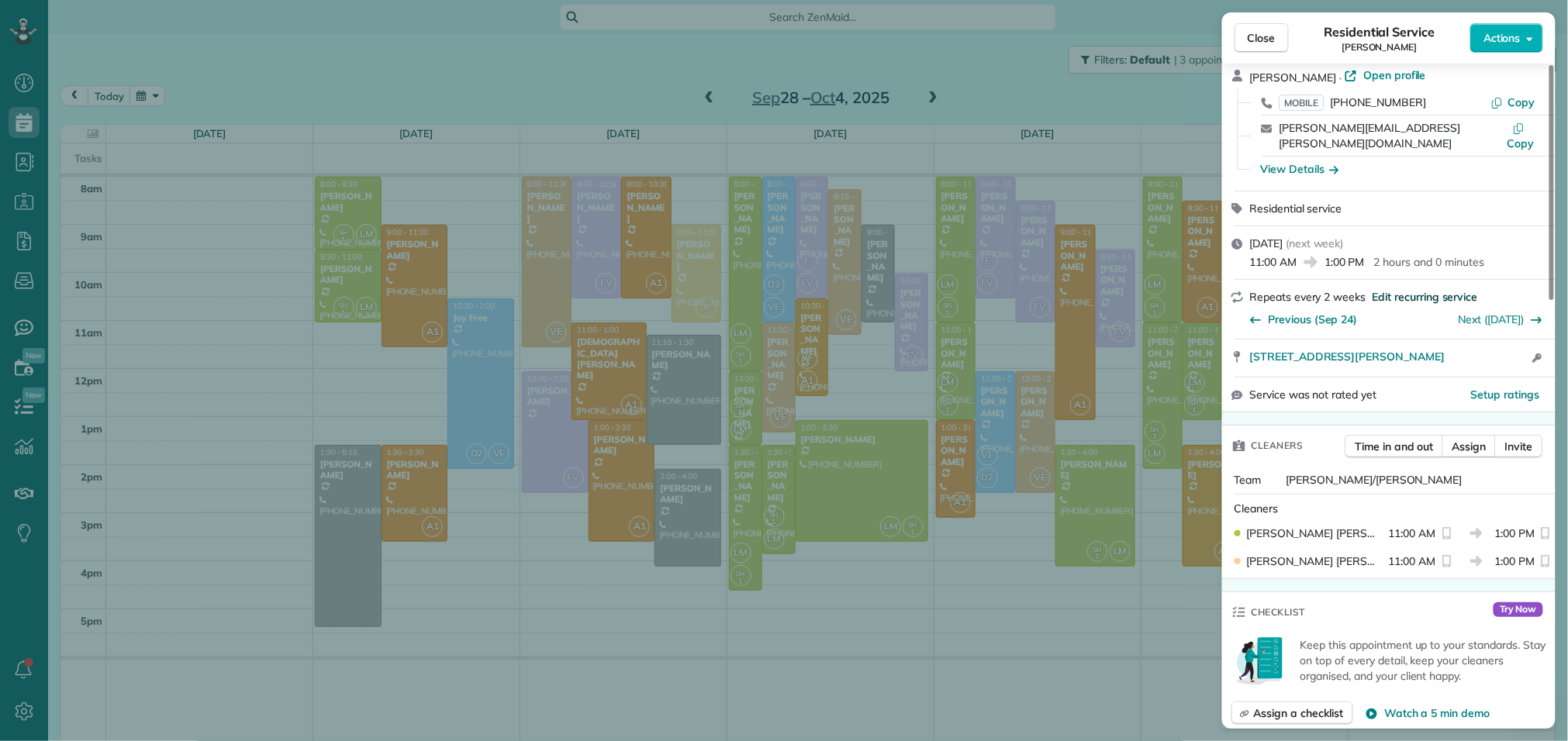
scroll to position [49, 0]
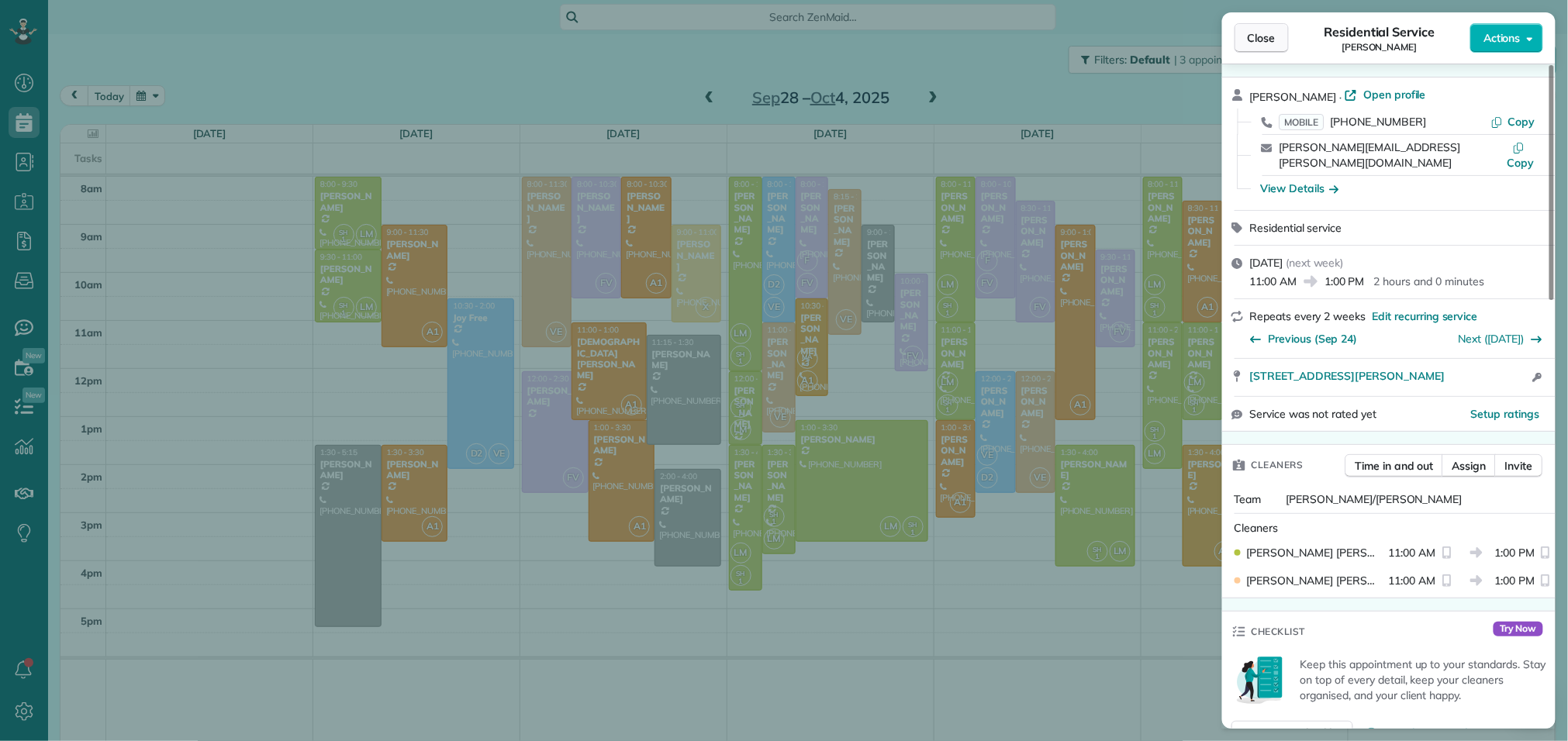
click at [1268, 33] on span "Close" at bounding box center [1261, 38] width 28 height 15
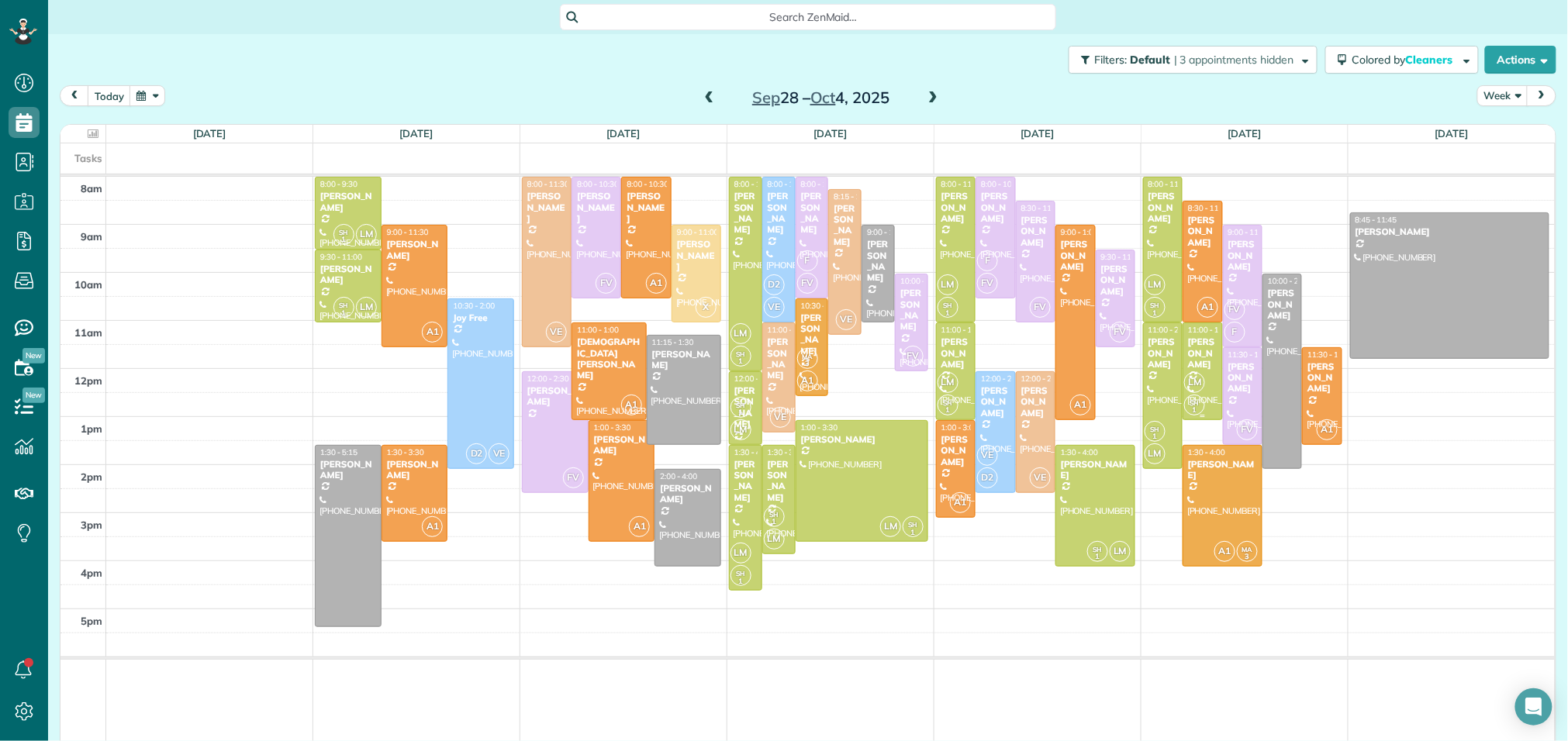
click at [1212, 360] on div "[PERSON_NAME]" at bounding box center [1203, 354] width 30 height 34
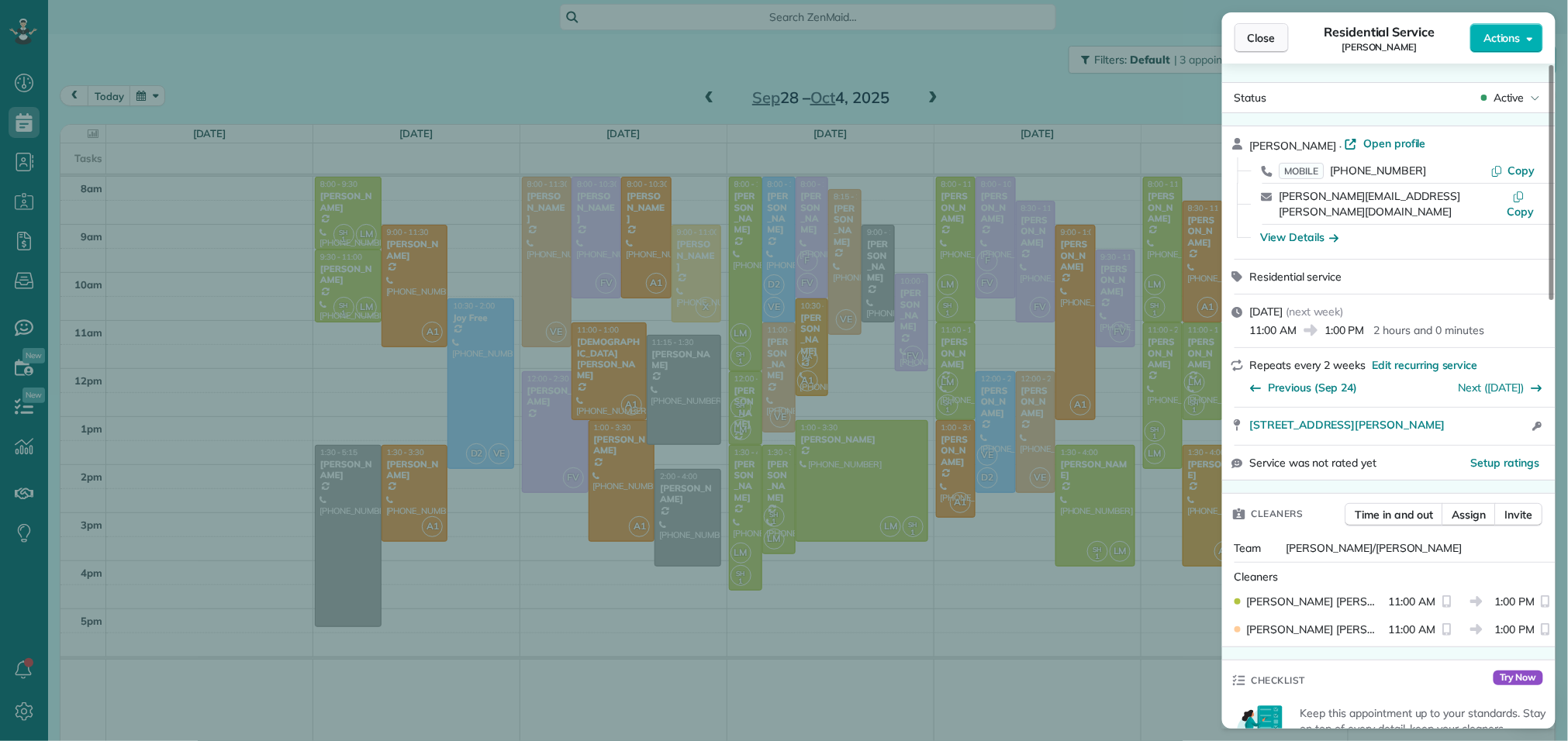
click at [1256, 41] on span "Close" at bounding box center [1261, 38] width 28 height 15
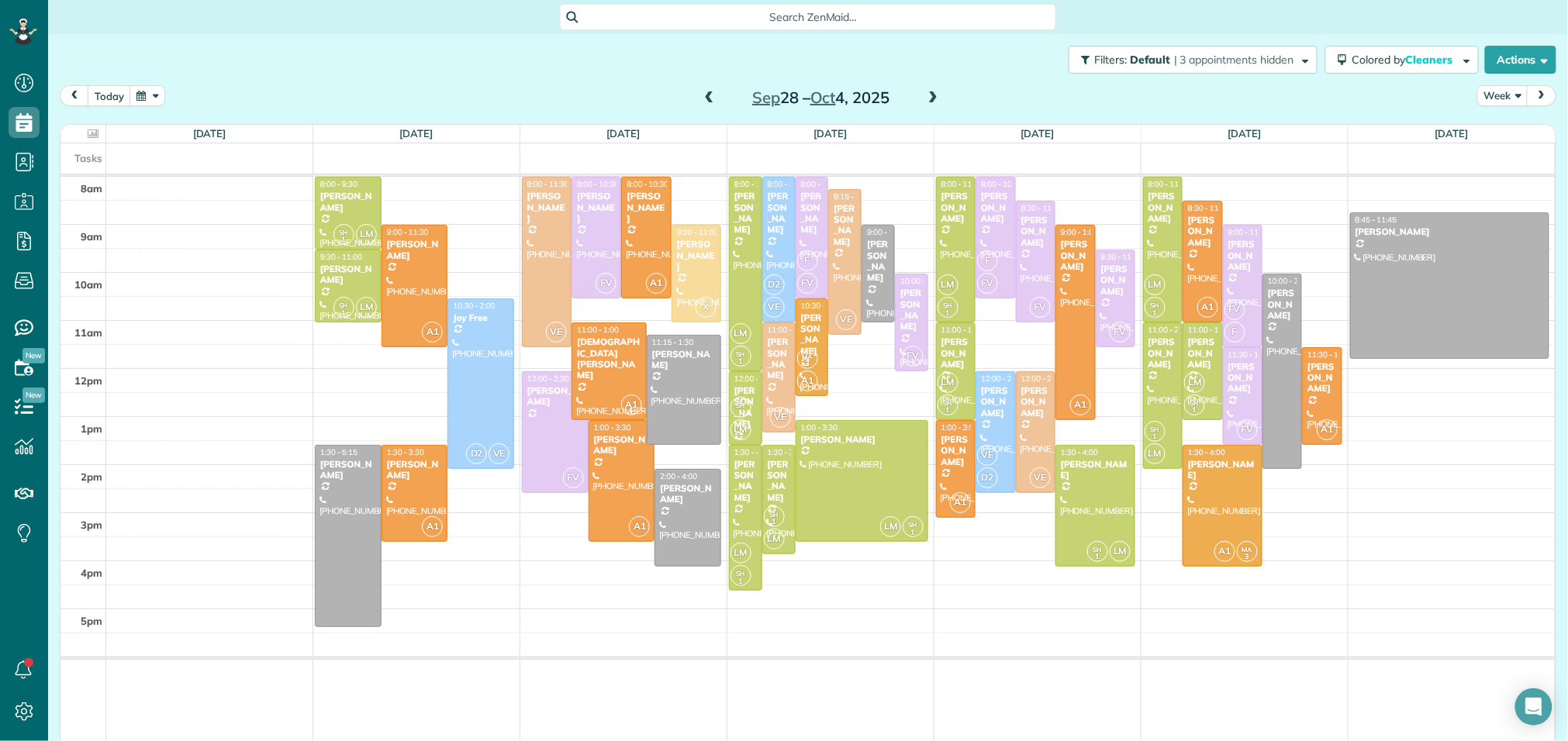
click at [1078, 105] on div "today Week Sep 28 – Oct 4, 2025" at bounding box center [808, 100] width 1496 height 29
click at [713, 93] on span at bounding box center [709, 98] width 17 height 14
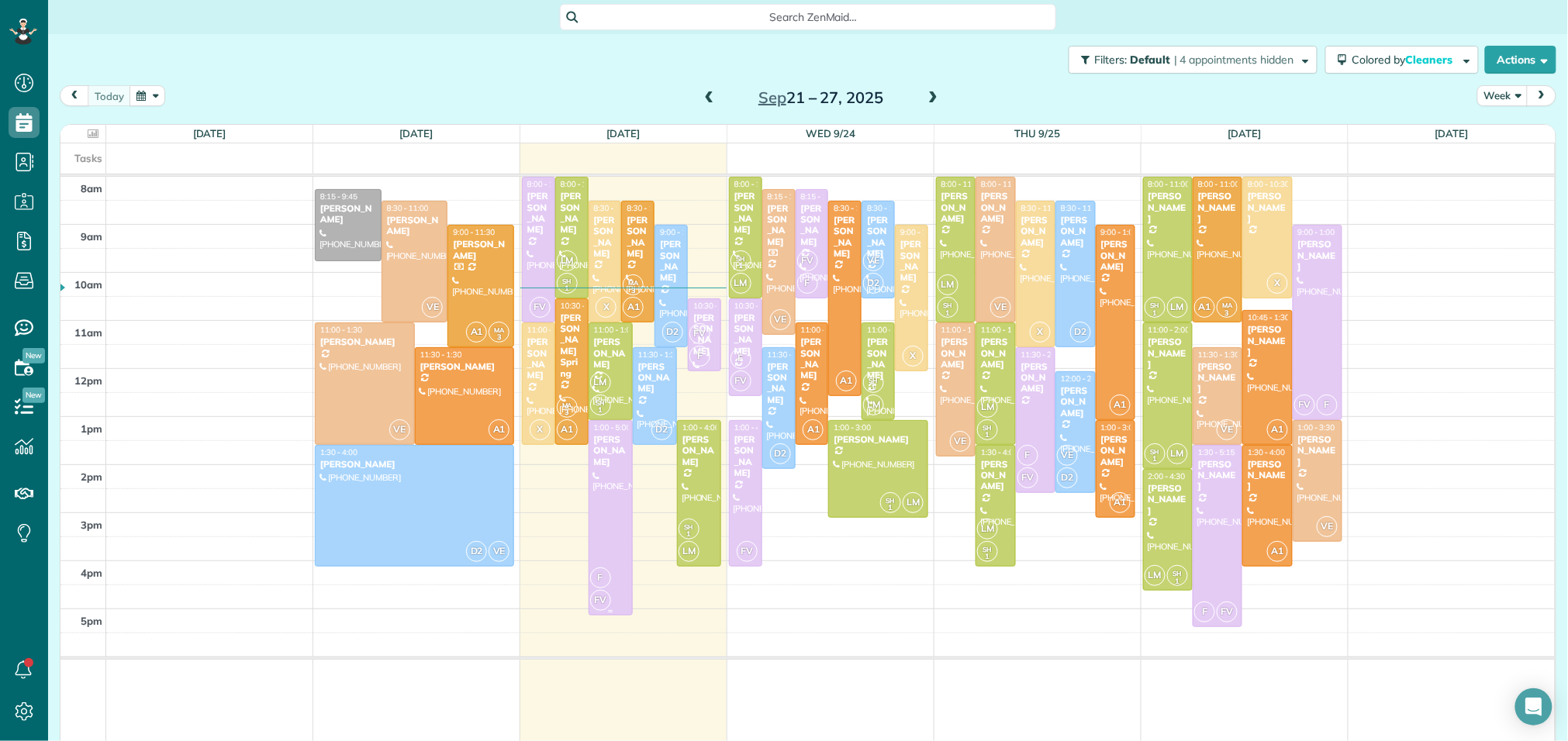
click at [610, 433] on span "1:00 - 5:00" at bounding box center [613, 428] width 37 height 10
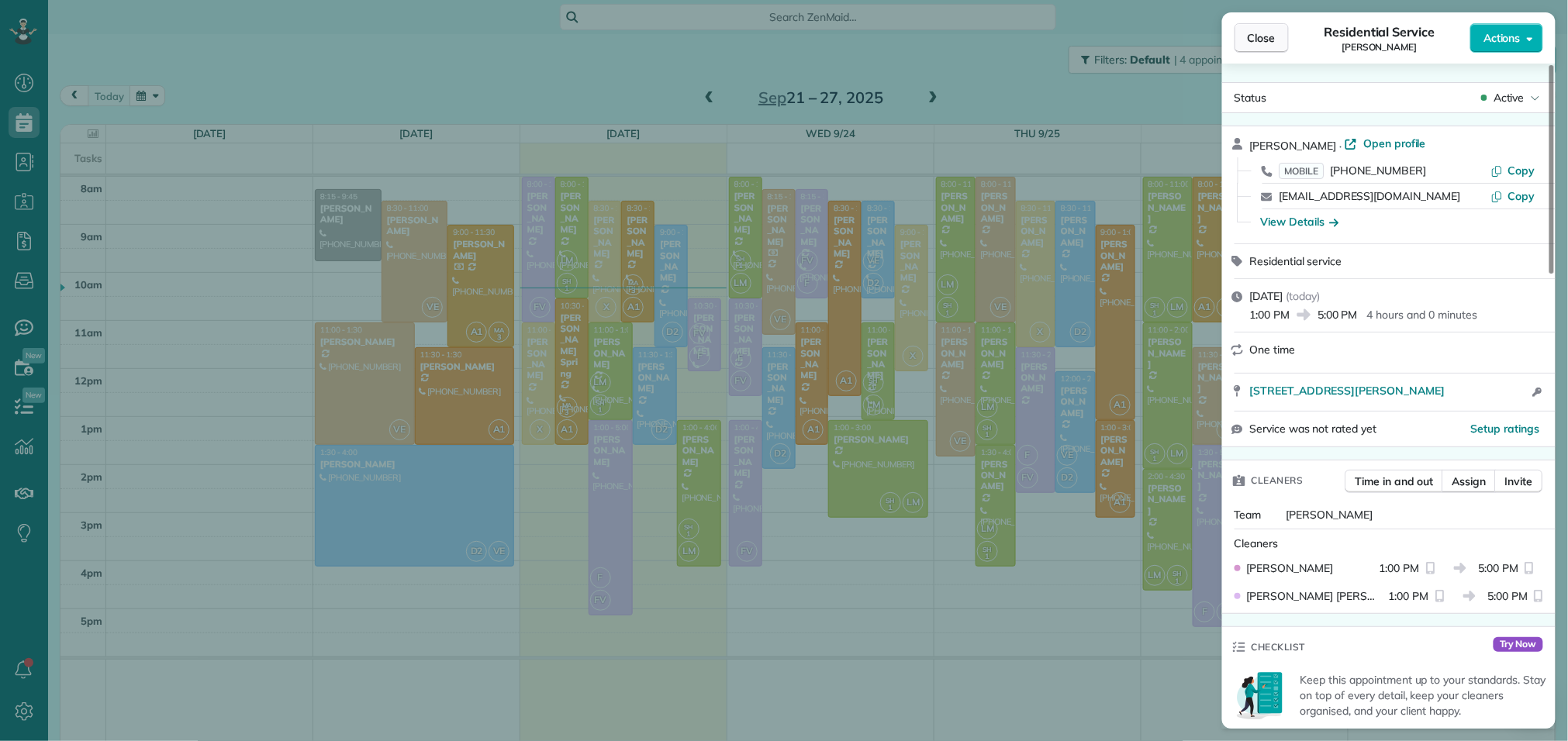
click at [1272, 35] on span "Close" at bounding box center [1261, 38] width 28 height 15
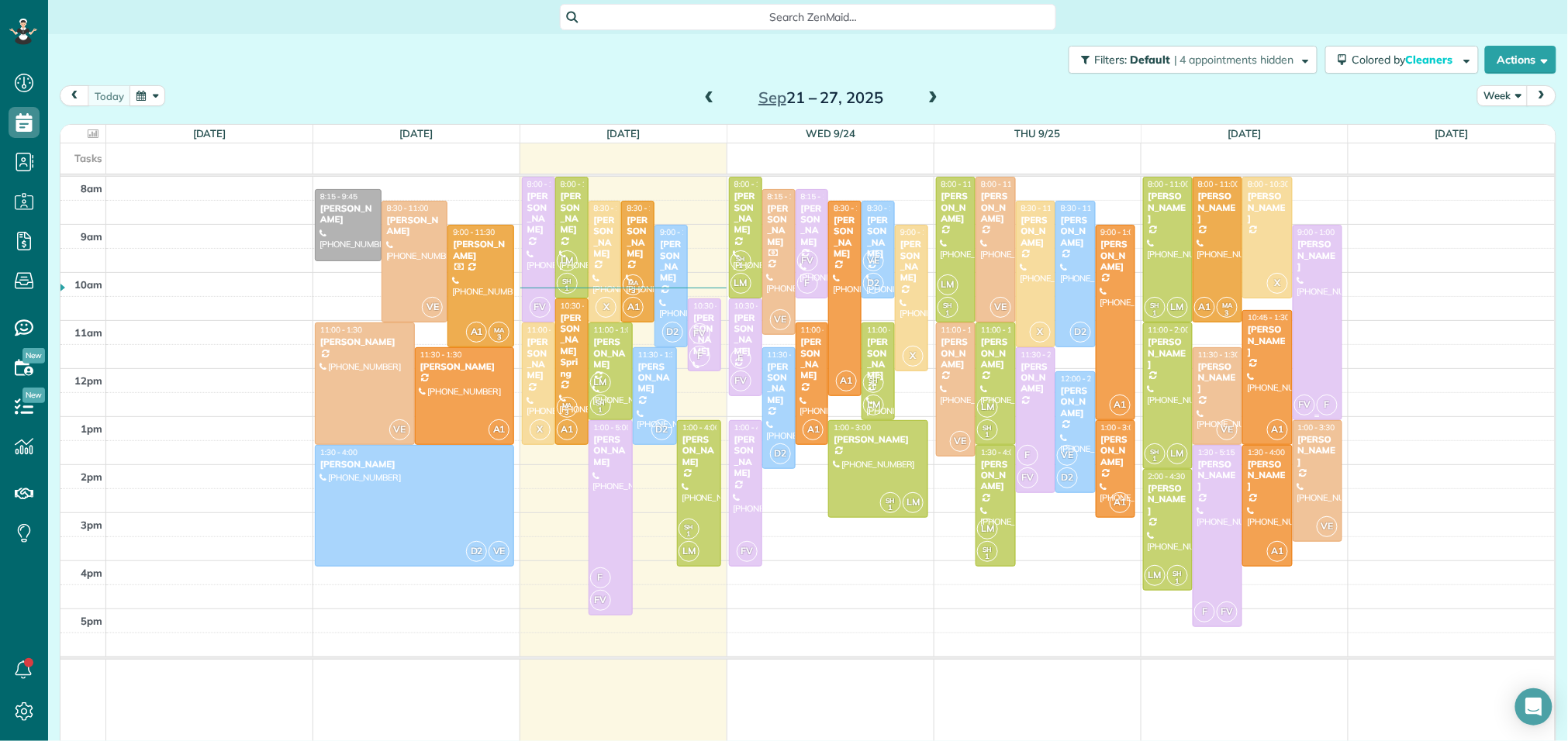
click at [1322, 275] on div at bounding box center [1317, 322] width 48 height 194
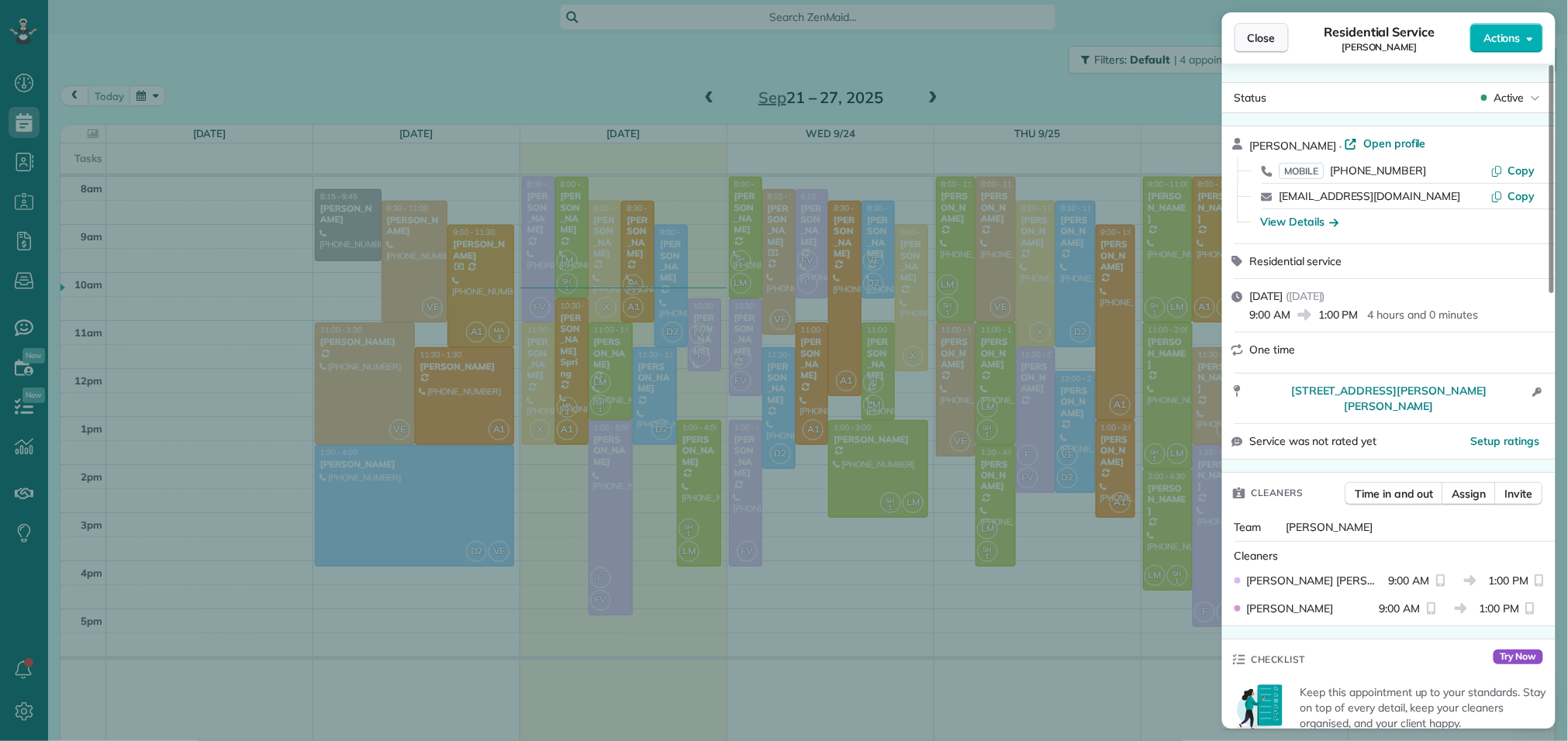
click at [1254, 41] on span "Close" at bounding box center [1261, 38] width 28 height 15
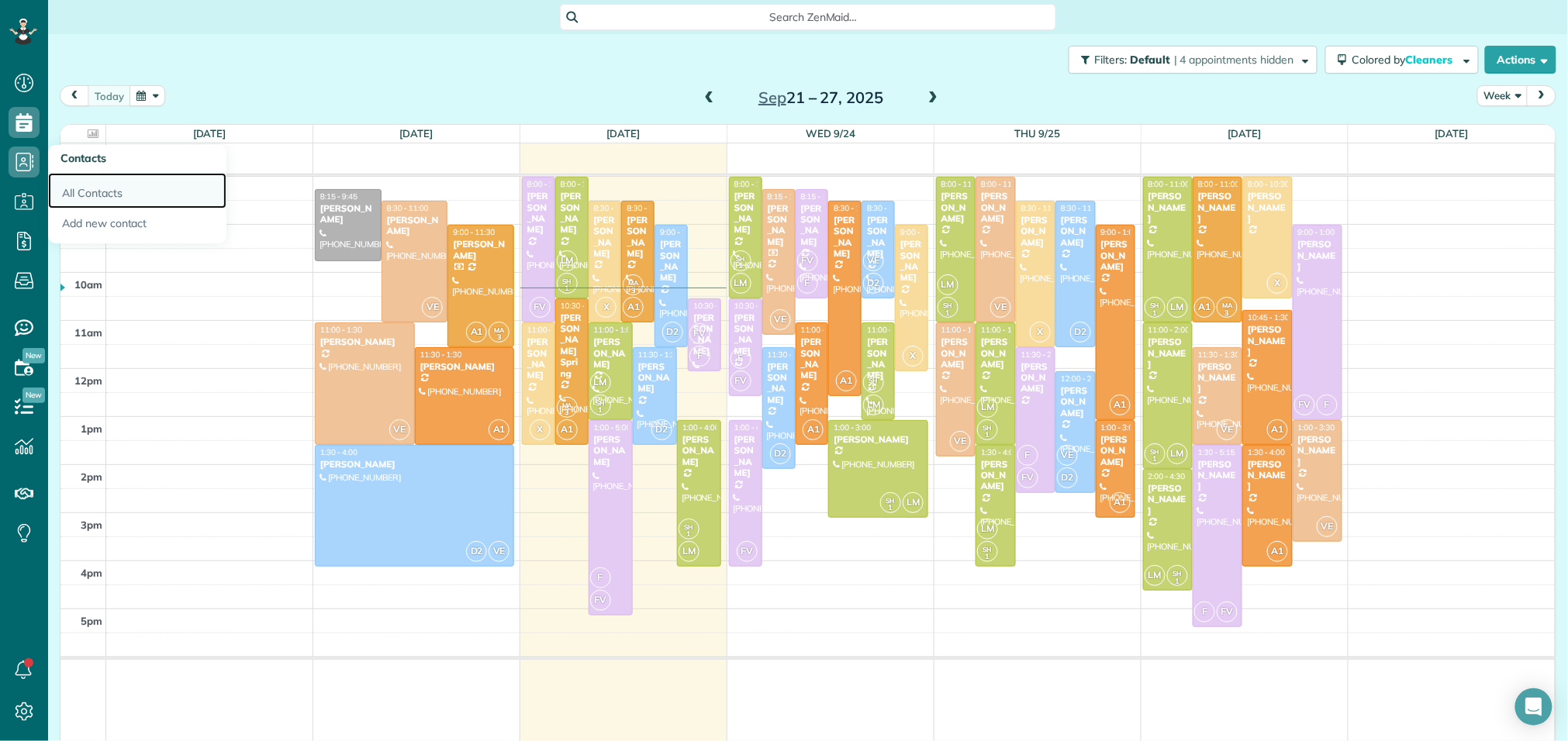
click at [88, 194] on link "All Contacts" at bounding box center [137, 191] width 178 height 35
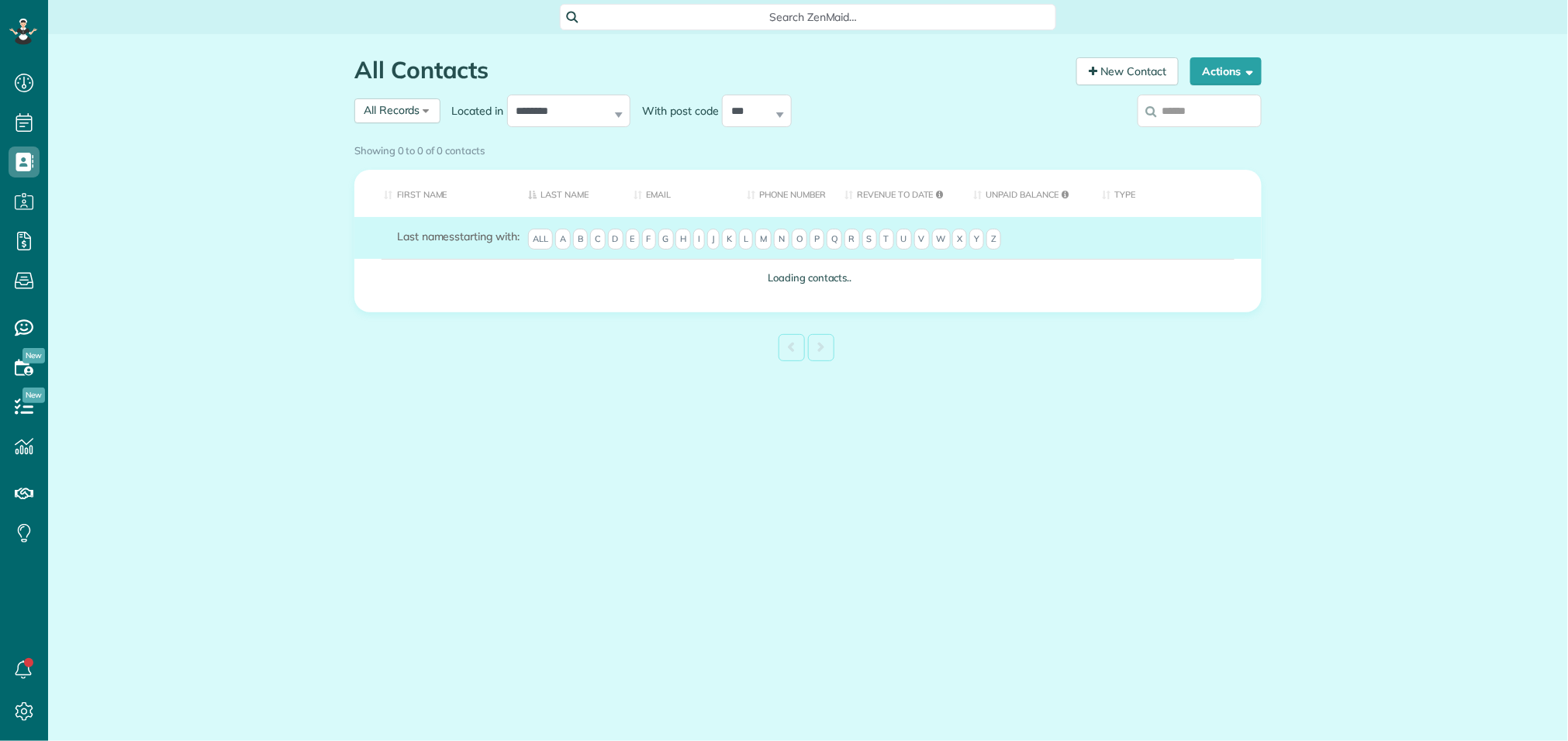
scroll to position [6, 6]
click at [1168, 113] on input "search" at bounding box center [1199, 111] width 124 height 33
type input "*"
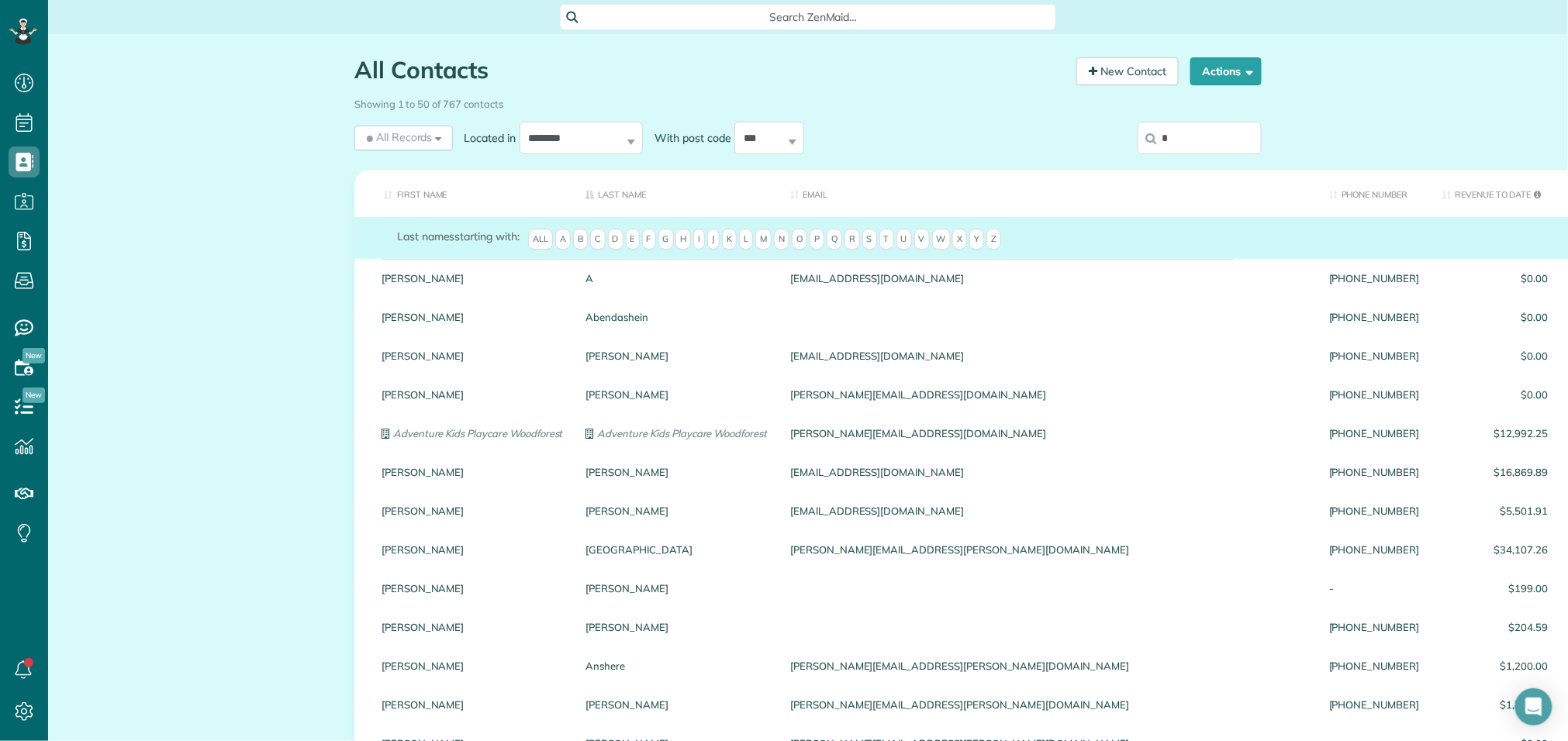
click at [1216, 138] on input "*" at bounding box center [1199, 138] width 124 height 33
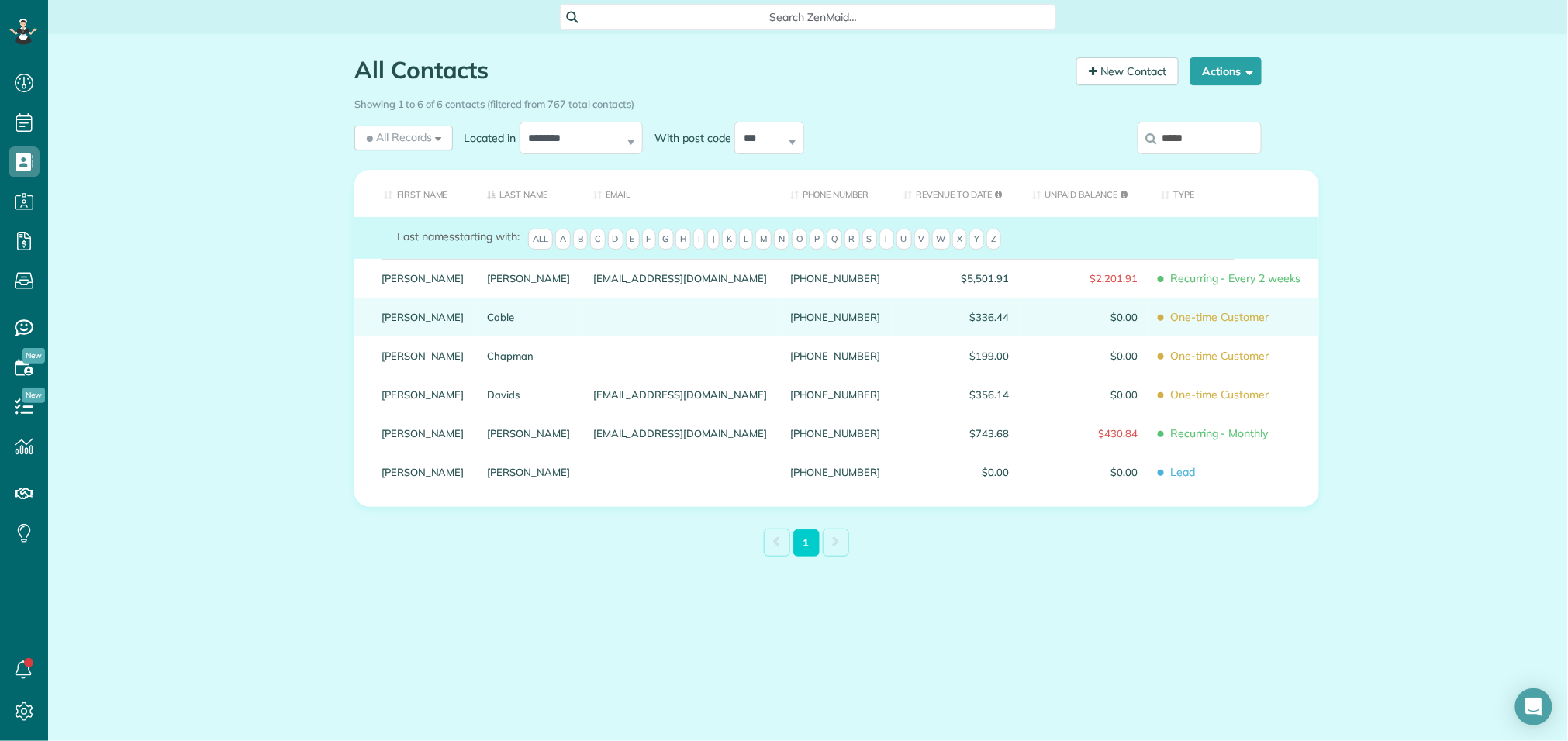
type input "*****"
click at [488, 322] on link "Cable" at bounding box center [529, 316] width 83 height 11
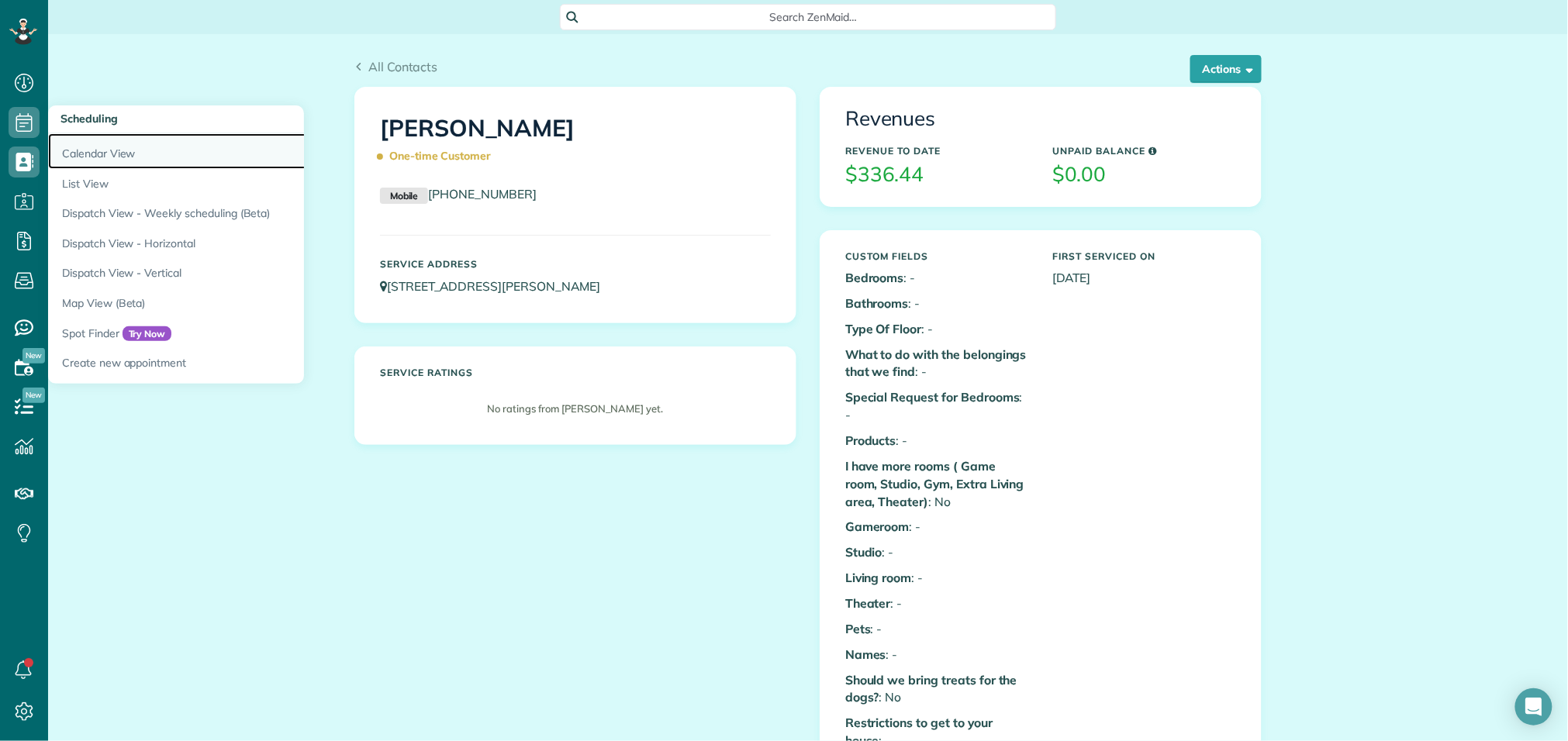
click at [84, 152] on link "Calendar View" at bounding box center [241, 151] width 387 height 35
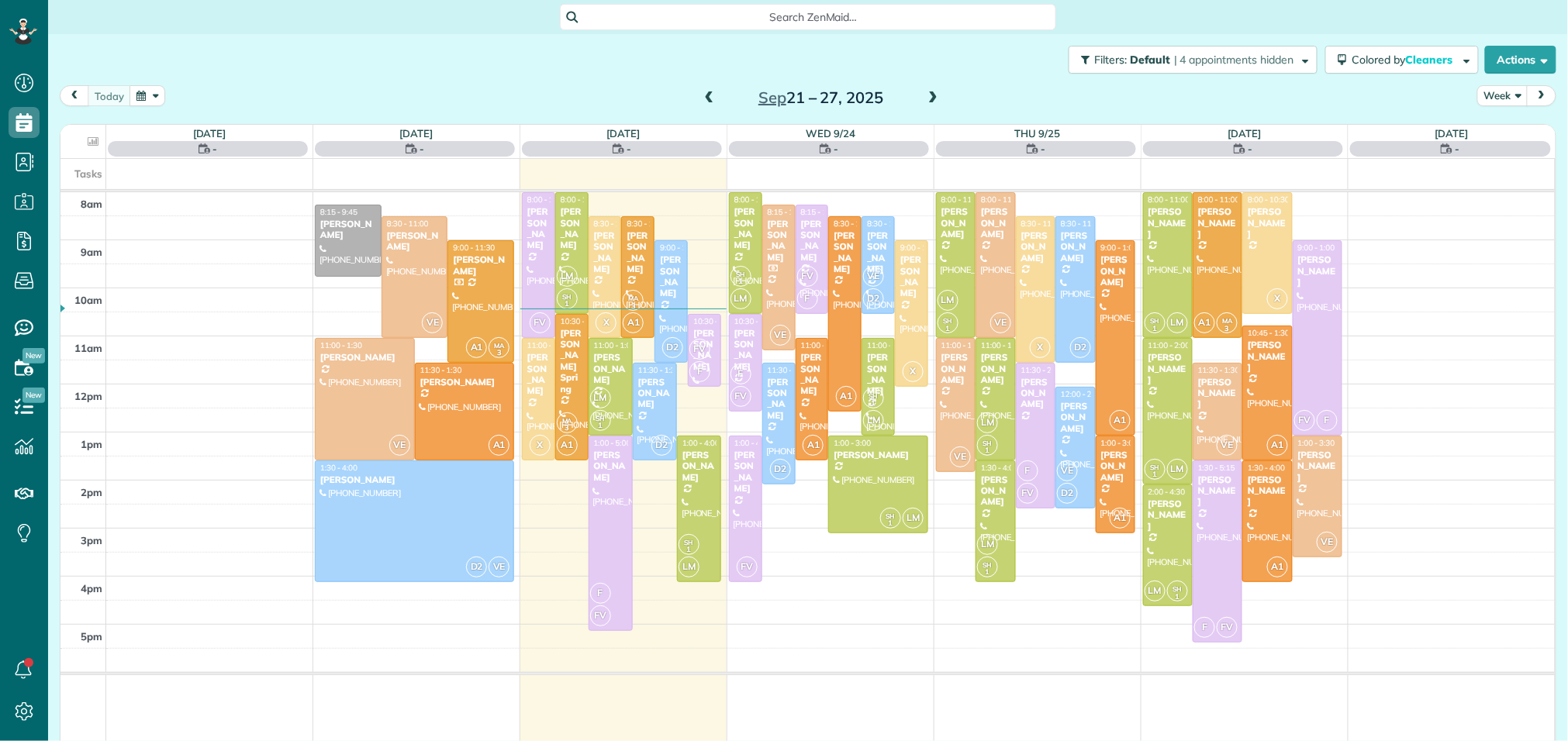
scroll to position [6, 6]
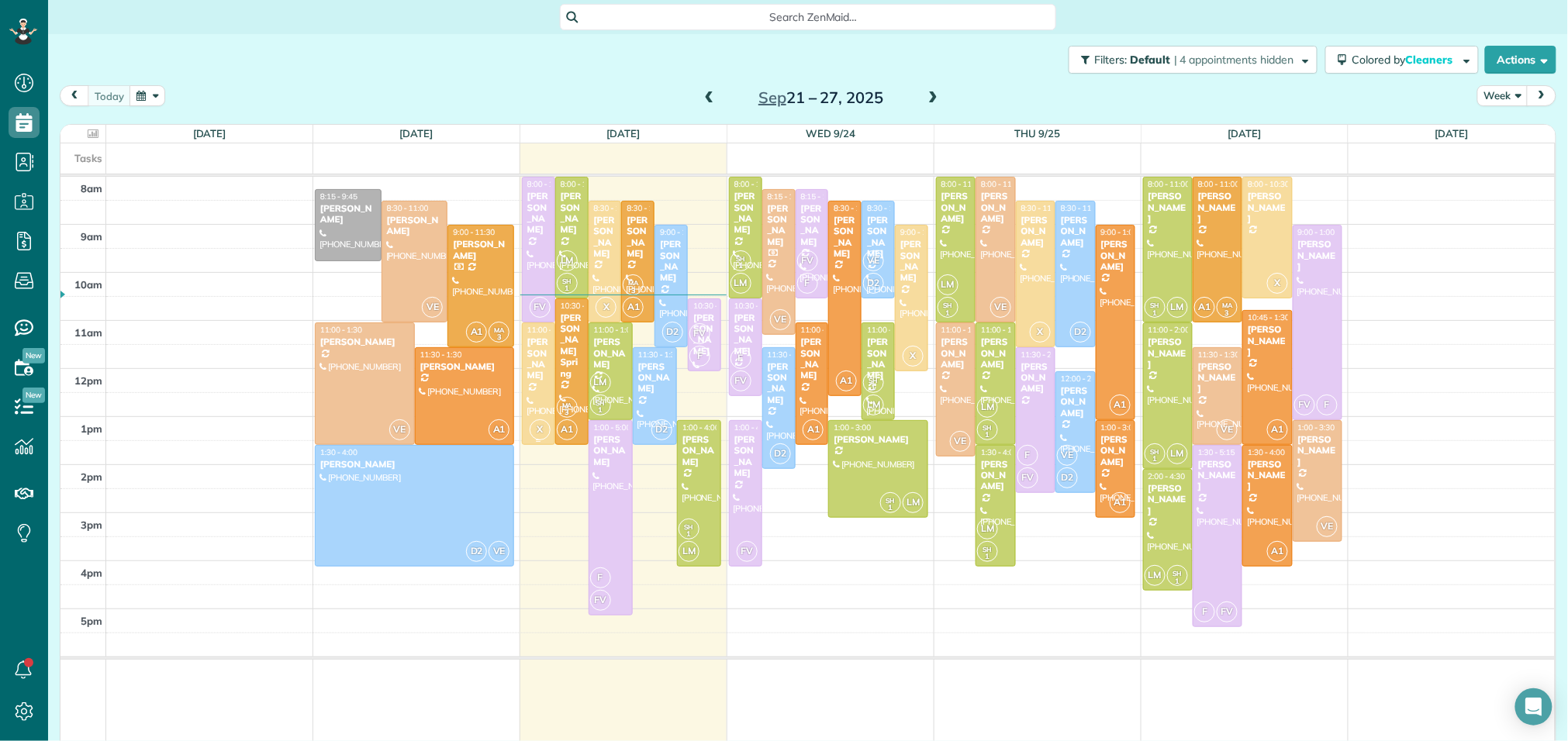
click at [537, 355] on div "[PERSON_NAME]" at bounding box center [538, 359] width 24 height 45
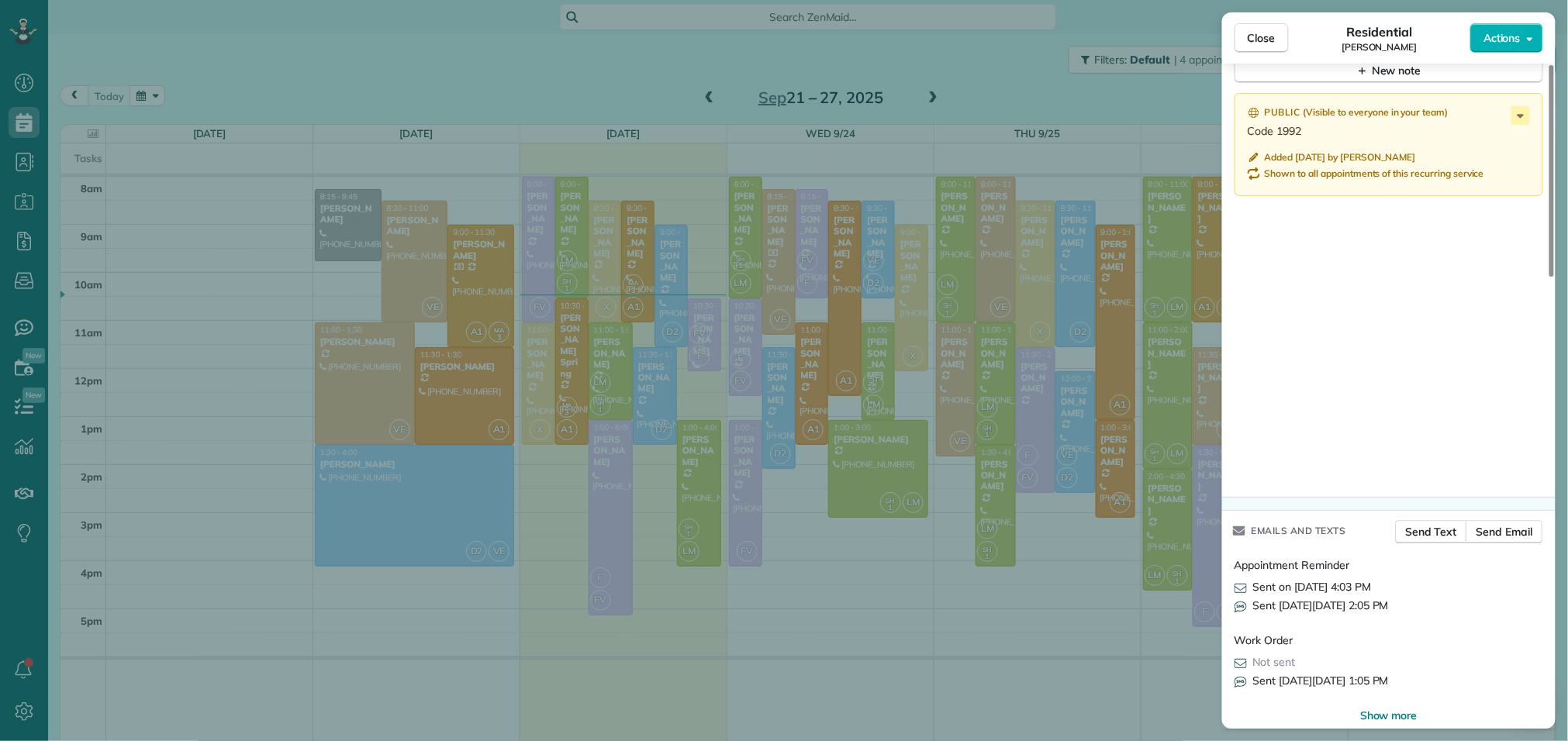
scroll to position [1415, 0]
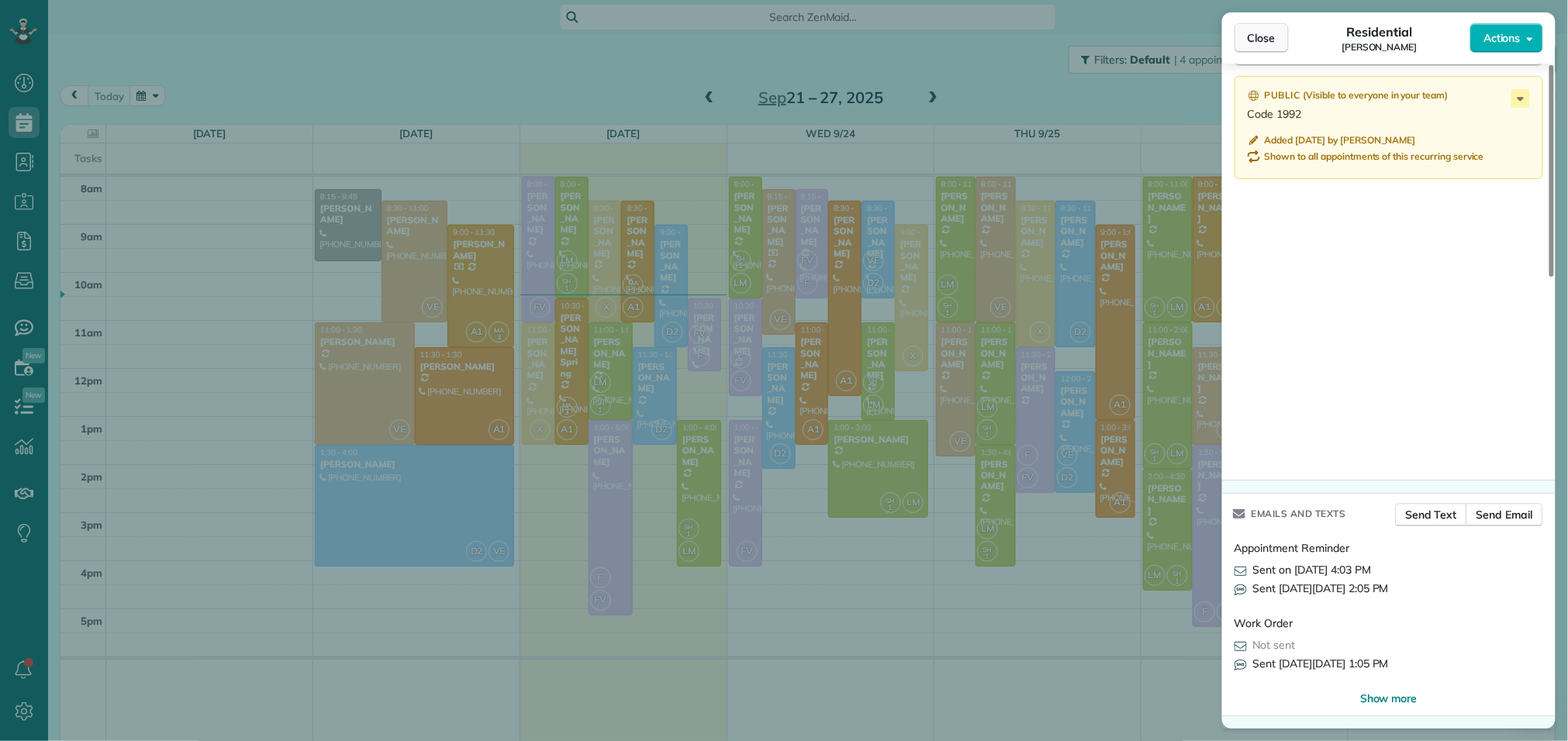
click at [1265, 34] on span "Close" at bounding box center [1261, 38] width 28 height 15
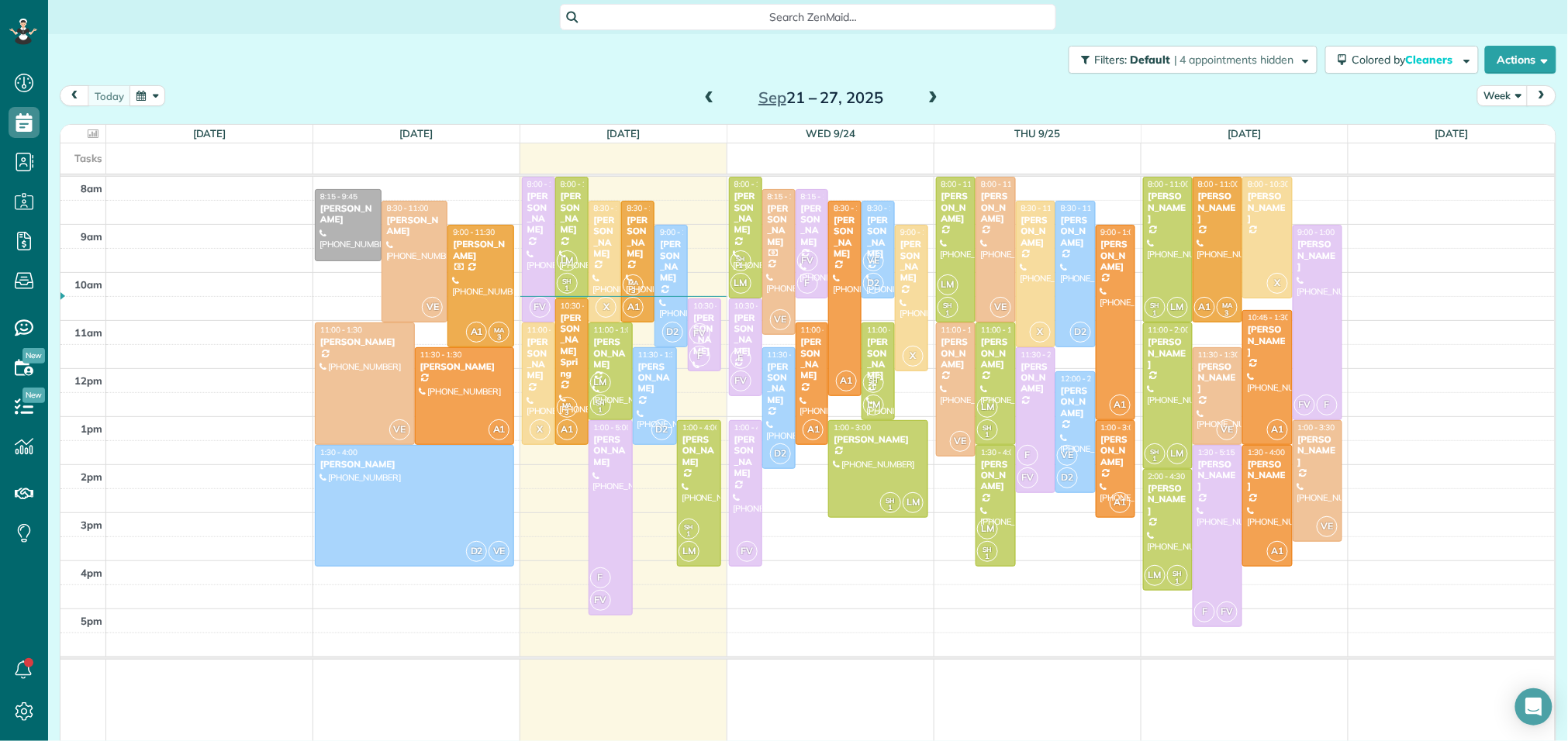
click at [929, 100] on span at bounding box center [933, 98] width 17 height 14
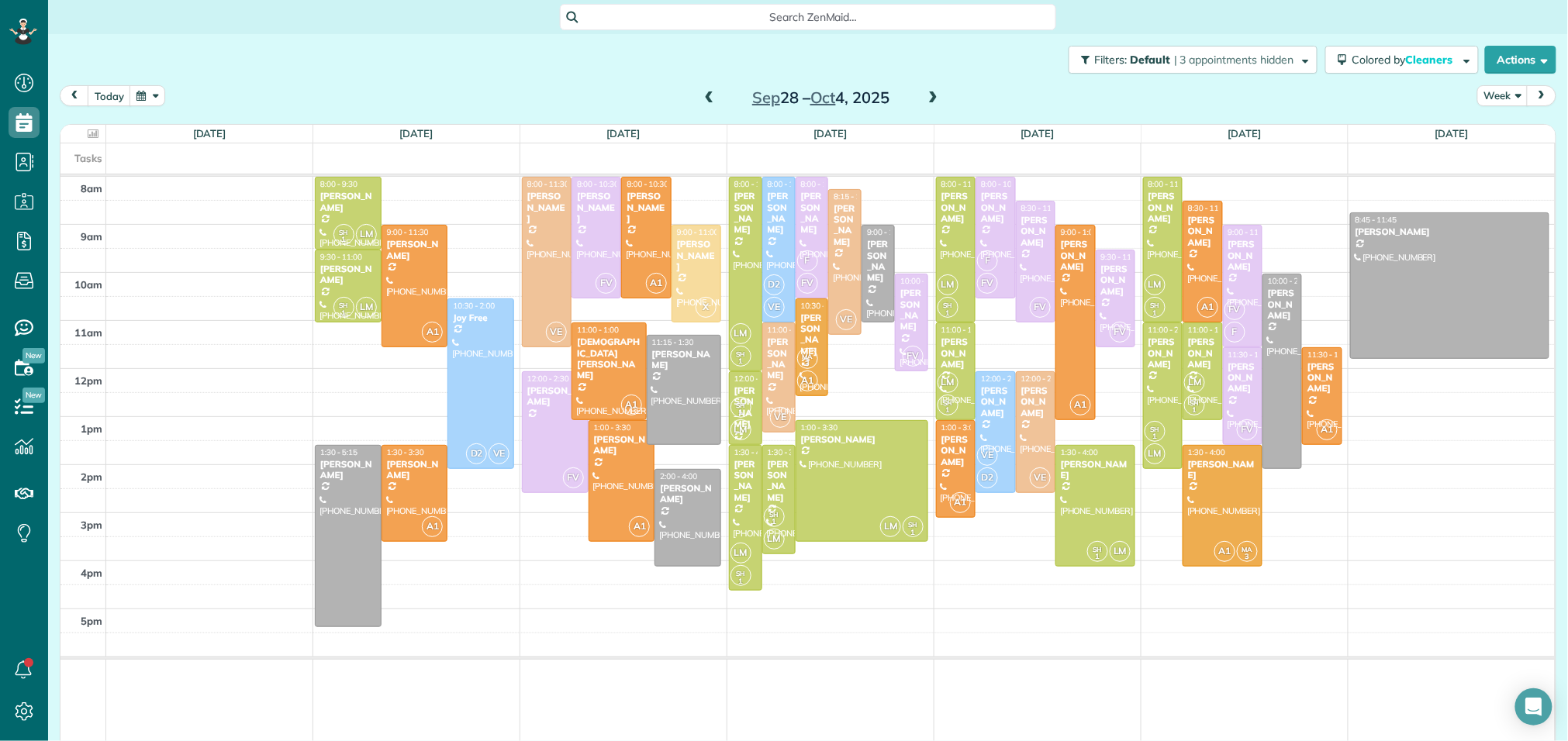
click at [935, 94] on span at bounding box center [933, 98] width 17 height 14
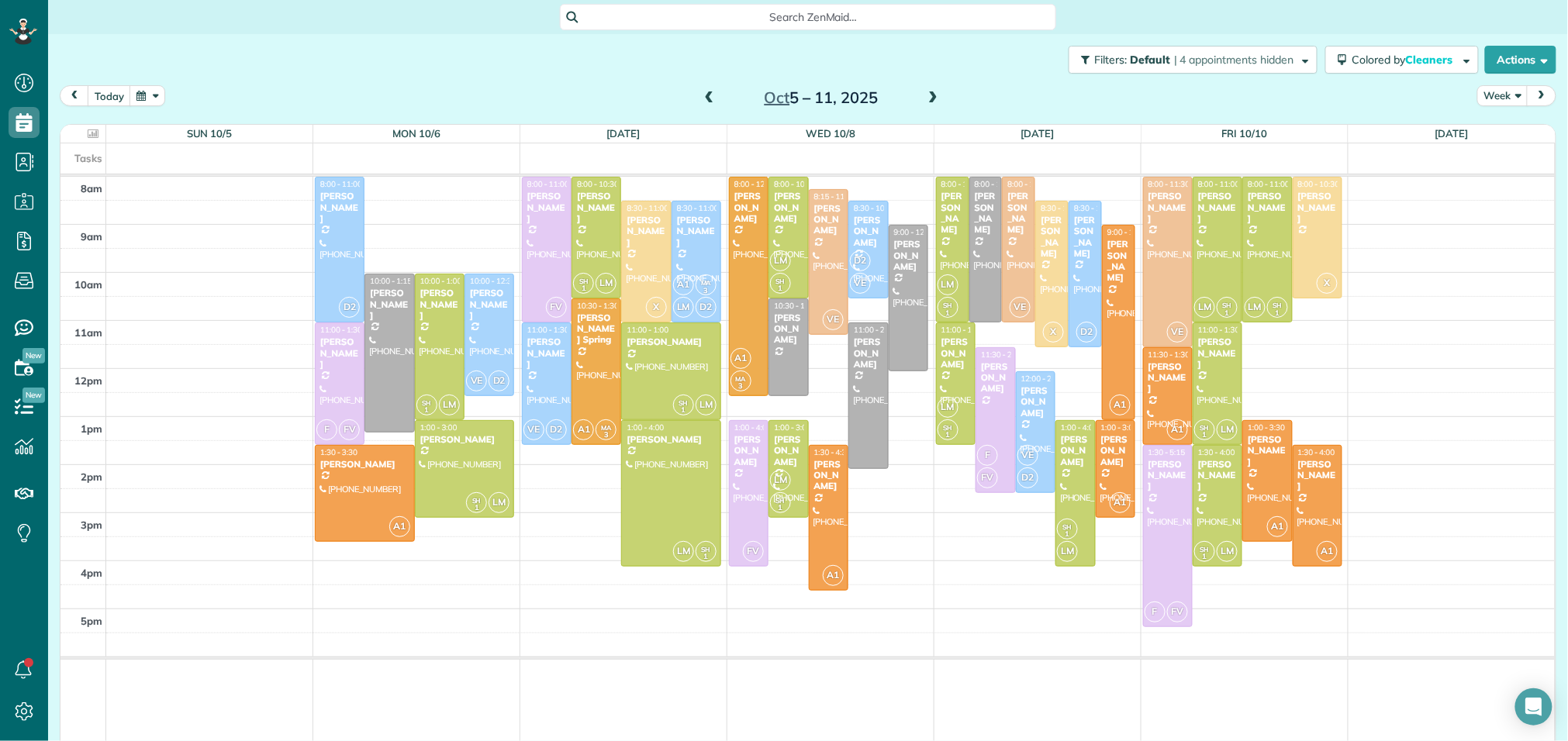
click at [933, 92] on span at bounding box center [933, 98] width 17 height 14
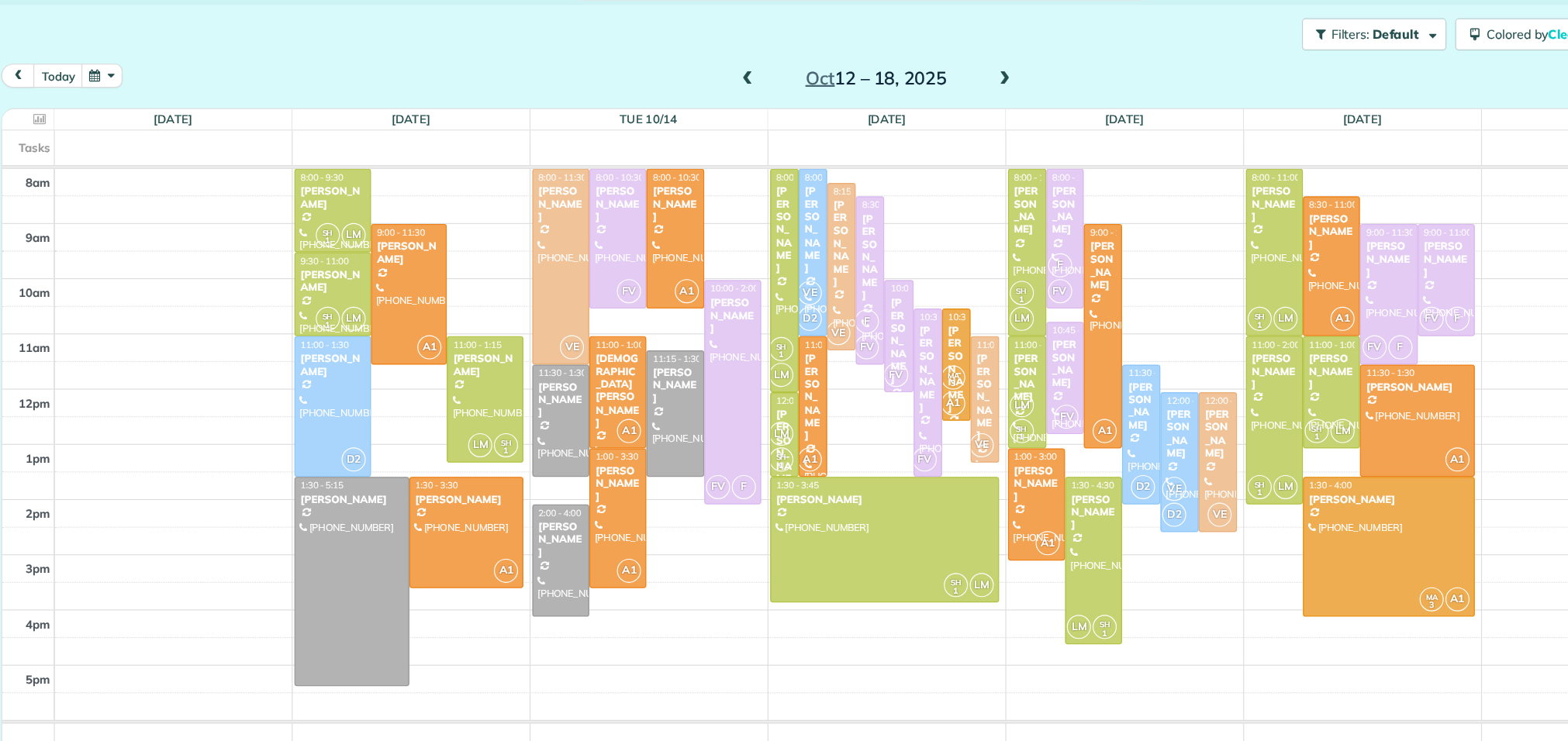
click at [930, 97] on span at bounding box center [933, 98] width 17 height 14
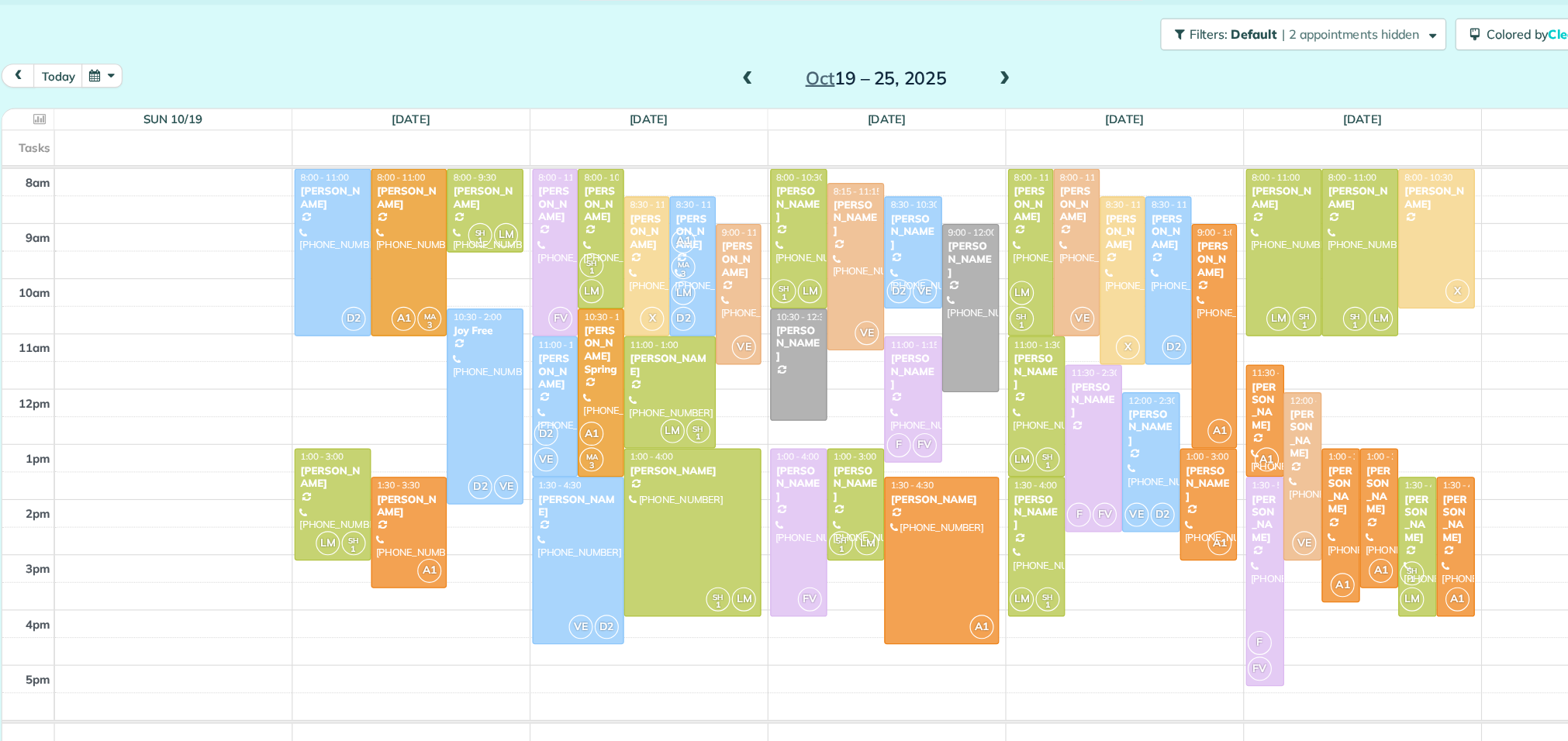
click at [930, 96] on span at bounding box center [933, 98] width 17 height 14
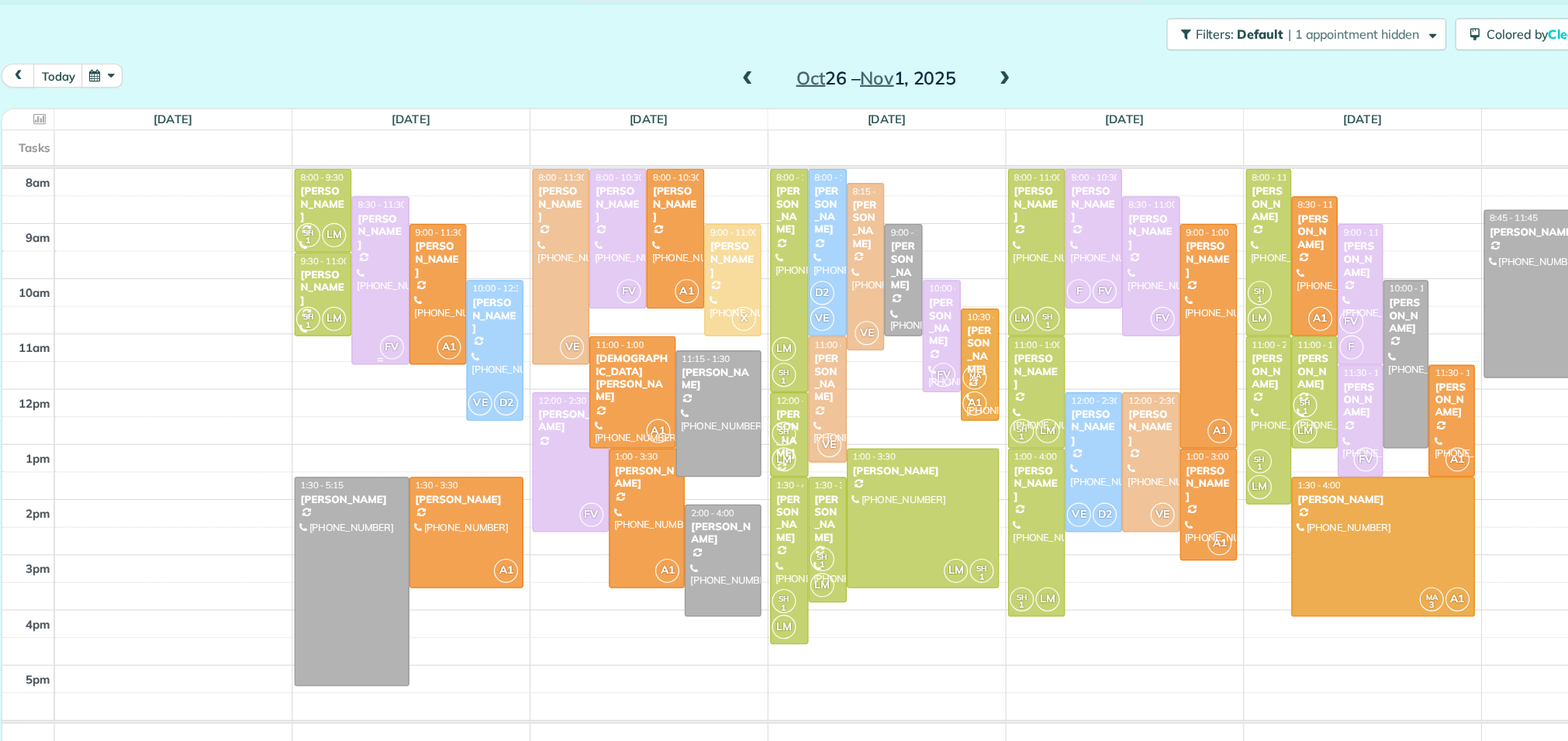
click at [376, 281] on div at bounding box center [389, 274] width 48 height 145
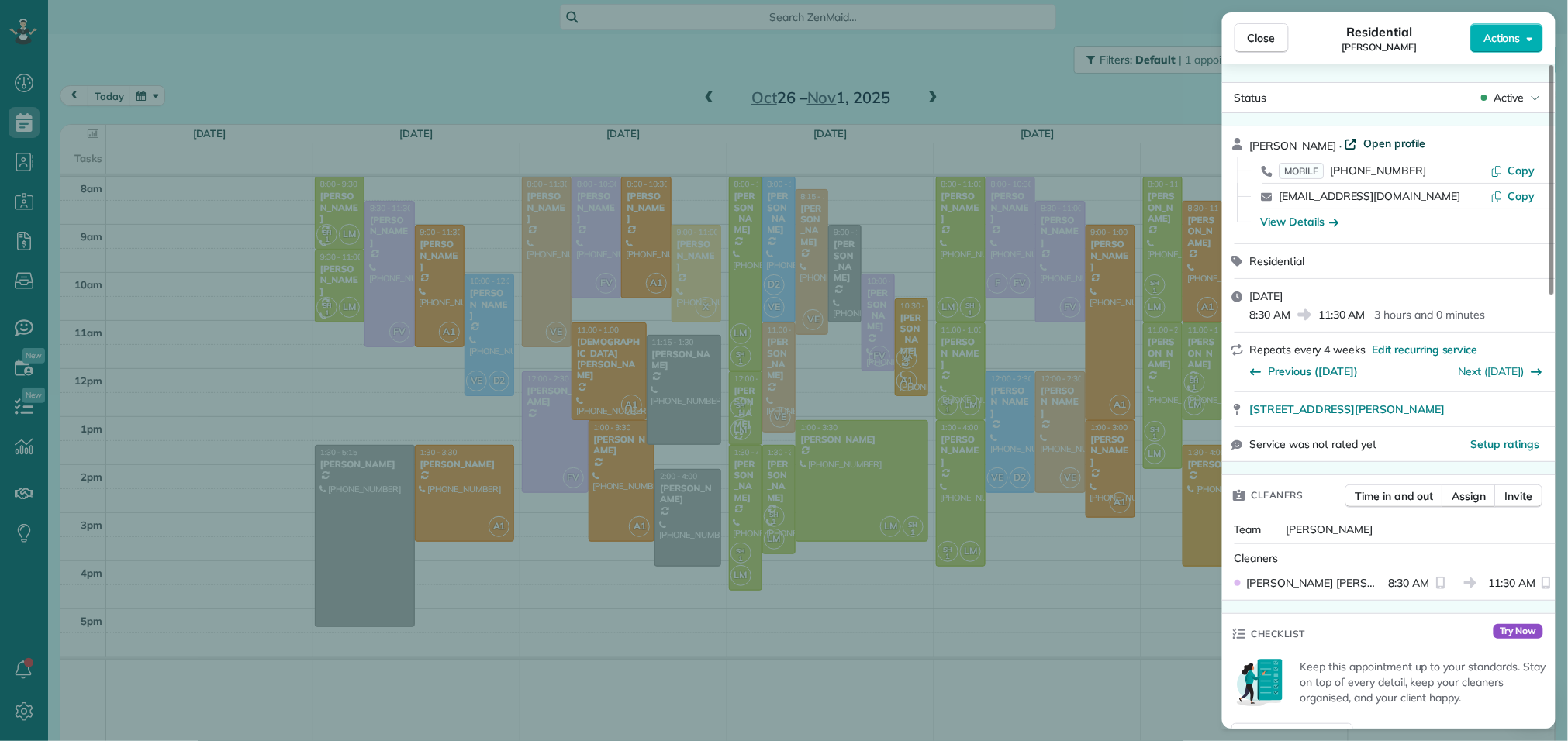
click at [1368, 143] on span "Open profile" at bounding box center [1394, 143] width 62 height 15
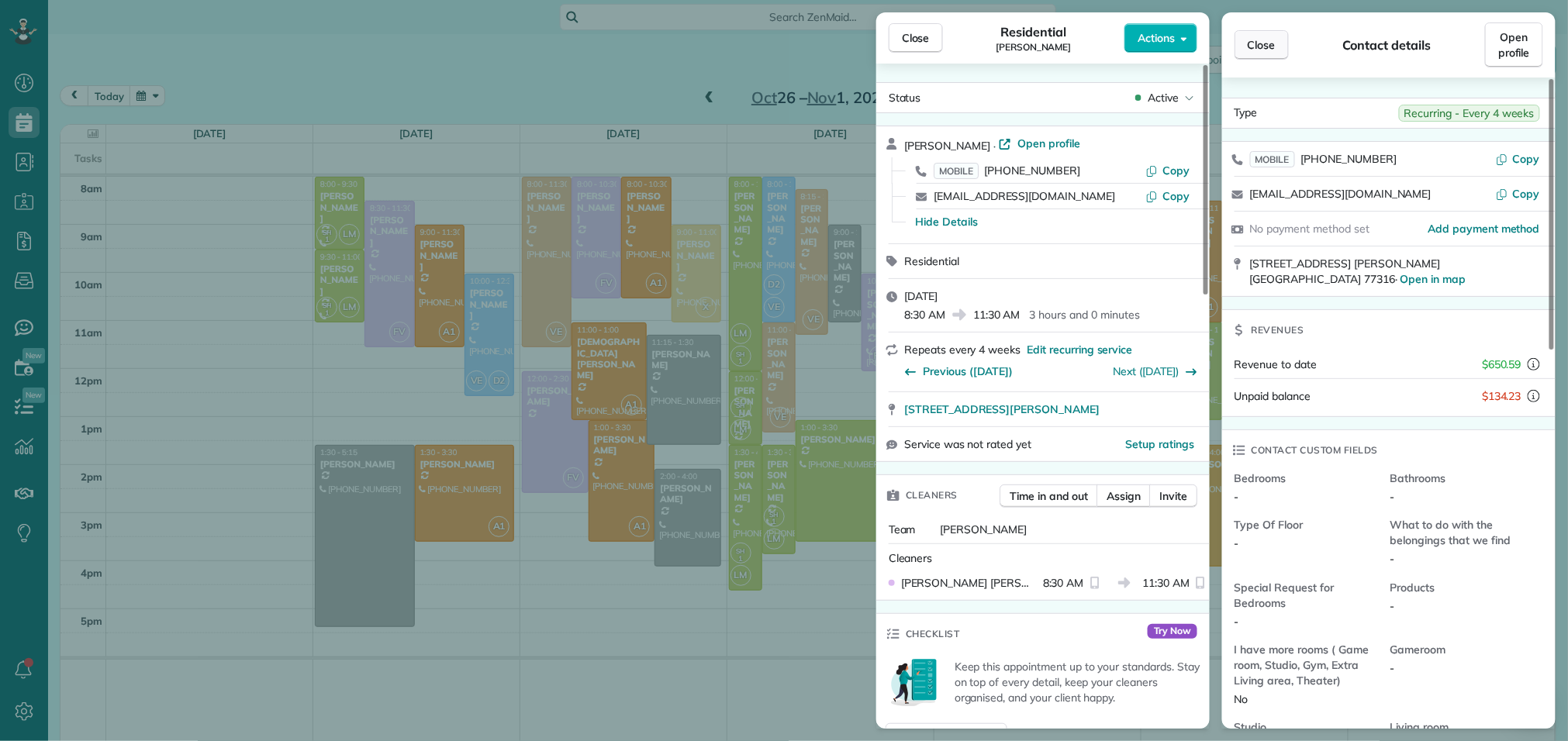
click at [1253, 45] on span "Close" at bounding box center [1261, 45] width 28 height 15
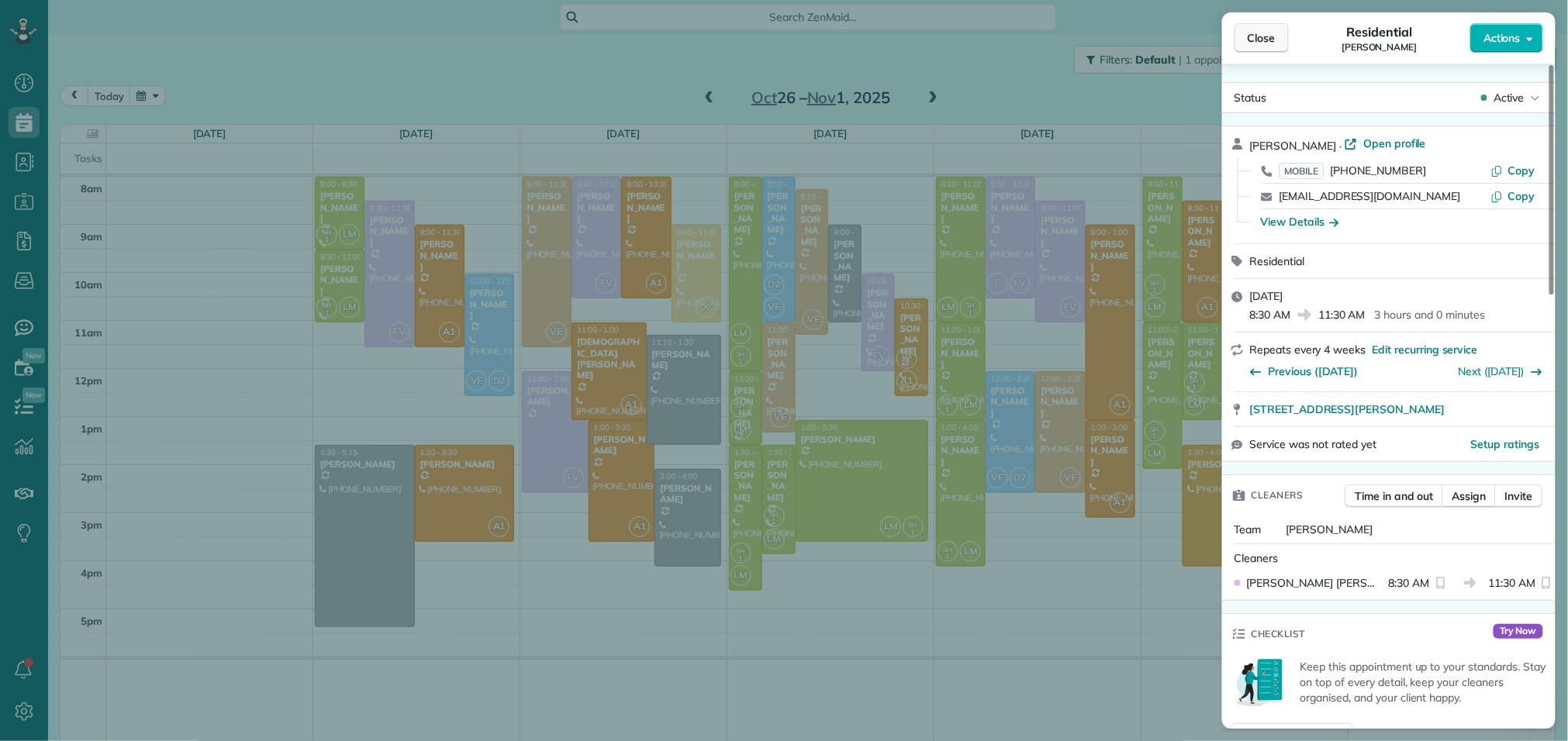
click at [1252, 30] on span "Close" at bounding box center [1261, 38] width 28 height 15
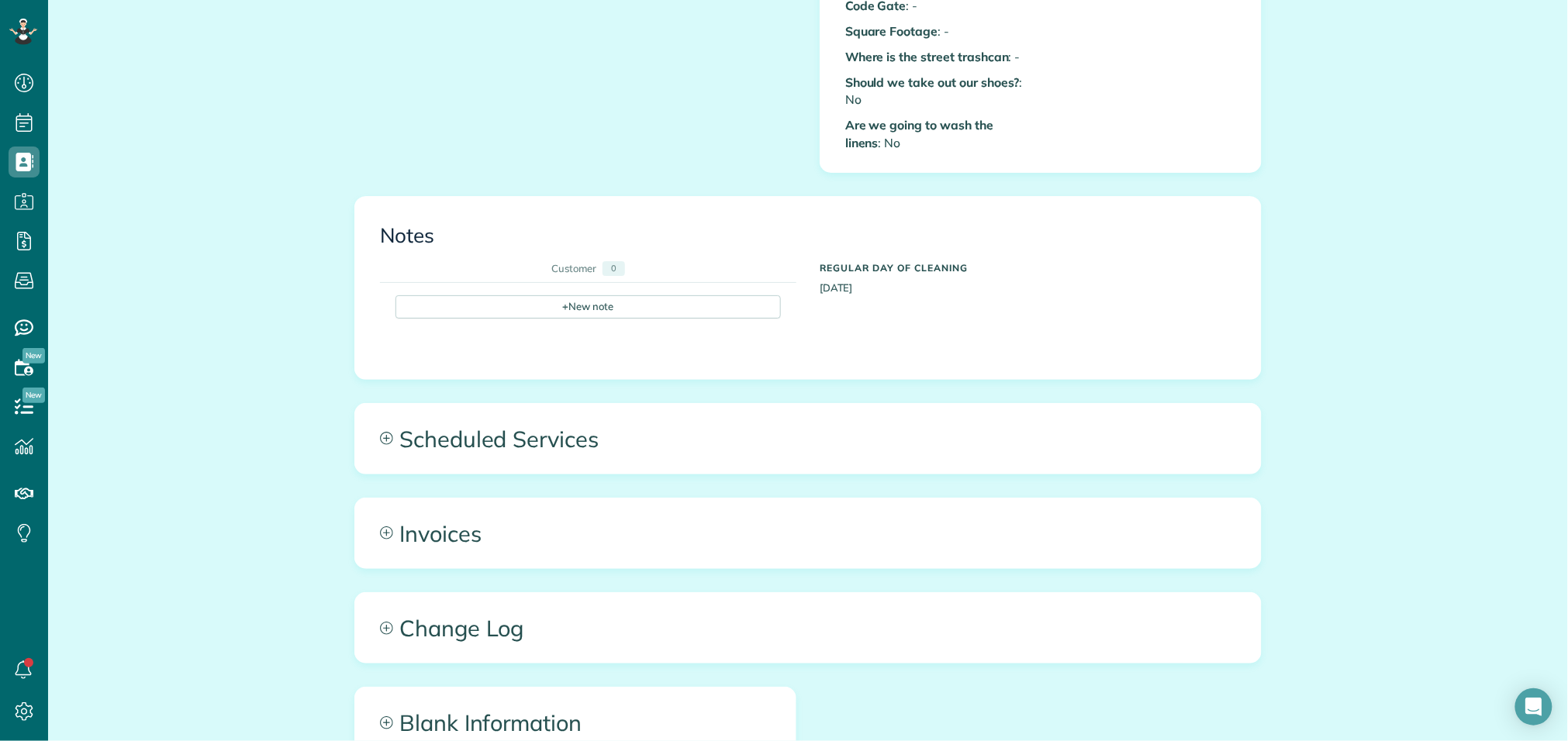
scroll to position [952, 0]
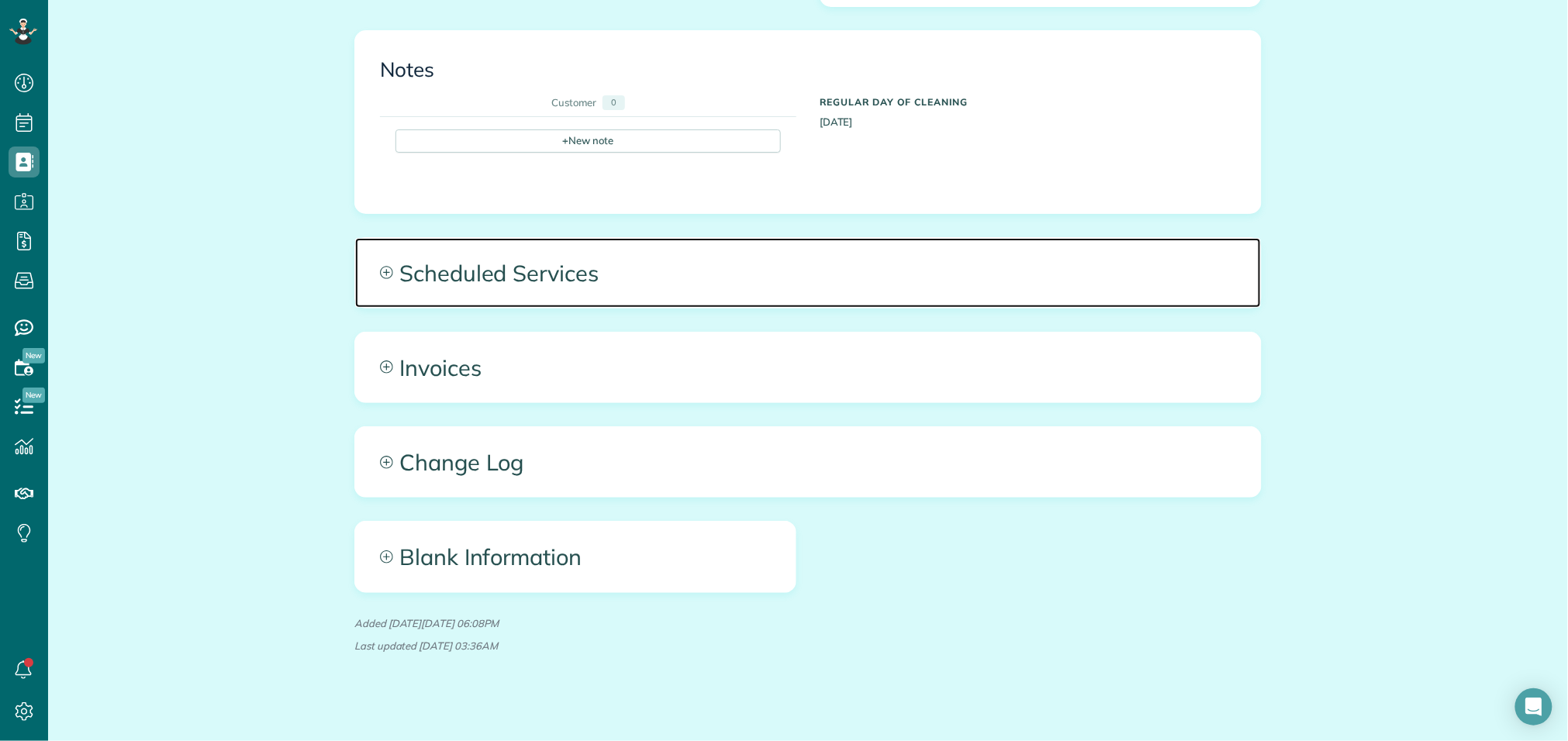
click at [624, 262] on span "Scheduled Services" at bounding box center [808, 273] width 906 height 70
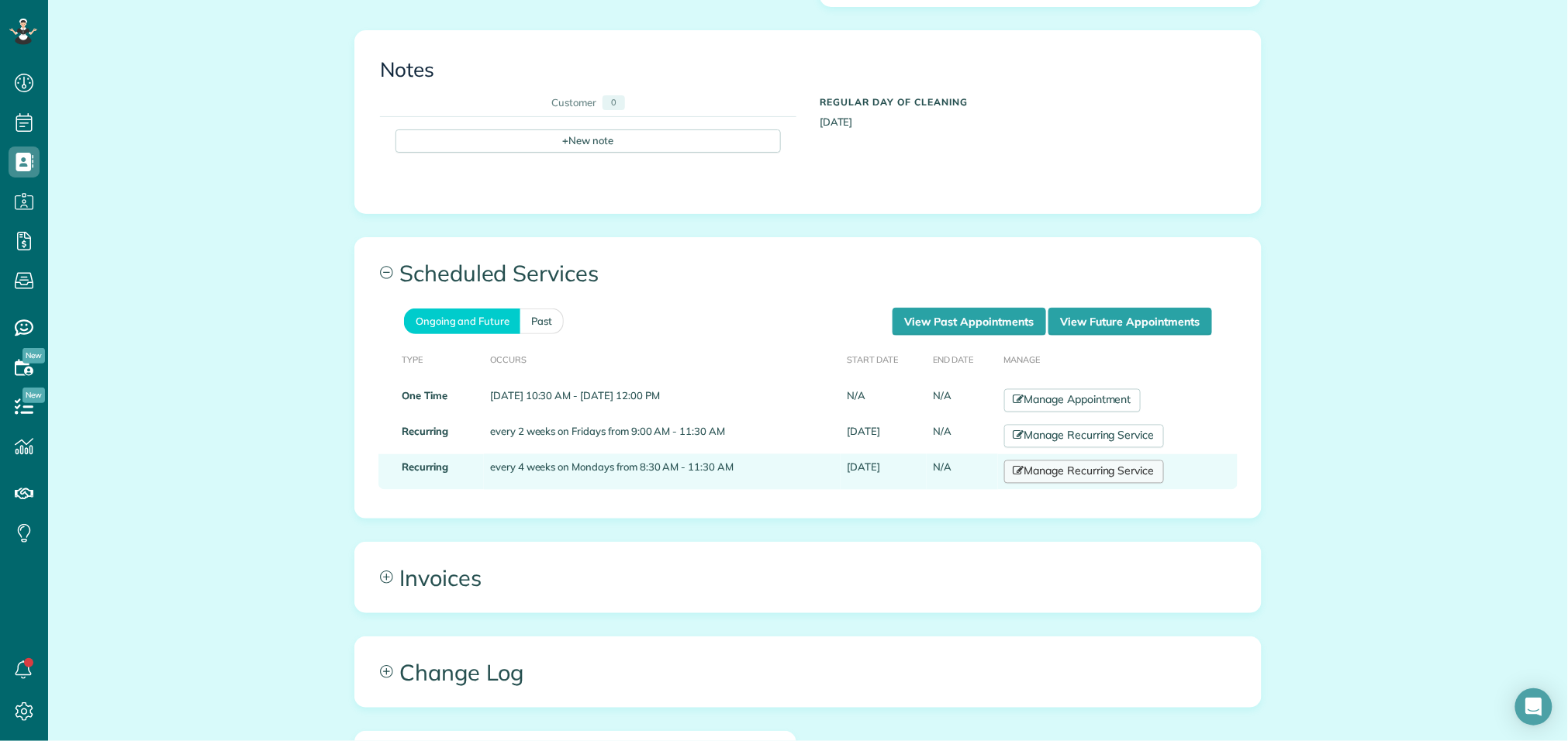
click at [1113, 462] on link "Manage Recurring Service" at bounding box center [1084, 473] width 160 height 24
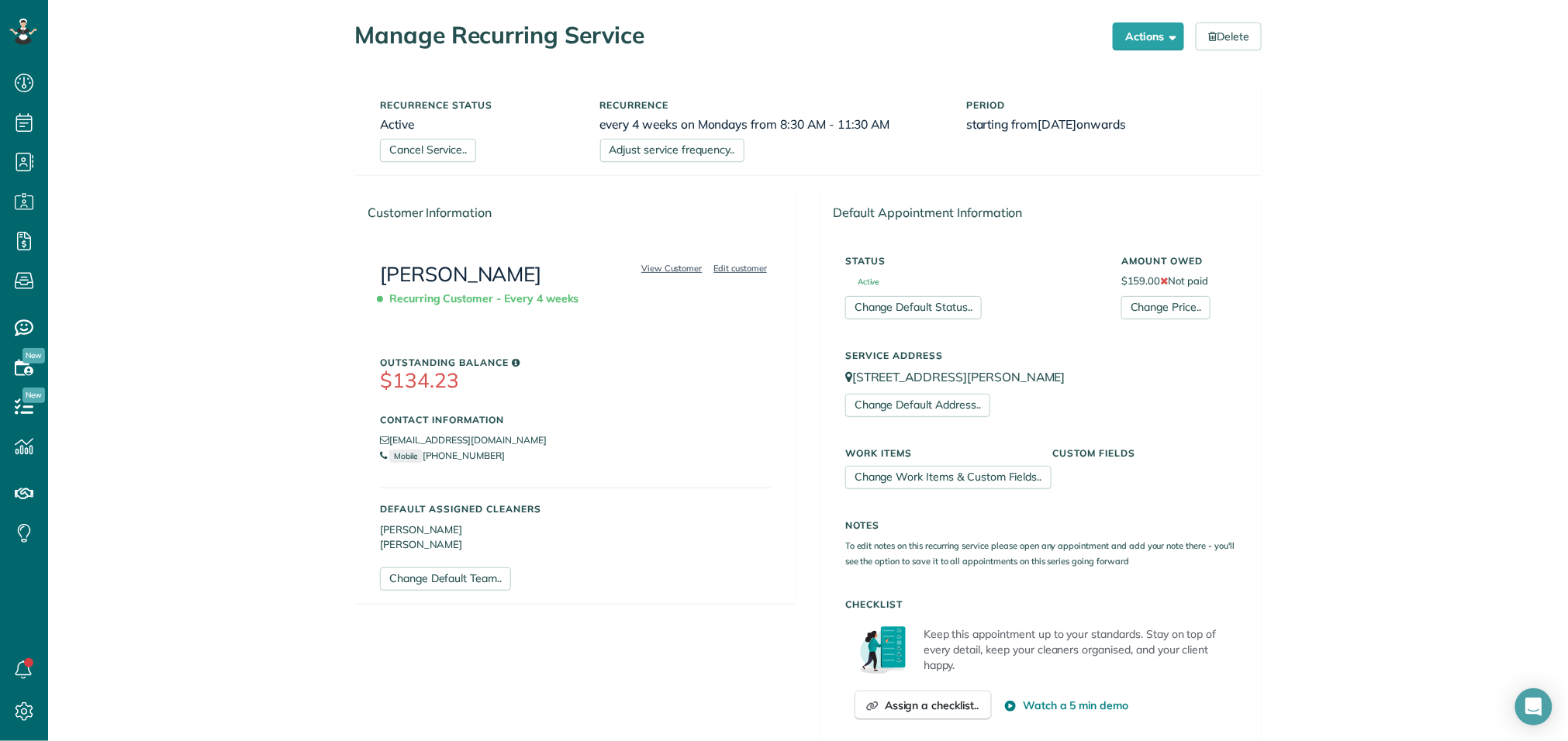
scroll to position [32, 0]
click at [455, 157] on link "Cancel Service.." at bounding box center [428, 154] width 96 height 24
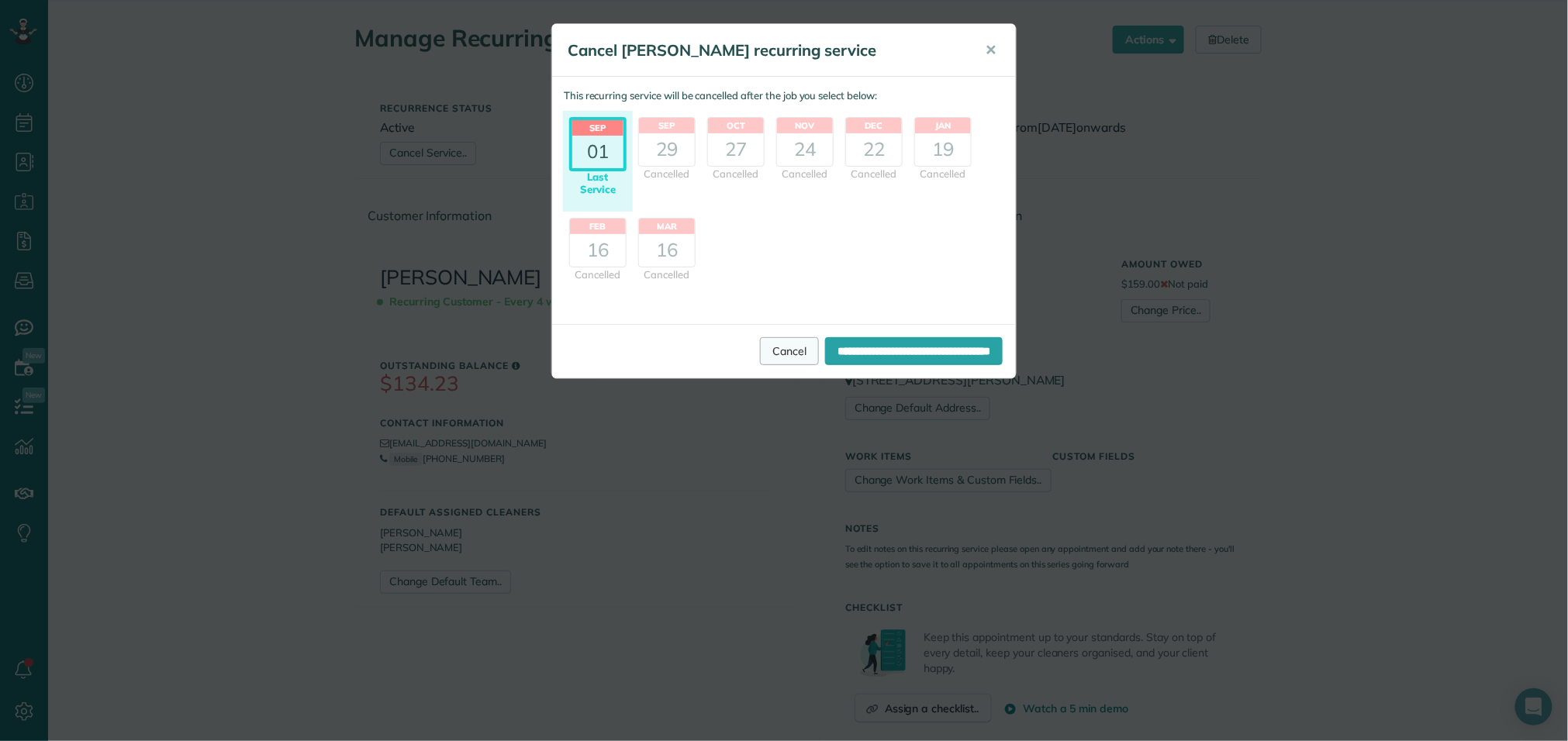
click at [760, 358] on link "Cancel" at bounding box center [789, 351] width 59 height 28
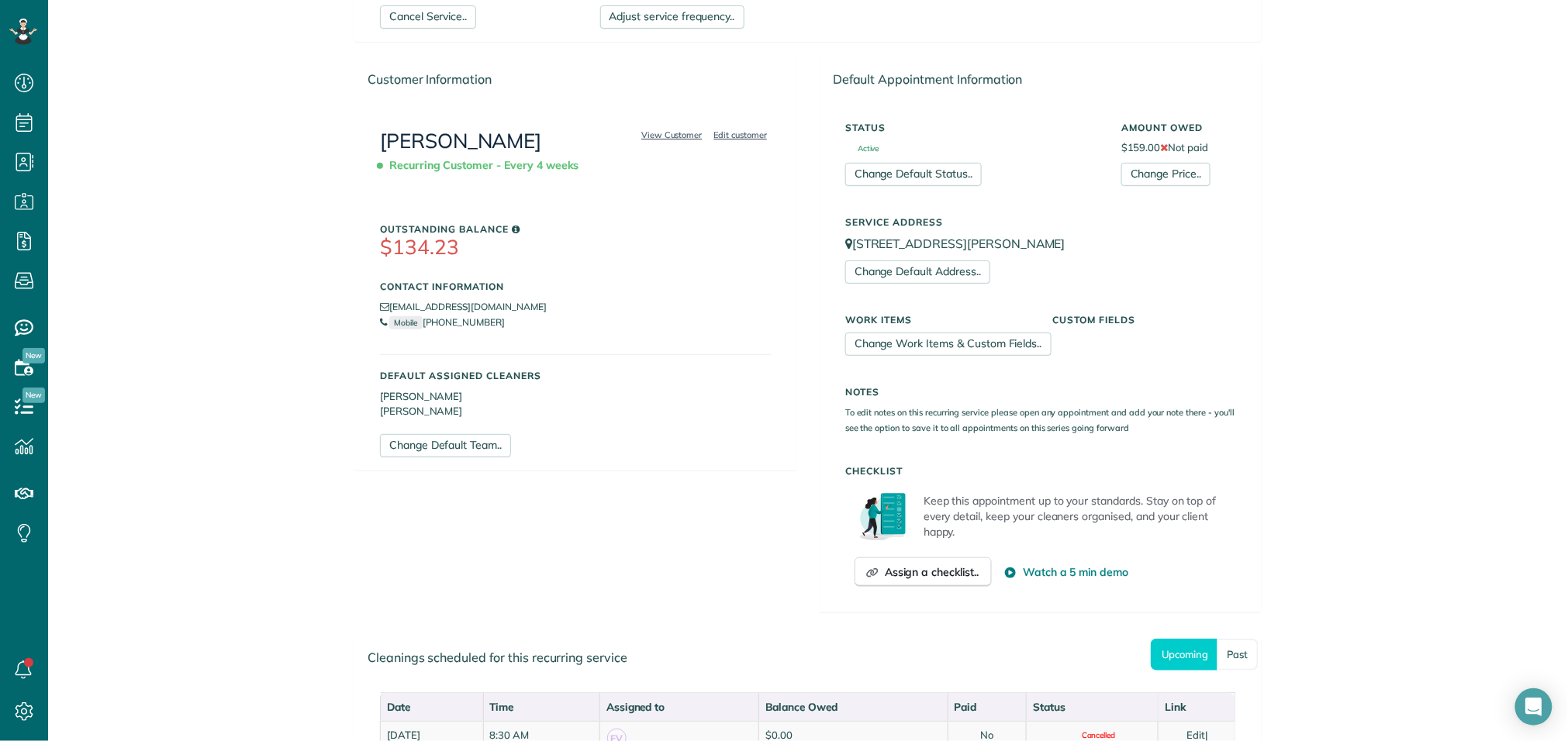
scroll to position [0, 0]
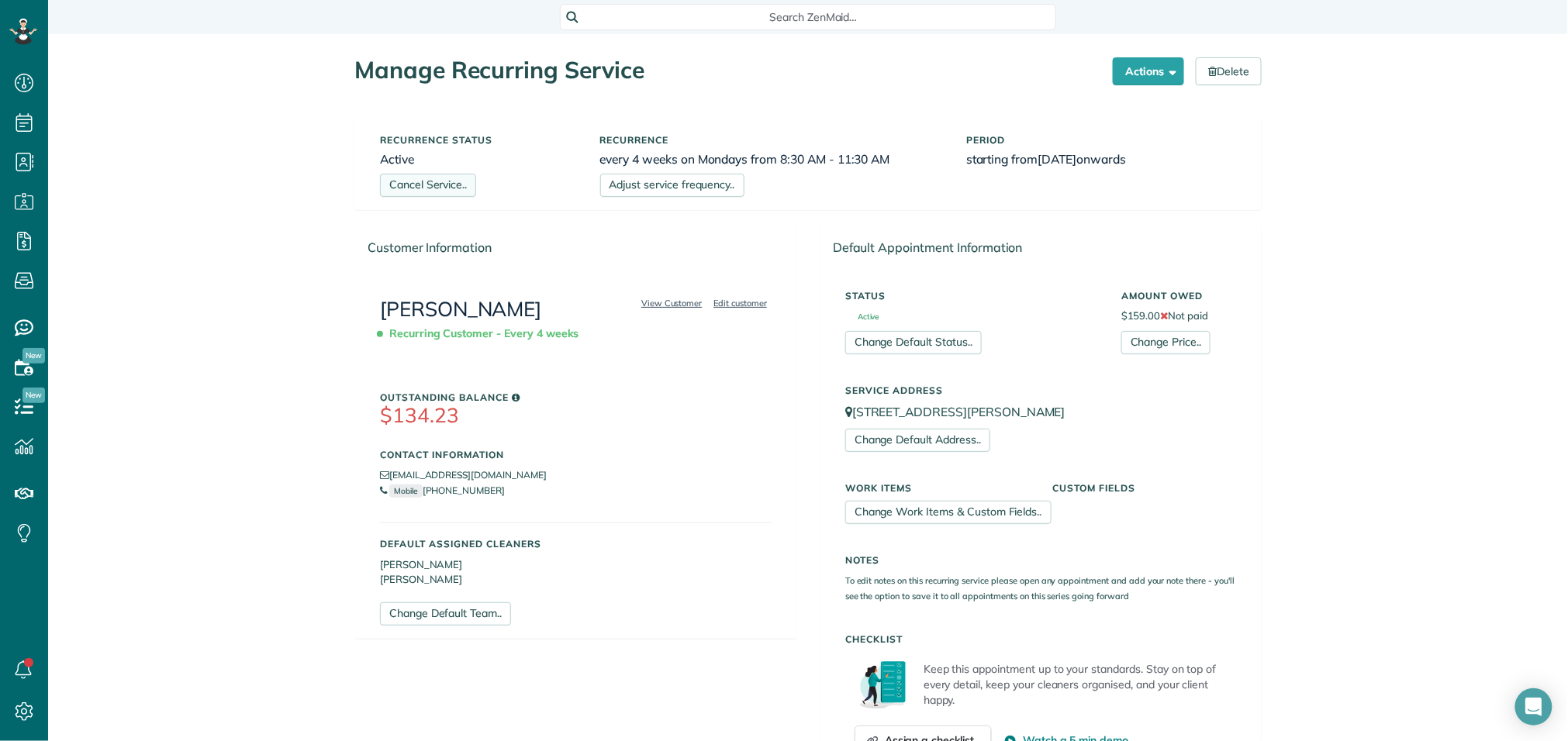
click at [452, 187] on link "Cancel Service.." at bounding box center [428, 186] width 96 height 24
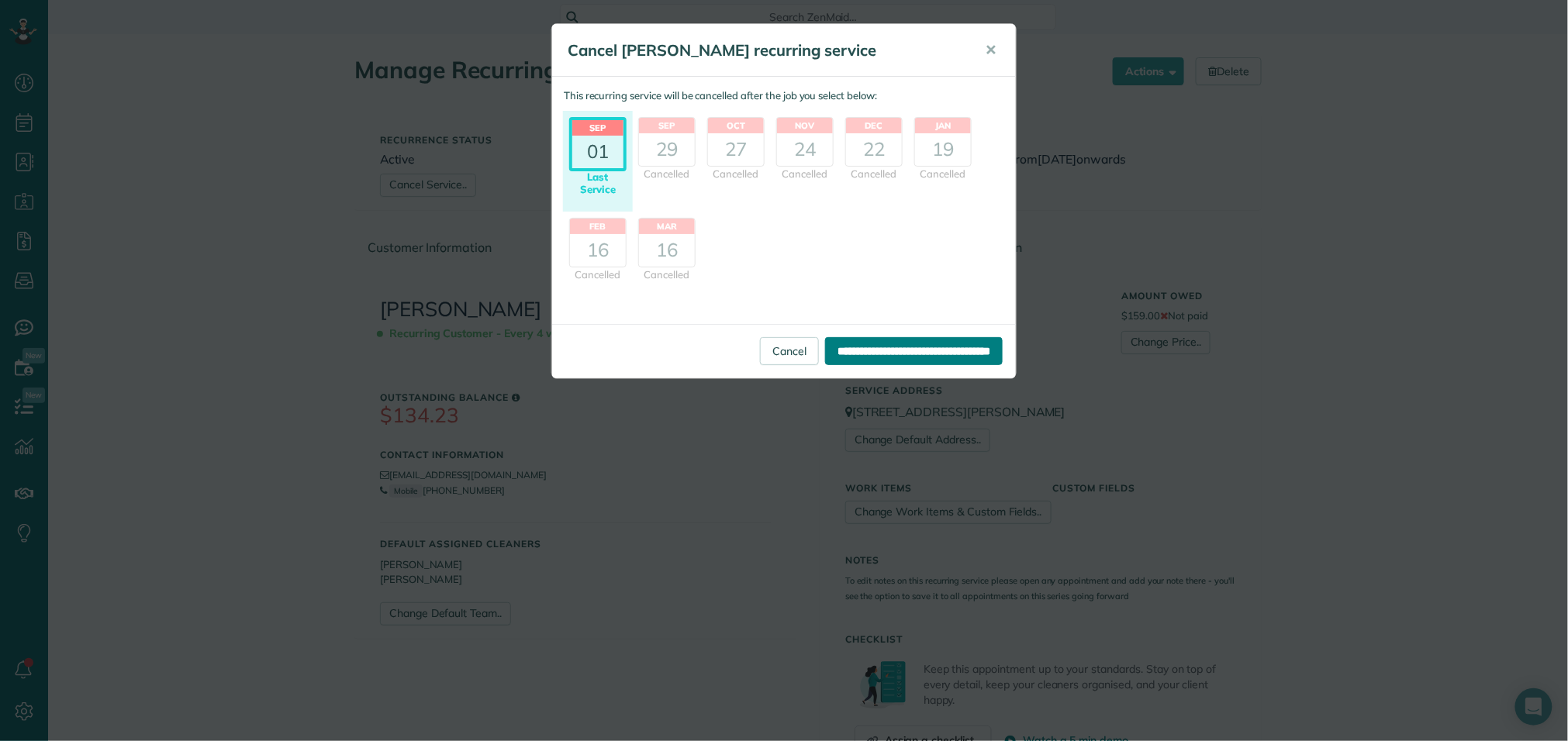
click at [849, 354] on input "**********" at bounding box center [913, 351] width 177 height 28
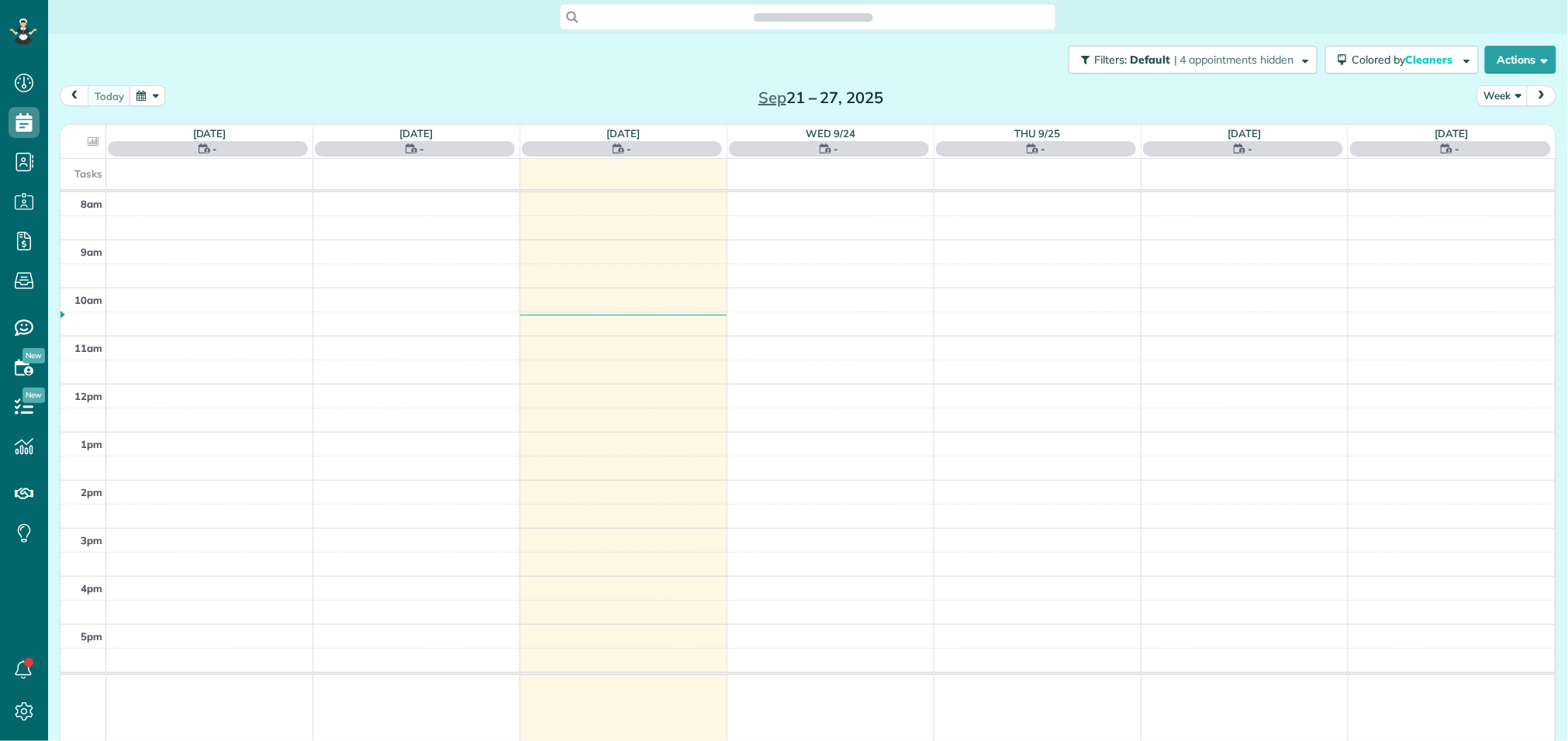
scroll to position [741, 48]
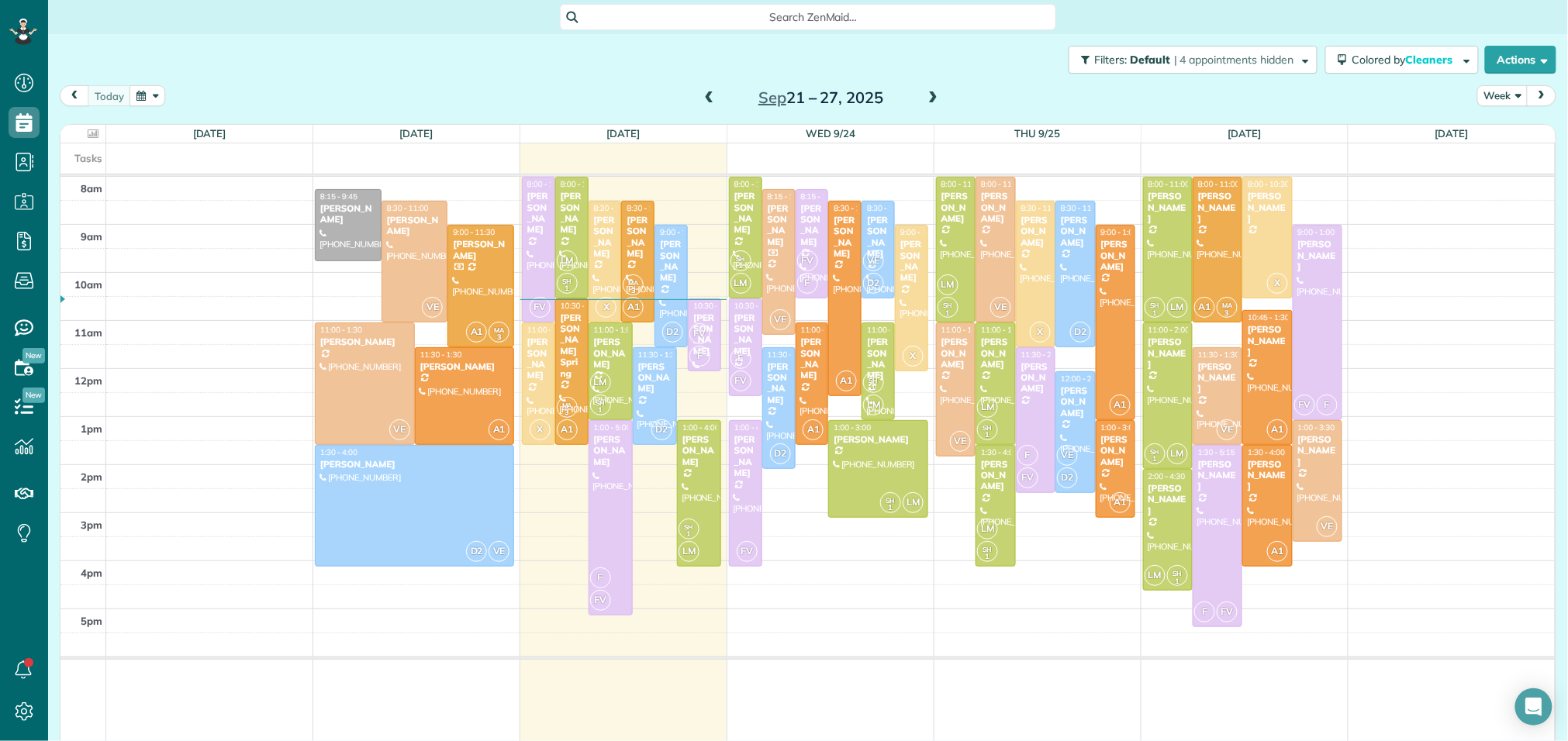
click at [938, 102] on span at bounding box center [933, 98] width 17 height 14
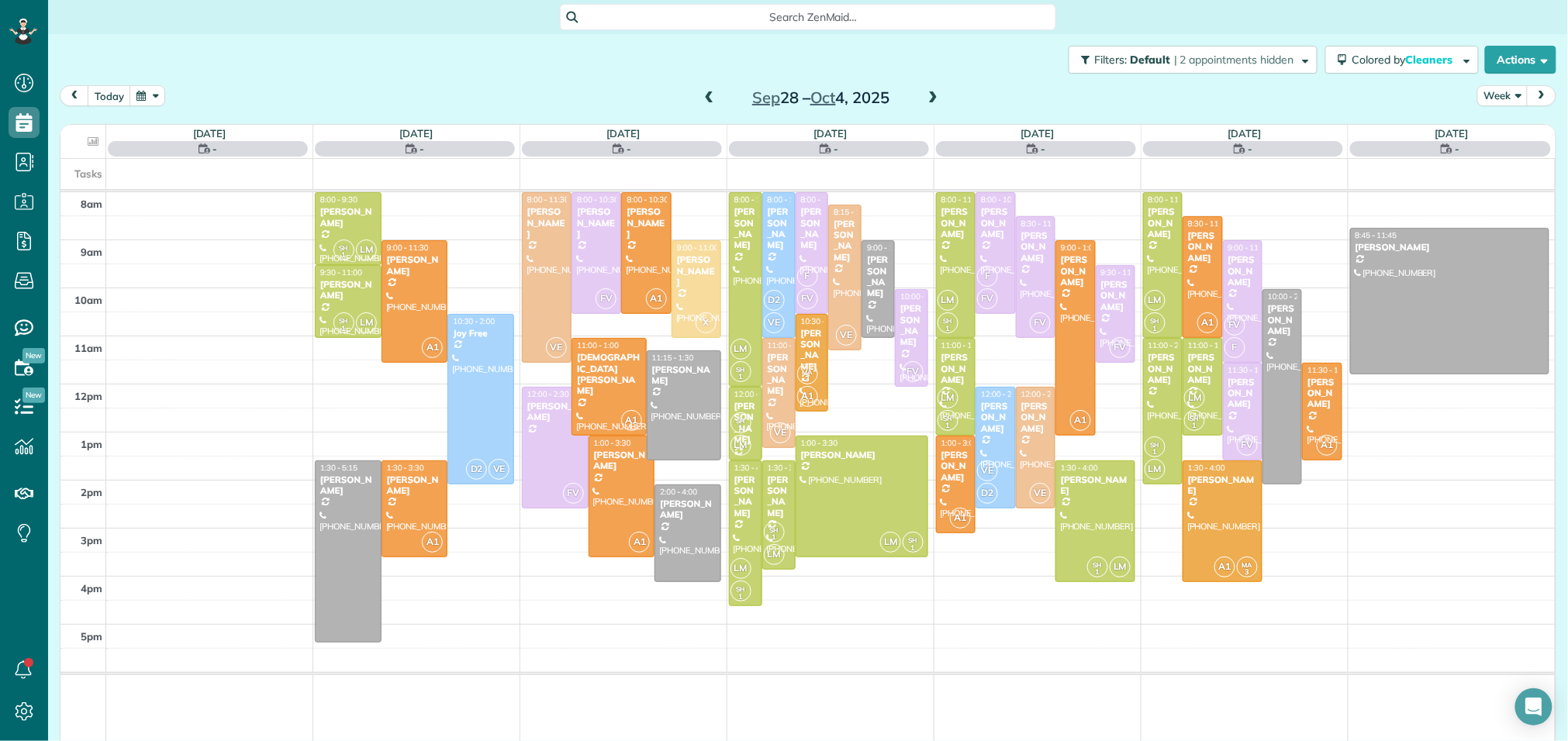
click at [938, 102] on span at bounding box center [933, 98] width 17 height 14
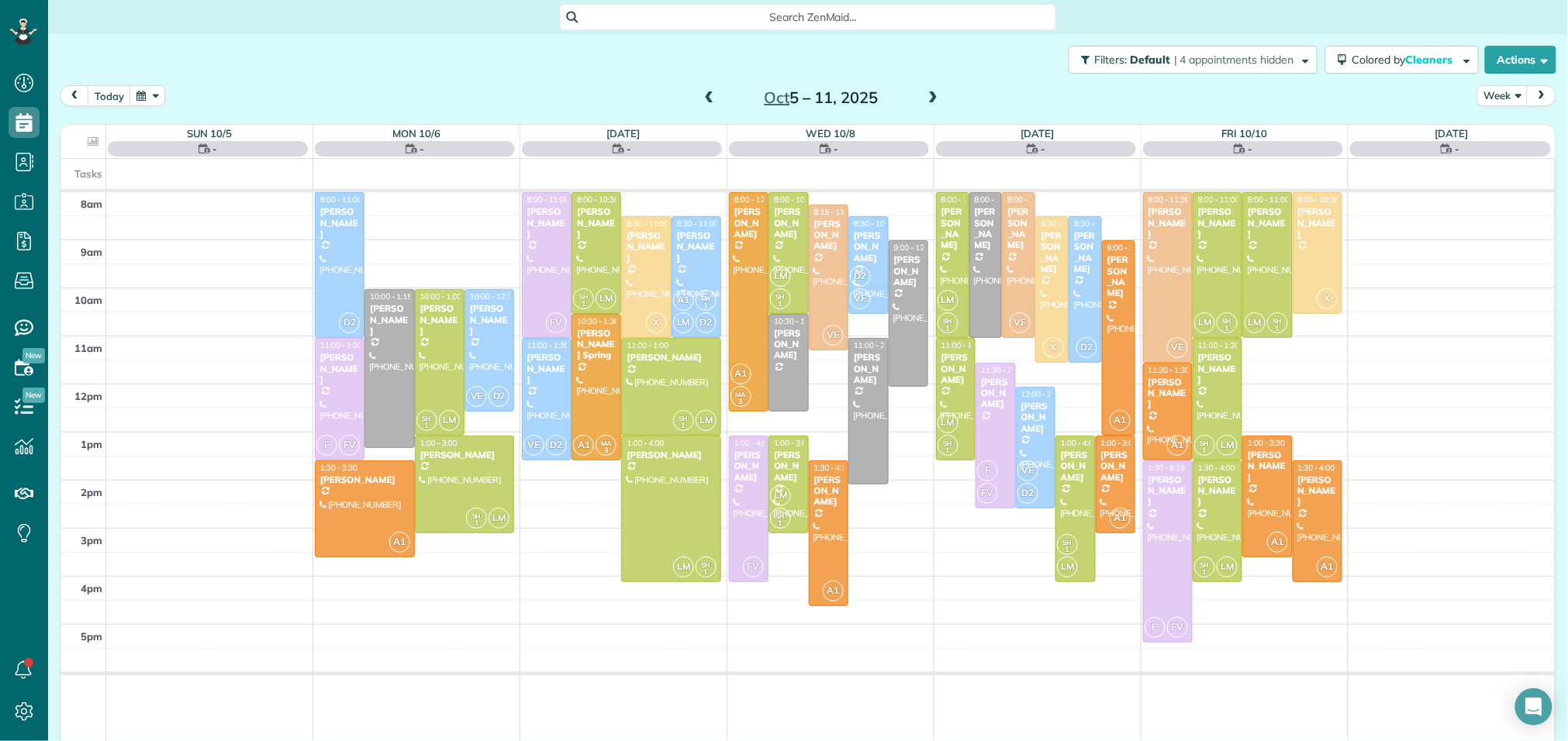
click at [938, 102] on span at bounding box center [933, 98] width 17 height 14
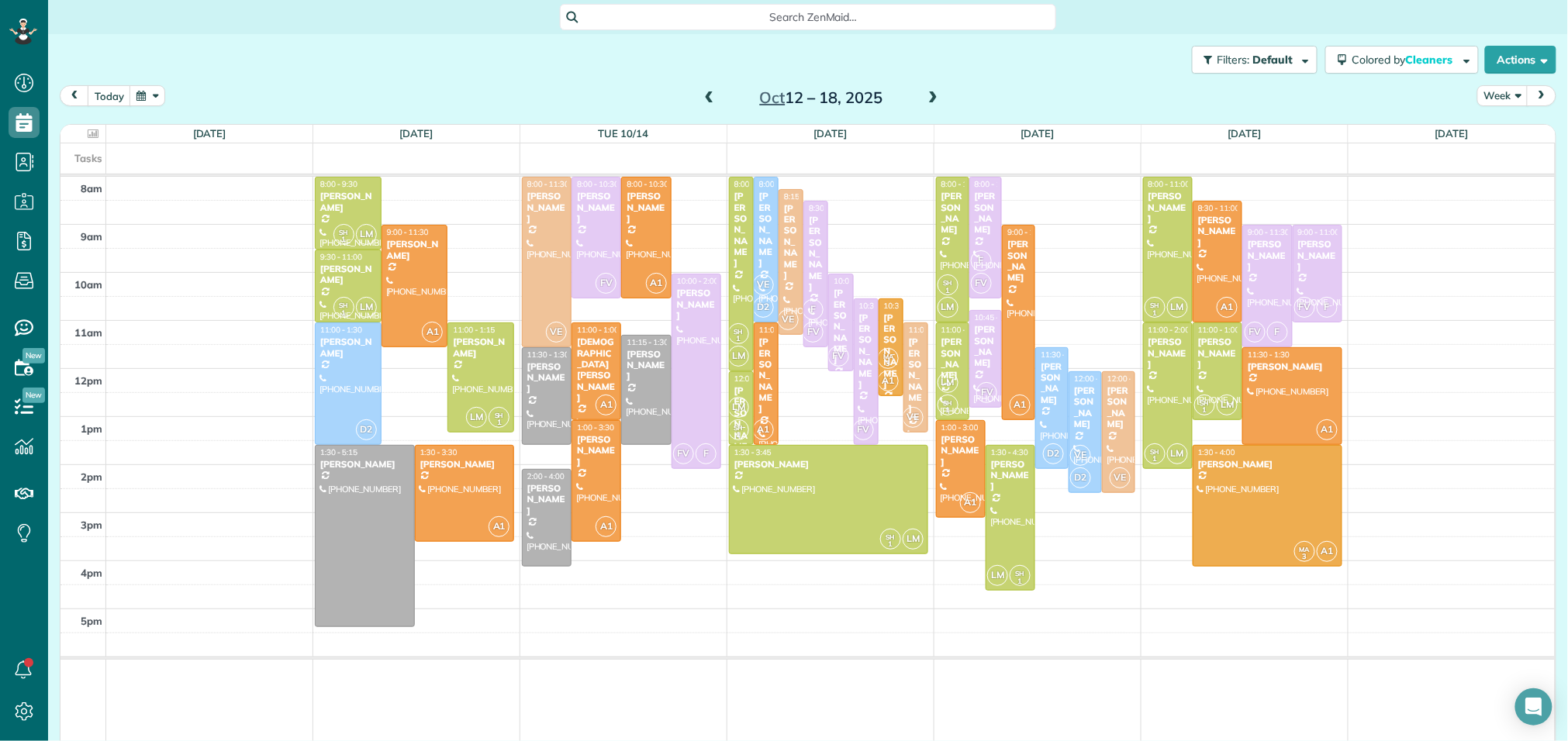
click at [938, 102] on span at bounding box center [933, 98] width 17 height 14
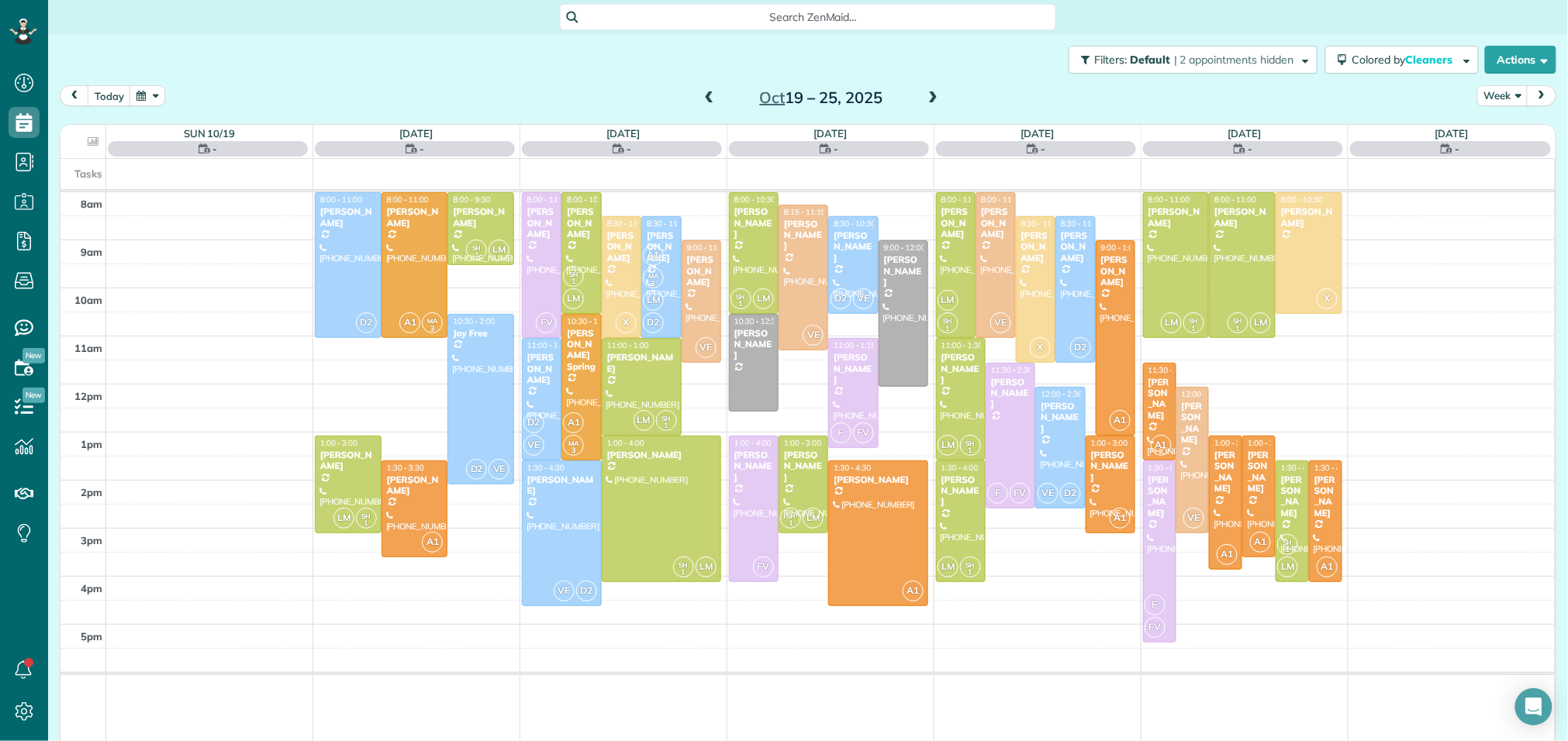
click at [938, 102] on span at bounding box center [933, 98] width 17 height 14
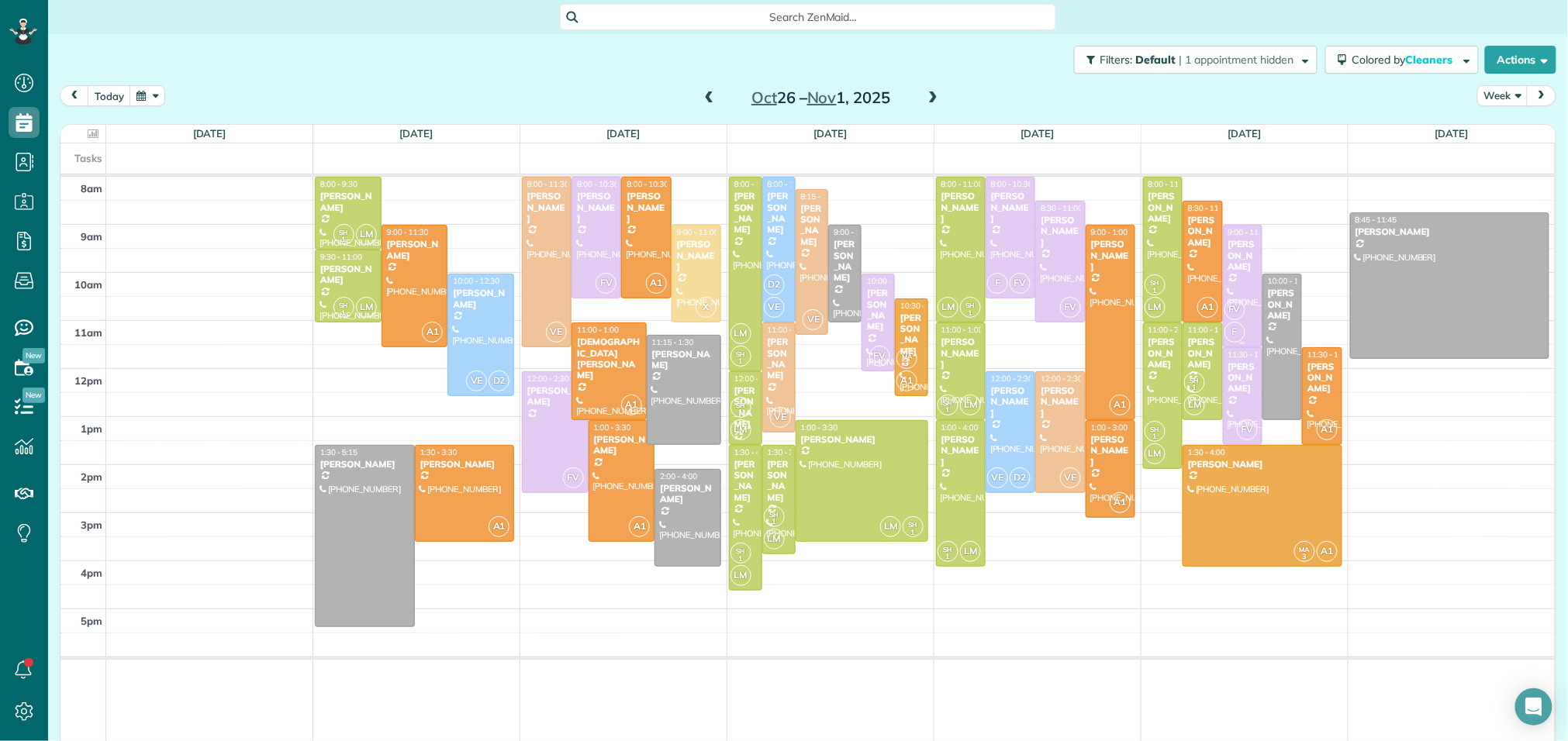
click at [1244, 249] on div "[PERSON_NAME]" at bounding box center [1242, 256] width 30 height 34
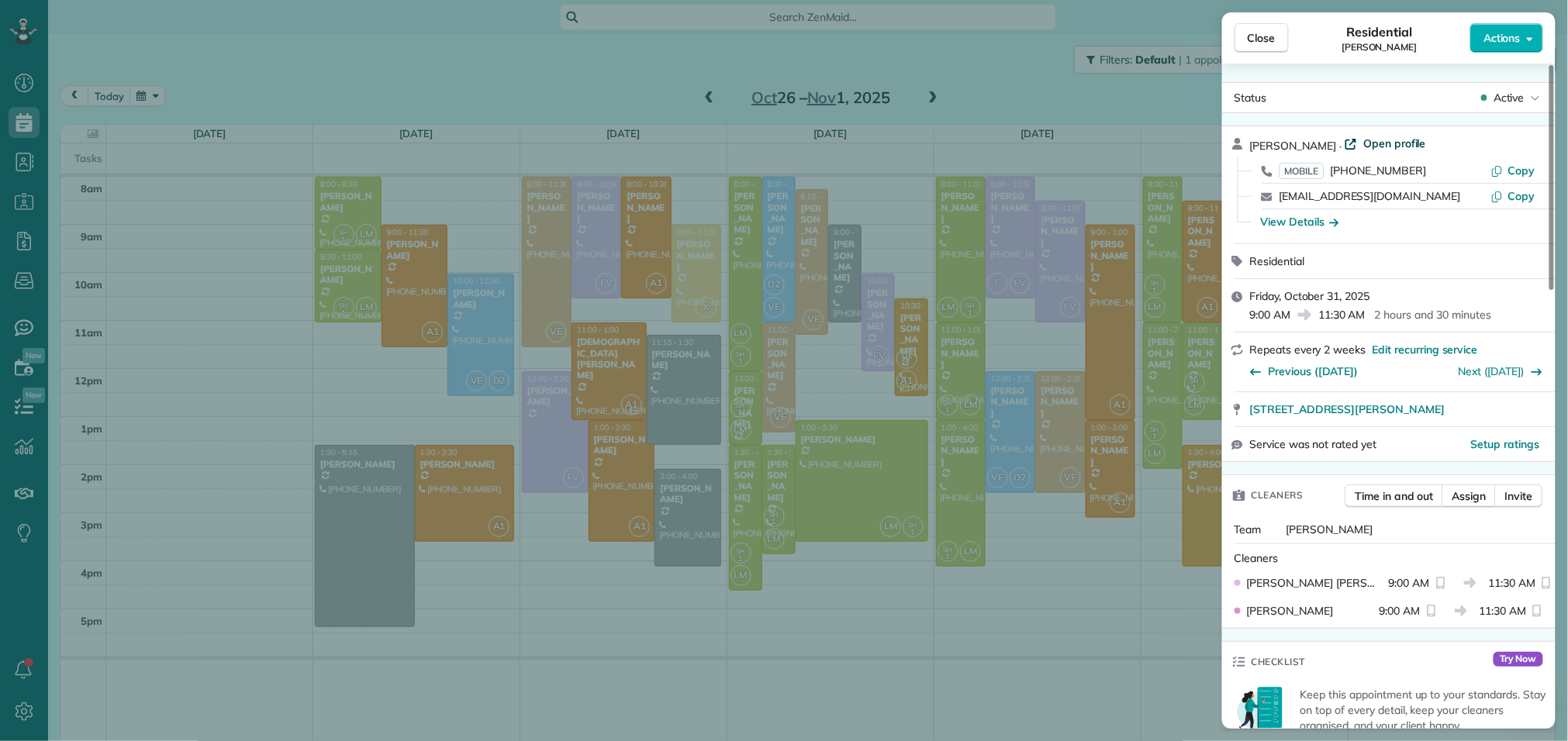
click at [1376, 139] on span "Open profile" at bounding box center [1394, 143] width 62 height 15
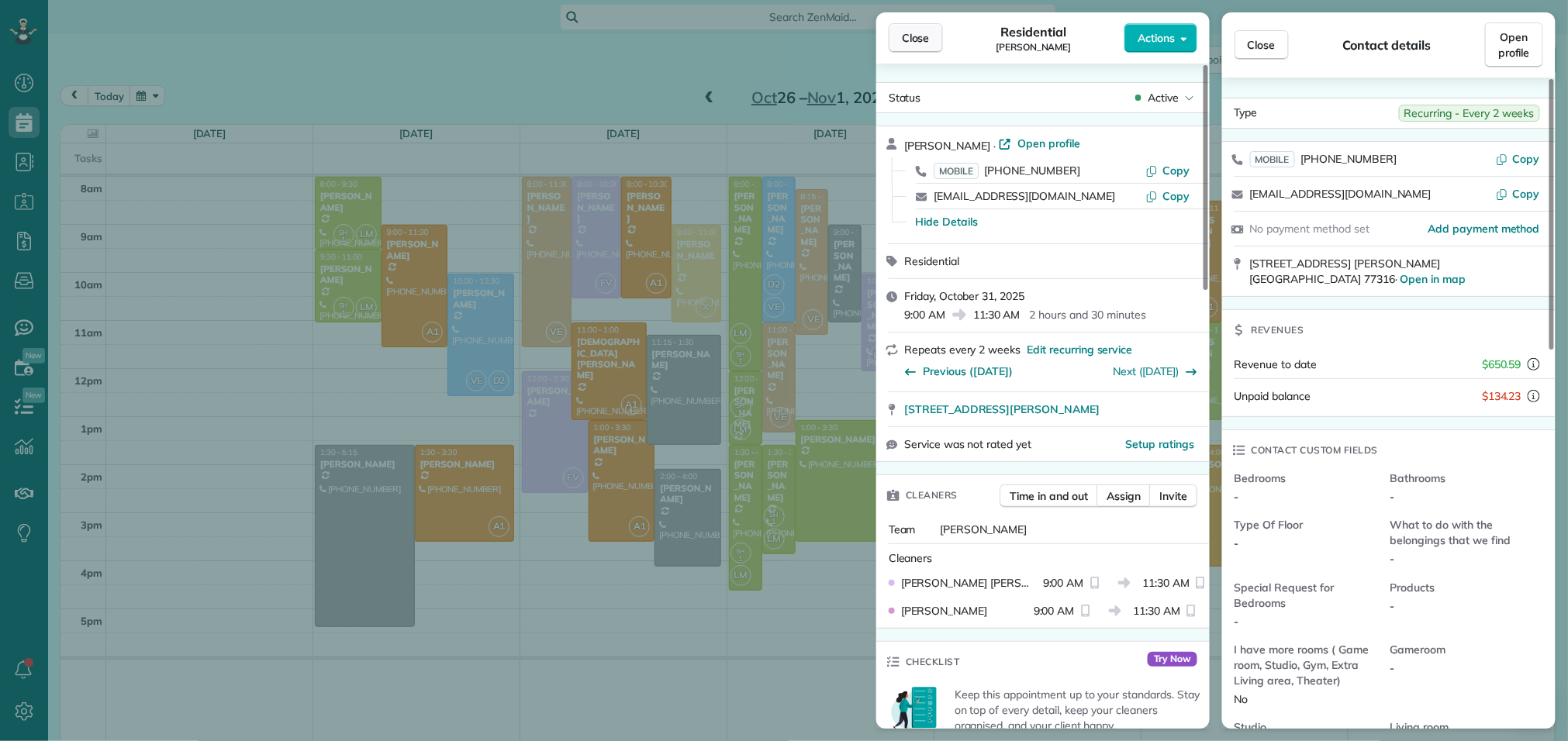
click at [927, 42] on span "Close" at bounding box center [915, 38] width 28 height 15
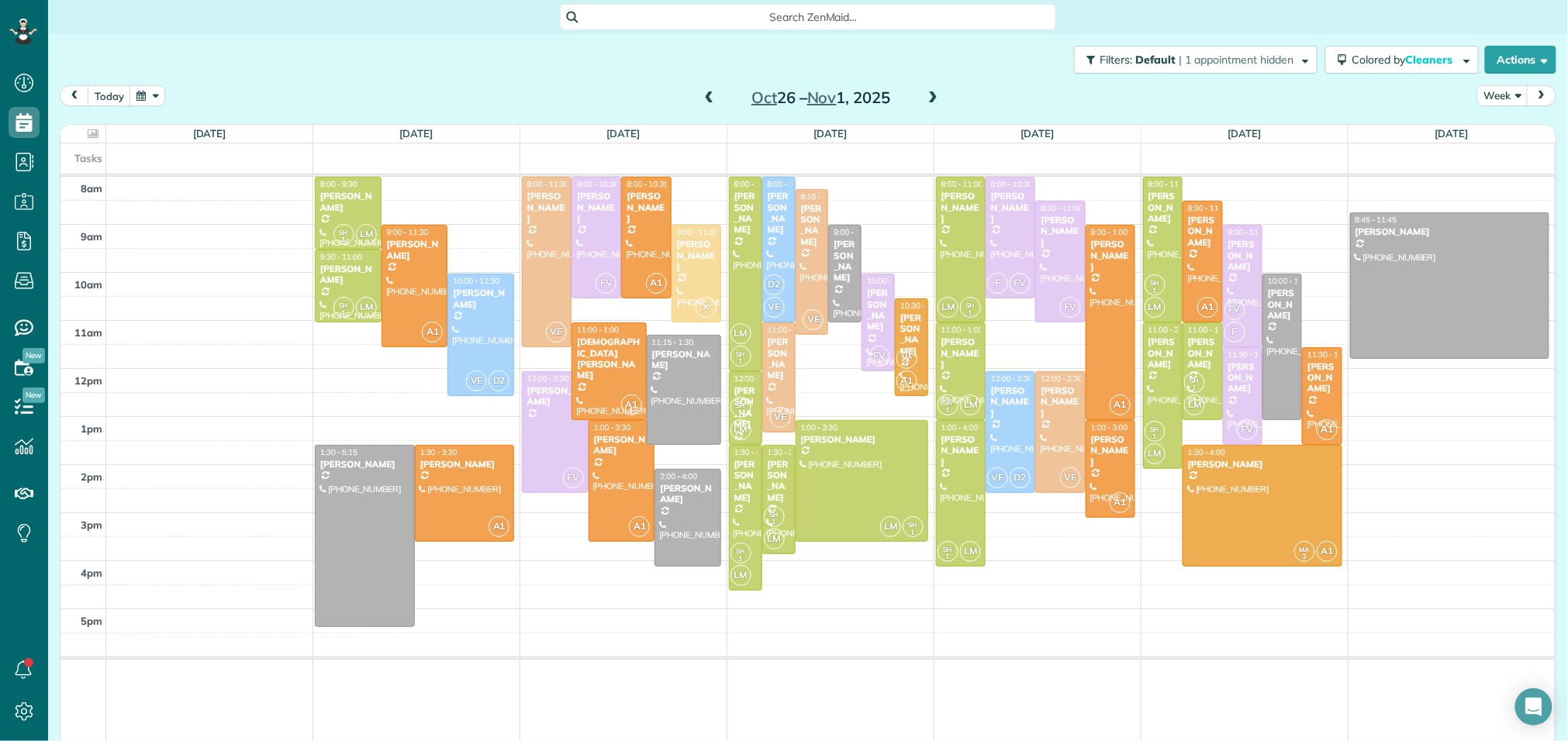
click at [711, 91] on span at bounding box center [709, 98] width 17 height 14
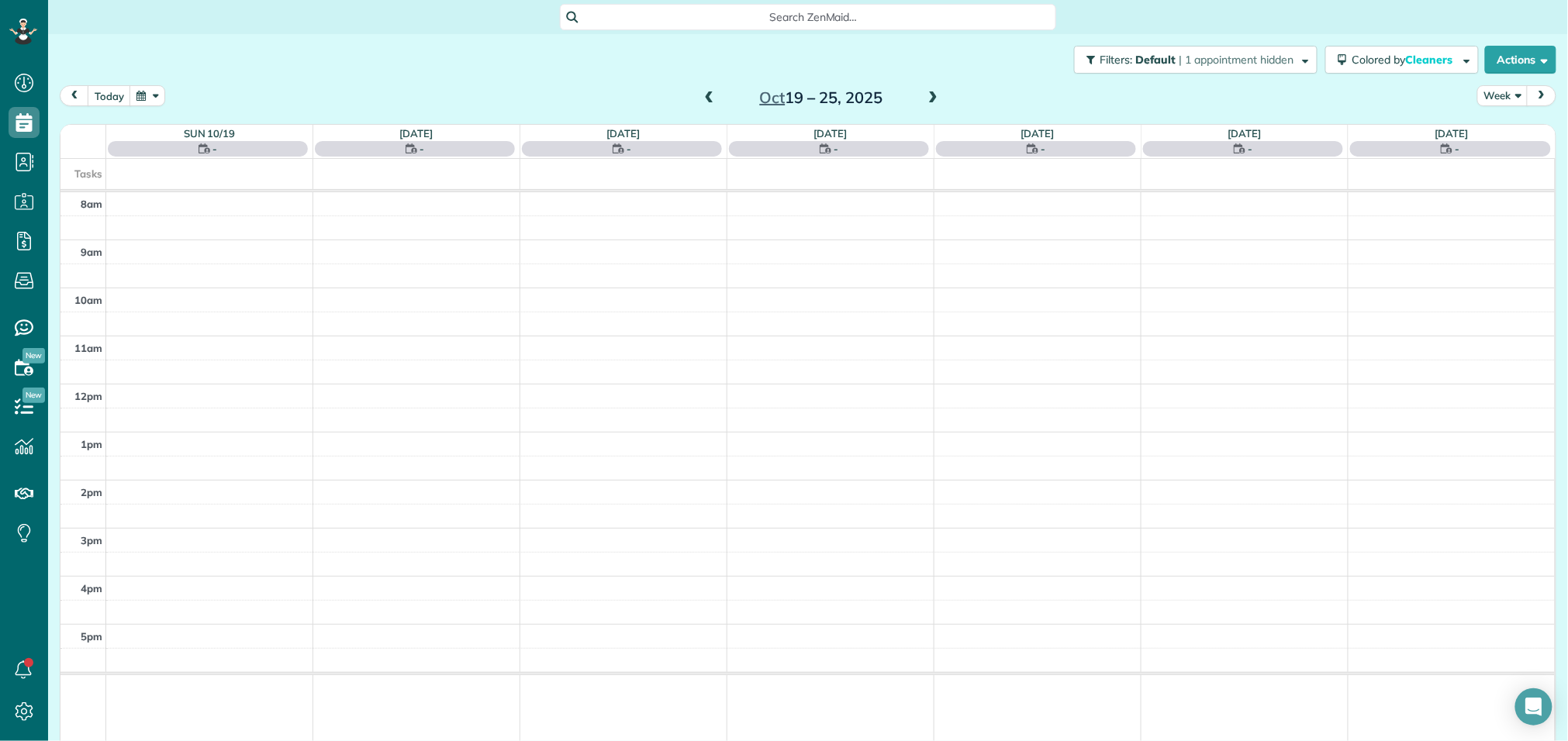
click at [711, 91] on span at bounding box center [709, 98] width 17 height 14
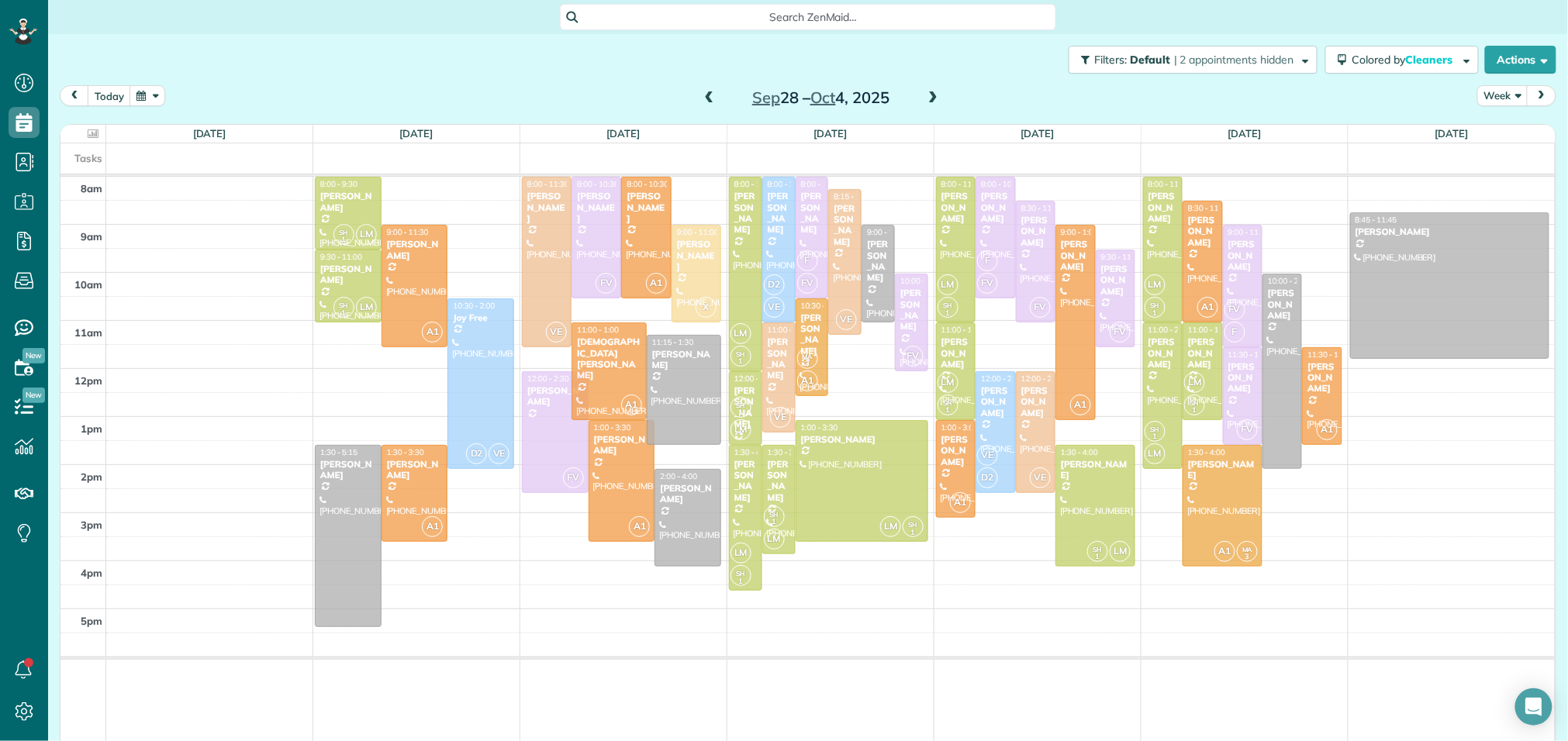
click at [711, 91] on span at bounding box center [709, 98] width 17 height 14
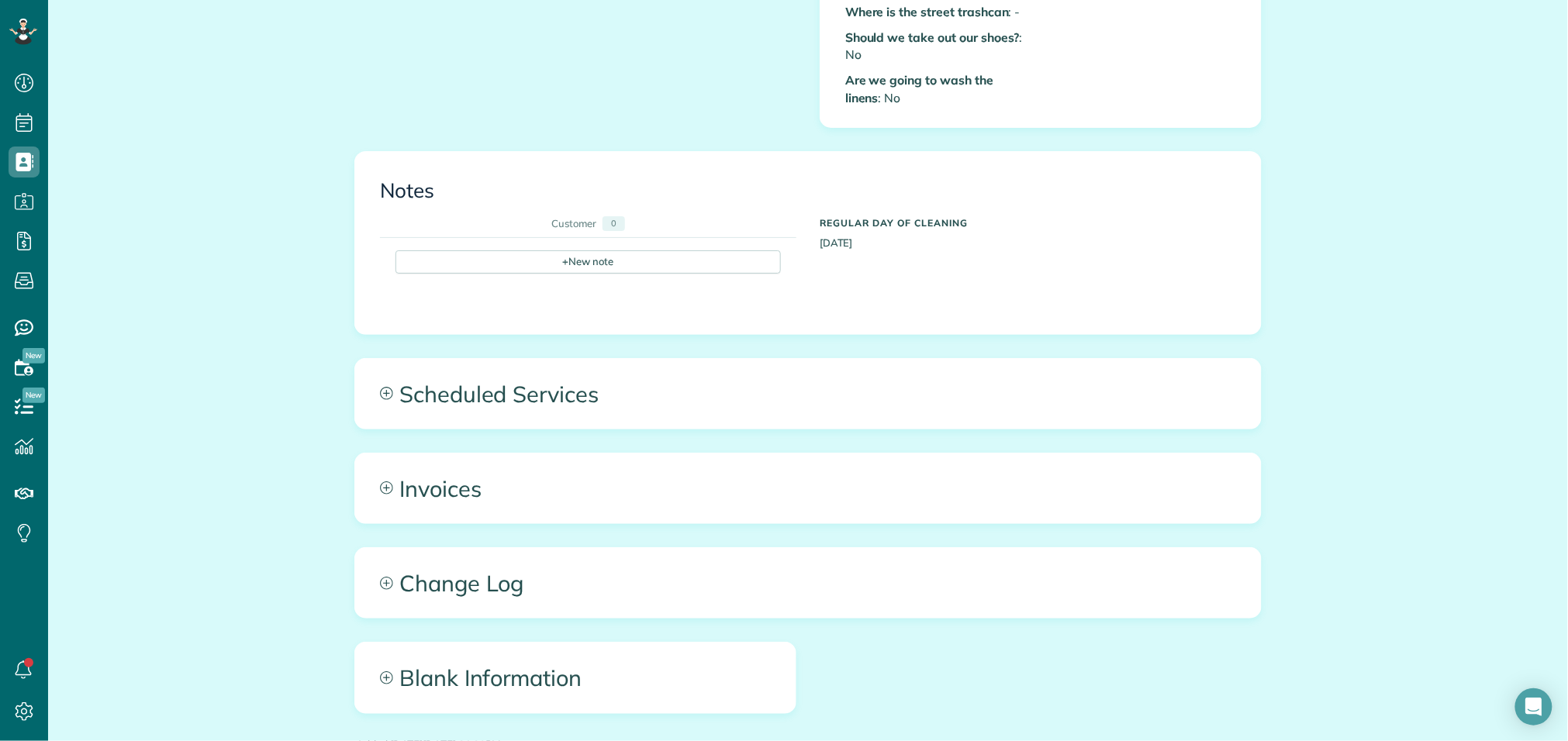
scroll to position [832, 0]
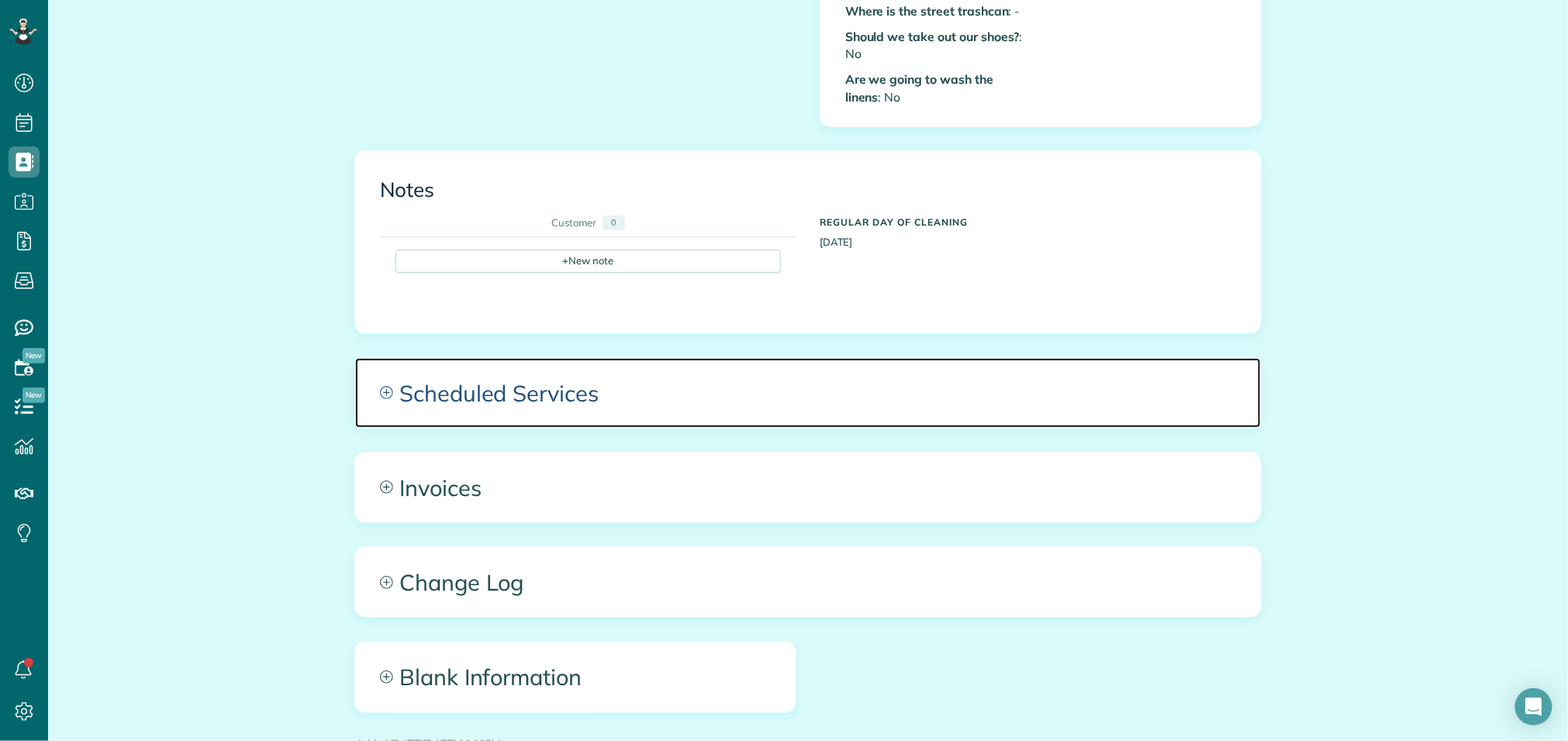
click at [842, 371] on span "Scheduled Services" at bounding box center [808, 392] width 906 height 70
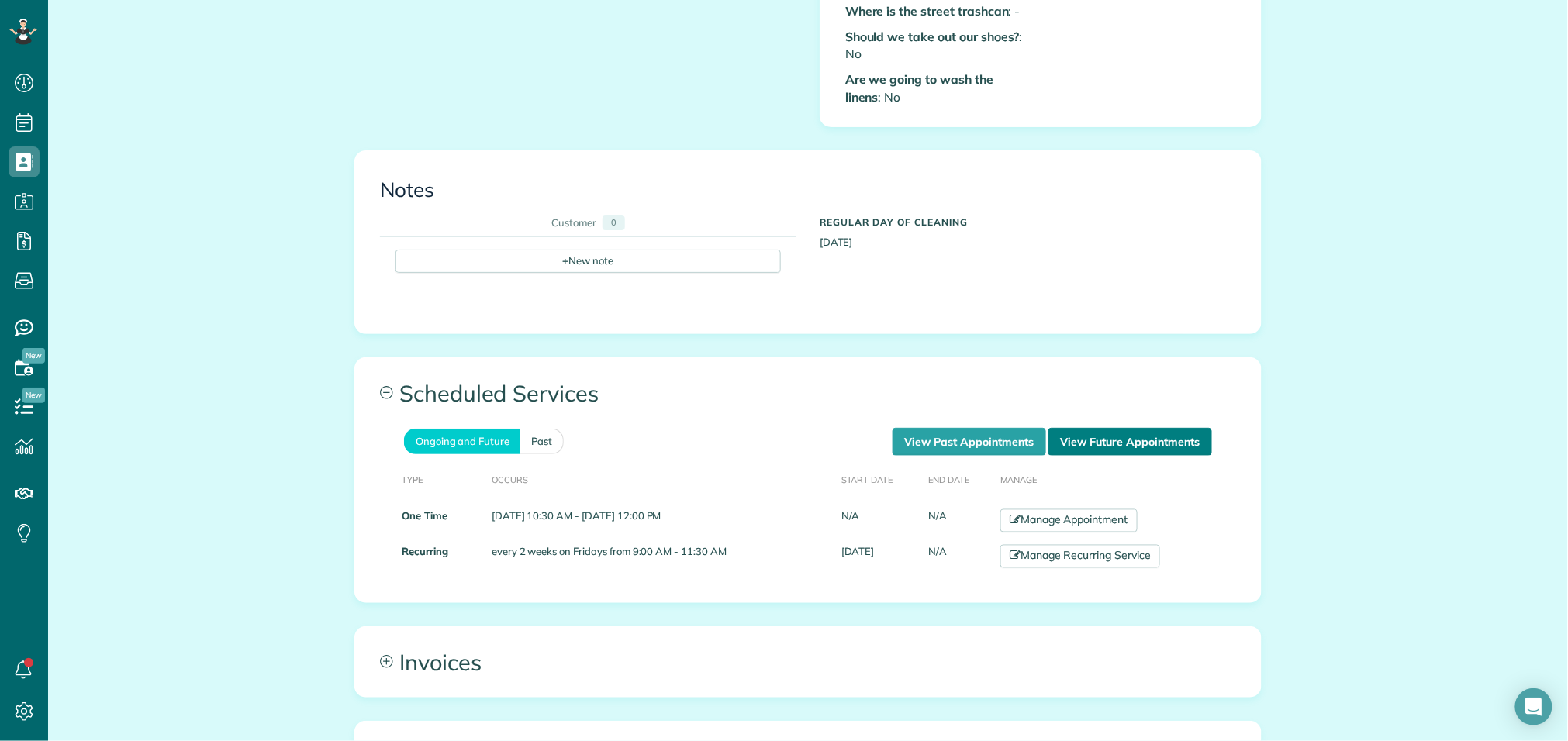
click at [1168, 428] on link "View Future Appointments" at bounding box center [1130, 441] width 164 height 28
